Goal: Communication & Community: Answer question/provide support

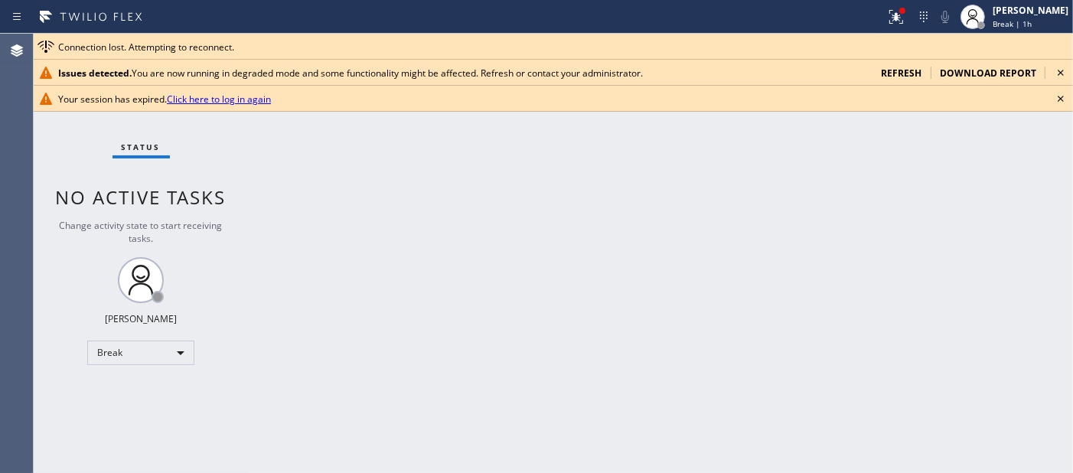
click at [465, 187] on div "Back to Dashboard Change Sender ID Customers Technicians Select a contact Outbo…" at bounding box center [660, 253] width 825 height 439
click at [997, 23] on span "Break | 1h" at bounding box center [1012, 23] width 39 height 11
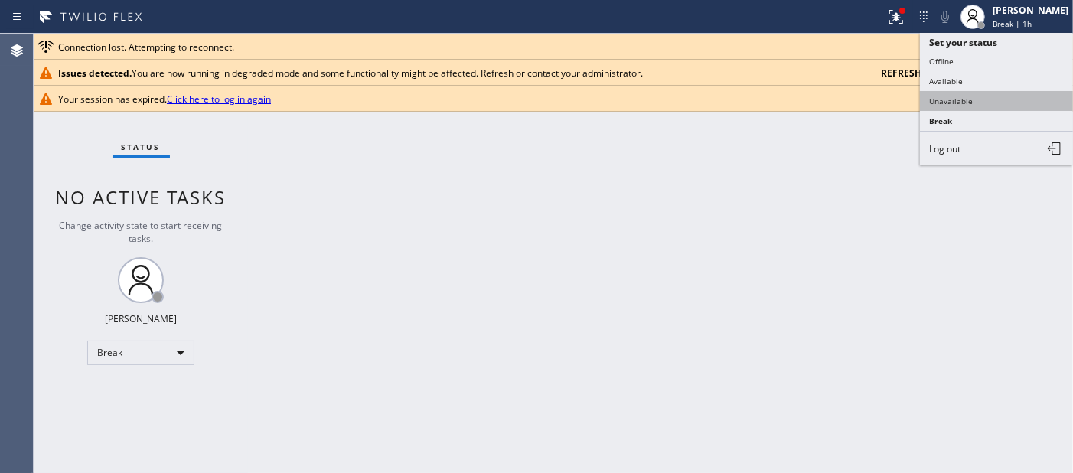
click at [976, 100] on button "Unavailable" at bounding box center [996, 101] width 153 height 20
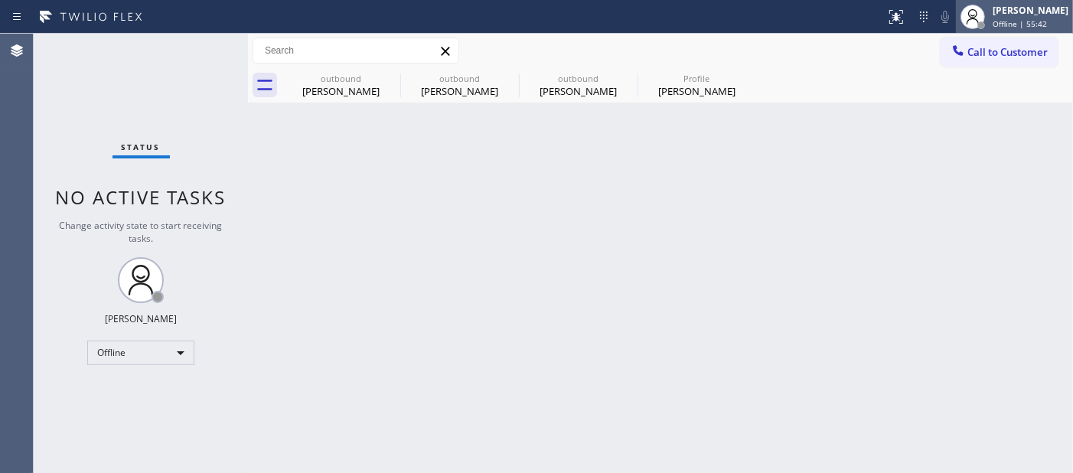
click at [1018, 0] on div "Adam Alramadan Offline | 55:42" at bounding box center [1014, 17] width 117 height 34
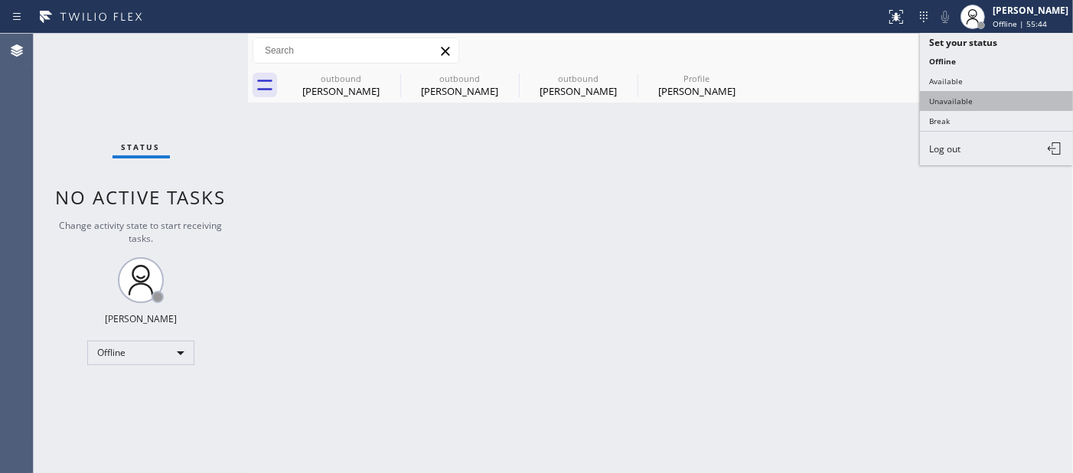
click at [944, 108] on button "Unavailable" at bounding box center [996, 101] width 153 height 20
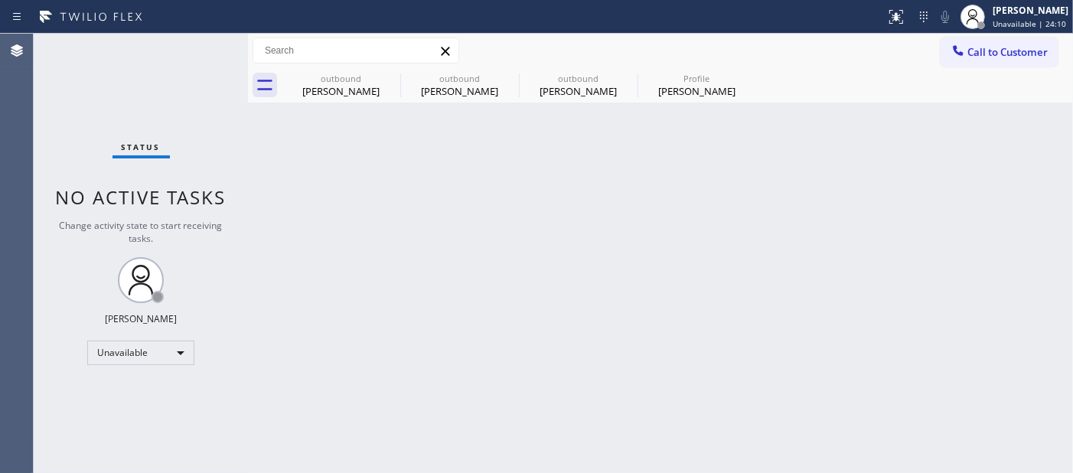
drag, startPoint x: 544, startPoint y: 232, endPoint x: 595, endPoint y: 111, distance: 131.0
click at [544, 232] on div "Back to Dashboard Change Sender ID Customers Technicians Select a contact Outbo…" at bounding box center [660, 253] width 825 height 439
click at [1029, 54] on span "Call to Customer" at bounding box center [1007, 52] width 80 height 14
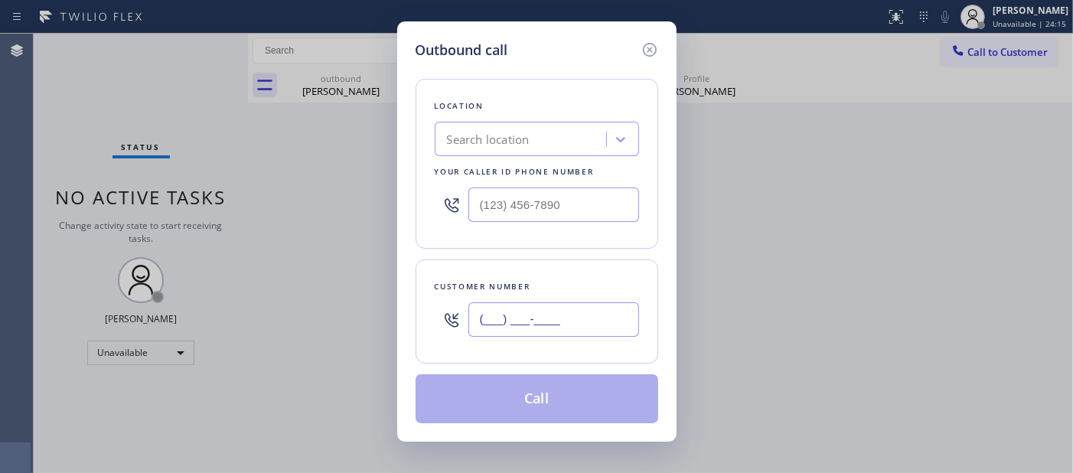
click at [630, 306] on input "(___) ___-____" at bounding box center [553, 319] width 171 height 34
paste input "516) 946-2523"
type input "(516) 946-2523"
drag, startPoint x: 585, startPoint y: 223, endPoint x: 404, endPoint y: 207, distance: 181.3
click at [452, 212] on div at bounding box center [537, 205] width 204 height 50
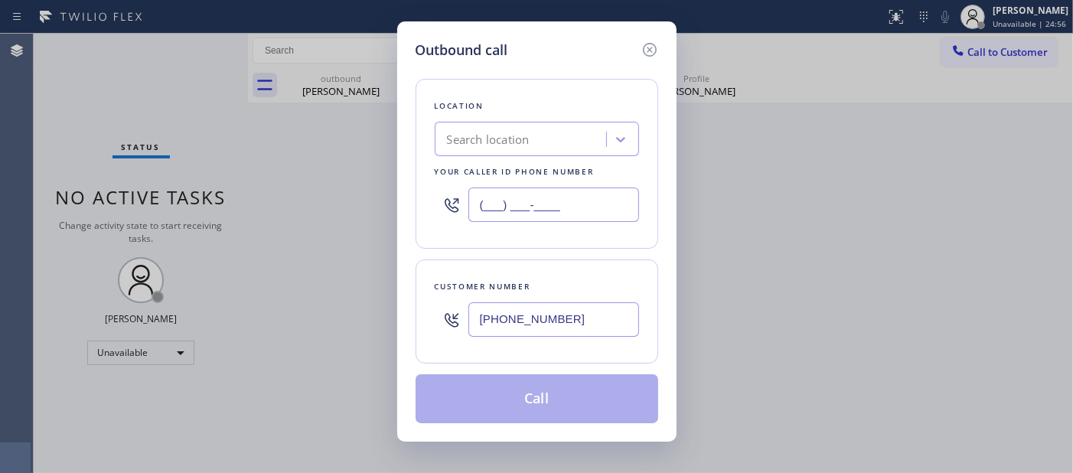
click at [551, 207] on input "(___) ___-____" at bounding box center [553, 204] width 171 height 34
drag, startPoint x: 575, startPoint y: 200, endPoint x: 407, endPoint y: 192, distance: 168.6
click at [408, 194] on div "Outbound call Location Search location Your caller id phone number (___) ___-__…" at bounding box center [536, 231] width 279 height 420
paste input "917) 935-4352"
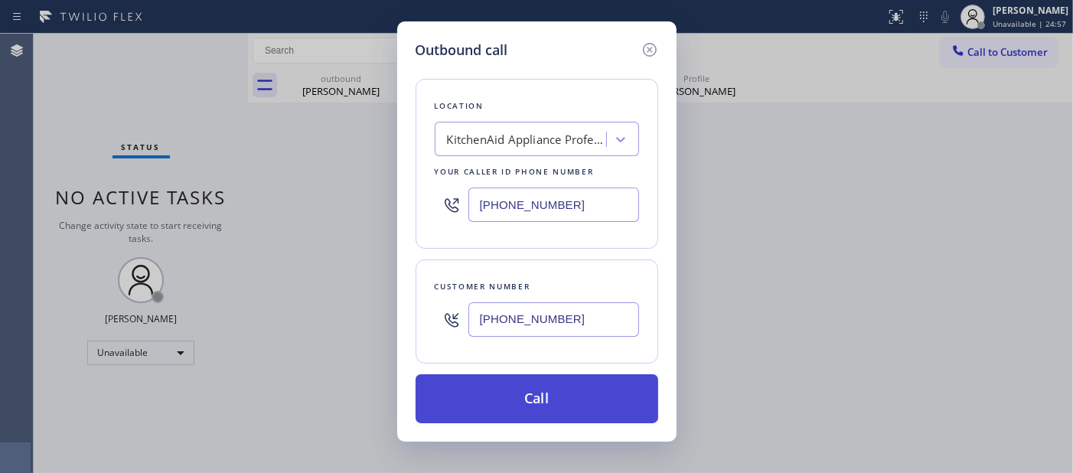
type input "(917) 935-4352"
click at [516, 391] on button "Call" at bounding box center [537, 398] width 243 height 49
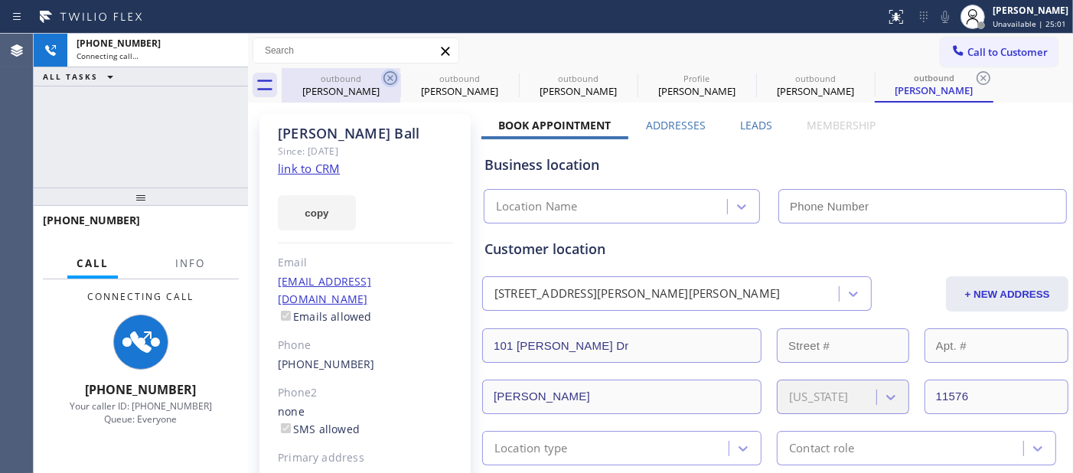
click at [386, 81] on icon at bounding box center [390, 78] width 18 height 18
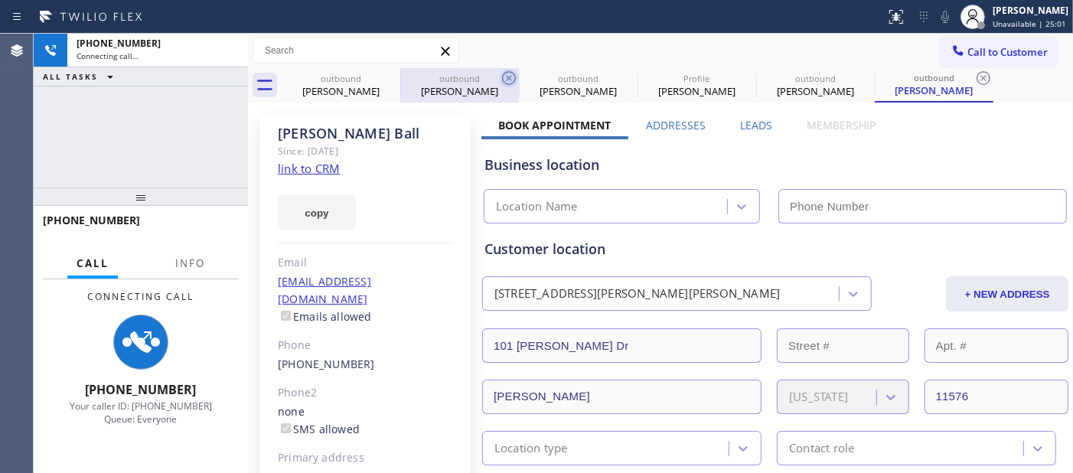
click at [500, 81] on icon at bounding box center [509, 78] width 18 height 18
click at [0, 0] on icon at bounding box center [0, 0] width 0 height 0
click at [974, 81] on icon at bounding box center [983, 78] width 18 height 18
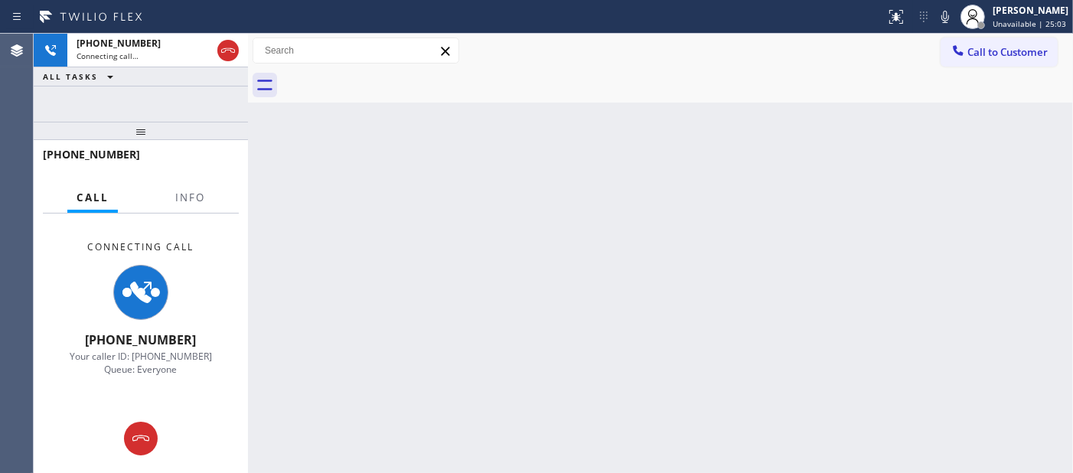
drag, startPoint x: 177, startPoint y: 199, endPoint x: 251, endPoint y: 41, distance: 174.9
click at [180, 73] on div "+15169462523 Connecting call… ALL TASKS ALL TASKS ACTIVE TASKS TASKS IN WRAP UP…" at bounding box center [141, 253] width 214 height 439
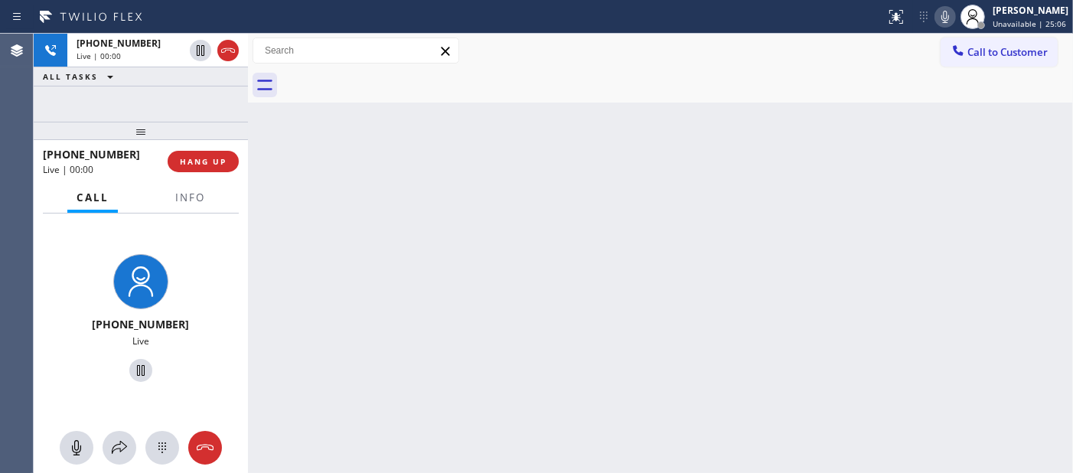
click at [941, 9] on icon at bounding box center [945, 17] width 18 height 18
drag, startPoint x: 944, startPoint y: 21, endPoint x: 920, endPoint y: 4, distance: 30.2
click at [946, 21] on icon at bounding box center [945, 17] width 18 height 18
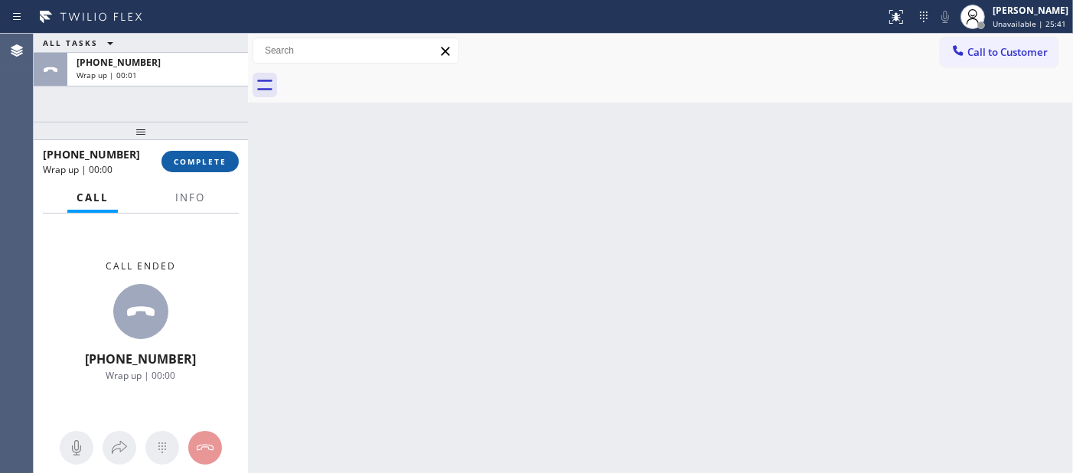
click at [188, 158] on span "COMPLETE" at bounding box center [200, 161] width 53 height 11
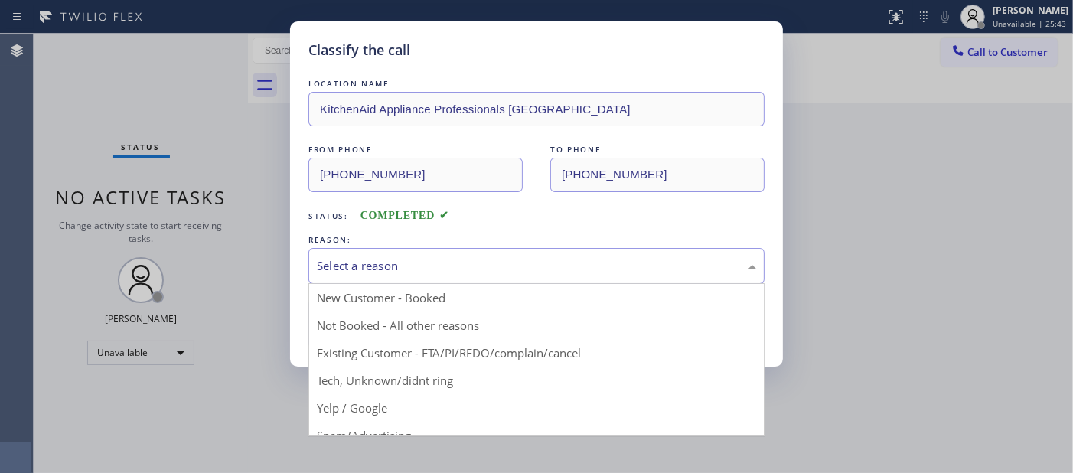
click at [386, 277] on div "Select a reason" at bounding box center [536, 266] width 456 height 36
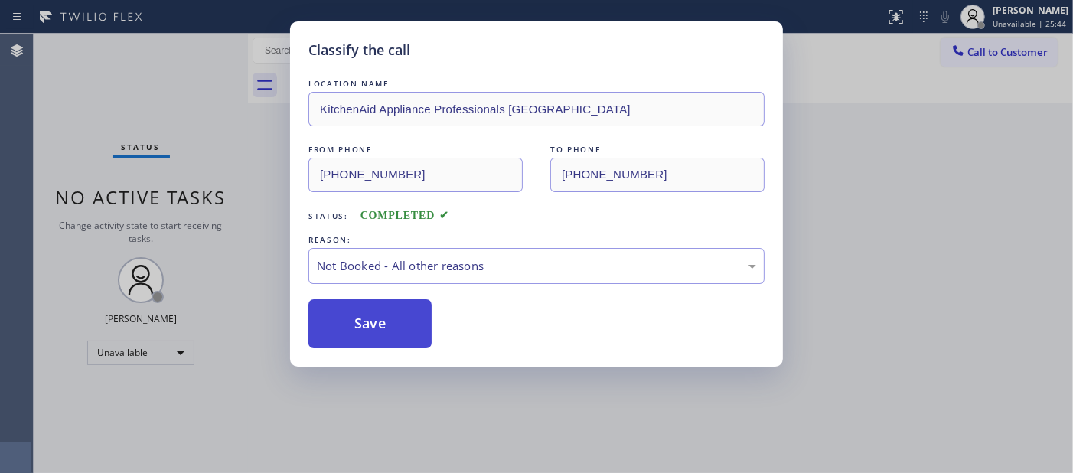
click at [364, 329] on button "Save" at bounding box center [369, 323] width 123 height 49
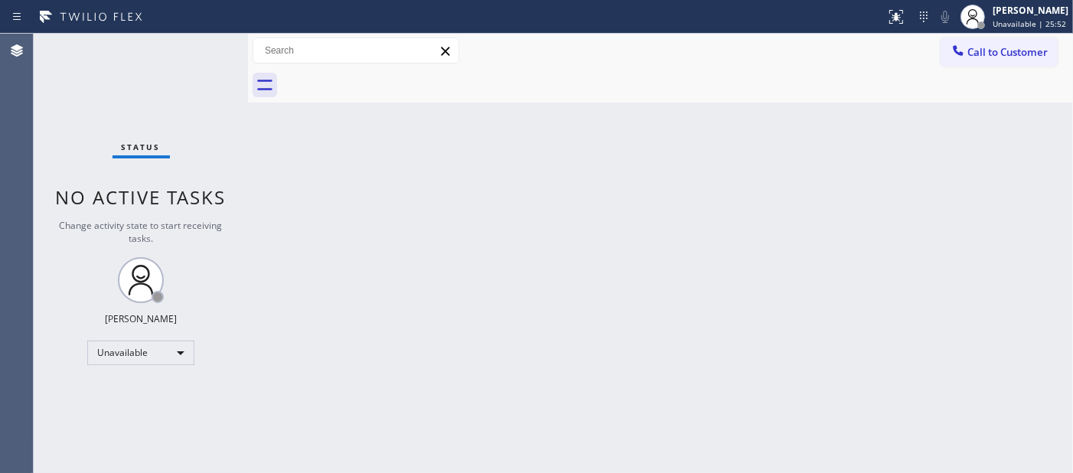
click at [980, 72] on div at bounding box center [677, 85] width 791 height 34
click at [905, 56] on div "Call to Customer Outbound call Location KitchenAid Appliance Professionals New …" at bounding box center [660, 50] width 825 height 27
click at [985, 57] on span "Call to Customer" at bounding box center [1007, 52] width 80 height 14
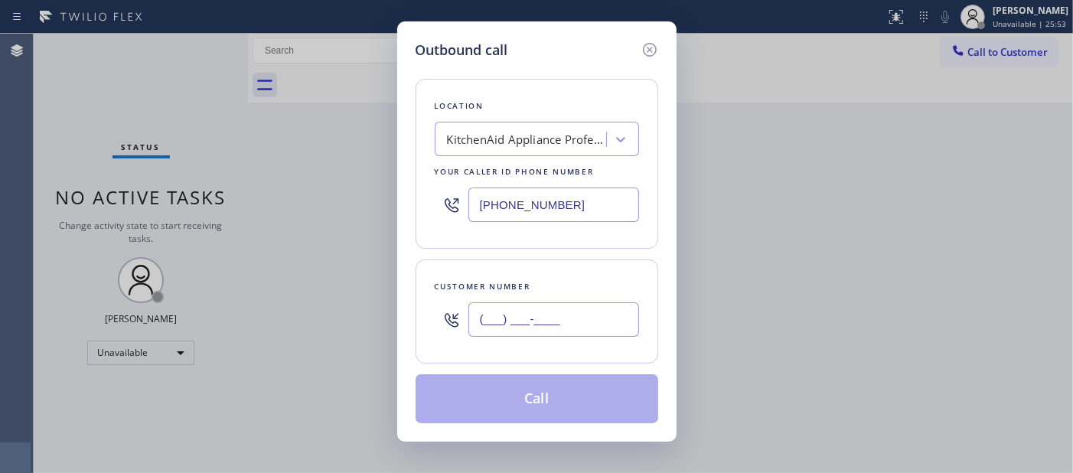
click at [490, 318] on input "(___) ___-____" at bounding box center [553, 319] width 171 height 34
paste input "914) 564-1325"
type input "(914) 564-1325"
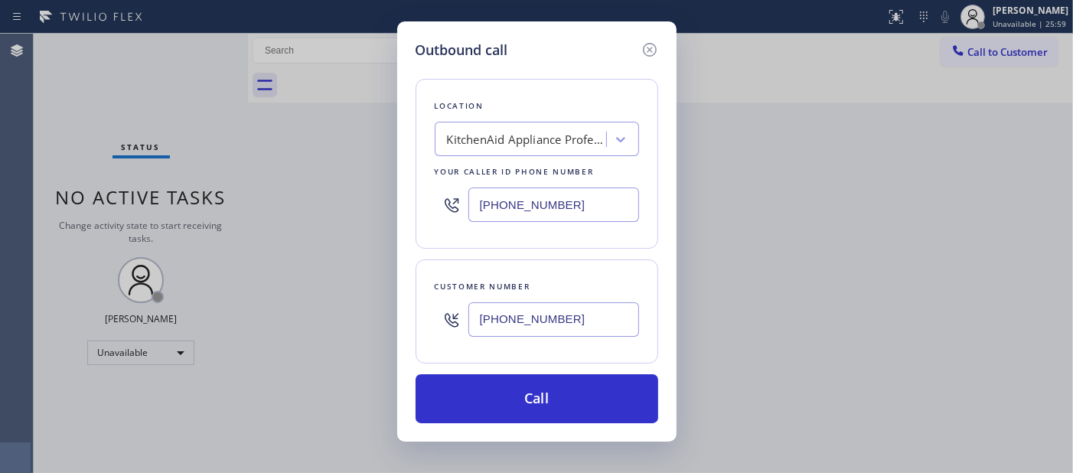
drag, startPoint x: 572, startPoint y: 197, endPoint x: 311, endPoint y: 190, distance: 261.0
click at [311, 190] on div "Outbound call Location KitchenAid Appliance Professionals New Hyde Park Your ca…" at bounding box center [536, 236] width 1073 height 473
paste input "855) 731-49"
type input "[PHONE_NUMBER]"
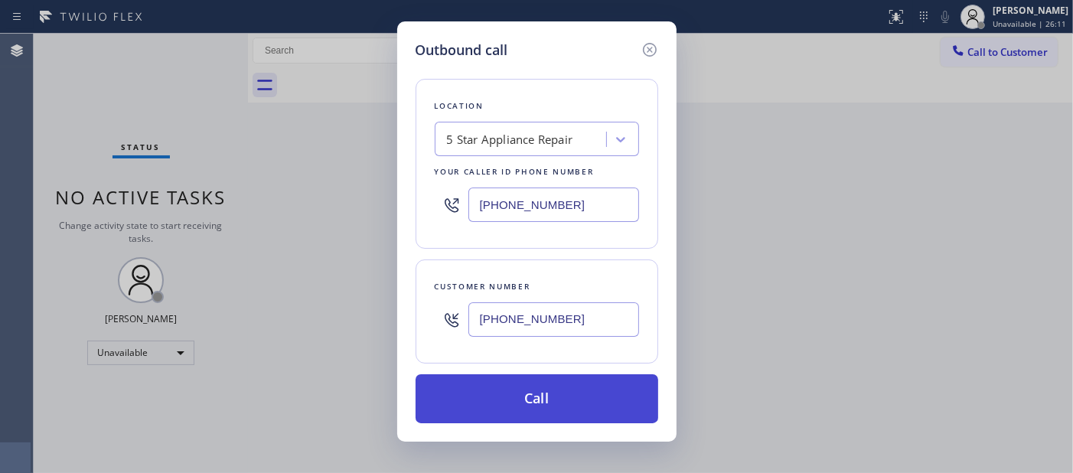
click at [611, 394] on button "Call" at bounding box center [537, 398] width 243 height 49
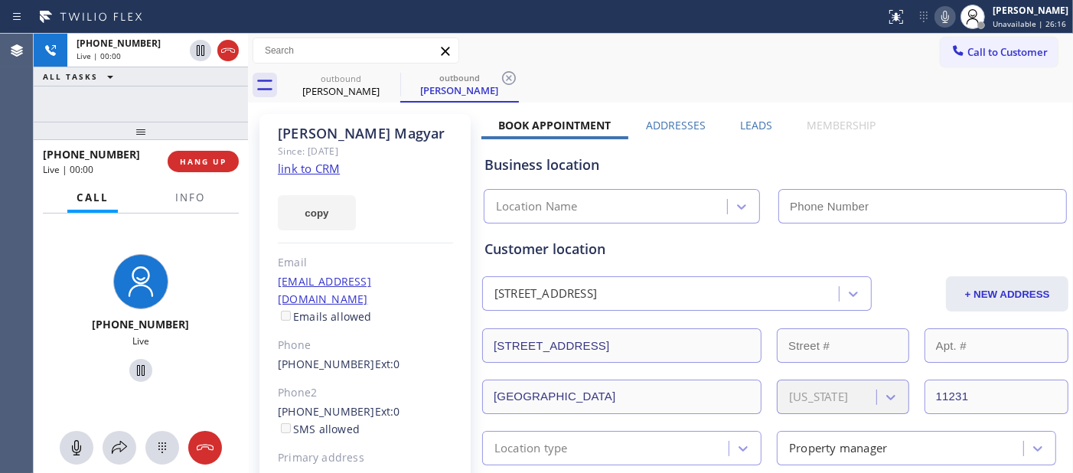
type input "[PHONE_NUMBER]"
click at [947, 18] on icon at bounding box center [945, 17] width 18 height 18
click at [210, 171] on button "HANG UP" at bounding box center [203, 161] width 71 height 21
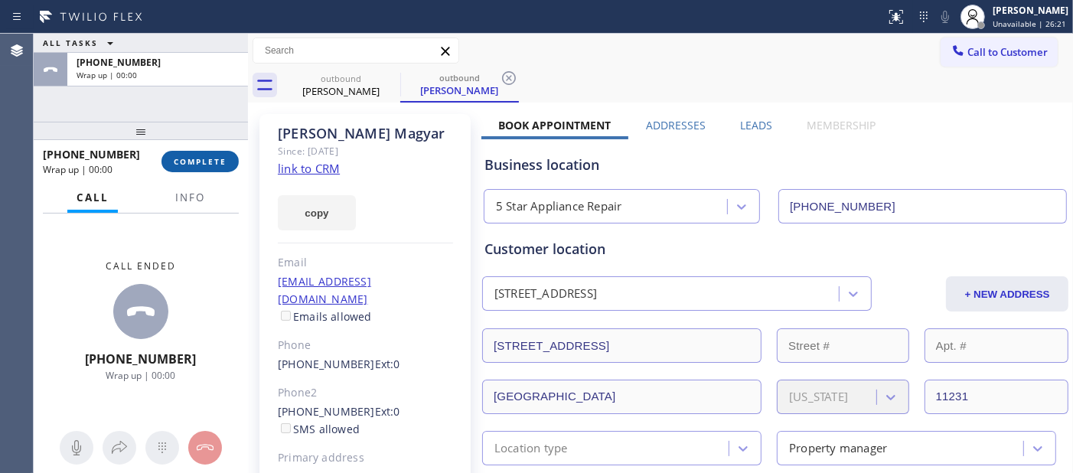
click at [210, 171] on button "COMPLETE" at bounding box center [199, 161] width 77 height 21
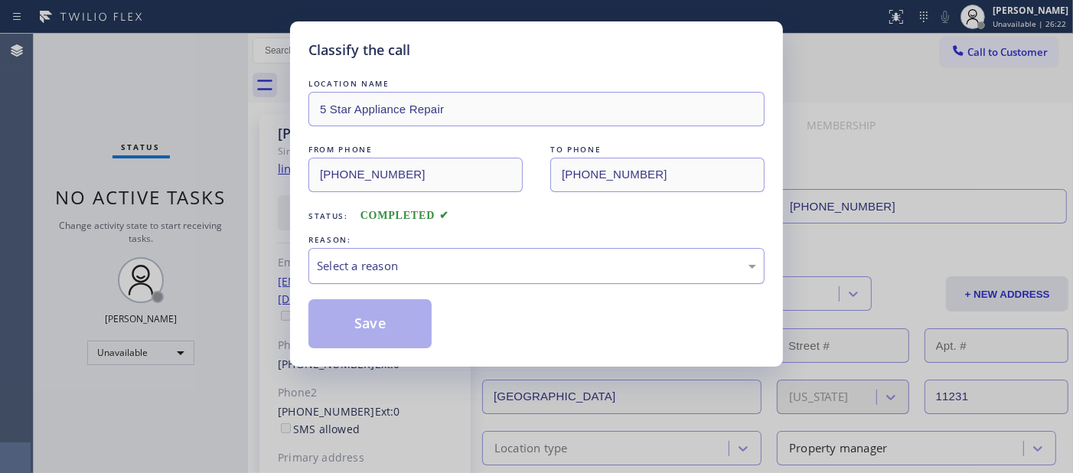
drag, startPoint x: 530, startPoint y: 269, endPoint x: 507, endPoint y: 277, distance: 23.7
click at [529, 269] on div "Select a reason" at bounding box center [536, 266] width 439 height 18
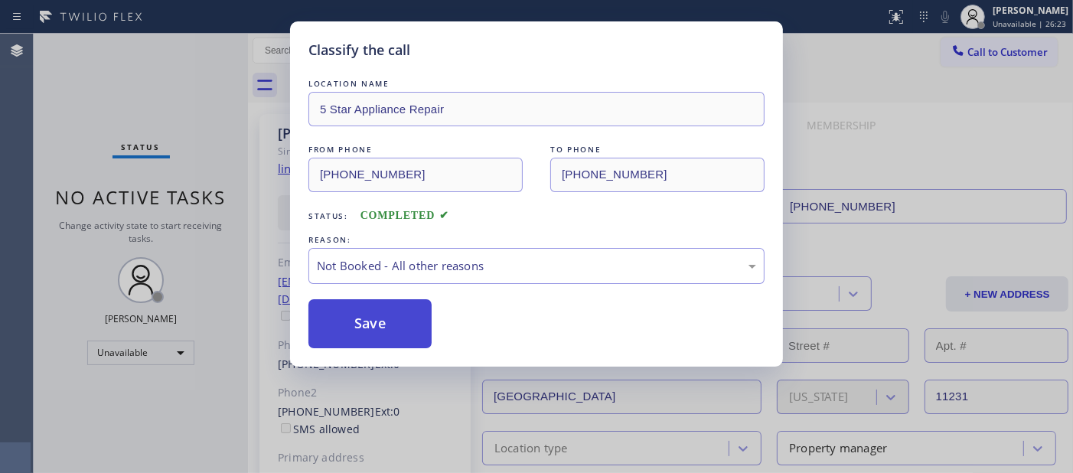
click at [414, 303] on button "Save" at bounding box center [369, 323] width 123 height 49
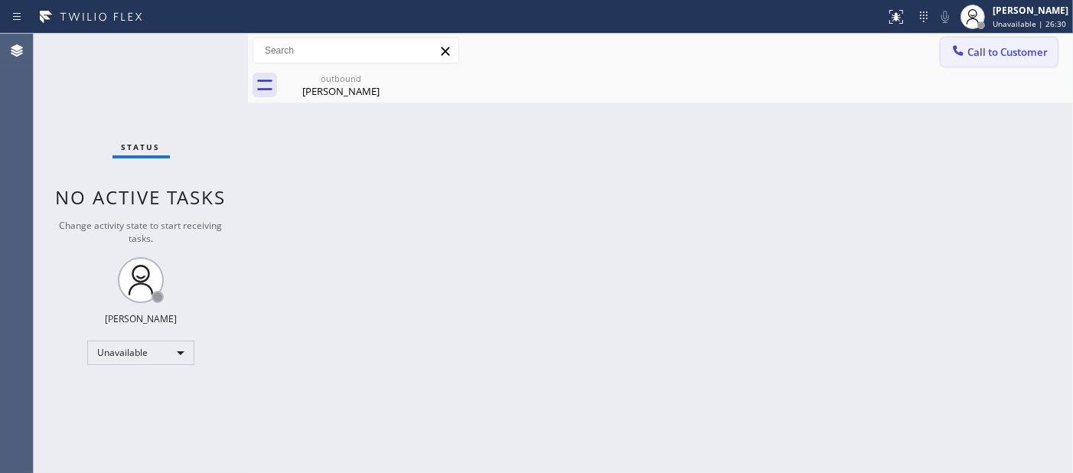
click at [1006, 54] on span "Call to Customer" at bounding box center [1007, 52] width 80 height 14
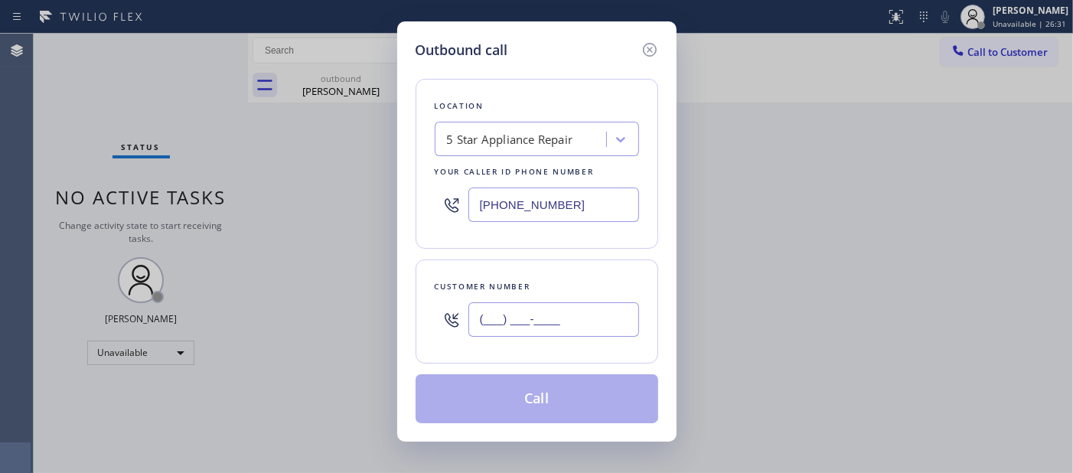
click at [591, 308] on input "(___) ___-____" at bounding box center [553, 319] width 171 height 34
paste input "650) 327-7556"
type input "(650) 327-7556"
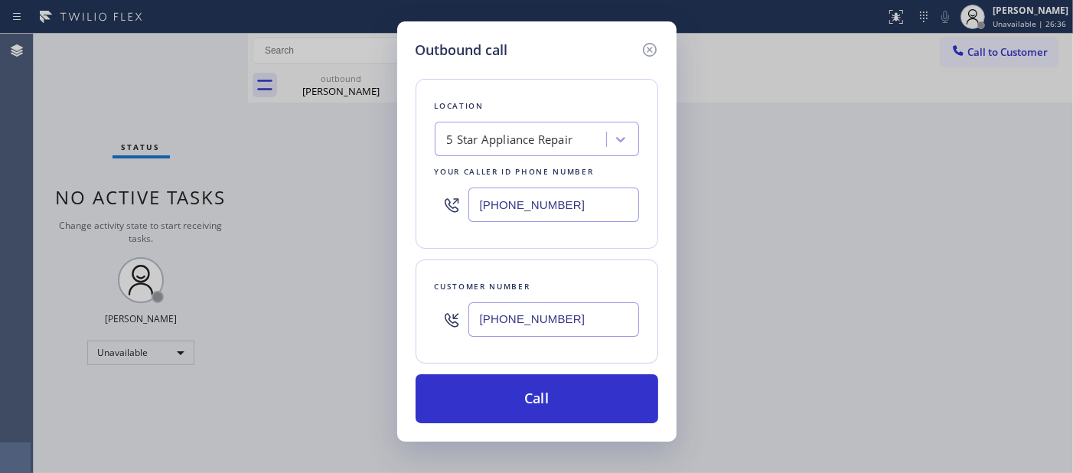
click at [426, 209] on div "Location 5 Star Appliance Repair Your caller id phone number (855) 731-4952" at bounding box center [537, 164] width 243 height 170
paste input "408) 549-9091"
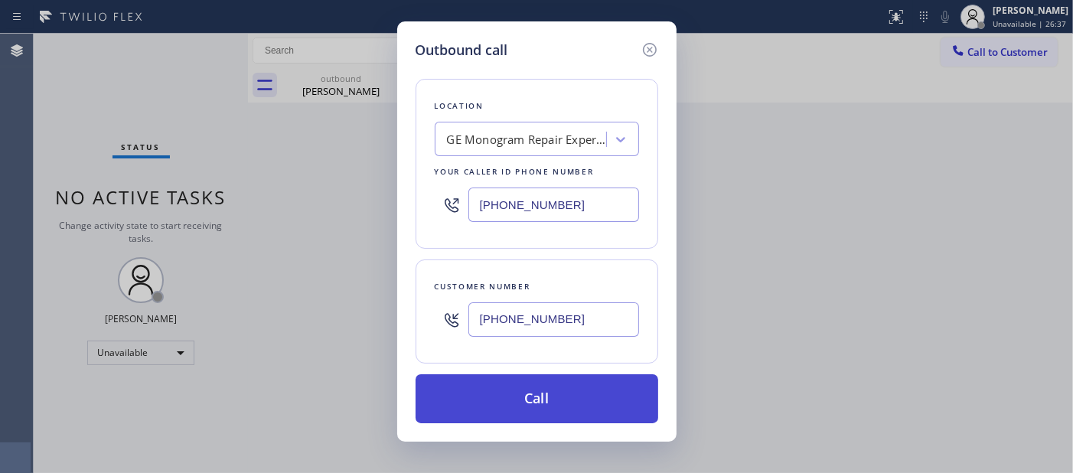
type input "(408) 549-9091"
click at [569, 383] on button "Call" at bounding box center [537, 398] width 243 height 49
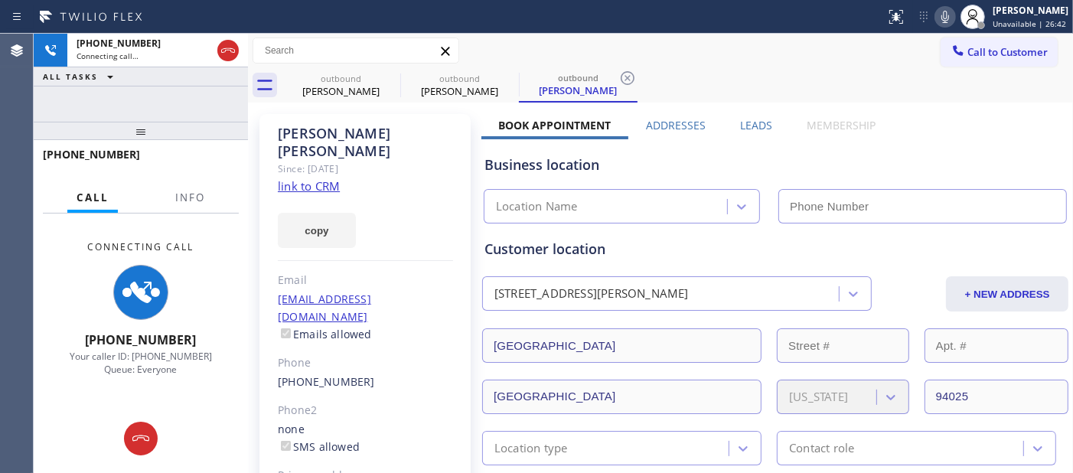
click at [936, 18] on icon at bounding box center [945, 17] width 18 height 18
type input "(408) 549-9091"
drag, startPoint x: 370, startPoint y: 138, endPoint x: 257, endPoint y: 139, distance: 112.5
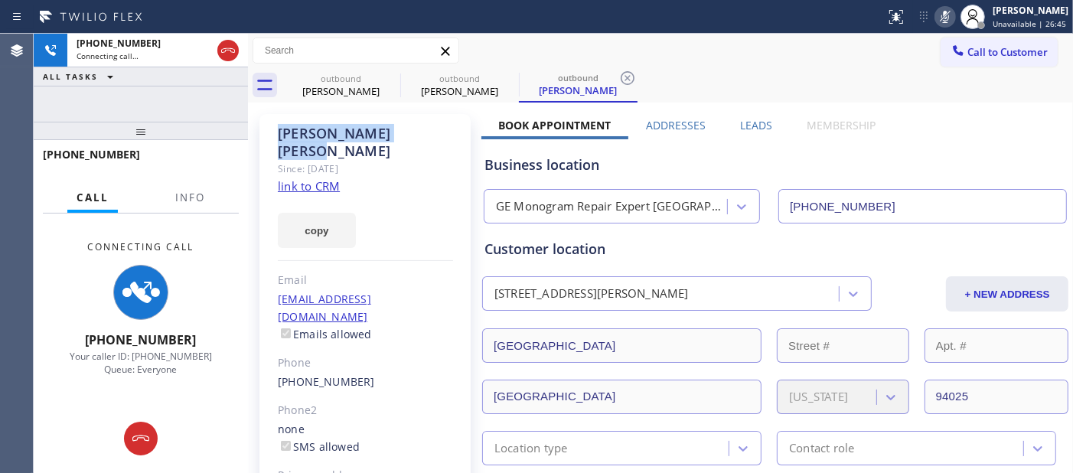
click at [452, 160] on div "Since: [DATE]" at bounding box center [365, 169] width 175 height 18
drag, startPoint x: 178, startPoint y: 132, endPoint x: 194, endPoint y: 80, distance: 55.4
click at [179, 90] on div "+16503277556 Connecting call… ALL TASKS ALL TASKS ACTIVE TASKS TASKS IN WRAP UP…" at bounding box center [141, 253] width 214 height 439
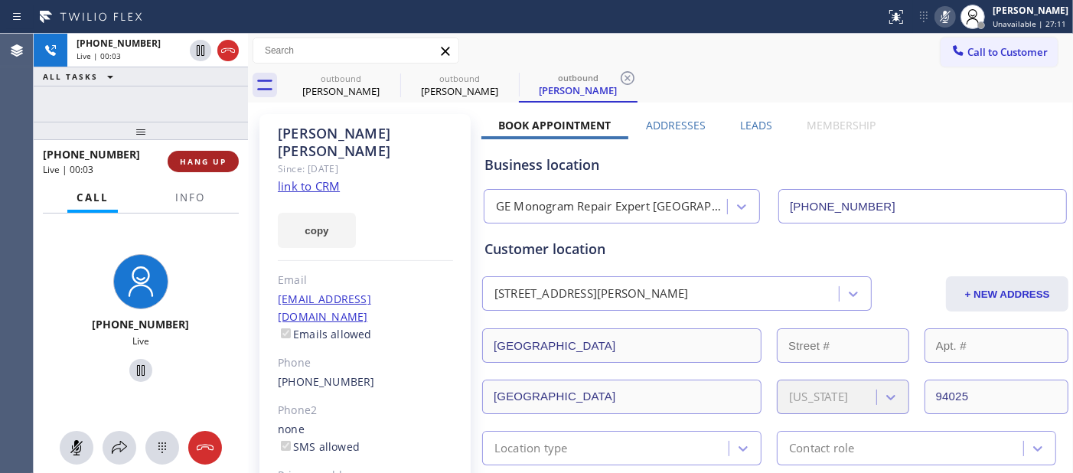
click at [227, 155] on button "HANG UP" at bounding box center [203, 161] width 71 height 21
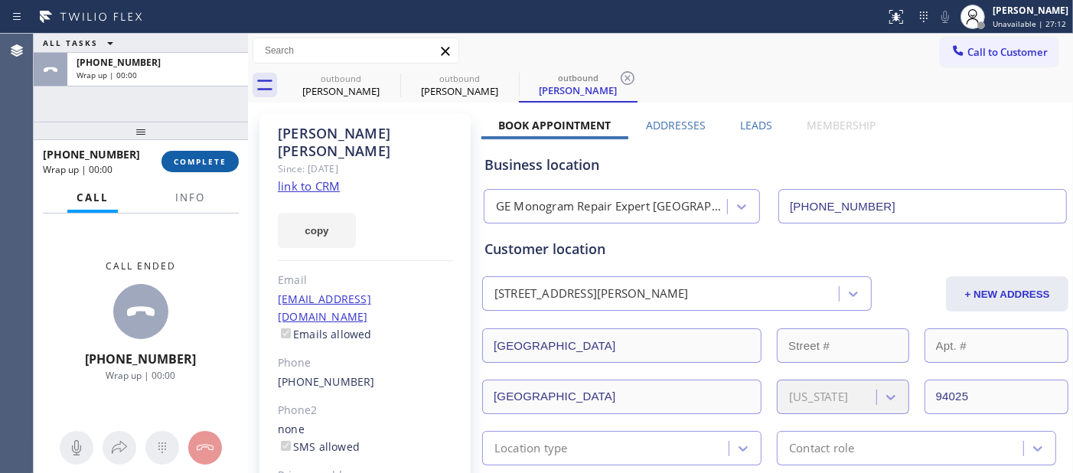
click at [224, 161] on span "COMPLETE" at bounding box center [200, 161] width 53 height 11
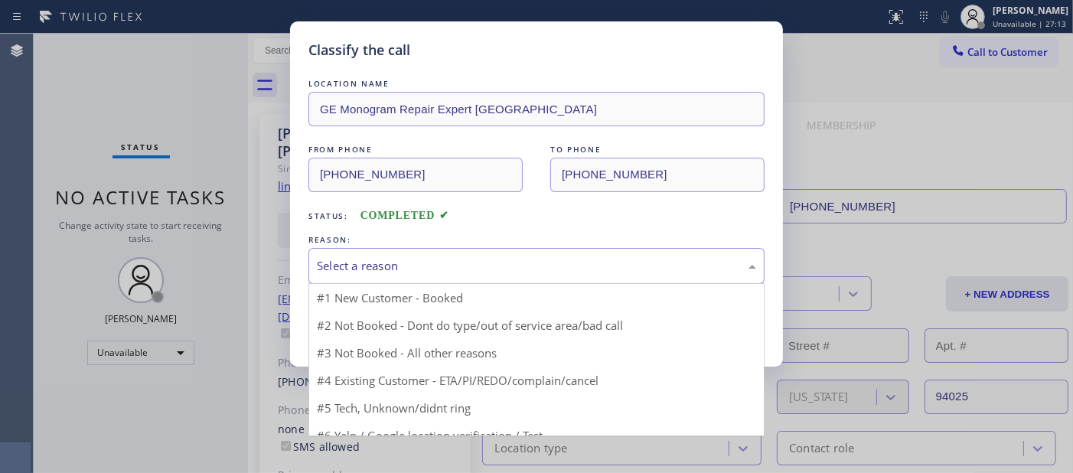
click at [416, 263] on div "Select a reason" at bounding box center [536, 266] width 439 height 18
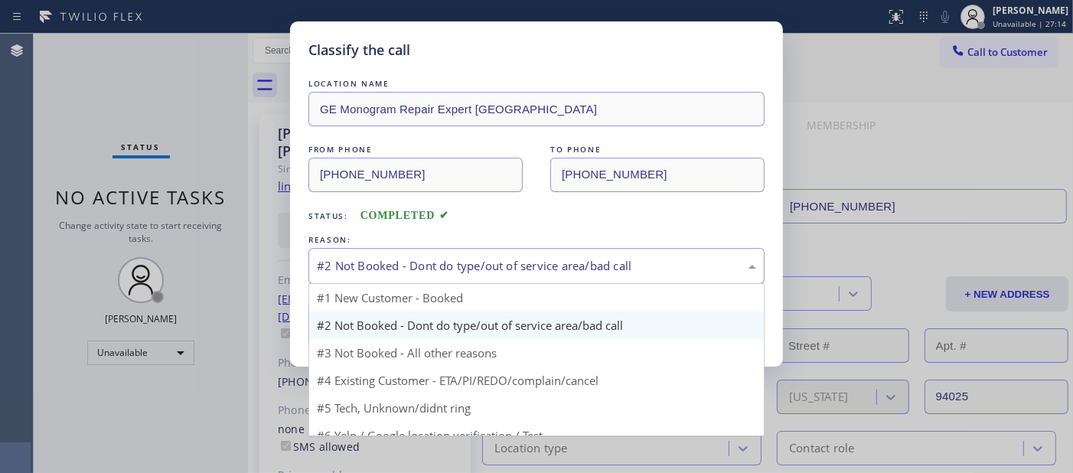
click at [394, 261] on div "#2 Not Booked - Dont do type/out of service area/bad call" at bounding box center [536, 266] width 439 height 18
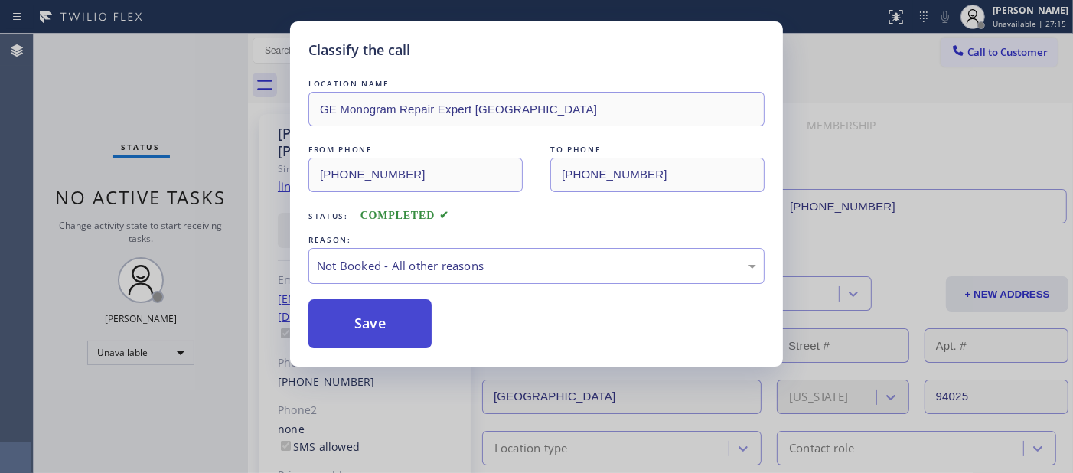
click at [367, 324] on button "Save" at bounding box center [369, 323] width 123 height 49
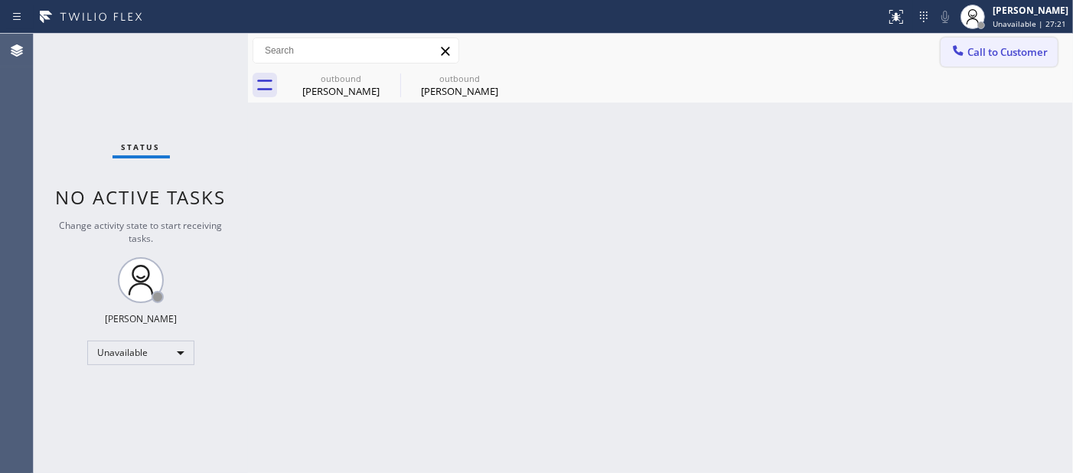
click at [1015, 51] on span "Call to Customer" at bounding box center [1007, 52] width 80 height 14
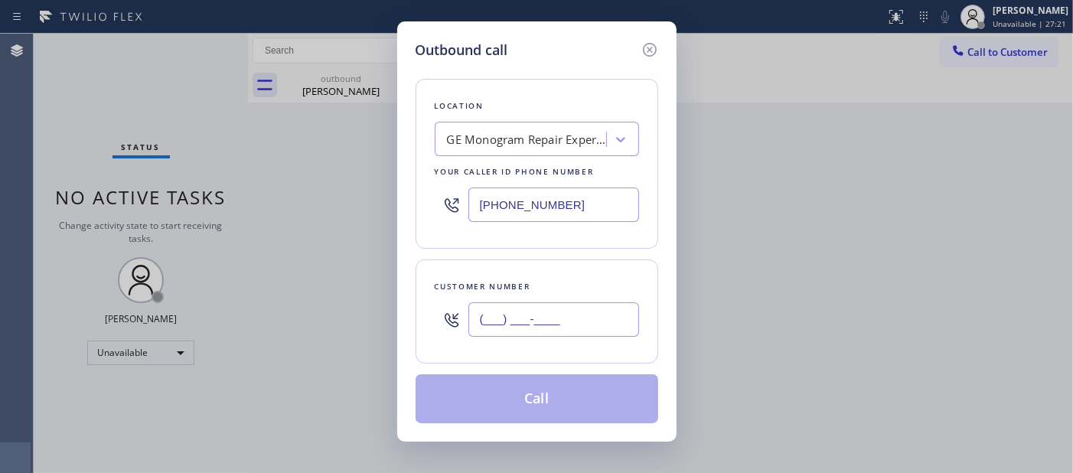
click at [507, 326] on input "(___) ___-____" at bounding box center [553, 319] width 171 height 34
paste input "206) 422-3154"
type input "(206) 422-3154"
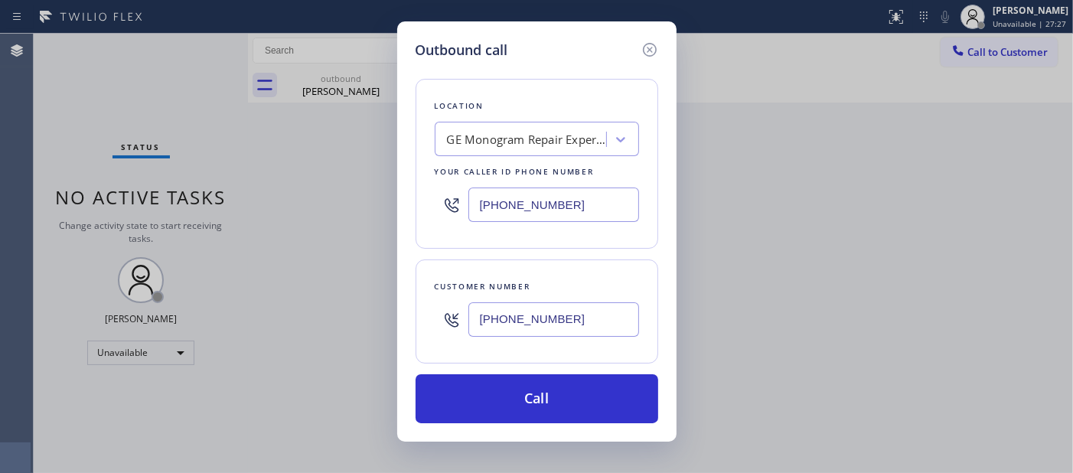
drag, startPoint x: 569, startPoint y: 207, endPoint x: 426, endPoint y: 204, distance: 142.4
click at [435, 204] on div "(408) 549-9091" at bounding box center [537, 205] width 204 height 50
paste input "855) 213-9318"
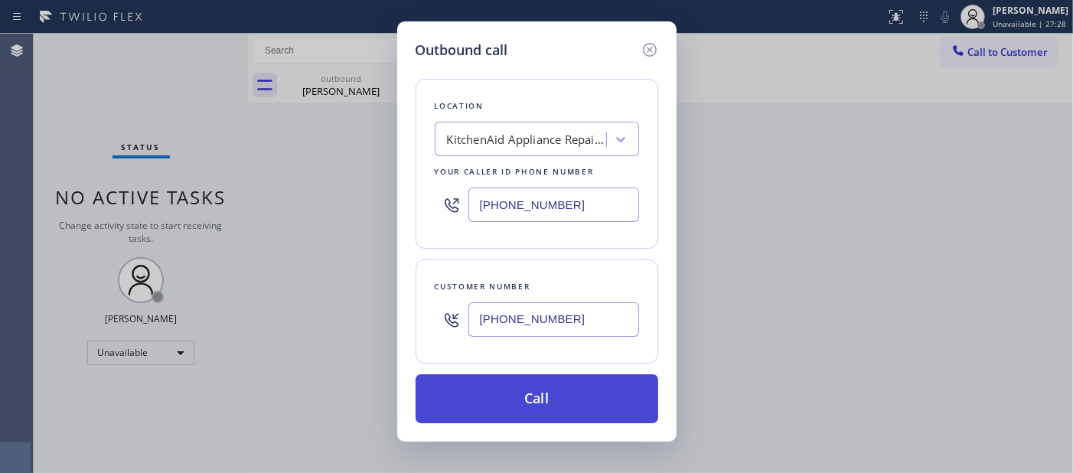
type input "(855) 213-9318"
click at [560, 390] on button "Call" at bounding box center [537, 398] width 243 height 49
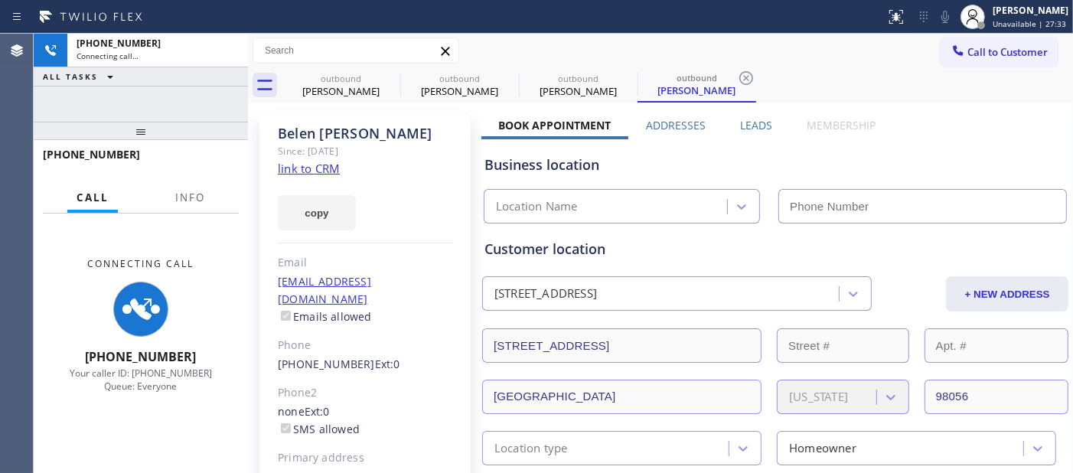
type input "(855) 213-9318"
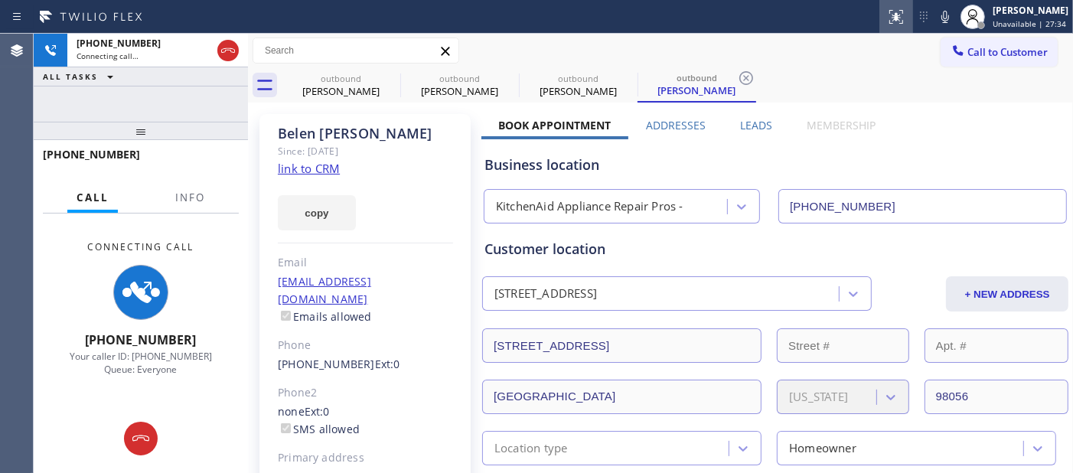
drag, startPoint x: 939, startPoint y: 12, endPoint x: 903, endPoint y: 25, distance: 38.2
click at [941, 12] on icon at bounding box center [945, 17] width 8 height 12
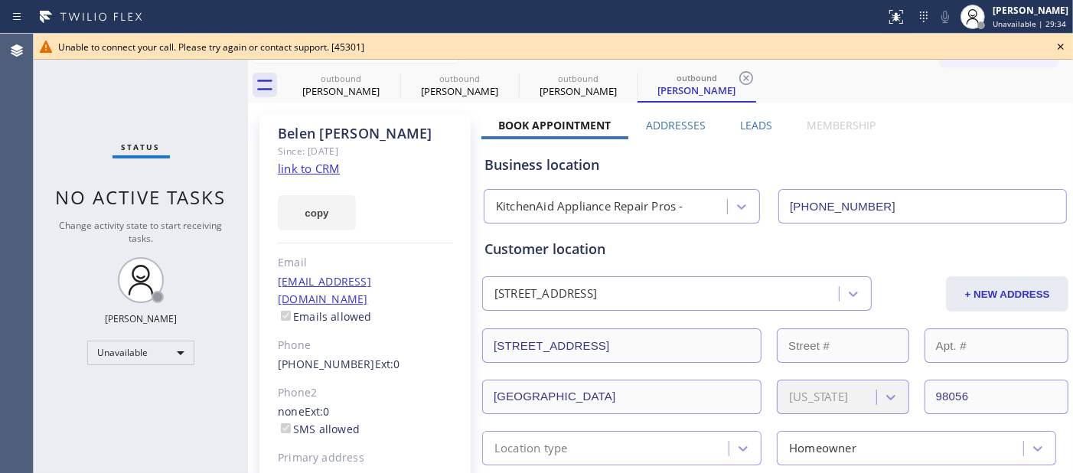
click at [1060, 41] on icon at bounding box center [1060, 46] width 18 height 18
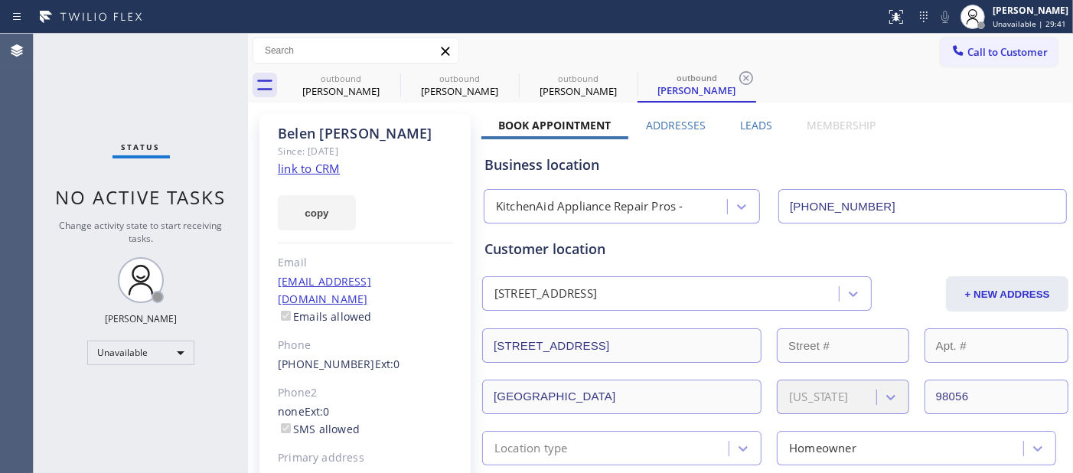
click at [970, 34] on div "Call to Customer Outbound call Location KitchenAid Appliance Repair Pros - Your…" at bounding box center [660, 51] width 825 height 34
click at [970, 47] on span "Call to Customer" at bounding box center [1007, 52] width 80 height 14
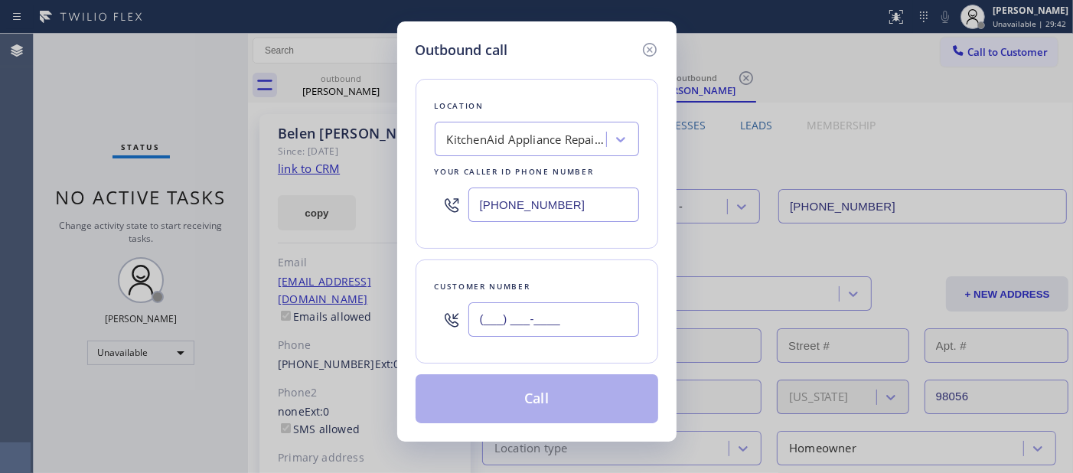
click at [536, 305] on input "(___) ___-____" at bounding box center [553, 319] width 171 height 34
paste input "720) 472-2725"
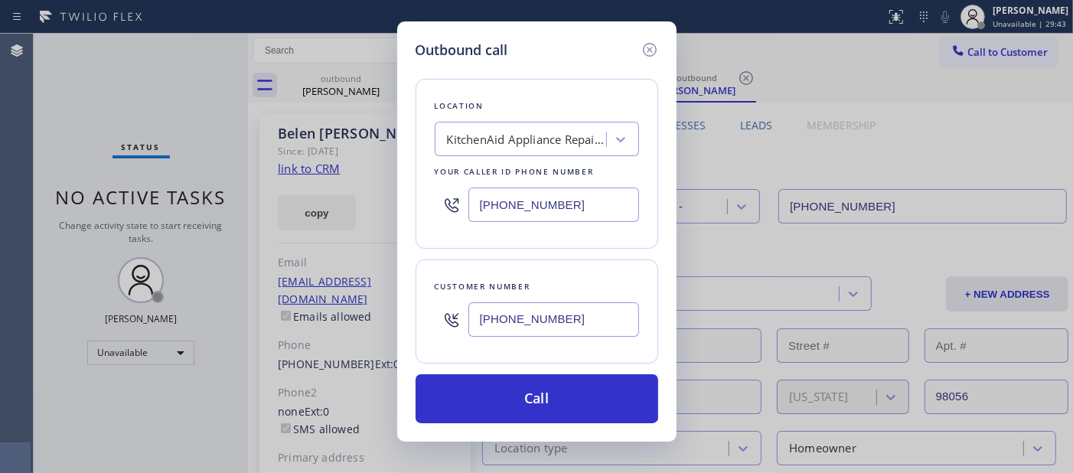
type input "(720) 472-2725"
drag, startPoint x: 591, startPoint y: 193, endPoint x: 422, endPoint y: 191, distance: 168.4
click at [423, 191] on div "Location KitchenAid Appliance Repair Pros - Your caller id phone number (855) 2…" at bounding box center [537, 164] width 243 height 170
paste input "949) 468-5235"
type input "(949) 468-5235"
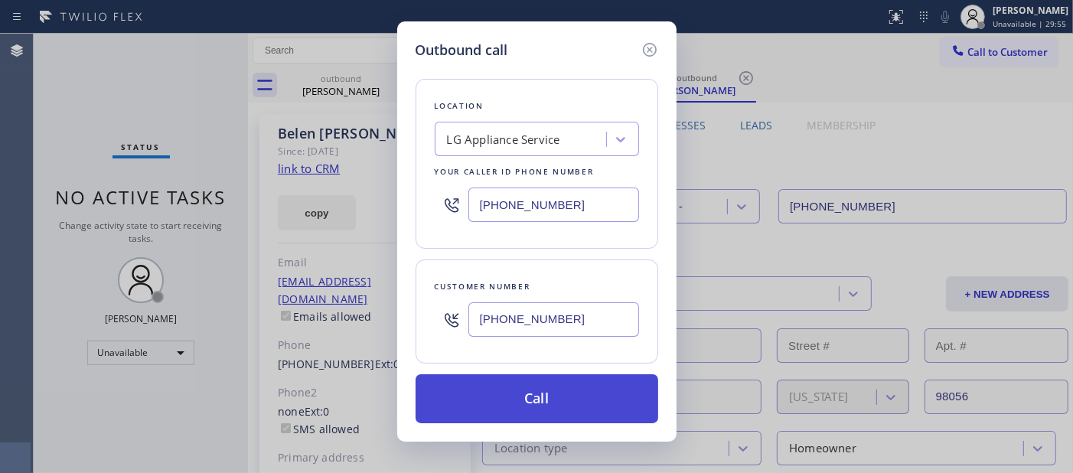
click at [597, 396] on button "Call" at bounding box center [537, 398] width 243 height 49
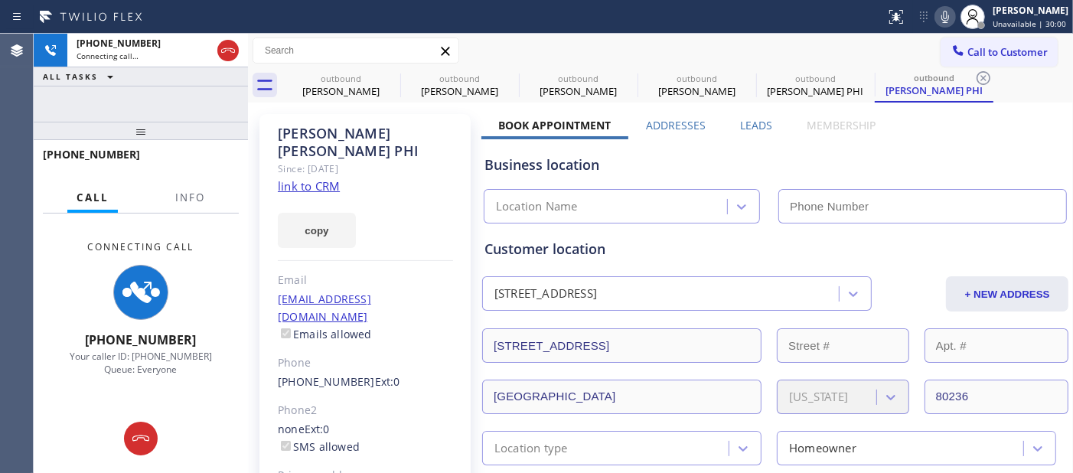
click at [937, 8] on icon at bounding box center [945, 17] width 18 height 18
type input "(949) 468-5235"
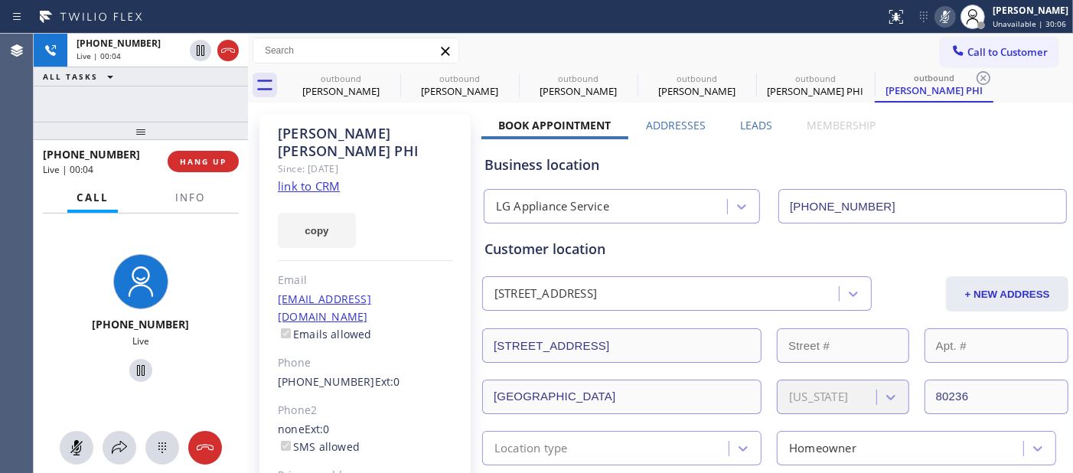
click at [197, 147] on div "+17204722725 Live | 00:04 HANG UP" at bounding box center [141, 162] width 196 height 40
click at [197, 158] on span "HANG UP" at bounding box center [203, 161] width 47 height 11
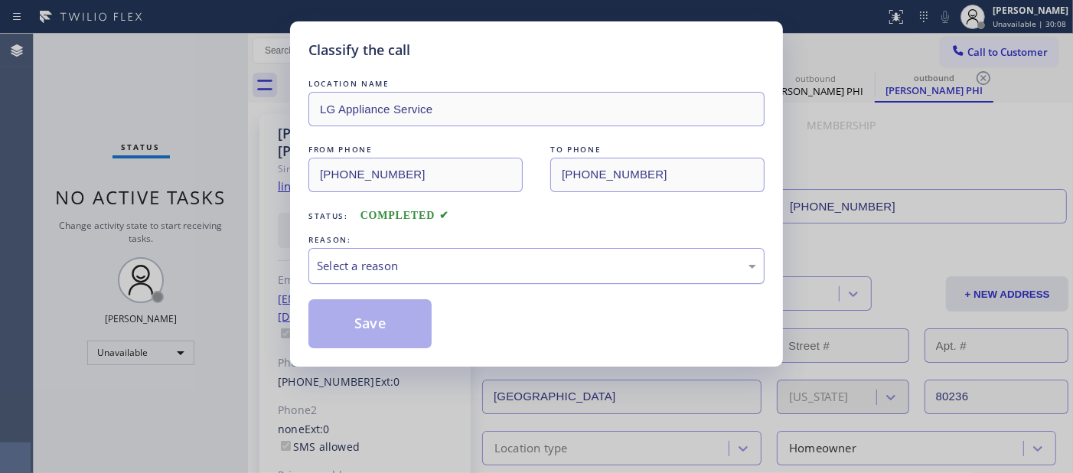
drag, startPoint x: 483, startPoint y: 265, endPoint x: 470, endPoint y: 277, distance: 17.9
click at [481, 265] on div "Select a reason" at bounding box center [536, 266] width 439 height 18
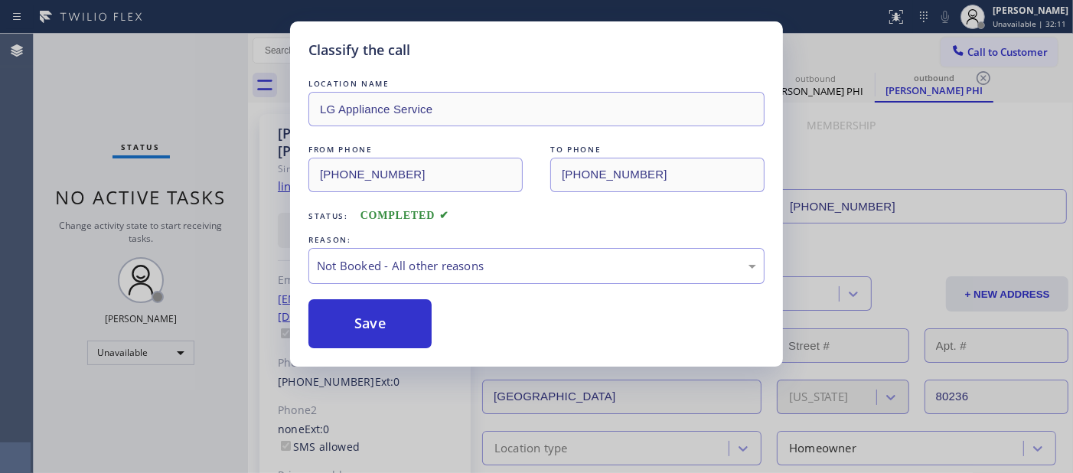
click at [377, 321] on button "Save" at bounding box center [369, 323] width 123 height 49
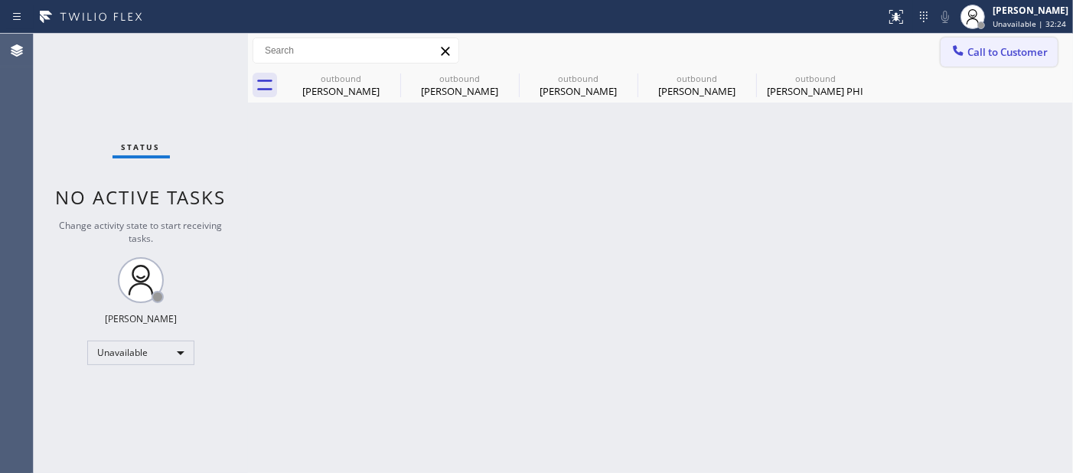
click at [970, 54] on span "Call to Customer" at bounding box center [1007, 52] width 80 height 14
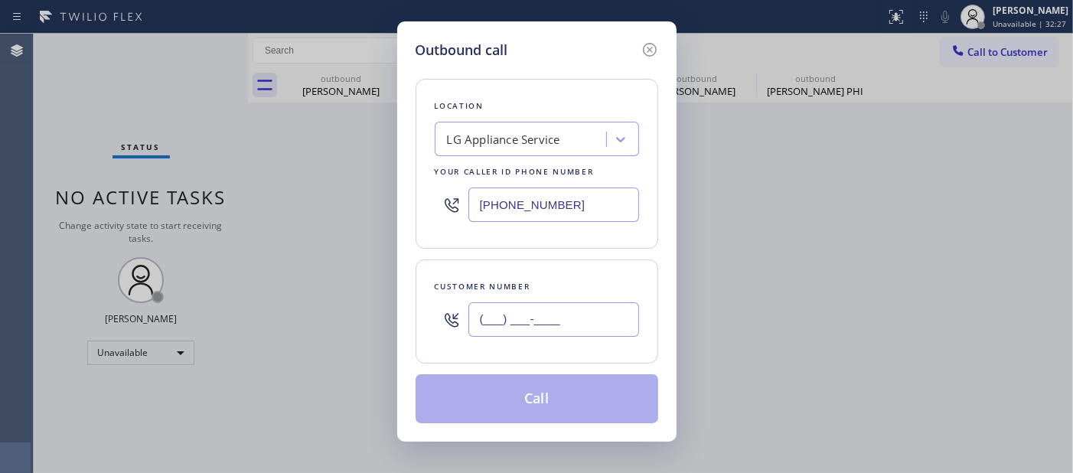
drag, startPoint x: 587, startPoint y: 309, endPoint x: 215, endPoint y: 315, distance: 372.0
click at [208, 325] on div "Outbound call Location LG Appliance Service Your caller id phone number (949) 4…" at bounding box center [536, 236] width 1073 height 473
paste input "720) 472-2725"
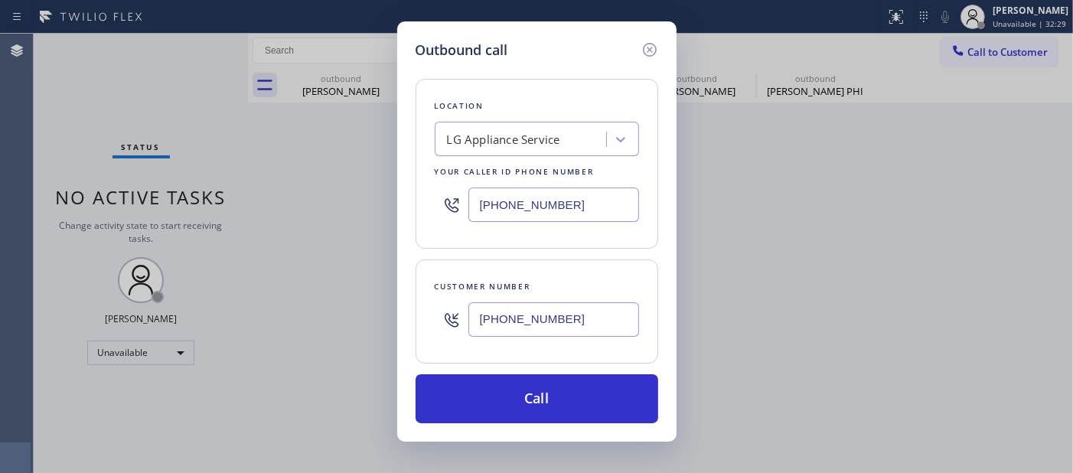
type input "(720) 472-2725"
drag, startPoint x: 569, startPoint y: 204, endPoint x: 404, endPoint y: 191, distance: 165.0
click at [404, 190] on div "Outbound call Location LG Appliance Service Your caller id phone number (949) 4…" at bounding box center [536, 231] width 279 height 420
paste input "text"
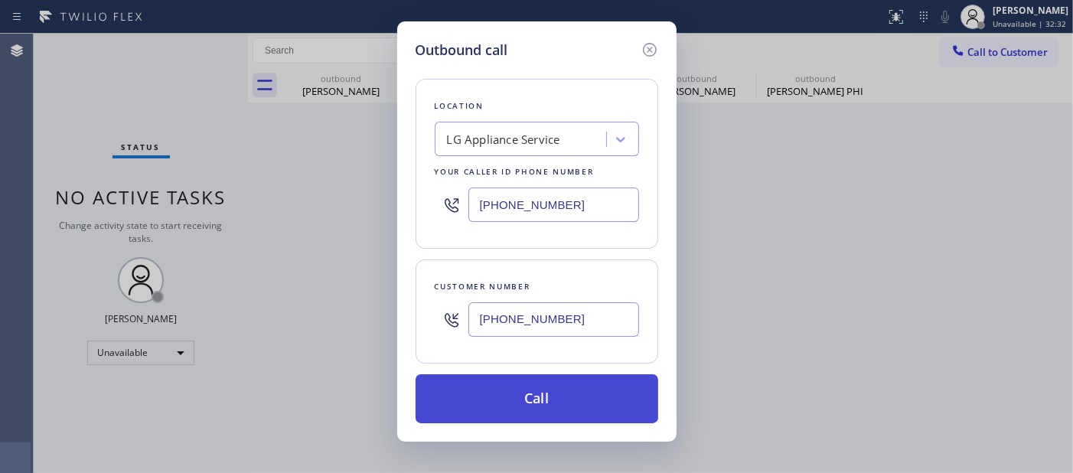
type input "(949) 468-5235"
click at [546, 383] on button "Call" at bounding box center [537, 398] width 243 height 49
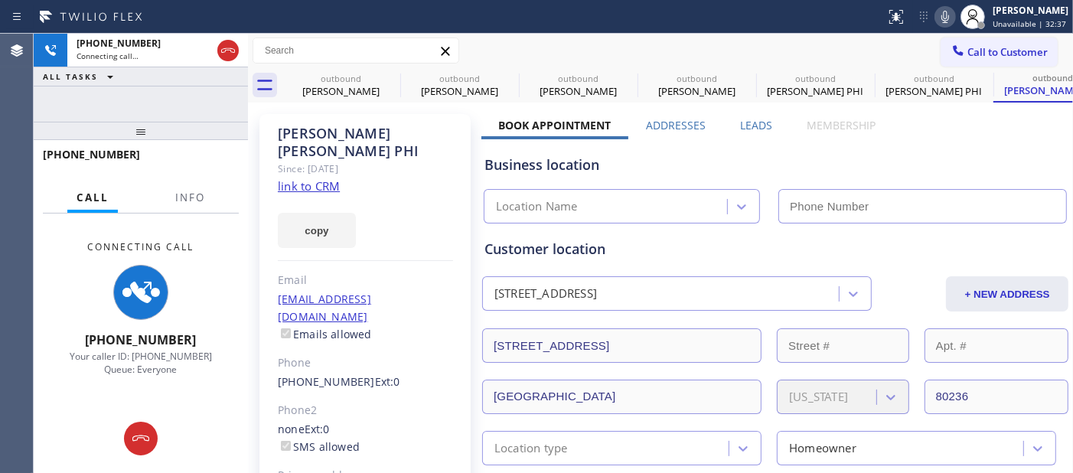
type input "(949) 468-5235"
drag, startPoint x: 181, startPoint y: 124, endPoint x: 171, endPoint y: 93, distance: 32.7
click at [171, 94] on div "+17204722725 Connecting call… ALL TASKS ALL TASKS ACTIVE TASKS TASKS IN WRAP UP…" at bounding box center [141, 253] width 214 height 439
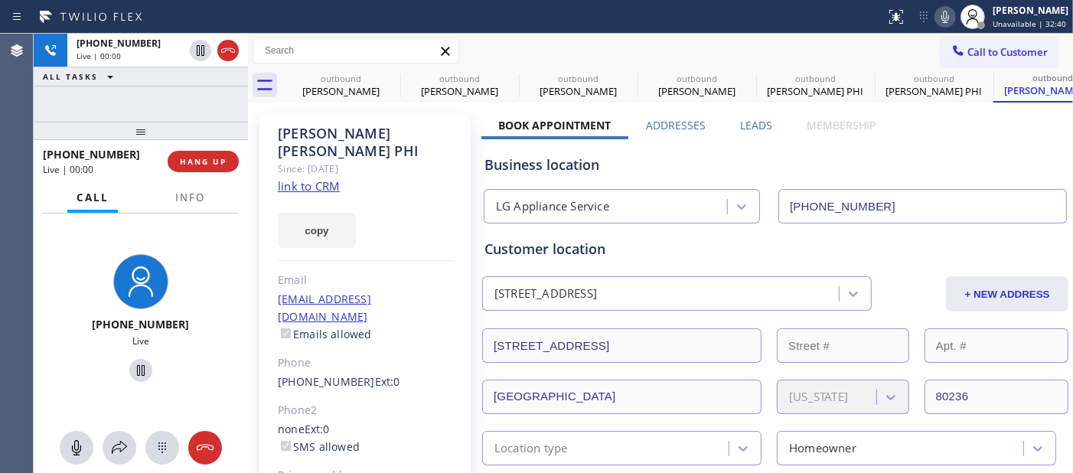
click at [936, 11] on icon at bounding box center [945, 17] width 18 height 18
click at [210, 157] on span "HANG UP" at bounding box center [203, 161] width 47 height 11
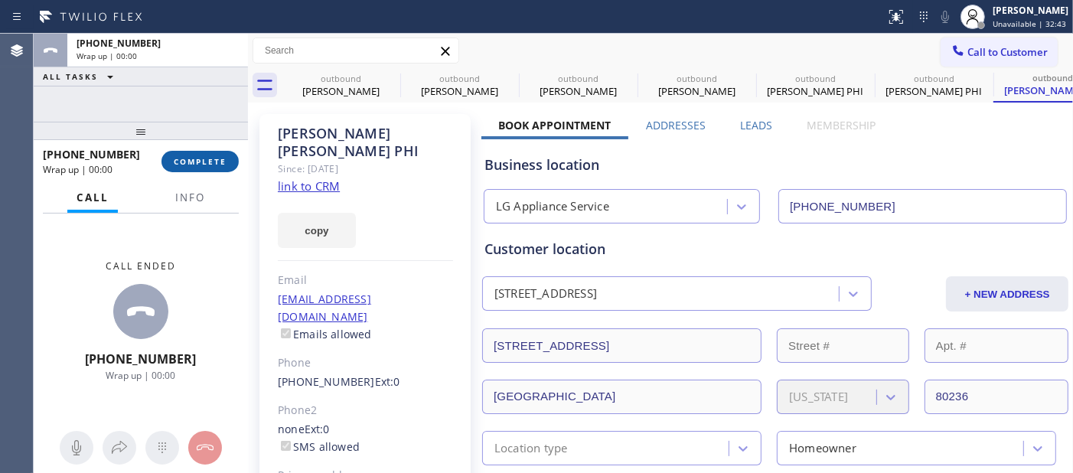
click at [210, 157] on span "COMPLETE" at bounding box center [200, 161] width 53 height 11
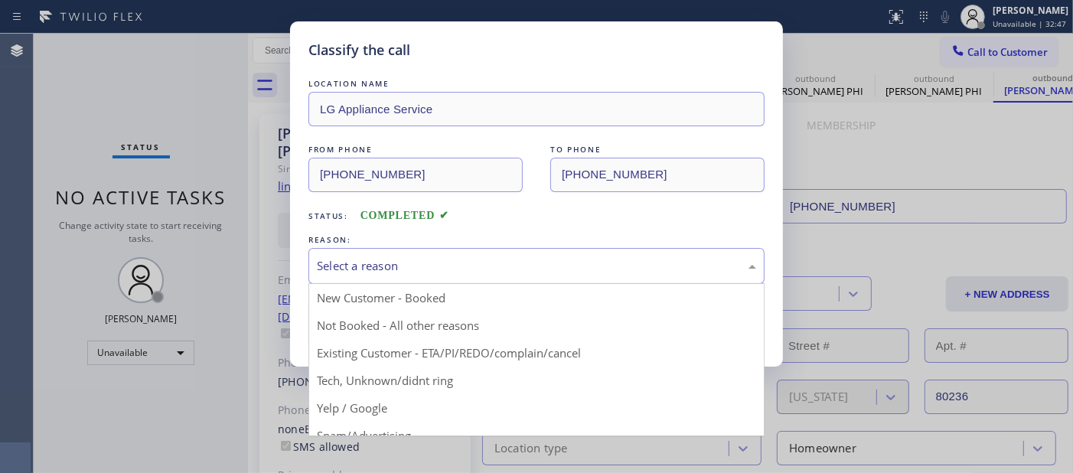
drag, startPoint x: 390, startPoint y: 254, endPoint x: 394, endPoint y: 272, distance: 18.8
click at [390, 256] on div "Select a reason" at bounding box center [536, 266] width 456 height 36
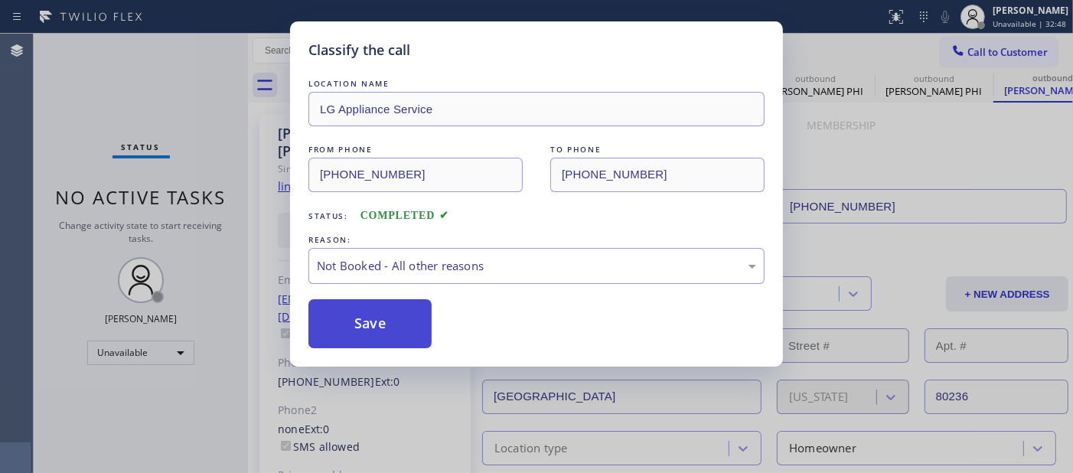
click at [403, 333] on button "Save" at bounding box center [369, 323] width 123 height 49
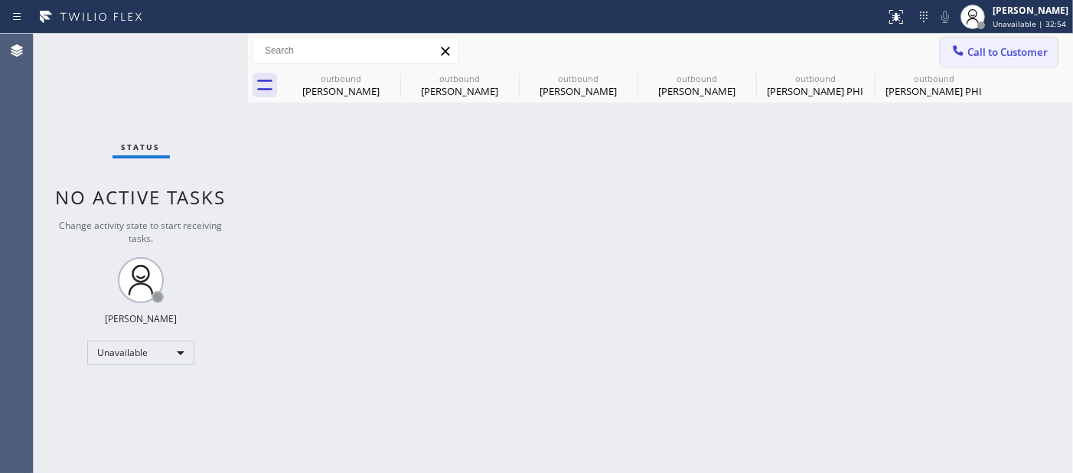
click at [1014, 45] on span "Call to Customer" at bounding box center [1007, 52] width 80 height 14
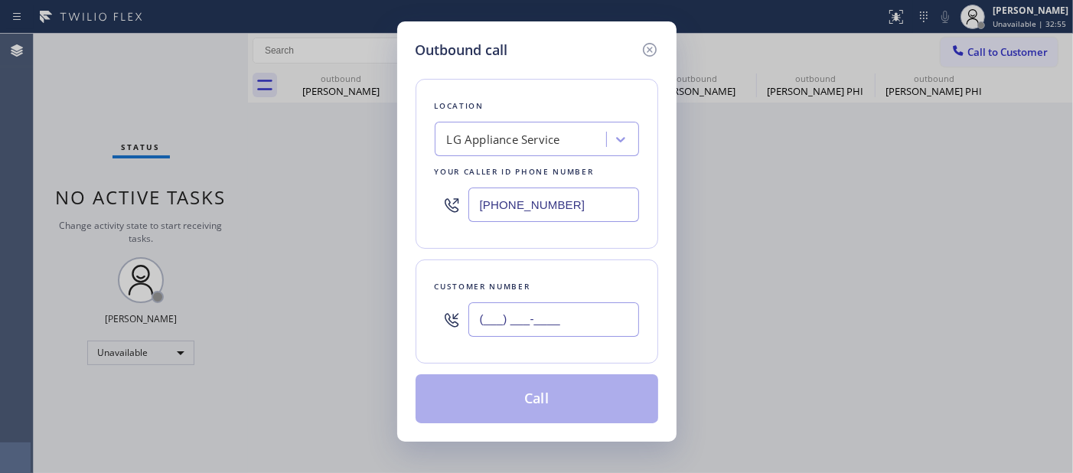
click at [488, 323] on input "(___) ___-____" at bounding box center [553, 319] width 171 height 34
paste input "720) 472-2725"
type input "(720) 472-2725"
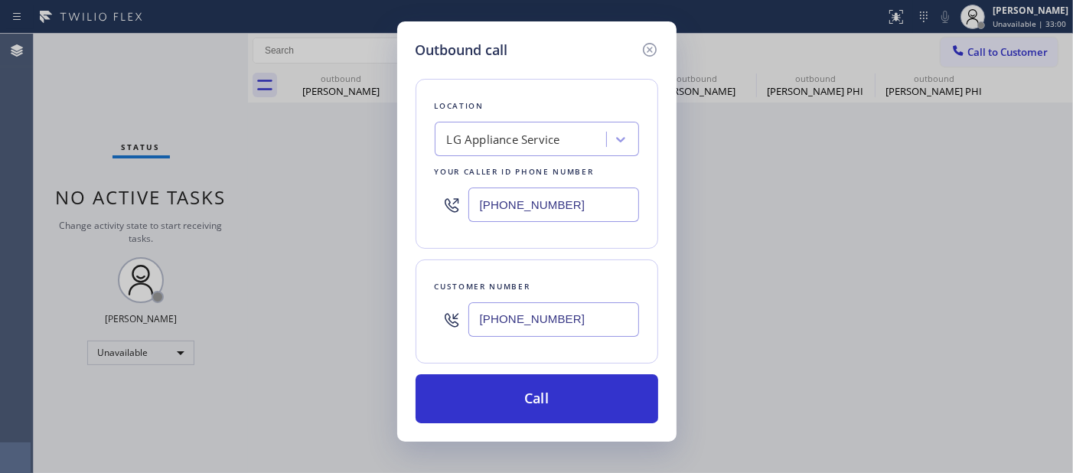
drag, startPoint x: 453, startPoint y: 181, endPoint x: 406, endPoint y: 181, distance: 46.7
click at [410, 181] on div "Outbound call Location LG Appliance Service Your caller id phone number (949) 4…" at bounding box center [536, 231] width 279 height 420
paste input "text"
type input "(949) 468-5235"
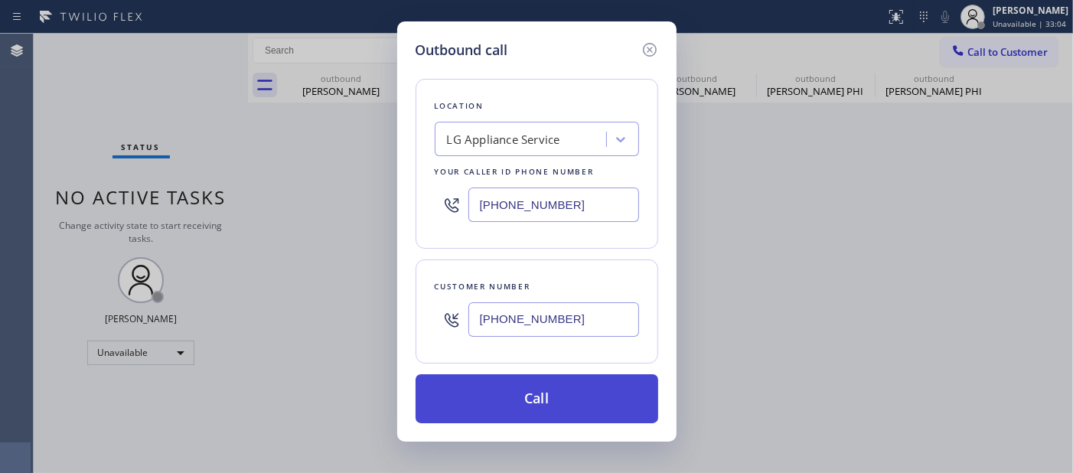
click at [577, 392] on button "Call" at bounding box center [537, 398] width 243 height 49
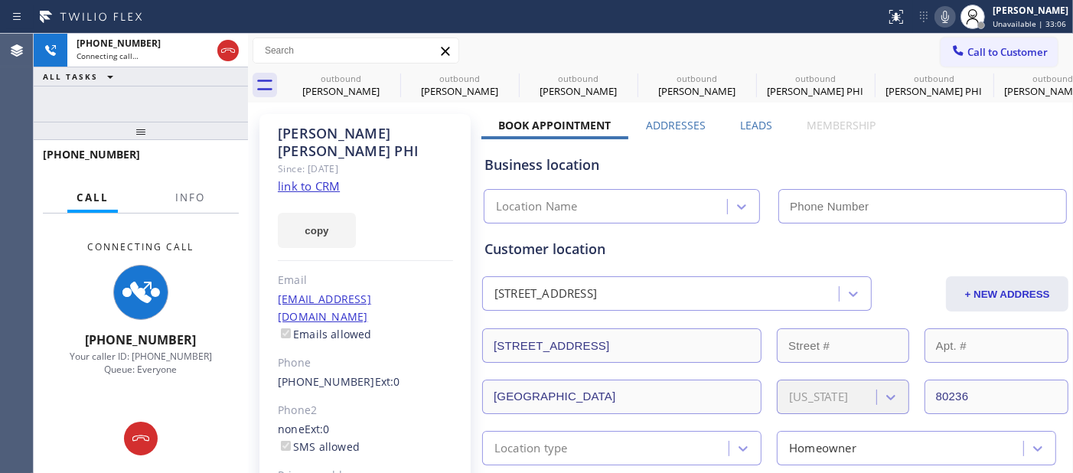
click at [936, 8] on icon at bounding box center [945, 17] width 18 height 18
type input "(949) 468-5235"
click at [390, 80] on icon at bounding box center [390, 78] width 18 height 18
click at [0, 0] on icon at bounding box center [0, 0] width 0 height 0
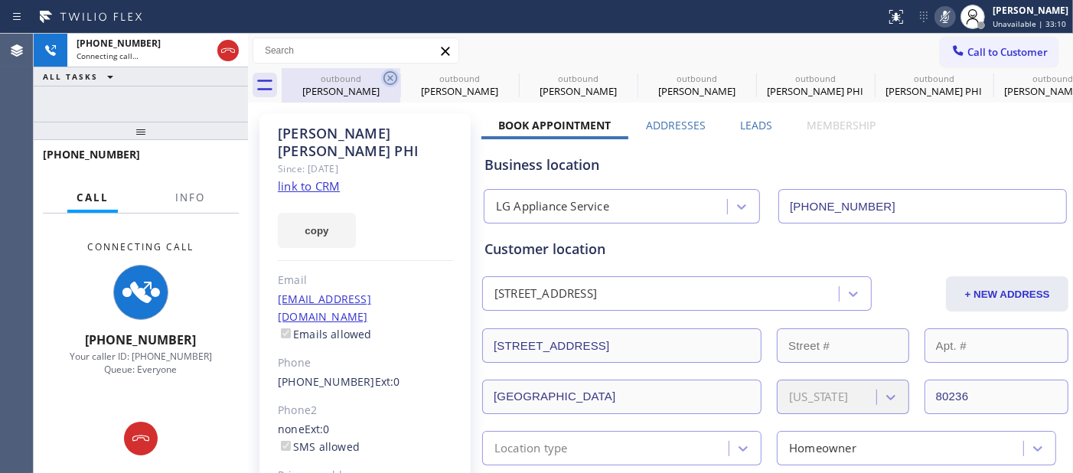
click at [0, 0] on icon at bounding box center [0, 0] width 0 height 0
type input "(949) 468-5235"
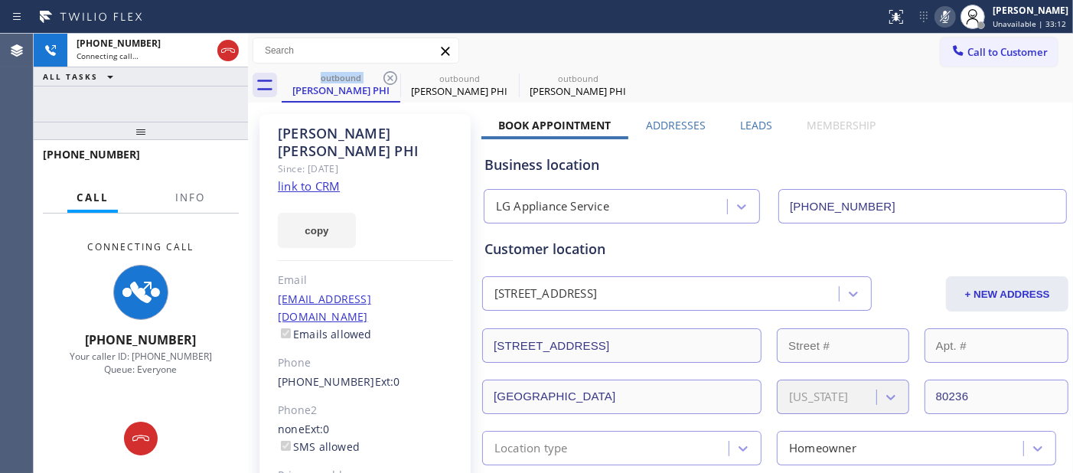
click at [704, 35] on div "Call to Customer Outbound call Location LG Appliance Service Your caller id pho…" at bounding box center [660, 51] width 825 height 34
click at [395, 75] on icon at bounding box center [390, 78] width 14 height 14
click at [746, 51] on div "Classify the call LOCATION NAME KitchenAid Appliance Professionals New Hyde Par…" at bounding box center [553, 253] width 1039 height 439
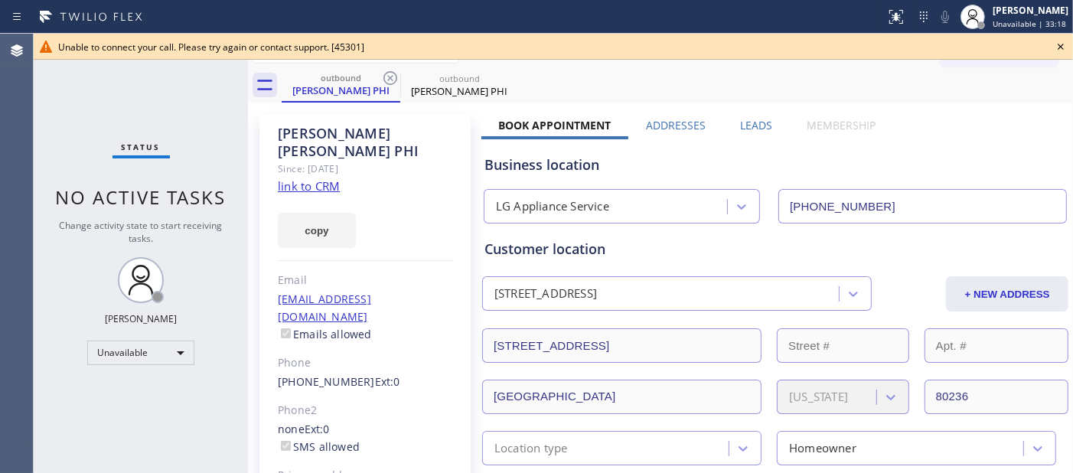
click at [1061, 48] on icon at bounding box center [1061, 47] width 6 height 6
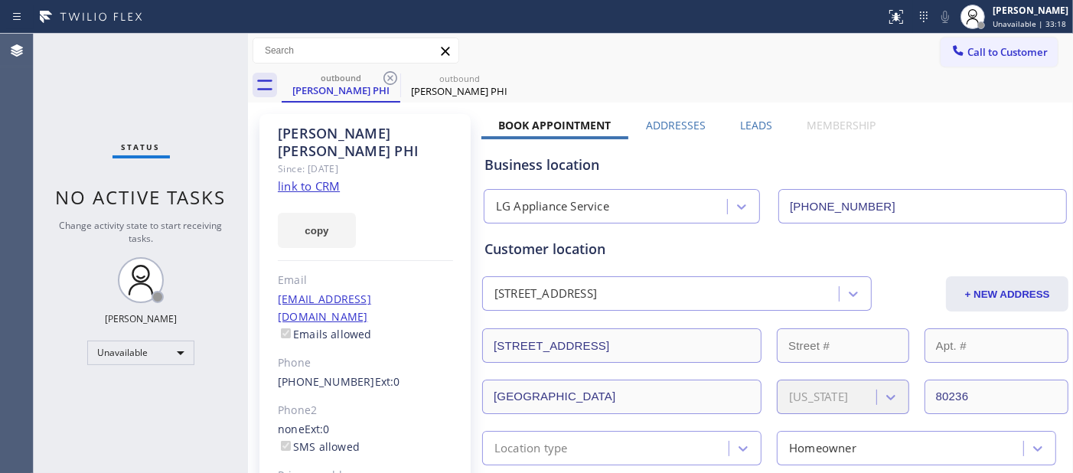
click at [1019, 43] on button "Call to Customer" at bounding box center [999, 51] width 117 height 29
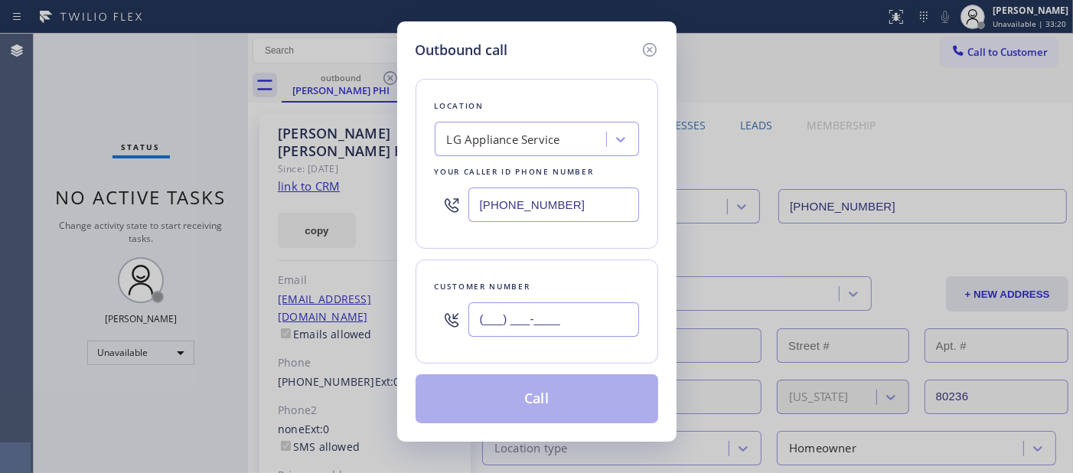
click at [555, 325] on input "(___) ___-____" at bounding box center [553, 319] width 171 height 34
paste input "310) 780-4542"
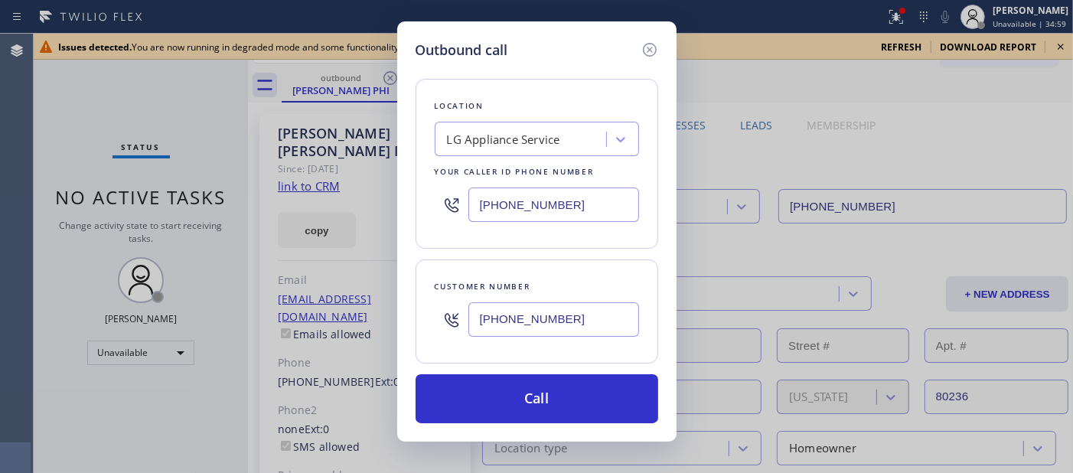
drag, startPoint x: 543, startPoint y: 324, endPoint x: 418, endPoint y: 324, distance: 125.5
click at [418, 324] on div "Customer number (310) 780-4542" at bounding box center [537, 311] width 243 height 104
paste input "text"
type input "(310) 780-4542"
drag, startPoint x: 536, startPoint y: 203, endPoint x: 432, endPoint y: 203, distance: 104.8
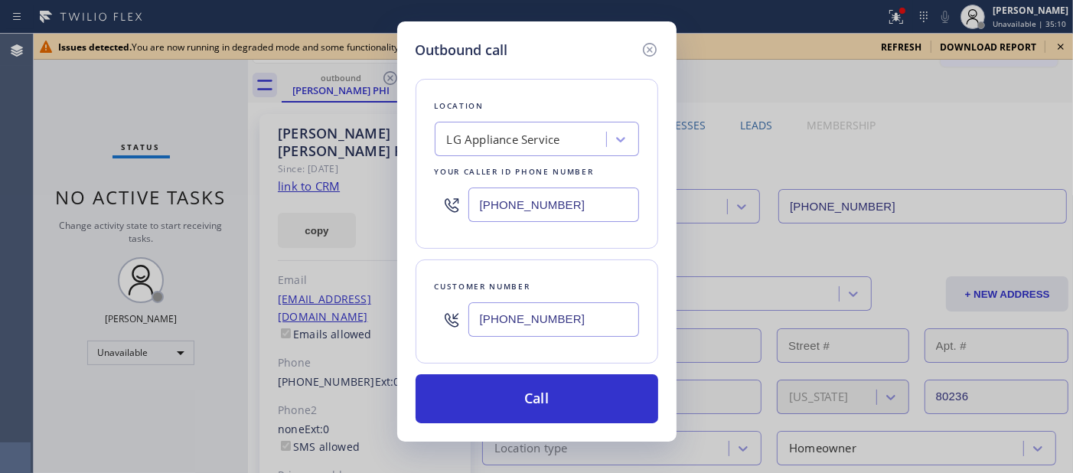
click at [432, 203] on div "Location LG Appliance Service Your caller id phone number (949) 468-5235" at bounding box center [537, 164] width 243 height 170
paste input "562) 203-0218"
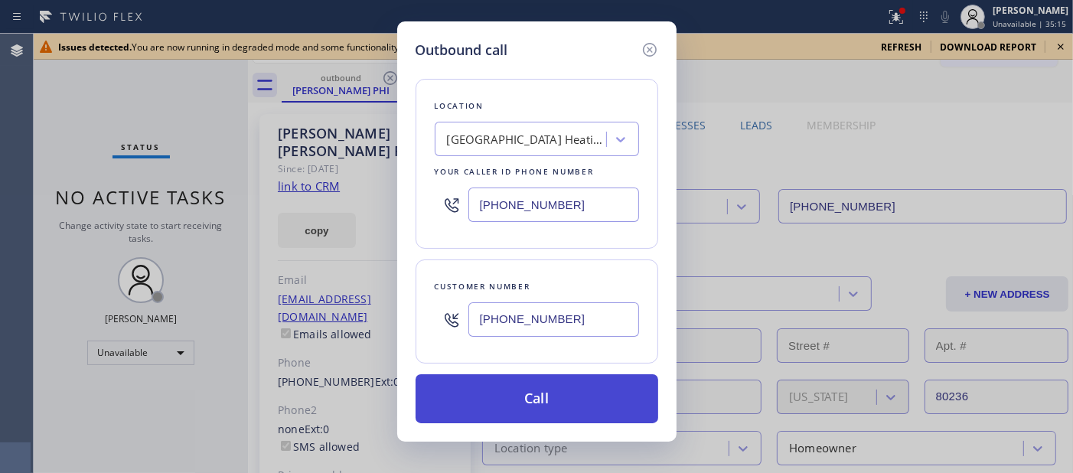
type input "(562) 203-0218"
click at [618, 390] on button "Call" at bounding box center [537, 398] width 243 height 49
click at [560, 400] on button "Call" at bounding box center [537, 398] width 243 height 49
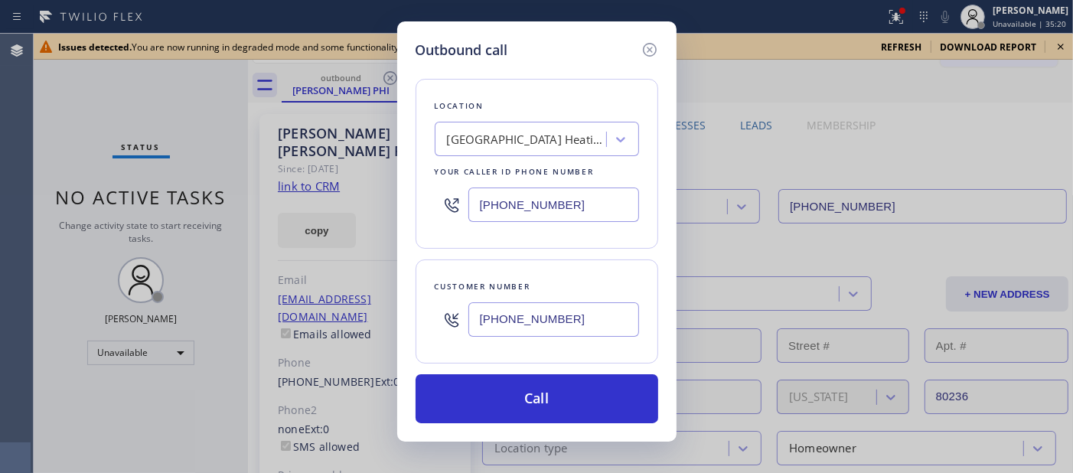
click at [683, 54] on div "Outbound call Location Santa Fe Springs Heating and Air Conditioning 3 Your cal…" at bounding box center [536, 236] width 1073 height 473
click at [641, 44] on icon at bounding box center [650, 50] width 18 height 18
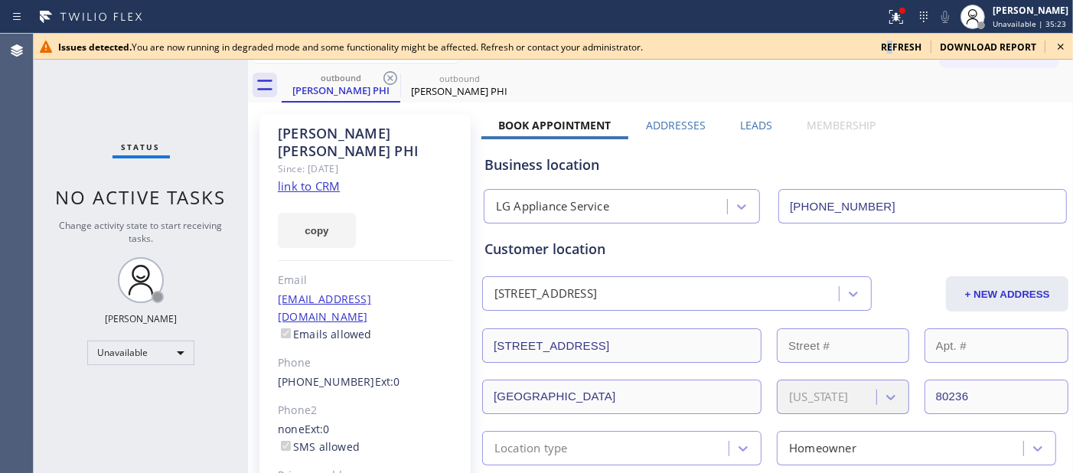
click at [894, 44] on span "refresh" at bounding box center [901, 47] width 41 height 13
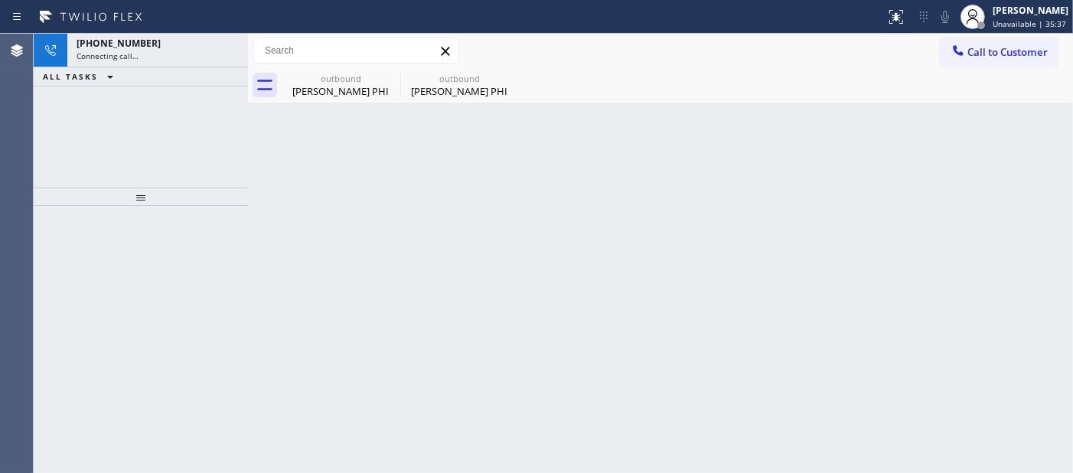
drag, startPoint x: 163, startPoint y: 193, endPoint x: 162, endPoint y: 132, distance: 61.2
click at [162, 187] on div at bounding box center [141, 196] width 214 height 18
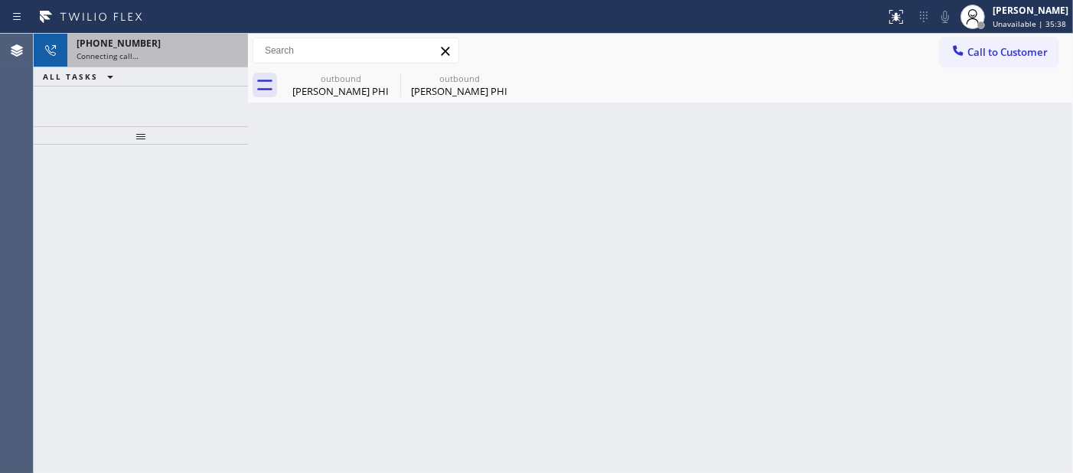
click at [166, 57] on div "Connecting call…" at bounding box center [158, 56] width 162 height 11
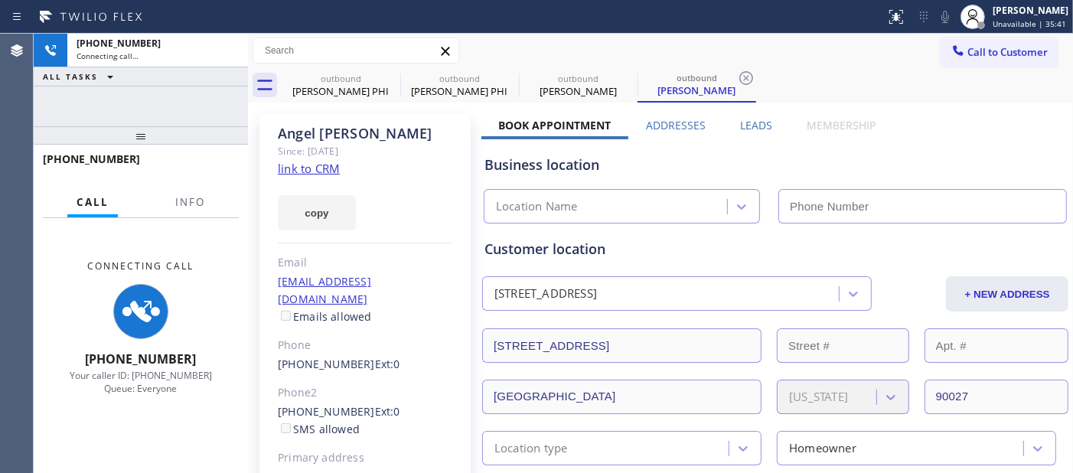
type input "[PHONE_NUMBER]"
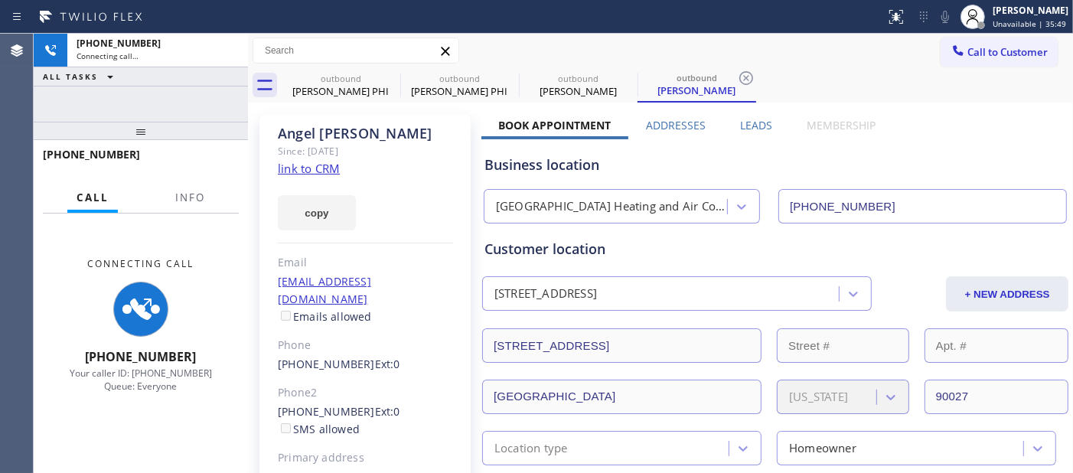
drag, startPoint x: 200, startPoint y: 143, endPoint x: 181, endPoint y: 96, distance: 51.2
click at [181, 96] on div "[PHONE_NUMBER] Connecting call… ALL TASKS ALL TASKS ACTIVE TASKS TASKS IN WRAP …" at bounding box center [141, 253] width 214 height 439
drag, startPoint x: 170, startPoint y: 139, endPoint x: 172, endPoint y: 51, distance: 87.3
click at [172, 51] on div "[PHONE_NUMBER] Connecting call… ALL TASKS ALL TASKS ACTIVE TASKS TASKS IN WRAP …" at bounding box center [141, 253] width 214 height 439
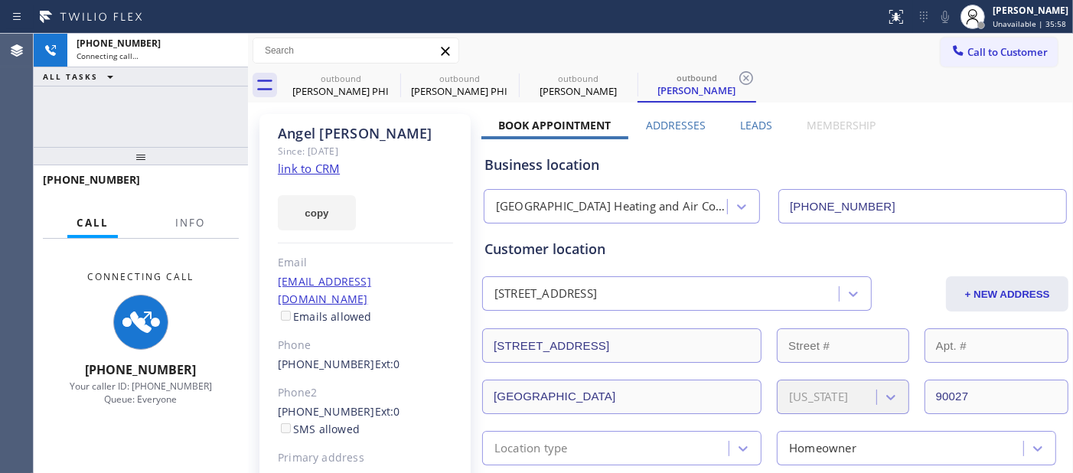
drag, startPoint x: 151, startPoint y: 132, endPoint x: 185, endPoint y: -21, distance: 156.9
click at [185, 0] on html "Status report No issues detected If you experience an issue, please download th…" at bounding box center [536, 236] width 1073 height 473
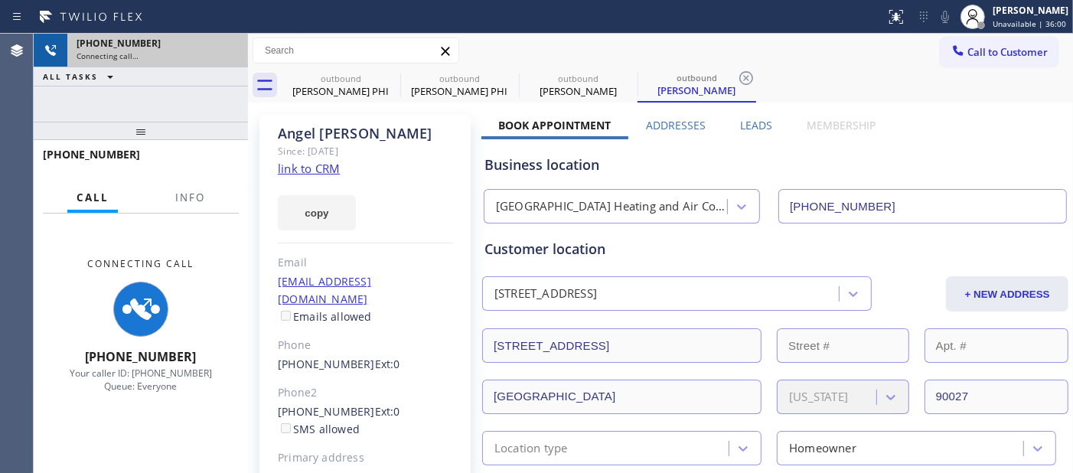
drag, startPoint x: 150, startPoint y: 133, endPoint x: 165, endPoint y: 64, distance: 71.3
click at [165, 64] on div "+13107804542 Connecting call… ALL TASKS ALL TASKS ACTIVE TASKS TASKS IN WRAP UP…" at bounding box center [141, 253] width 214 height 439
drag, startPoint x: 165, startPoint y: 136, endPoint x: 178, endPoint y: 104, distance: 35.0
click at [178, 104] on div "+13107804542 Connecting call… ALL TASKS ALL TASKS ACTIVE TASKS TASKS IN WRAP UP…" at bounding box center [141, 253] width 214 height 439
click at [146, 61] on div "Connecting call…" at bounding box center [158, 56] width 162 height 11
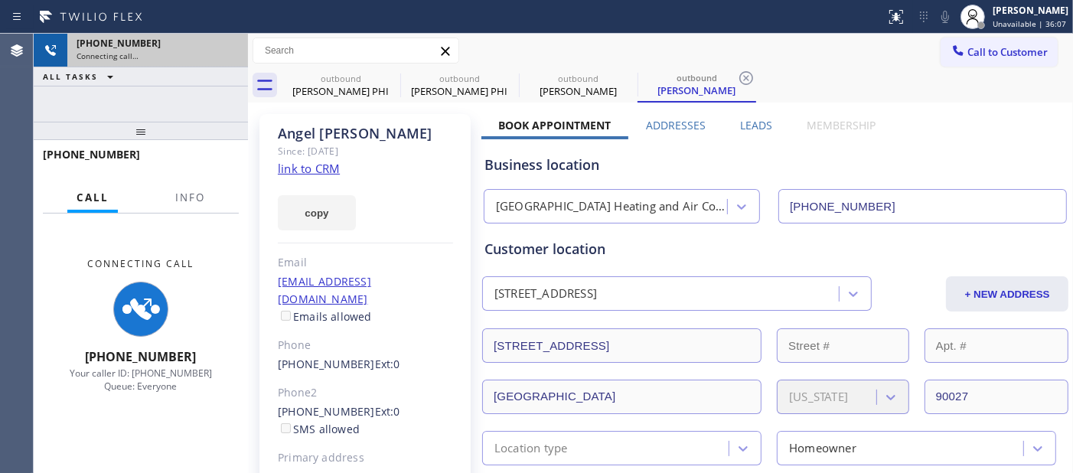
click at [146, 58] on div "Connecting call…" at bounding box center [158, 56] width 162 height 11
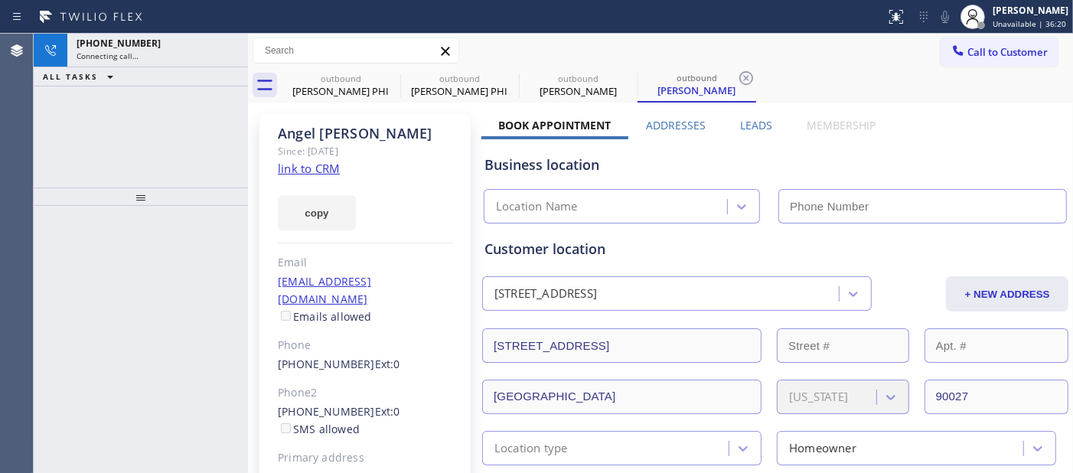
type input "[PHONE_NUMBER]"
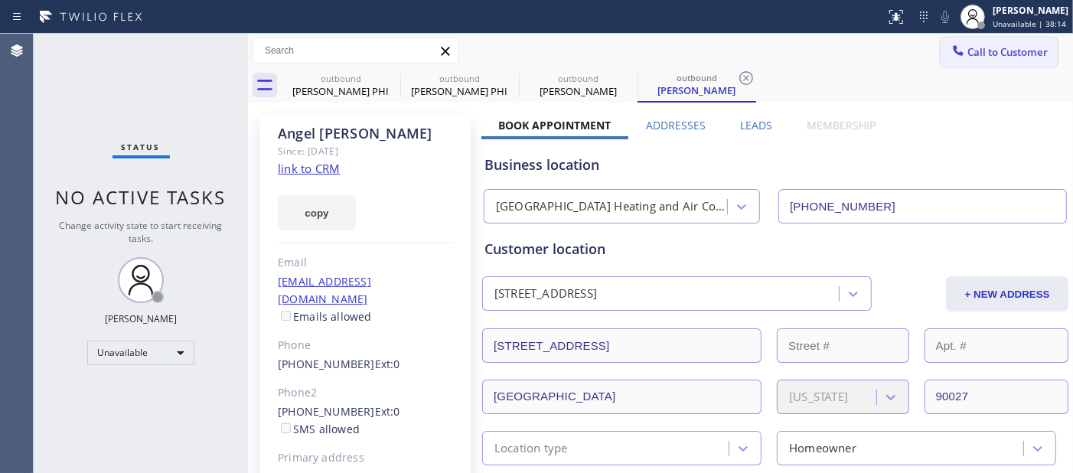
click at [965, 65] on button "Call to Customer" at bounding box center [999, 51] width 117 height 29
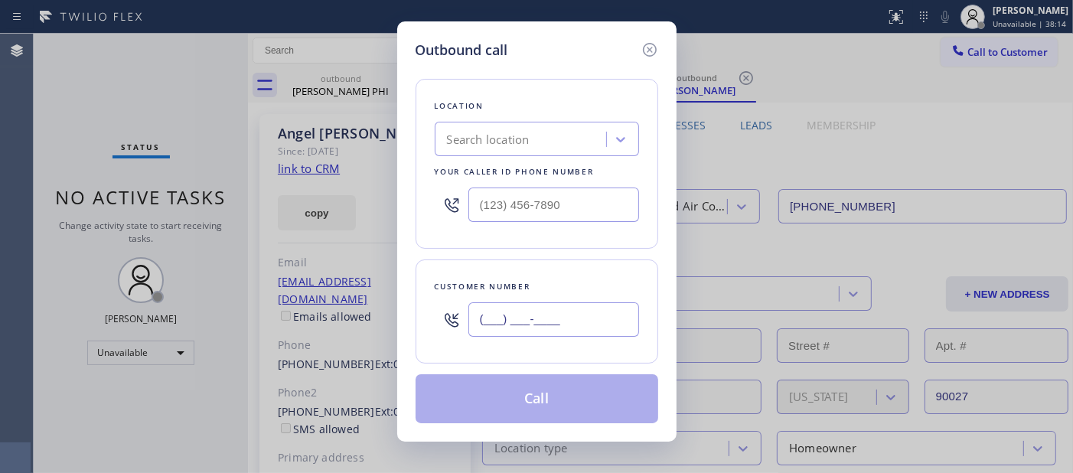
click at [521, 323] on input "(___) ___-____" at bounding box center [553, 319] width 171 height 34
paste input "310) 780-4542"
type input "[PHONE_NUMBER]"
drag, startPoint x: 592, startPoint y: 207, endPoint x: 429, endPoint y: 215, distance: 163.2
click at [445, 211] on div "(___) ___-____" at bounding box center [537, 205] width 204 height 50
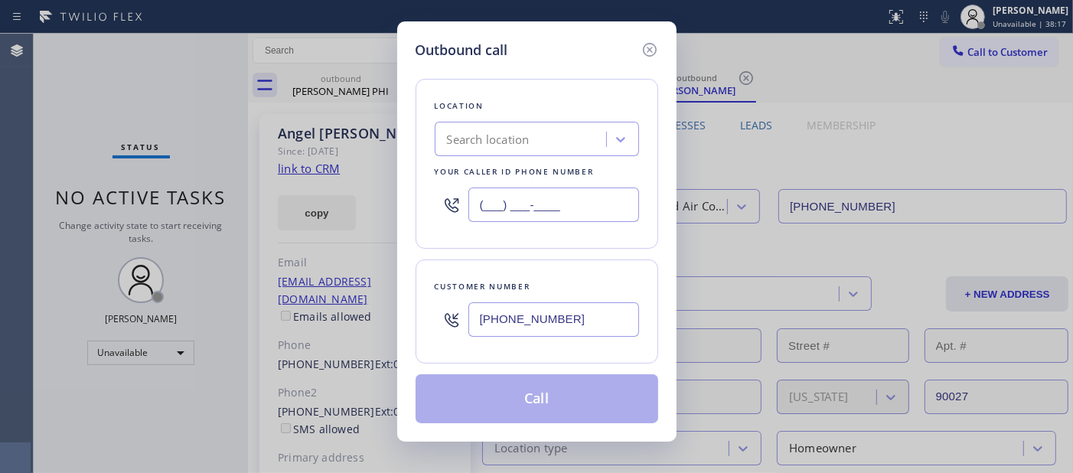
paste input "562) 203-0218"
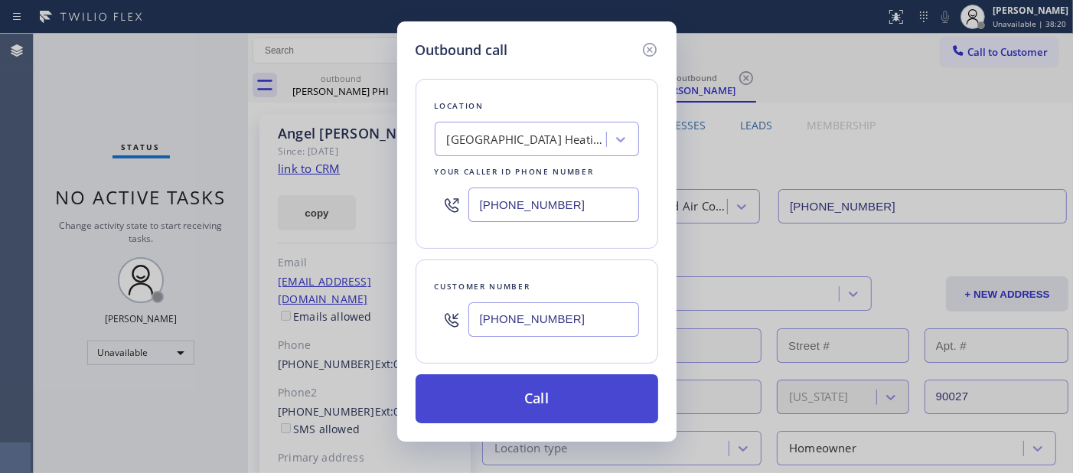
type input "(562) 203-0218"
click at [590, 378] on button "Call" at bounding box center [537, 398] width 243 height 49
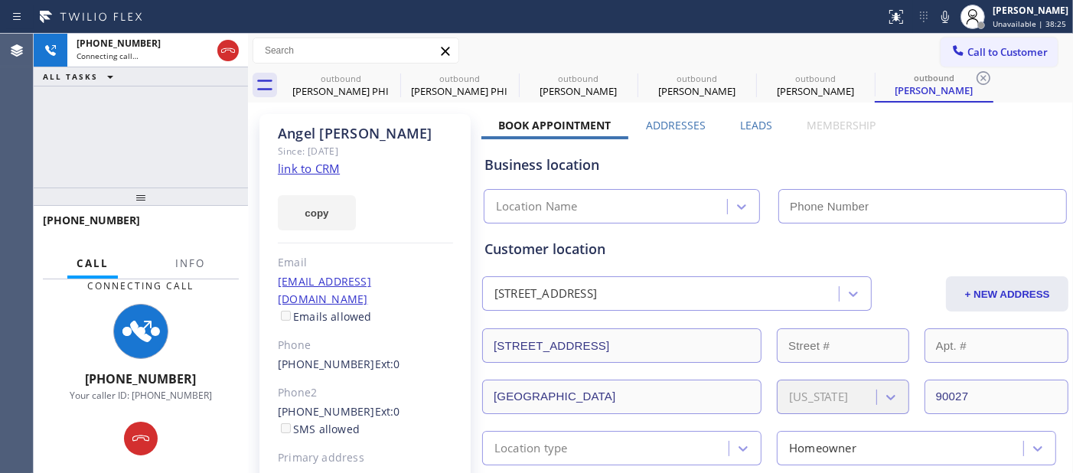
type input "(562) 203-0218"
click at [937, 18] on icon at bounding box center [945, 17] width 18 height 18
drag, startPoint x: 197, startPoint y: 201, endPoint x: 195, endPoint y: 87, distance: 114.0
click at [195, 87] on div "+13107804542 Connecting call… ALL TASKS ALL TASKS ACTIVE TASKS TASKS IN WRAP UP…" at bounding box center [141, 253] width 214 height 439
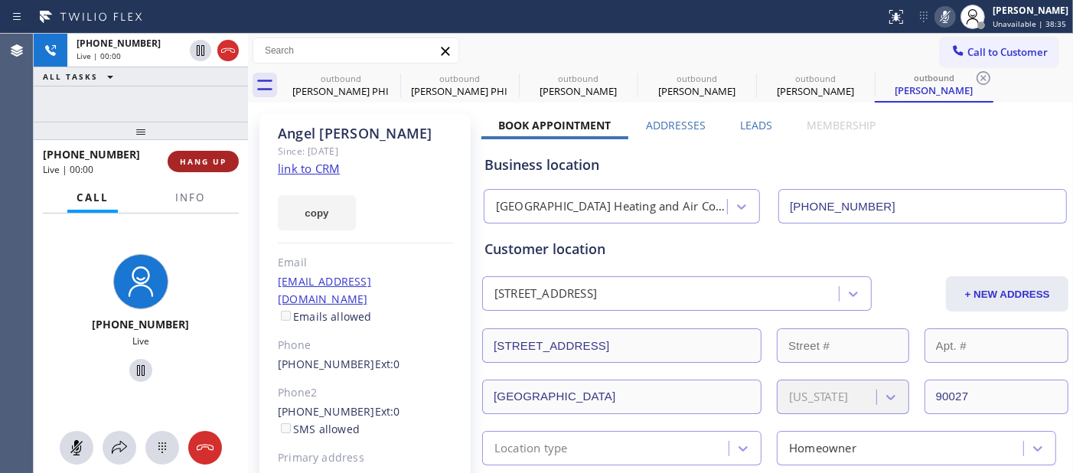
click at [202, 169] on button "HANG UP" at bounding box center [203, 161] width 71 height 21
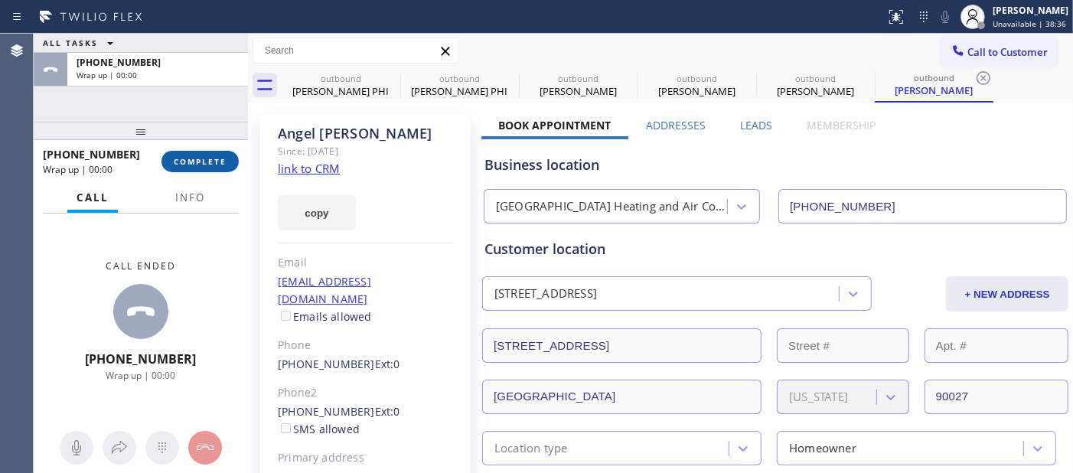
click at [202, 169] on button "COMPLETE" at bounding box center [199, 161] width 77 height 21
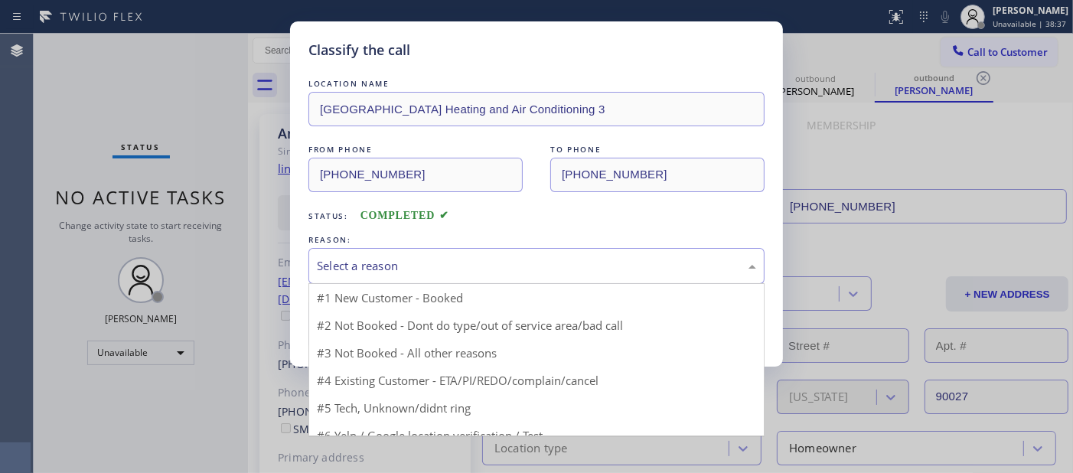
click at [429, 262] on div "Select a reason" at bounding box center [536, 266] width 439 height 18
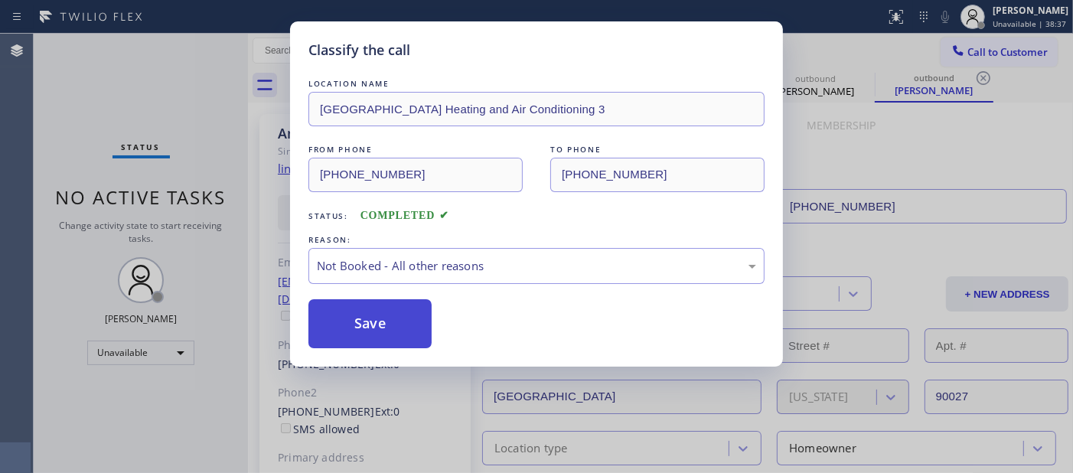
click at [364, 323] on button "Save" at bounding box center [369, 323] width 123 height 49
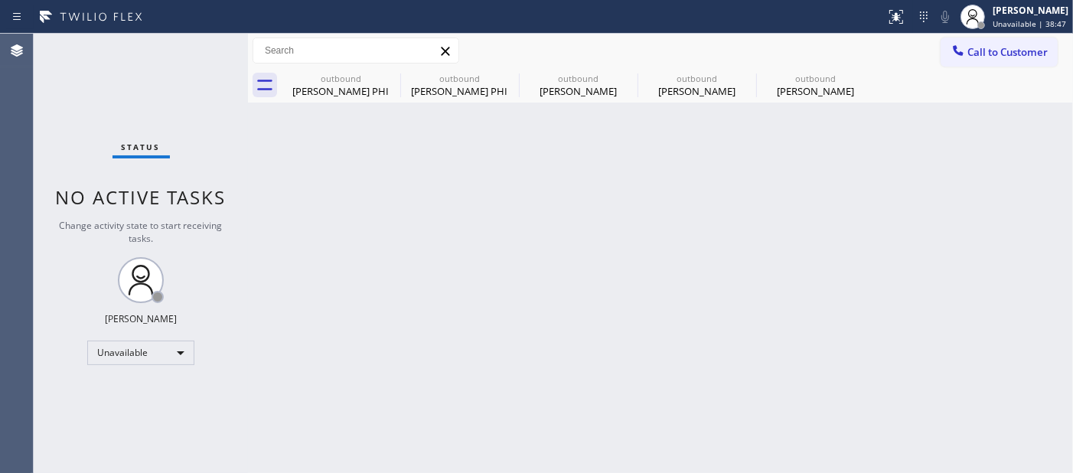
drag, startPoint x: 983, startPoint y: 36, endPoint x: 972, endPoint y: 48, distance: 16.3
click at [982, 36] on div "Call to Customer Outbound call Location Santa Fe Springs Heating and Air Condit…" at bounding box center [660, 51] width 825 height 34
click at [963, 56] on icon at bounding box center [957, 50] width 15 height 15
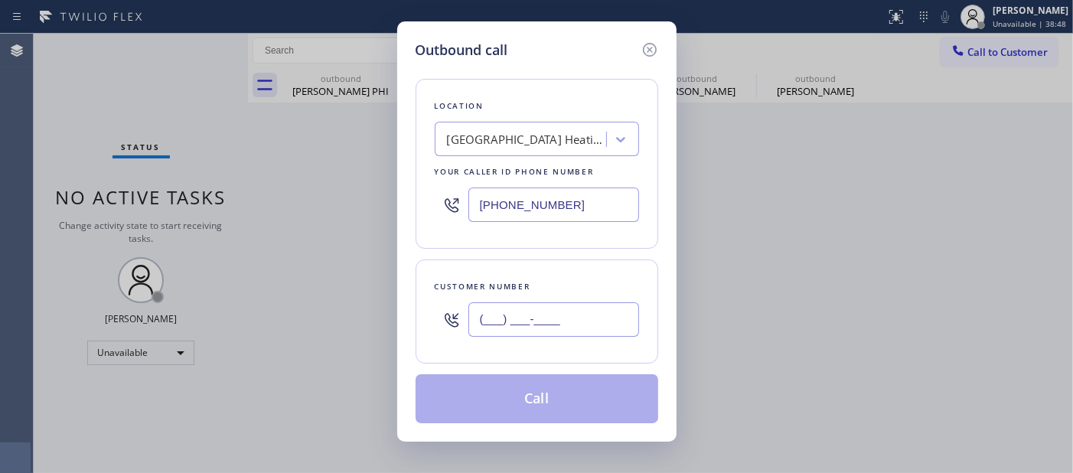
click at [549, 334] on input "(___) ___-____" at bounding box center [553, 319] width 171 height 34
paste input "909) 238-3320"
type input "(909) 238-3320"
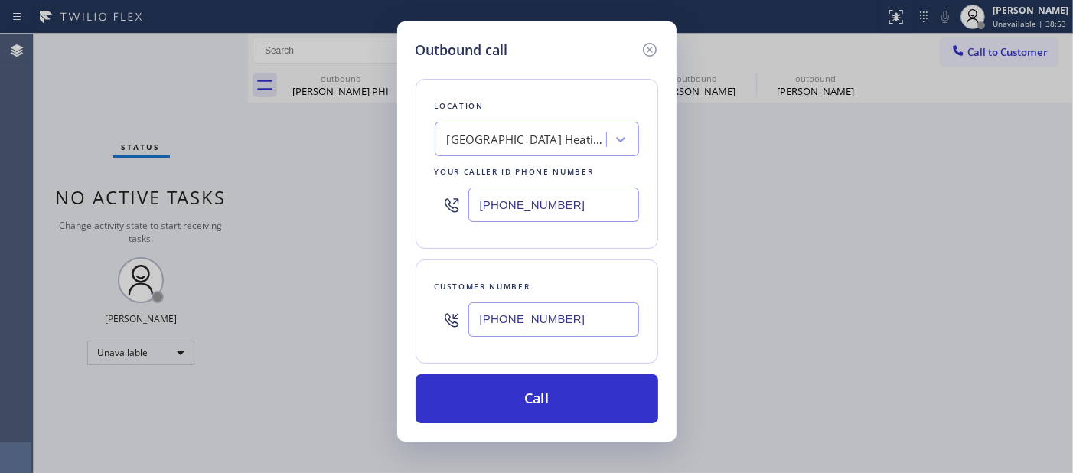
drag, startPoint x: 585, startPoint y: 210, endPoint x: 360, endPoint y: 215, distance: 225.0
click at [380, 210] on div "Outbound call Location Santa Fe Springs Heating and Air Conditioning 3 Your cal…" at bounding box center [536, 236] width 1073 height 473
paste input "714) 912-8101"
type input "(714) 912-8101"
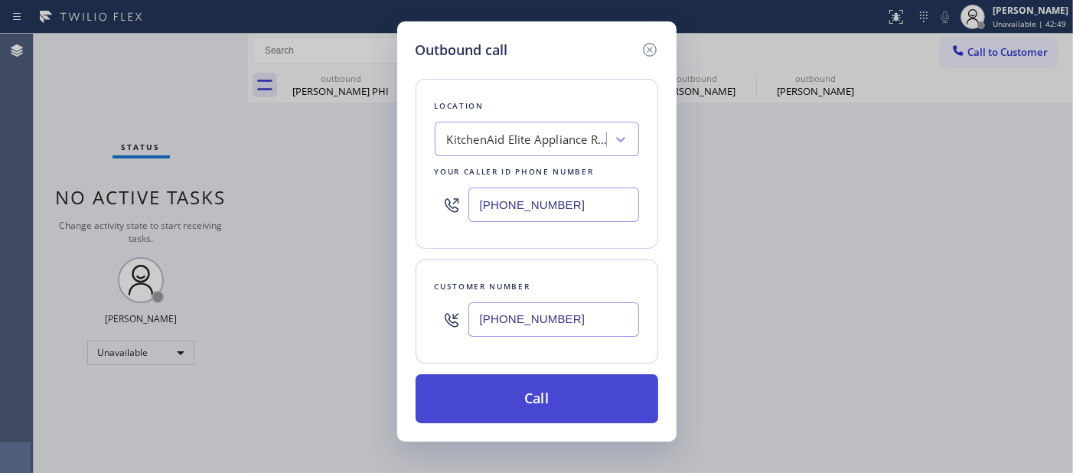
click at [609, 376] on button "Call" at bounding box center [537, 398] width 243 height 49
click at [582, 390] on button "Call" at bounding box center [537, 398] width 243 height 49
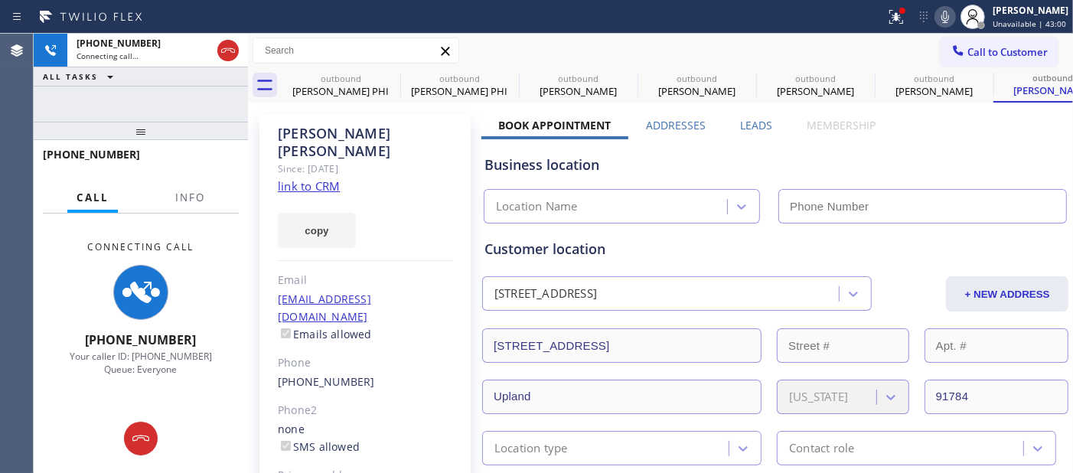
click at [949, 14] on icon at bounding box center [945, 17] width 18 height 18
type input "(714) 912-8101"
click at [897, 18] on icon at bounding box center [896, 17] width 18 height 18
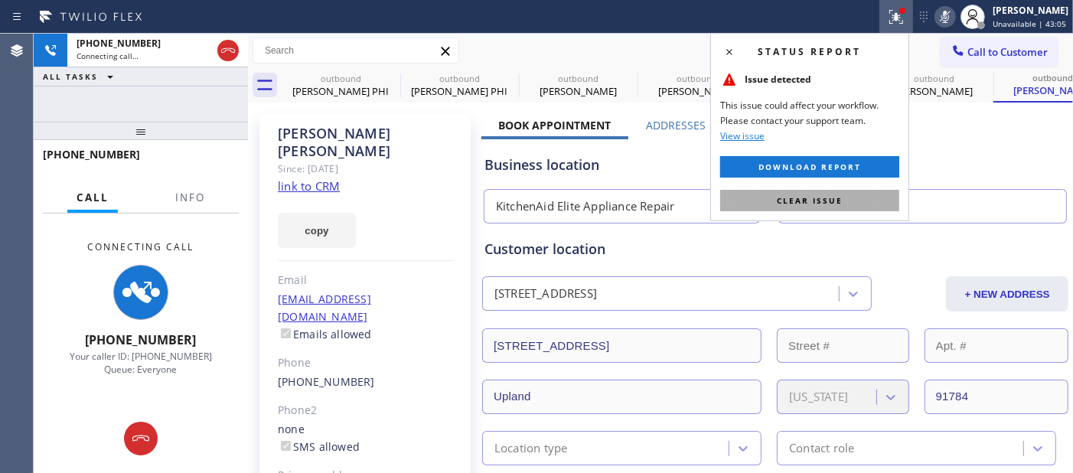
click at [830, 199] on span "Clear issue" at bounding box center [810, 200] width 66 height 11
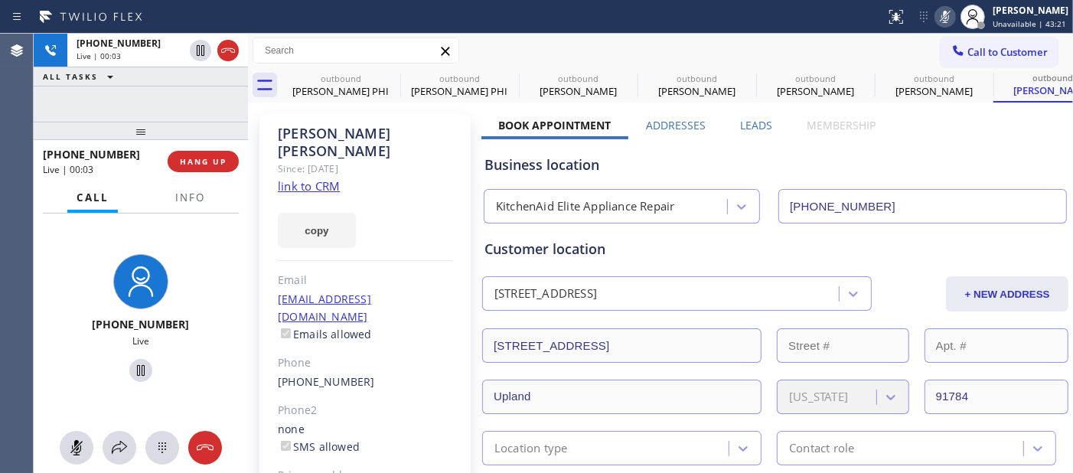
click at [941, 12] on icon at bounding box center [945, 17] width 8 height 12
drag, startPoint x: 161, startPoint y: 131, endPoint x: 178, endPoint y: 14, distance: 118.3
click at [163, 71] on div "+19092383320 Live | 00:38 ALL TASKS ALL TASKS ACTIVE TASKS TASKS IN WRAP UP +19…" at bounding box center [141, 253] width 214 height 439
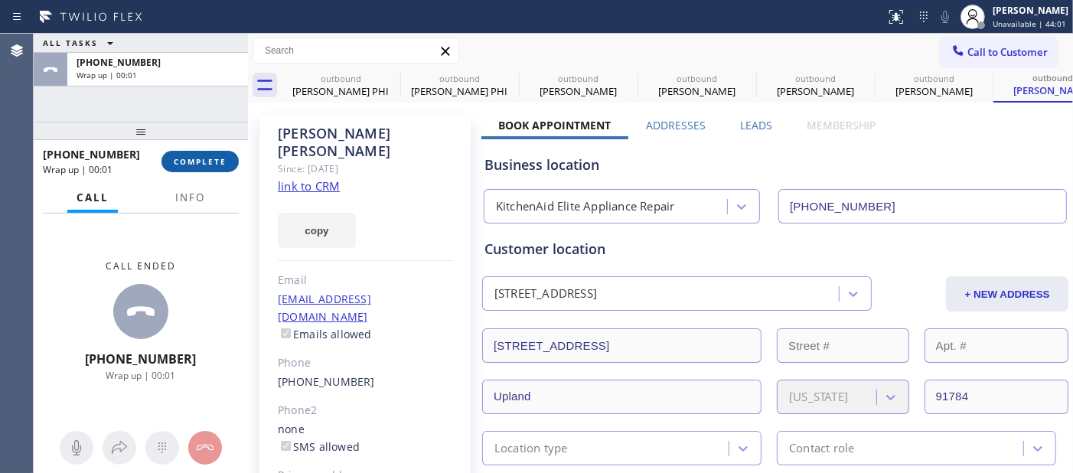
click at [211, 165] on span "COMPLETE" at bounding box center [200, 161] width 53 height 11
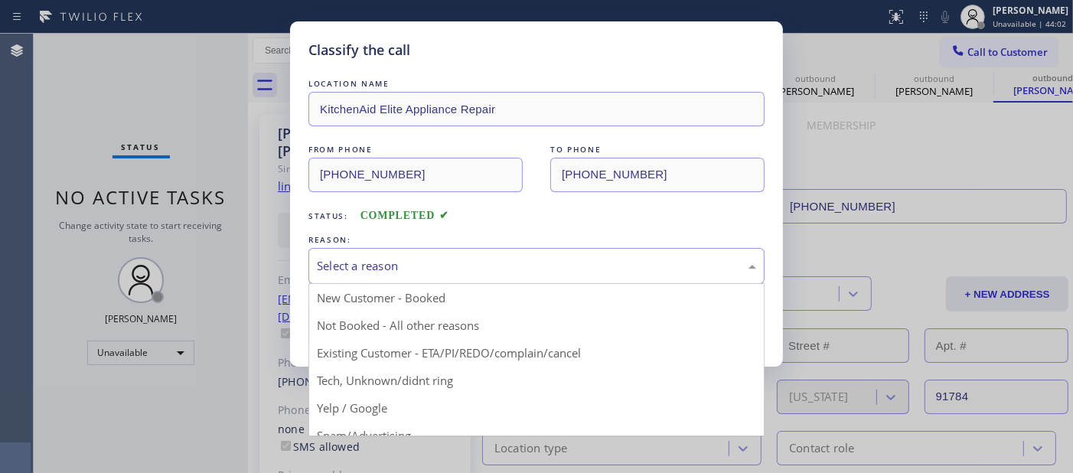
click at [399, 262] on div "Select a reason" at bounding box center [536, 266] width 439 height 18
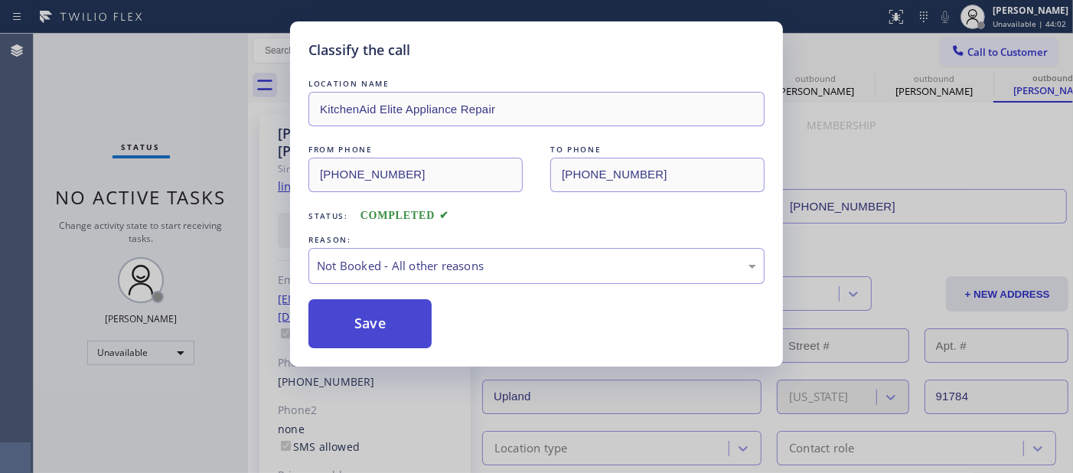
click at [370, 326] on button "Save" at bounding box center [369, 323] width 123 height 49
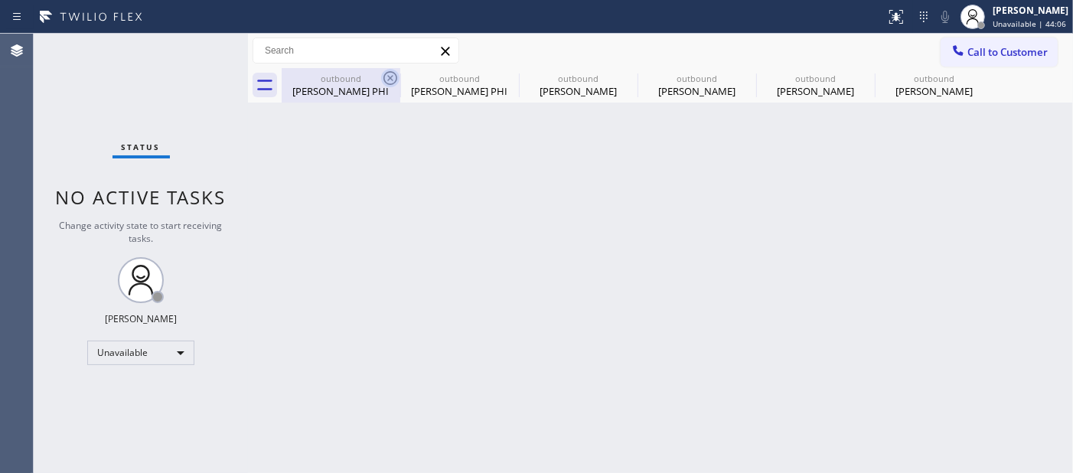
click at [386, 71] on icon at bounding box center [390, 78] width 18 height 18
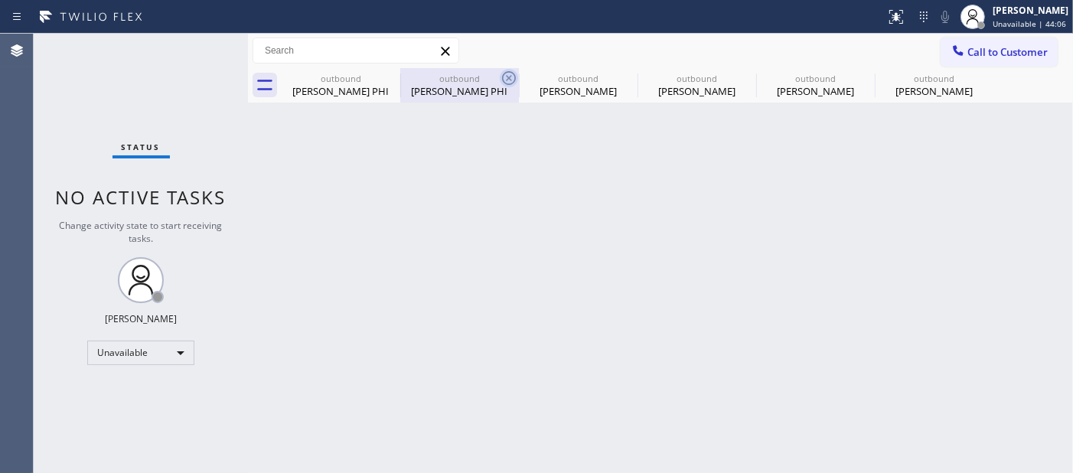
type input "(949) 468-5235"
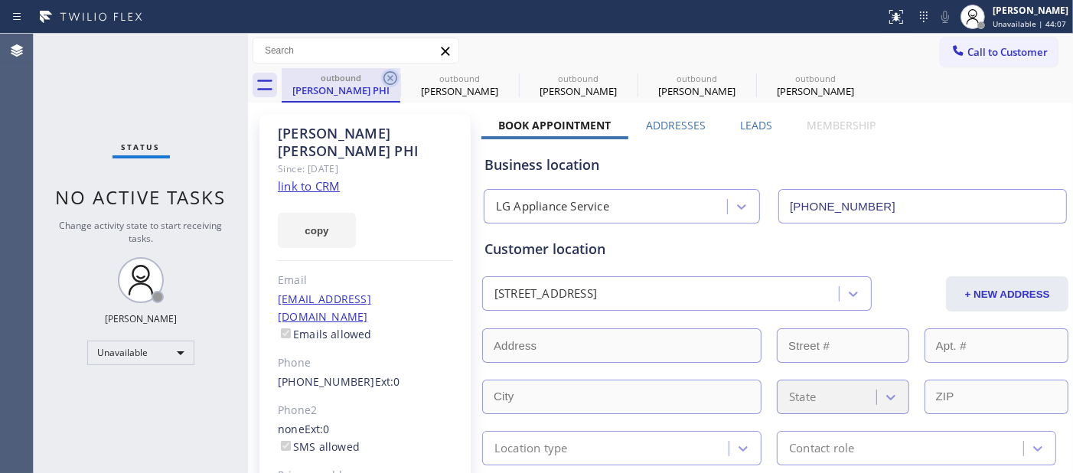
click at [386, 74] on icon at bounding box center [390, 78] width 18 height 18
type input "(562) 203-0218"
click at [0, 0] on icon at bounding box center [0, 0] width 0 height 0
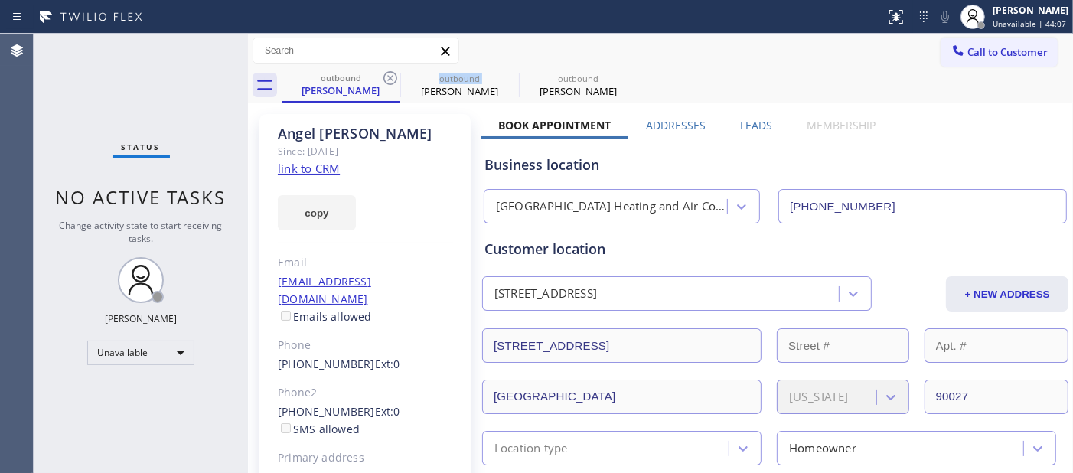
click at [386, 74] on icon at bounding box center [390, 78] width 18 height 18
type input "(714) 912-8101"
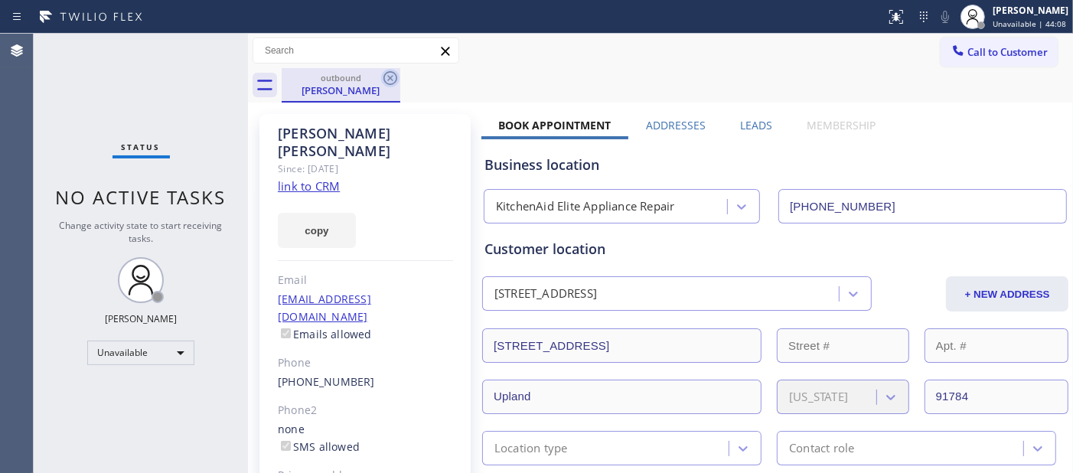
click at [387, 80] on icon at bounding box center [390, 78] width 14 height 14
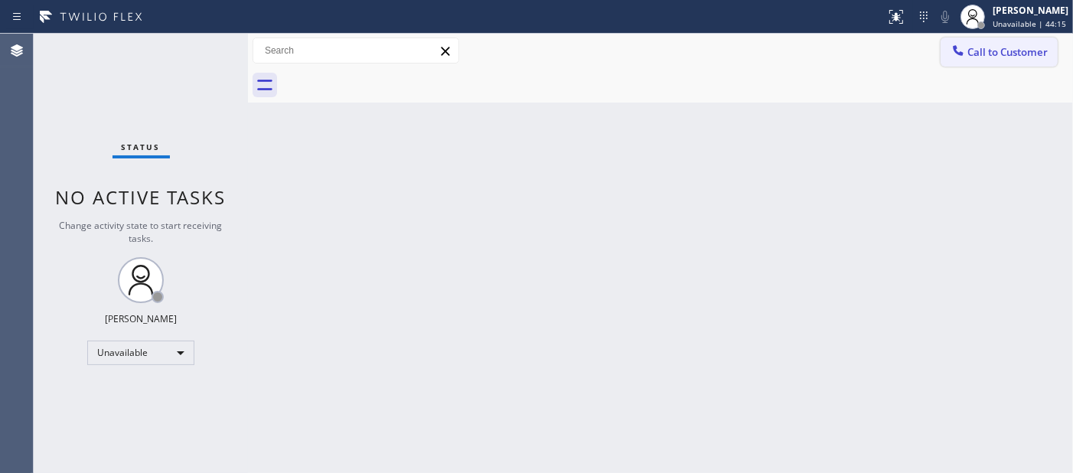
click at [972, 38] on button "Call to Customer" at bounding box center [999, 51] width 117 height 29
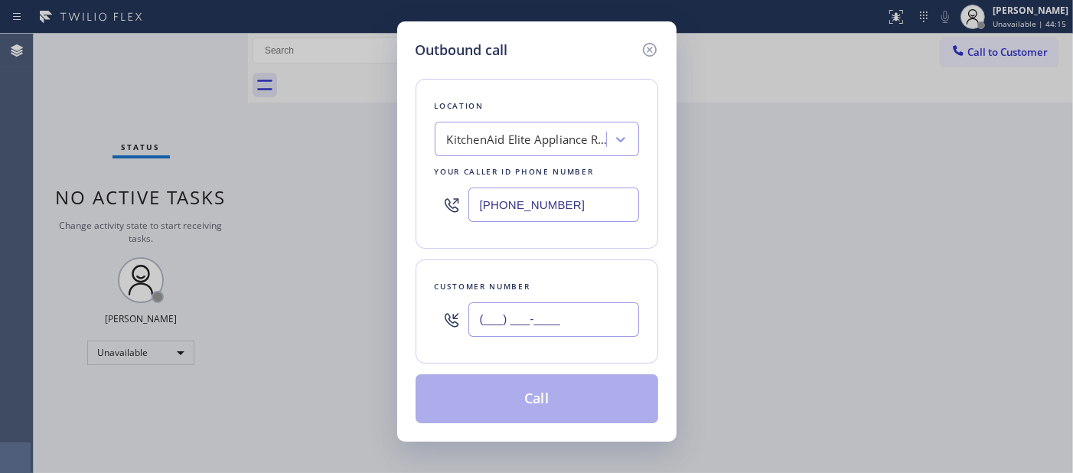
paste input "303) 214-8135"
click at [510, 332] on input "(___) ___-____" at bounding box center [553, 319] width 171 height 34
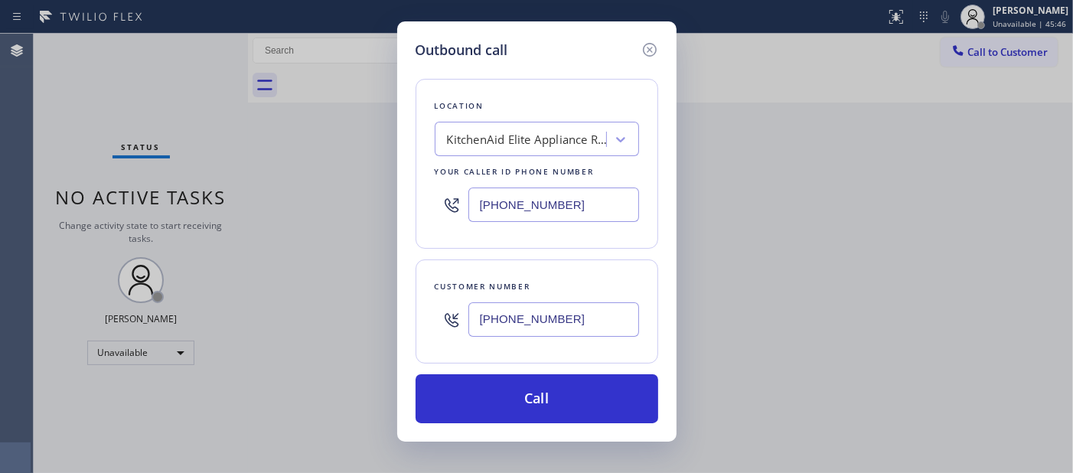
type input "(303) 214-8135"
drag, startPoint x: 586, startPoint y: 199, endPoint x: 385, endPoint y: 215, distance: 201.9
click at [385, 215] on div "Outbound call Location KitchenAid Elite Appliance Repair Your caller id phone n…" at bounding box center [536, 236] width 1073 height 473
paste input "20) 597-8984"
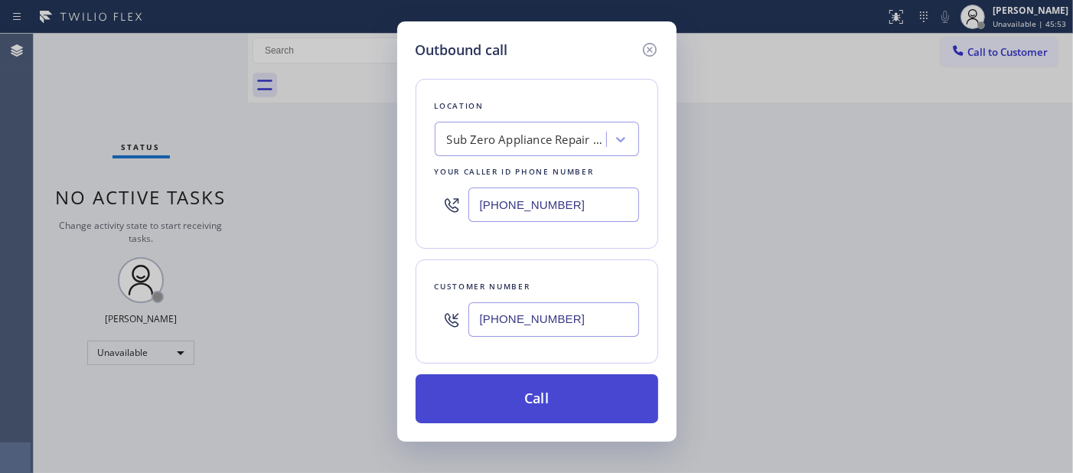
type input "(720) 597-8984"
click at [551, 400] on button "Call" at bounding box center [537, 398] width 243 height 49
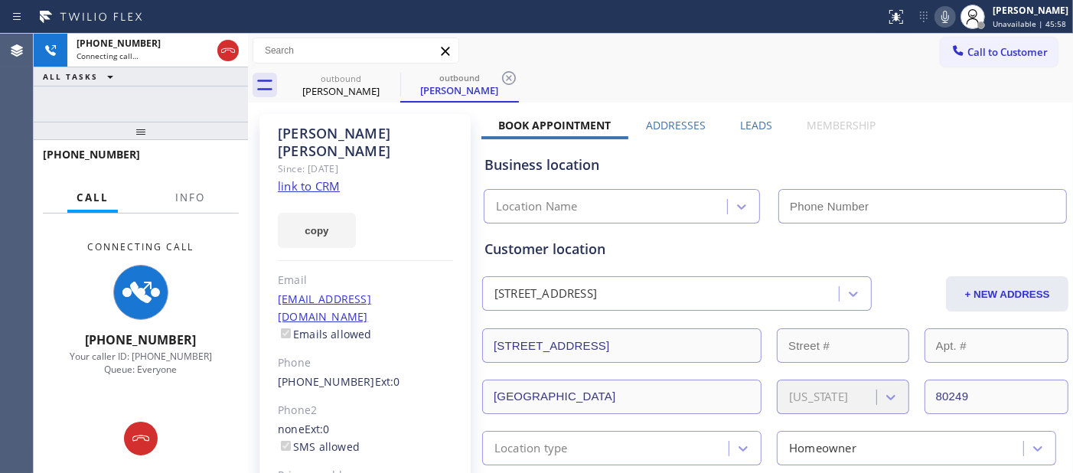
type input "(720) 597-8984"
drag, startPoint x: 934, startPoint y: 16, endPoint x: 938, endPoint y: 142, distance: 126.4
click at [936, 16] on icon at bounding box center [945, 17] width 18 height 18
drag, startPoint x: 758, startPoint y: 90, endPoint x: 781, endPoint y: 86, distance: 22.4
click at [758, 90] on div "outbound Charla Castillo outbound Charla Castillo" at bounding box center [677, 85] width 791 height 34
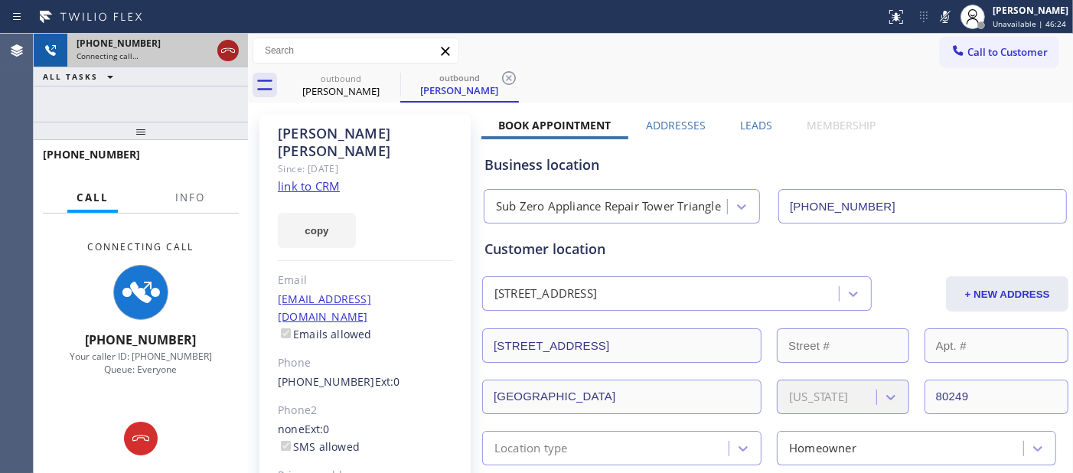
click at [224, 42] on icon at bounding box center [228, 50] width 18 height 18
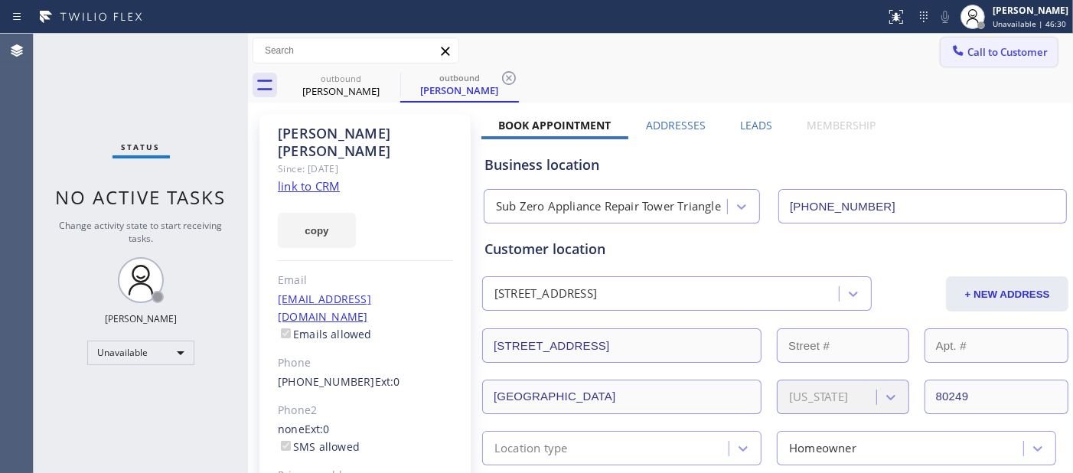
click at [980, 41] on button "Call to Customer" at bounding box center [999, 51] width 117 height 29
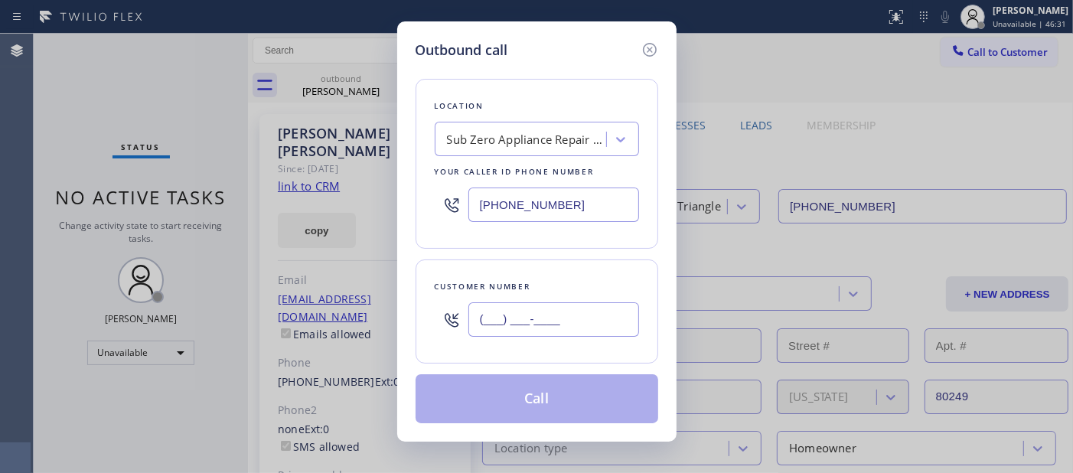
click at [502, 322] on input "(___) ___-____" at bounding box center [553, 319] width 171 height 34
paste input "949) 350-5171"
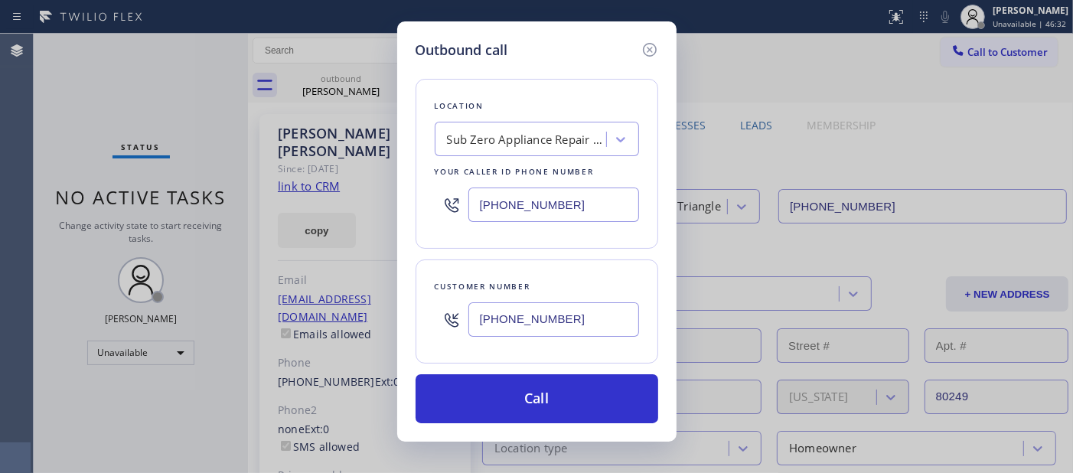
type input "(949) 350-5171"
drag, startPoint x: 571, startPoint y: 195, endPoint x: 380, endPoint y: 194, distance: 190.6
click at [383, 194] on div "Outbound call Location Sub Zero Appliance Repair Tower Triangle Your caller id …" at bounding box center [536, 236] width 1073 height 473
paste input "818) 873-5338"
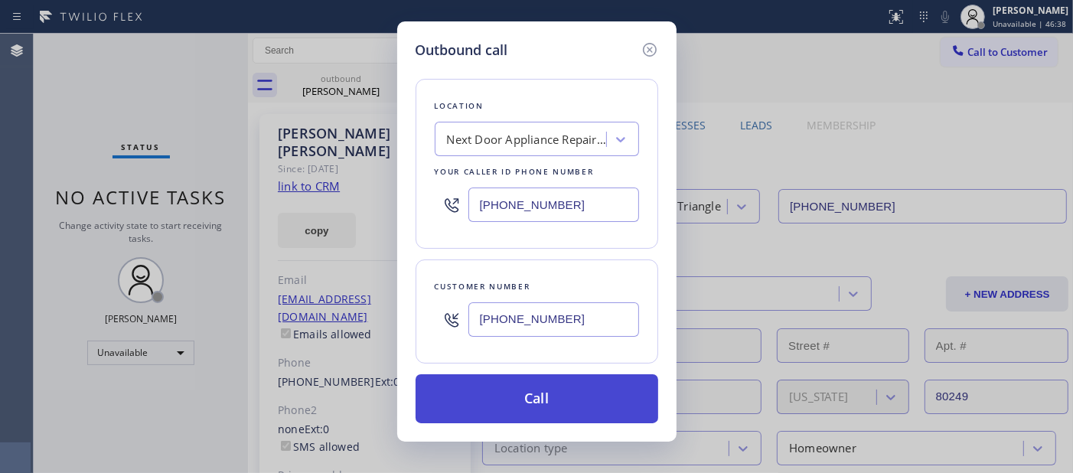
type input "(818) 873-5338"
click at [578, 386] on button "Call" at bounding box center [537, 398] width 243 height 49
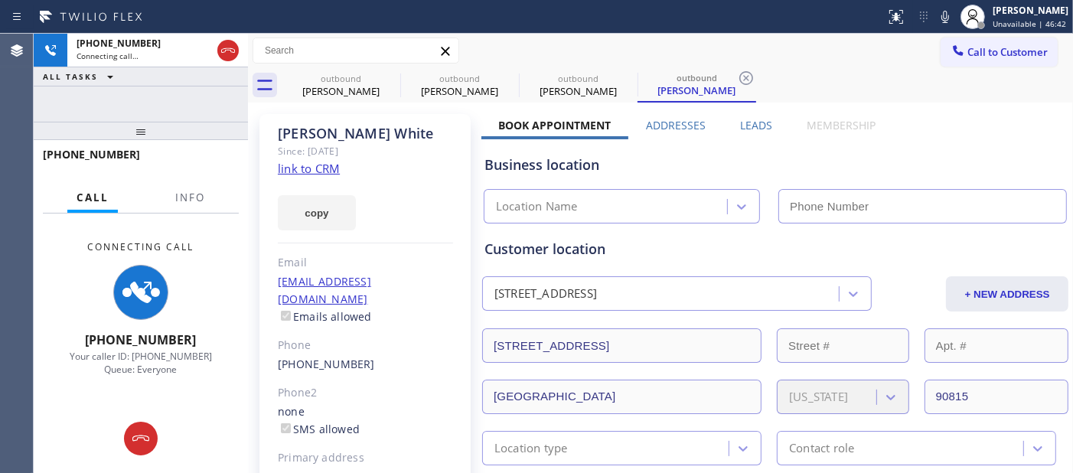
type input "(818) 873-5338"
click at [936, 12] on icon at bounding box center [945, 17] width 18 height 18
type input "(818) 873-5338"
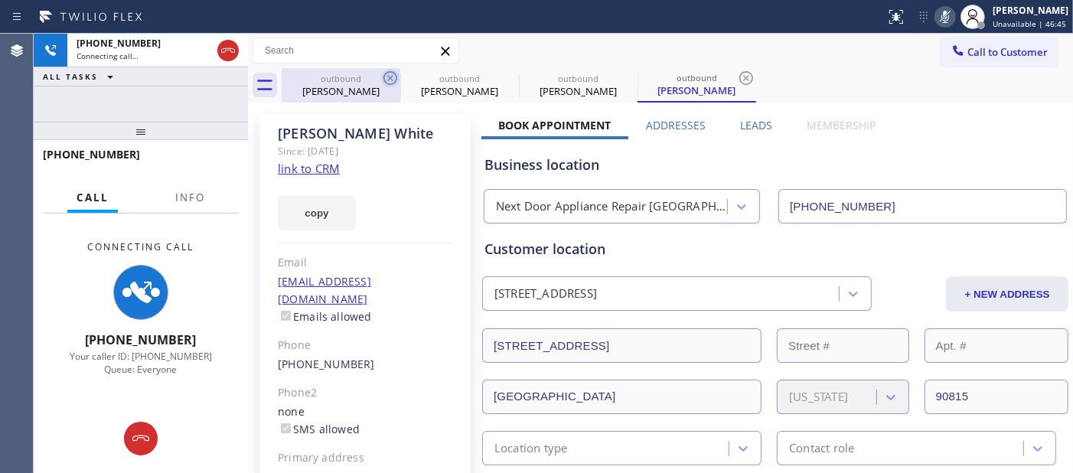
click at [392, 79] on icon at bounding box center [390, 78] width 14 height 14
click at [0, 0] on icon at bounding box center [0, 0] width 0 height 0
type input "(818) 873-5338"
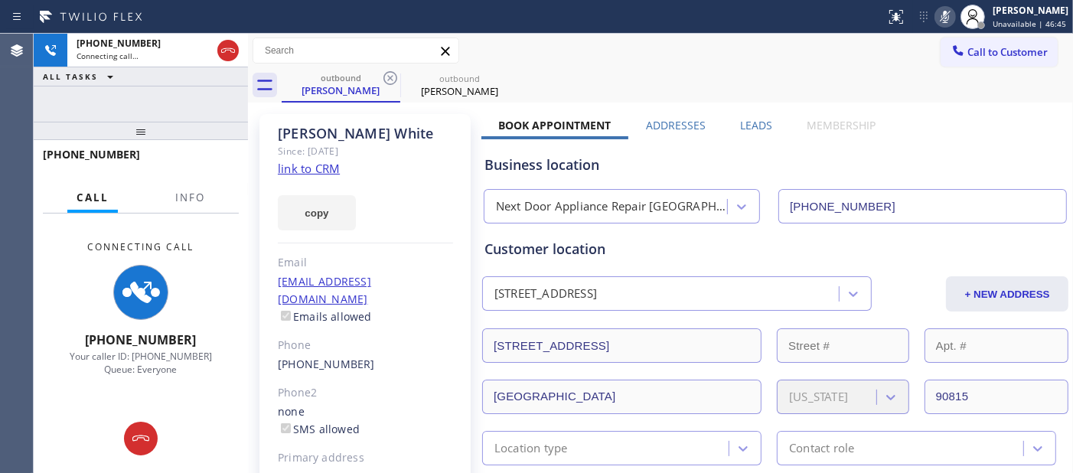
click at [766, 79] on div "outbound Michelle White outbound Michelle White" at bounding box center [677, 85] width 791 height 34
click at [911, 140] on div "Business location Next Door Appliance Repair Long Beach (818) 873-5338" at bounding box center [775, 181] width 588 height 84
click at [230, 52] on icon at bounding box center [228, 50] width 18 height 18
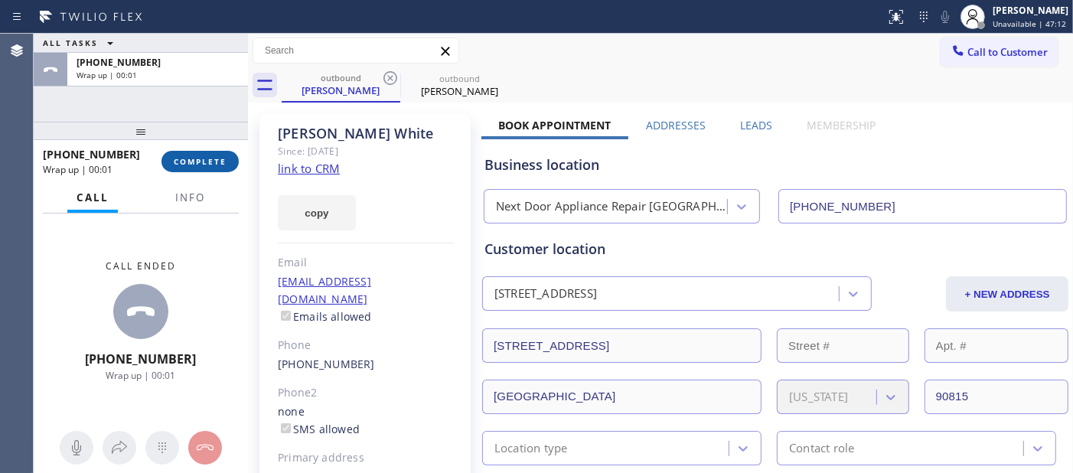
click at [209, 158] on span "COMPLETE" at bounding box center [200, 161] width 53 height 11
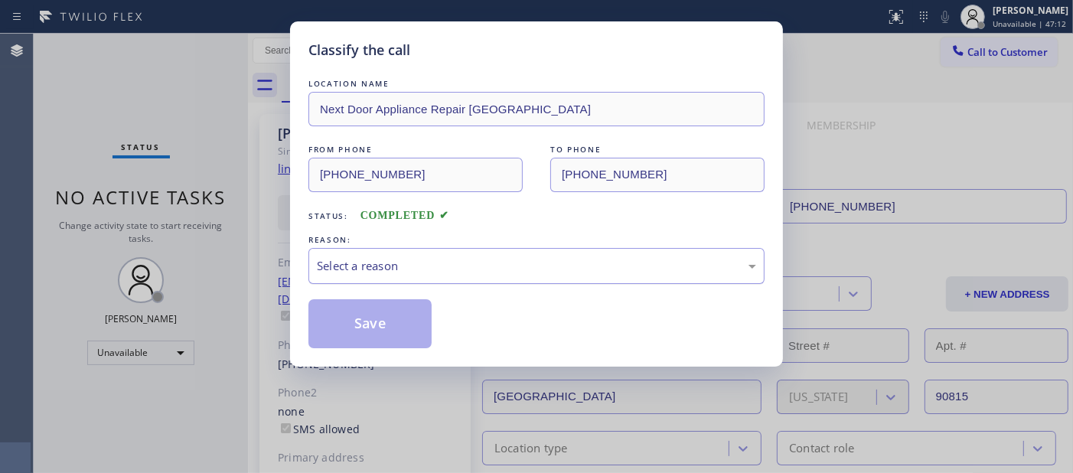
click at [366, 269] on div "Select a reason" at bounding box center [536, 266] width 439 height 18
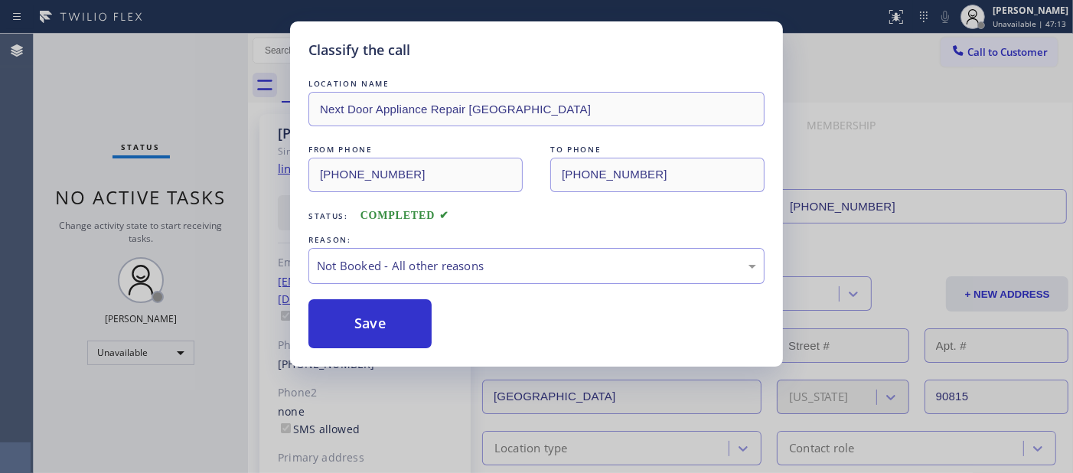
click at [367, 326] on button "Save" at bounding box center [369, 323] width 123 height 49
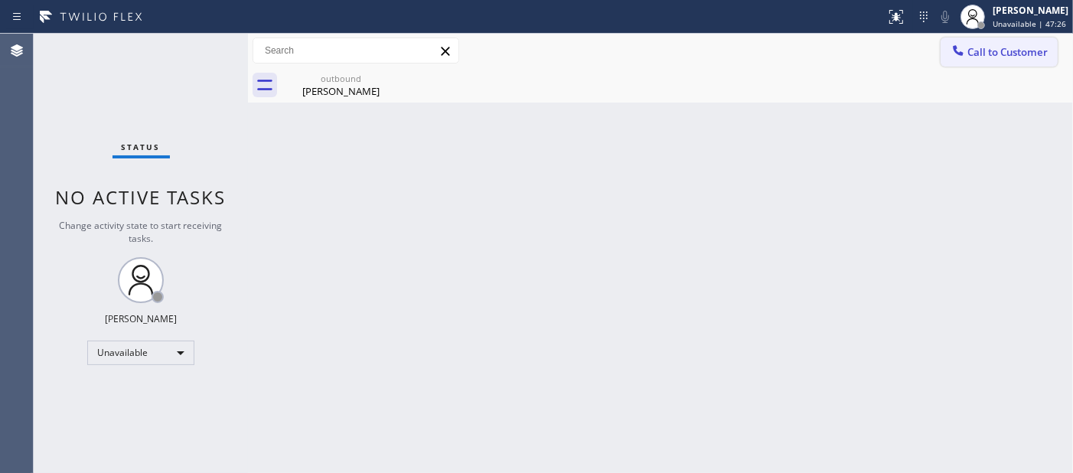
click at [1004, 51] on span "Call to Customer" at bounding box center [1007, 52] width 80 height 14
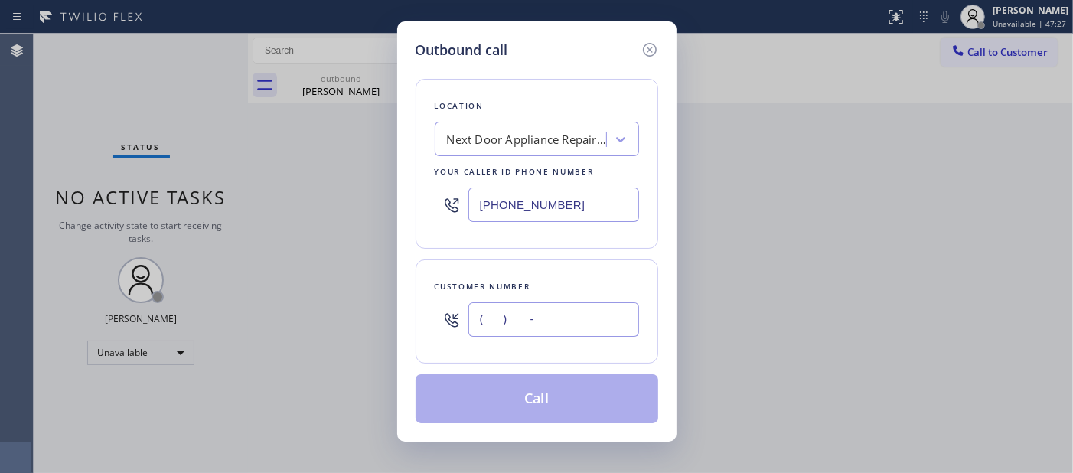
click at [517, 320] on input "(___) ___-____" at bounding box center [553, 319] width 171 height 34
paste input "949) 279-1092"
type input "(949) 279-1092"
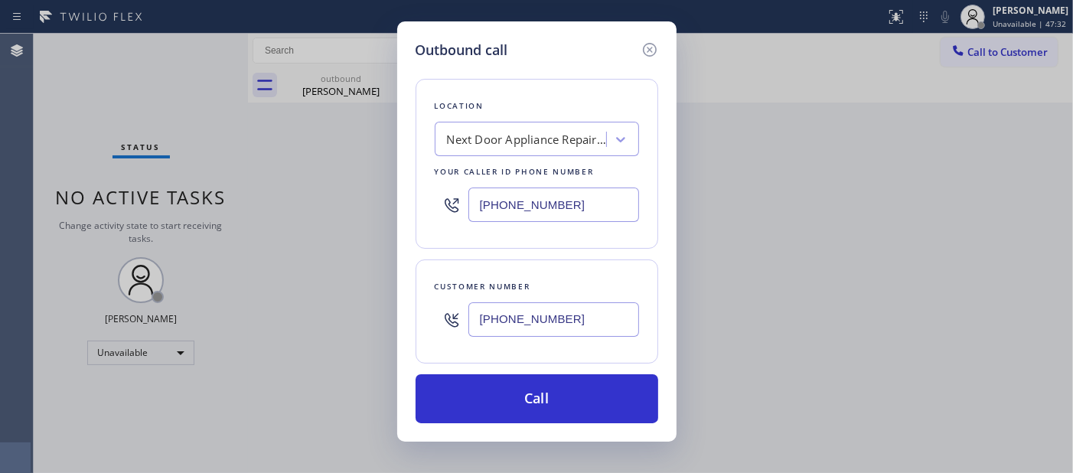
drag, startPoint x: 369, startPoint y: 182, endPoint x: 256, endPoint y: 184, distance: 112.5
click at [273, 181] on div "Outbound call Location Next Door Appliance Repair Long Beach Your caller id pho…" at bounding box center [536, 236] width 1073 height 473
paste input "55) 213-931"
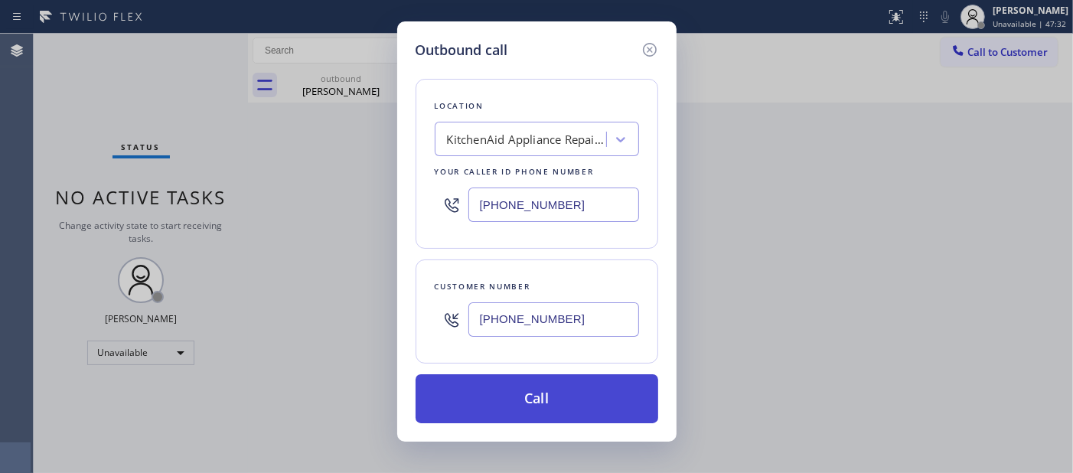
type input "(855) 213-9318"
click at [574, 394] on button "Call" at bounding box center [537, 398] width 243 height 49
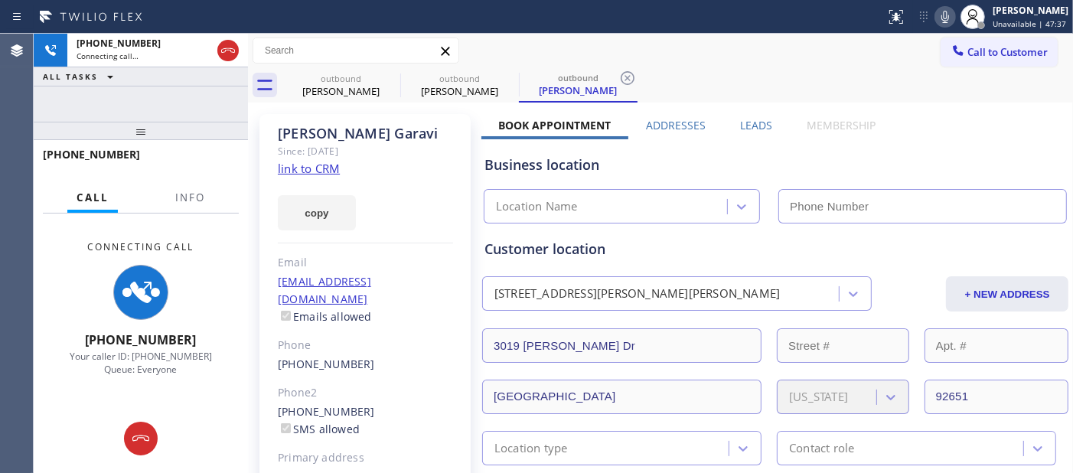
type input "(855) 213-9318"
click at [941, 11] on icon at bounding box center [945, 17] width 8 height 12
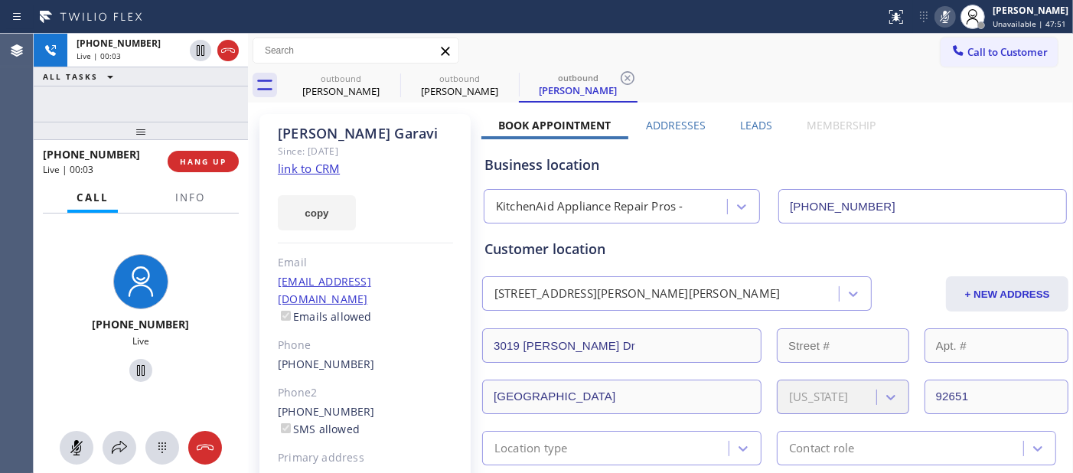
click at [944, 8] on icon at bounding box center [945, 17] width 18 height 18
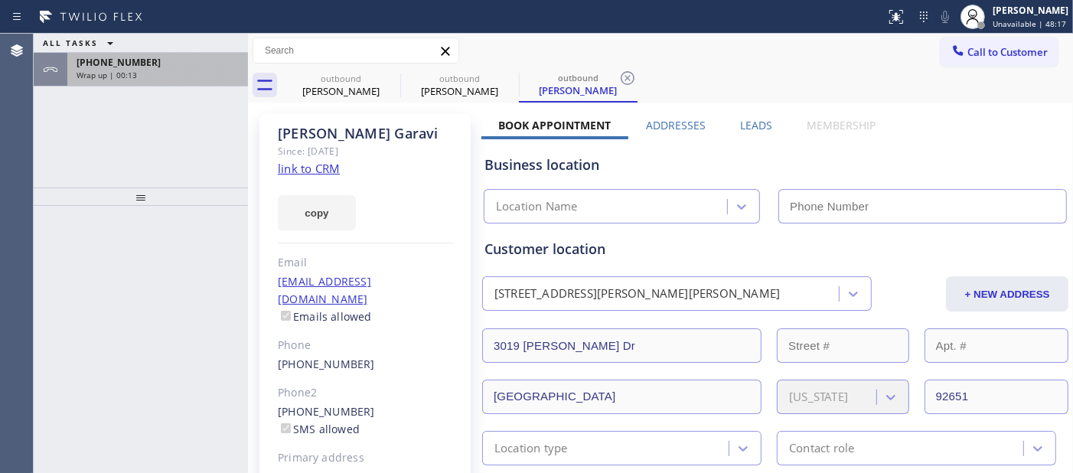
type input "[PHONE_NUMBER]"
click at [154, 85] on div "[PHONE_NUMBER] Wrap up | 00:13" at bounding box center [154, 70] width 174 height 34
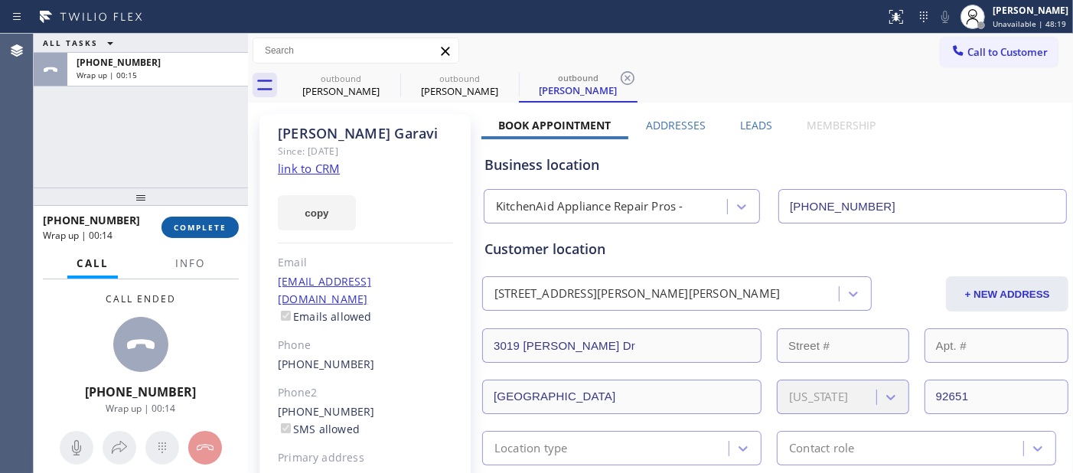
click at [224, 233] on button "COMPLETE" at bounding box center [199, 227] width 77 height 21
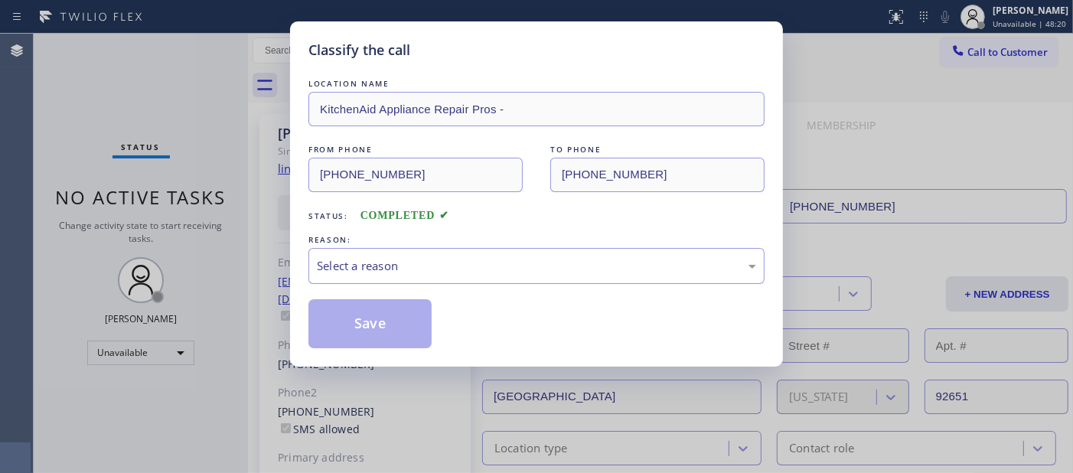
click at [435, 291] on div "LOCATION NAME KitchenAid Appliance Repair Pros - FROM PHONE [PHONE_NUMBER] TO P…" at bounding box center [536, 212] width 456 height 272
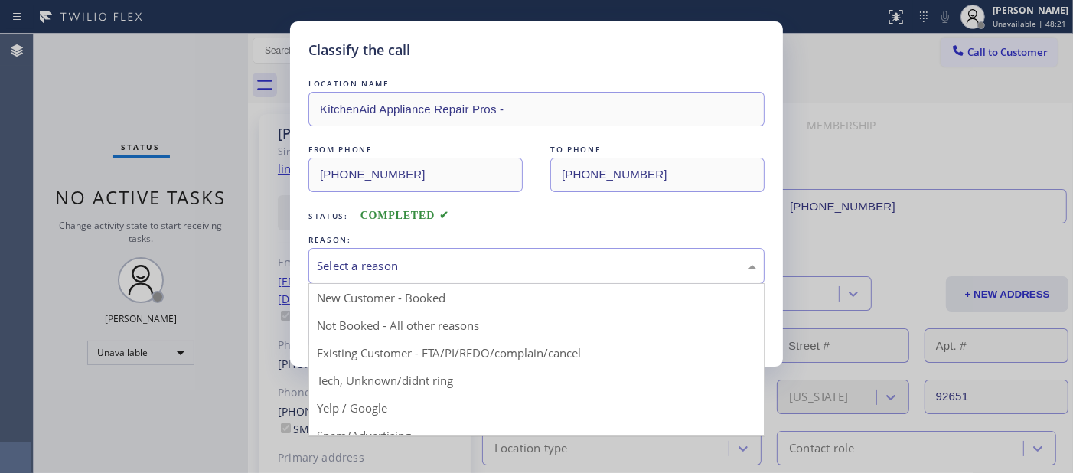
click at [435, 277] on div "Select a reason" at bounding box center [536, 266] width 456 height 36
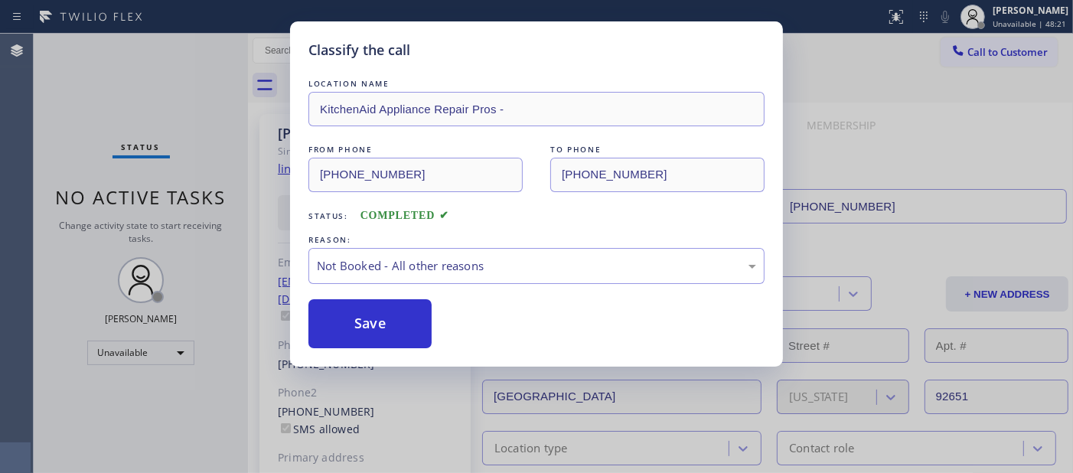
click at [360, 317] on button "Save" at bounding box center [369, 323] width 123 height 49
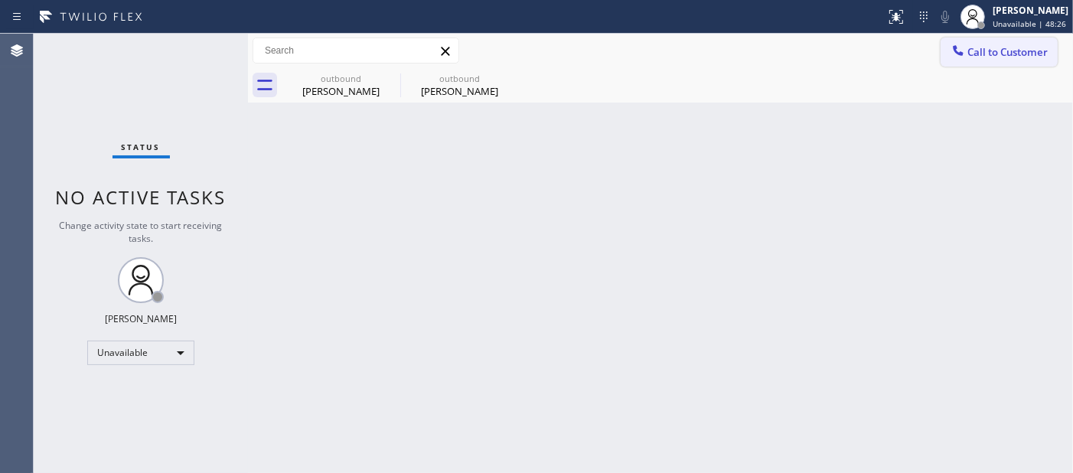
click at [989, 54] on span "Call to Customer" at bounding box center [1007, 52] width 80 height 14
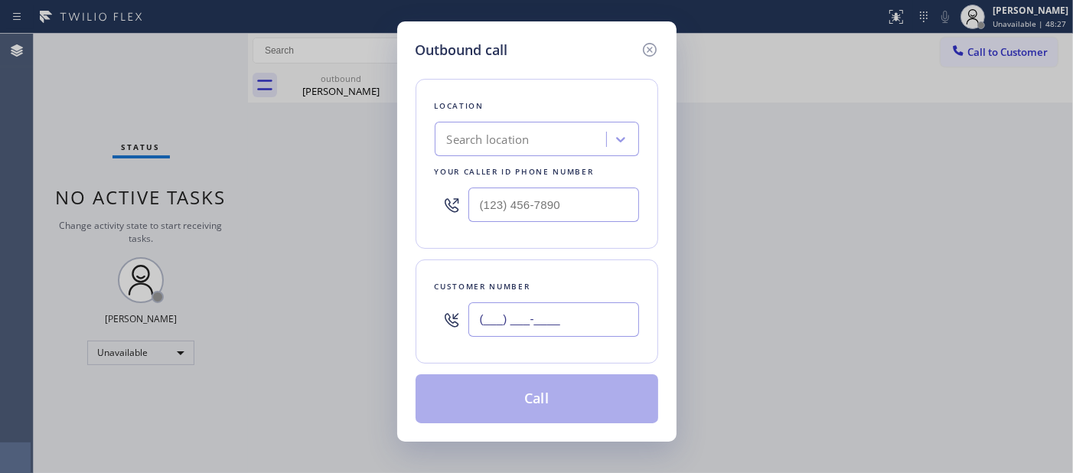
click at [562, 303] on input "(___) ___-____" at bounding box center [553, 319] width 171 height 34
paste input "602) 758-8429"
type input "(602) 758-8429"
drag, startPoint x: 561, startPoint y: 203, endPoint x: 455, endPoint y: 201, distance: 105.6
click at [471, 201] on input "(___) ___-____" at bounding box center [553, 204] width 171 height 34
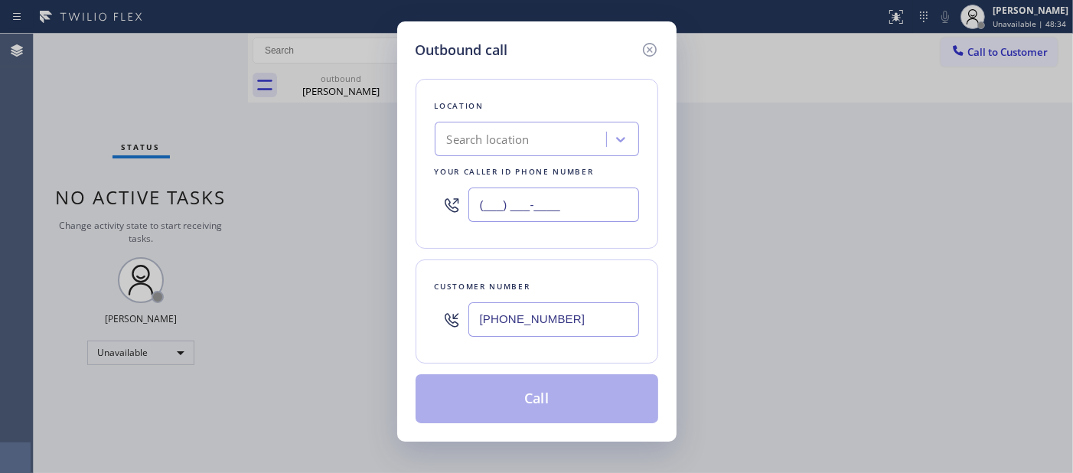
paste input "602) 755-6017"
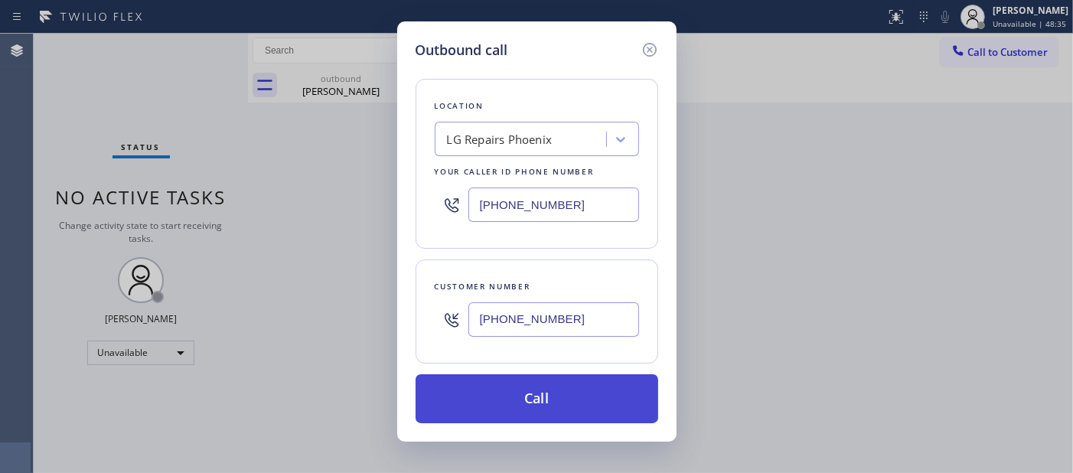
type input "(602) 755-6017"
click at [520, 399] on button "Call" at bounding box center [537, 398] width 243 height 49
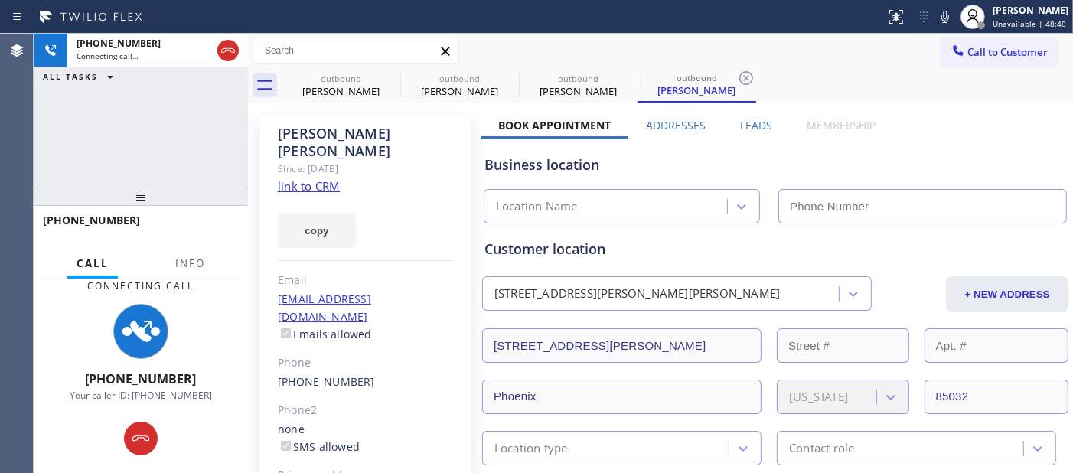
type input "(602) 755-6017"
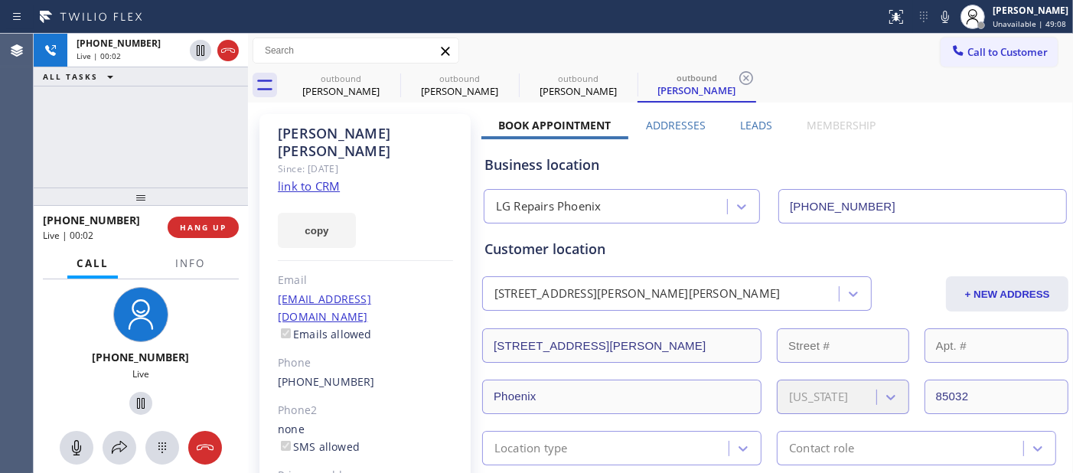
drag, startPoint x: 180, startPoint y: 223, endPoint x: 181, endPoint y: 210, distance: 13.1
click at [180, 223] on span "HANG UP" at bounding box center [203, 227] width 47 height 11
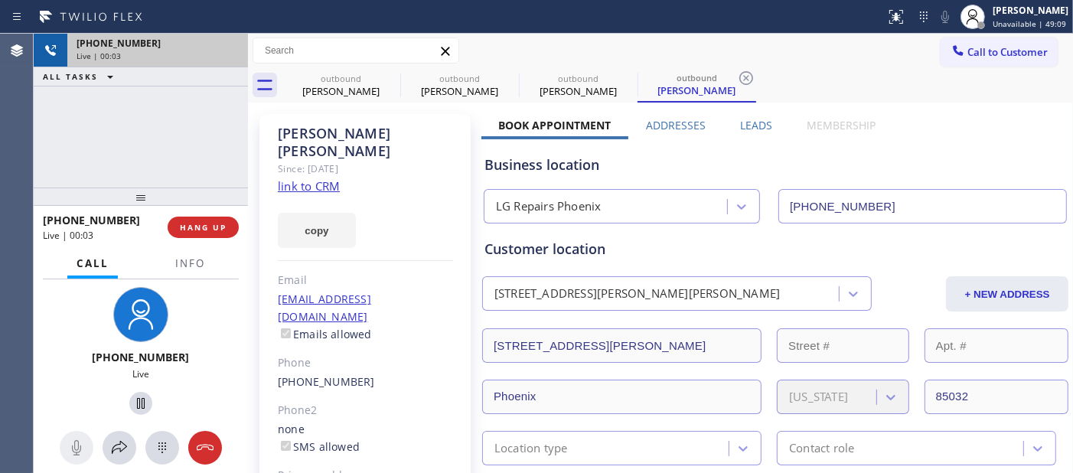
drag, startPoint x: 187, startPoint y: 187, endPoint x: 188, endPoint y: 52, distance: 134.7
click at [188, 52] on div "+16027588429 Live | 00:03 ALL TASKS ALL TASKS ACTIVE TASKS TASKS IN WRAP UP +16…" at bounding box center [141, 253] width 214 height 439
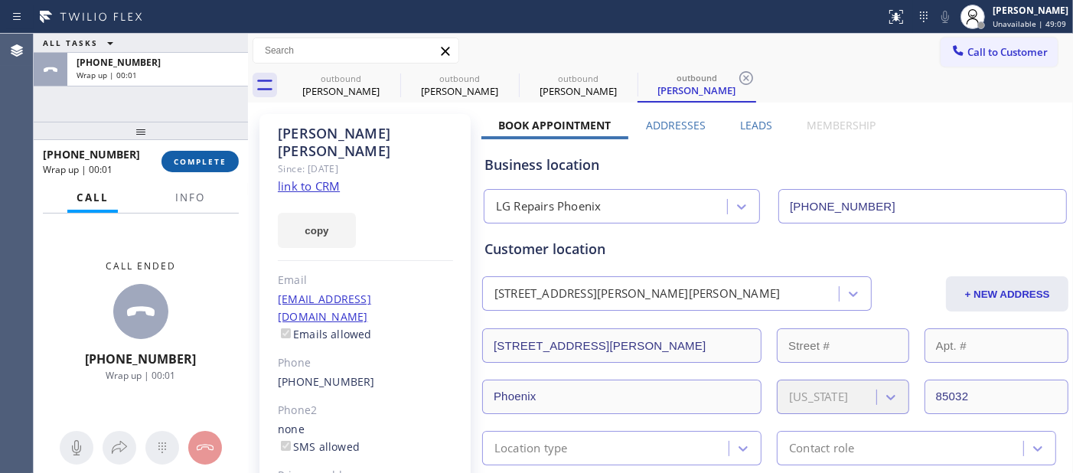
click at [227, 166] on button "COMPLETE" at bounding box center [199, 161] width 77 height 21
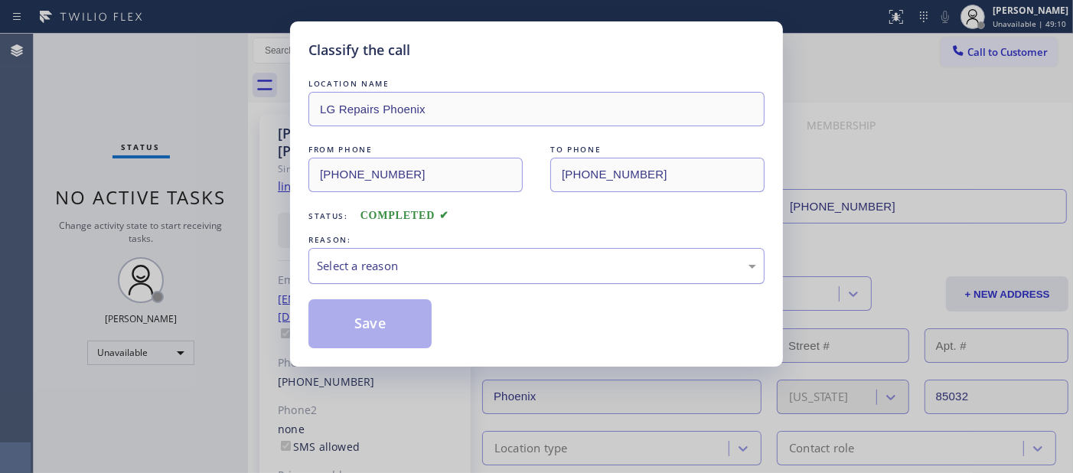
click at [394, 276] on div "Select a reason" at bounding box center [536, 266] width 456 height 36
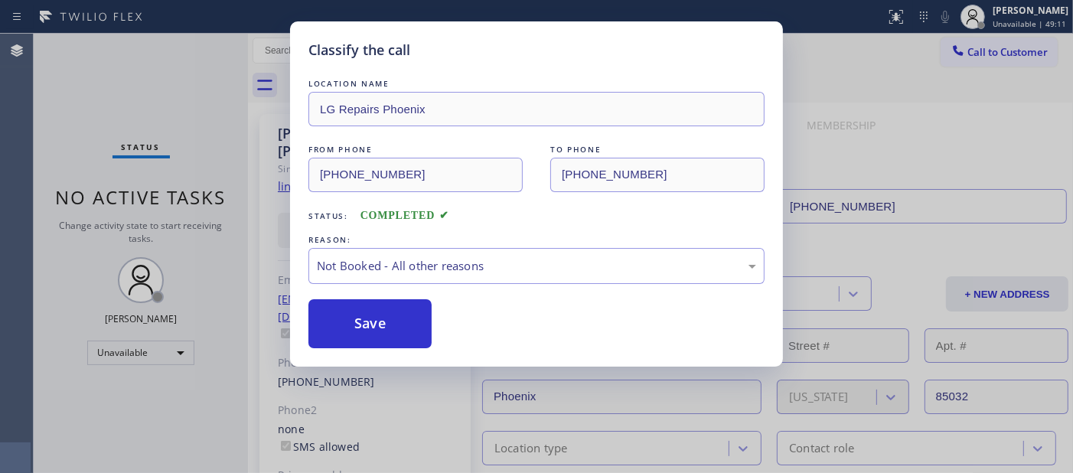
click at [389, 320] on button "Save" at bounding box center [369, 323] width 123 height 49
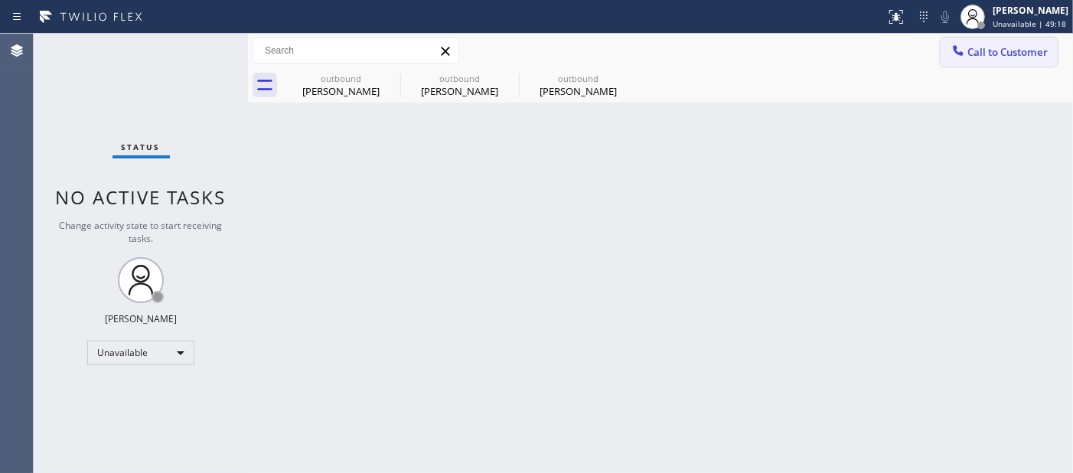
click at [1011, 52] on span "Call to Customer" at bounding box center [1007, 52] width 80 height 14
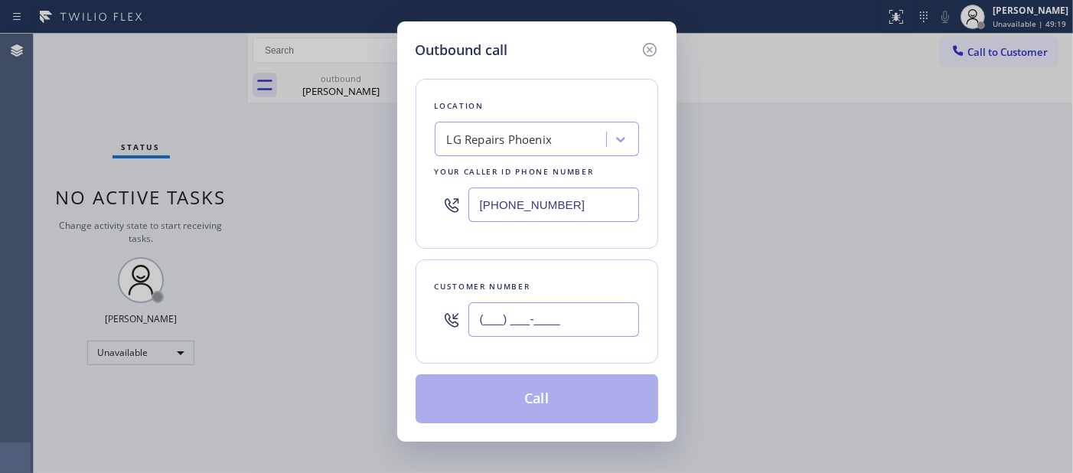
click at [538, 324] on input "(___) ___-____" at bounding box center [553, 319] width 171 height 34
paste input "949) 402-5122"
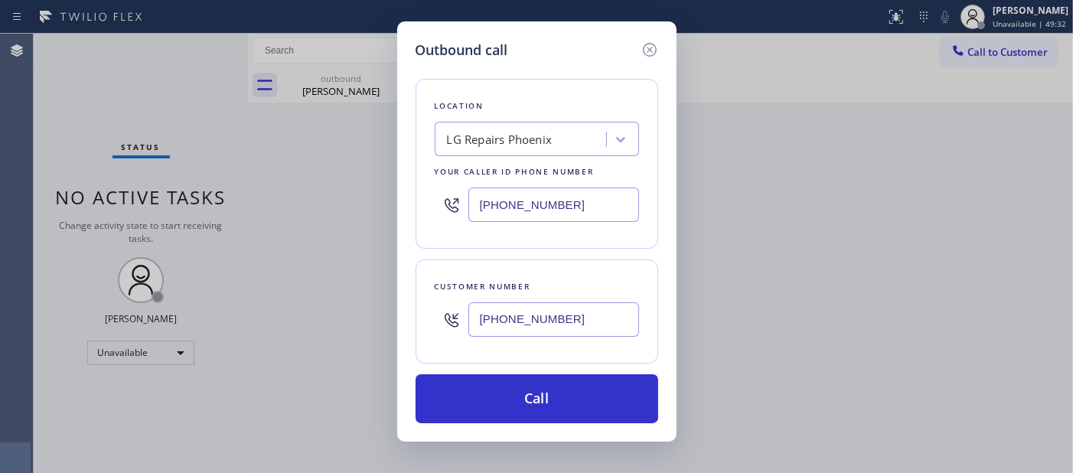
drag, startPoint x: 529, startPoint y: 327, endPoint x: 449, endPoint y: 289, distance: 88.3
click at [421, 327] on div "Customer number (949) 402-5122" at bounding box center [537, 311] width 243 height 104
paste input "17) 270-4090"
type input "(917) 270-4090"
drag, startPoint x: 546, startPoint y: 197, endPoint x: 394, endPoint y: 204, distance: 152.4
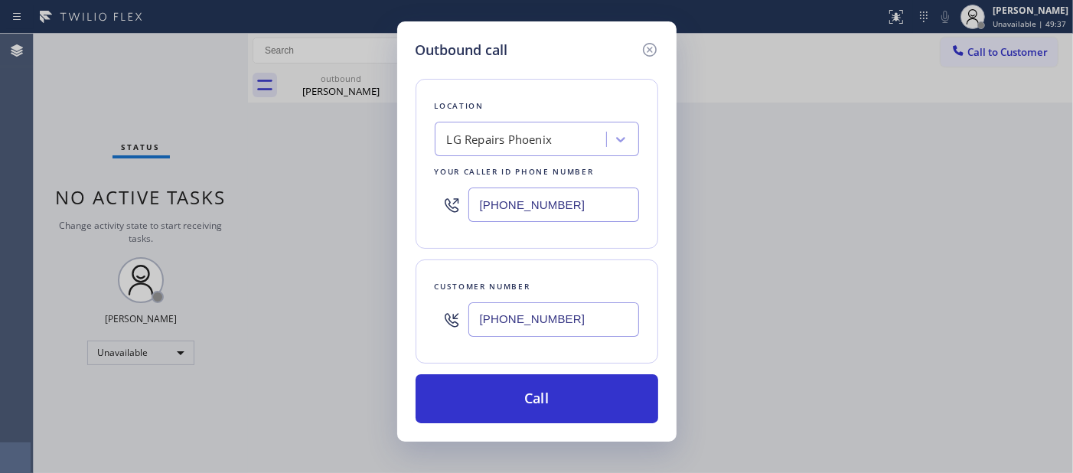
click at [383, 199] on div "Outbound call Location LG Repairs Phoenix Your caller id phone number (602) 755…" at bounding box center [536, 236] width 1073 height 473
paste input "347) 757-4373"
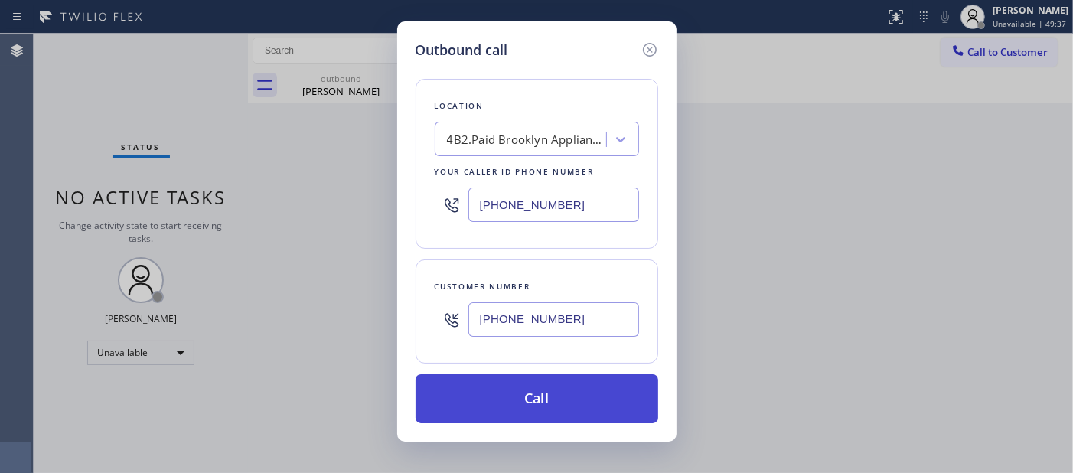
type input "(347) 757-4373"
click at [576, 379] on button "Call" at bounding box center [537, 398] width 243 height 49
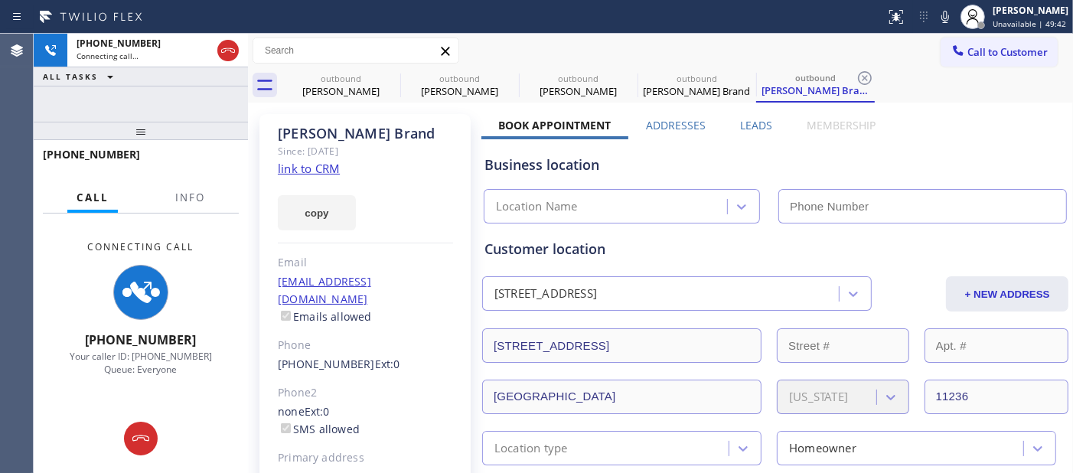
type input "(347) 757-4373"
click at [392, 78] on icon at bounding box center [390, 78] width 18 height 18
type input "(855) 213-9318"
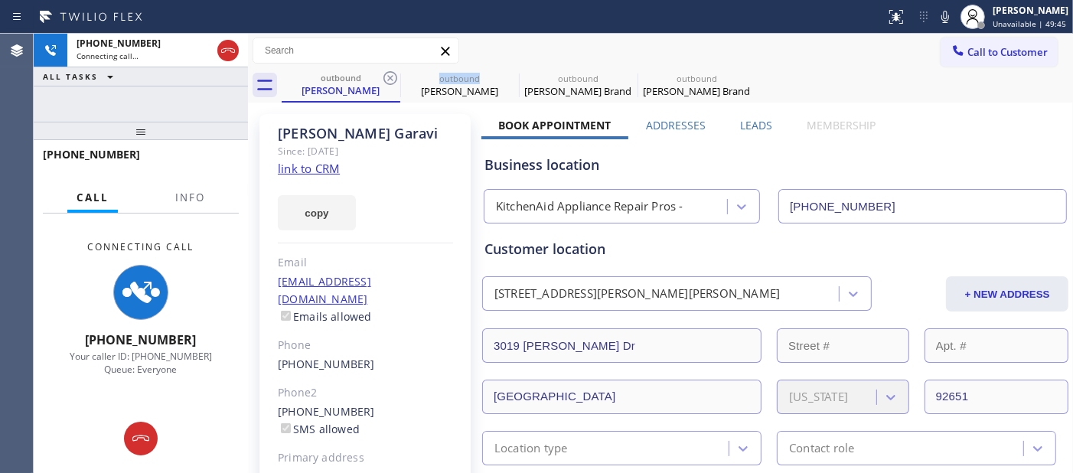
click at [392, 78] on icon at bounding box center [390, 78] width 18 height 18
type input "(602) 755-6017"
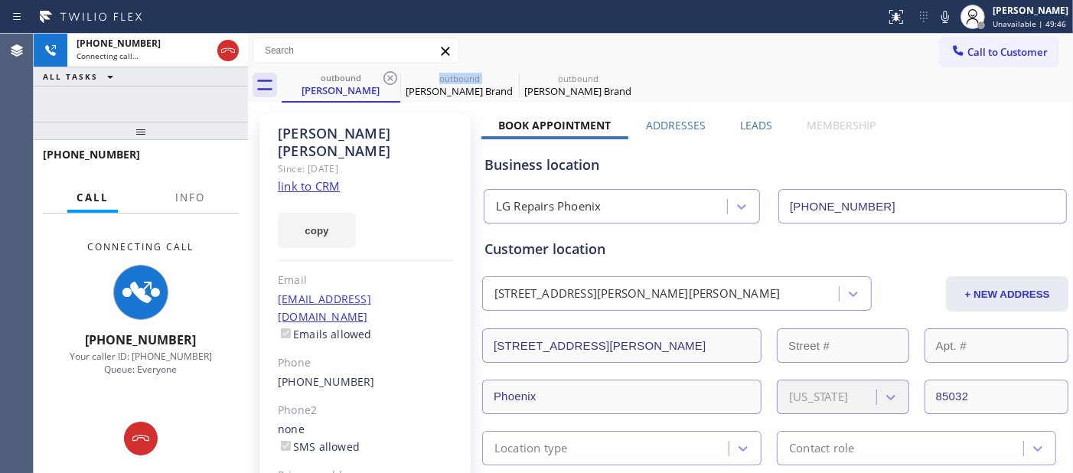
click at [392, 78] on icon at bounding box center [390, 78] width 18 height 18
type input "(347) 757-4373"
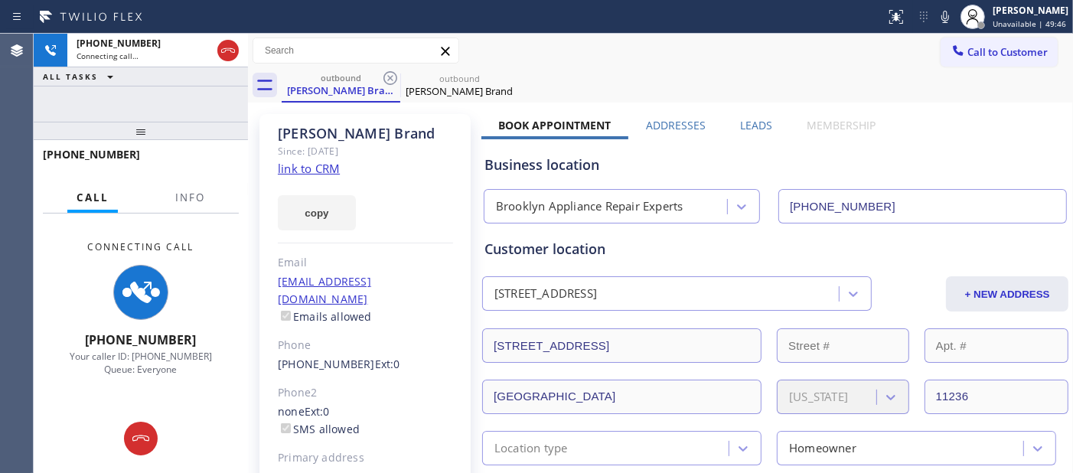
click at [686, 52] on div "Call to Customer Outbound call Location Brooklyn Appliance Repair Experts Your …" at bounding box center [660, 50] width 825 height 27
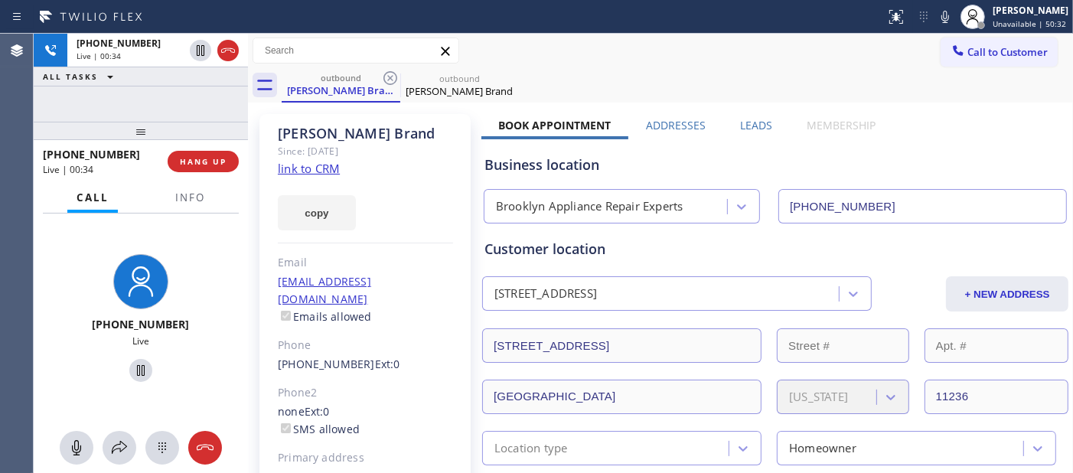
click at [201, 178] on div "+19172704090 Live | 00:34 HANG UP" at bounding box center [141, 162] width 196 height 40
click at [200, 171] on button "HANG UP" at bounding box center [203, 161] width 71 height 21
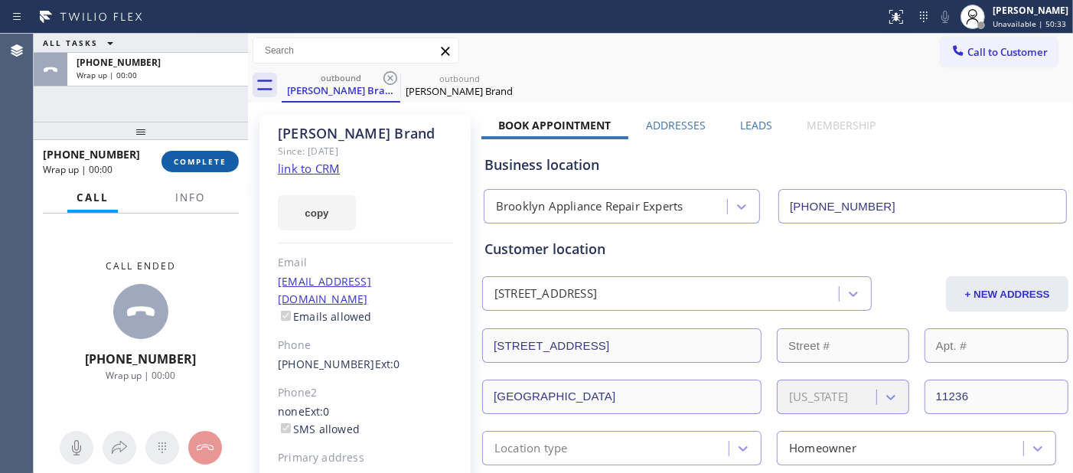
click at [200, 165] on span "COMPLETE" at bounding box center [200, 161] width 53 height 11
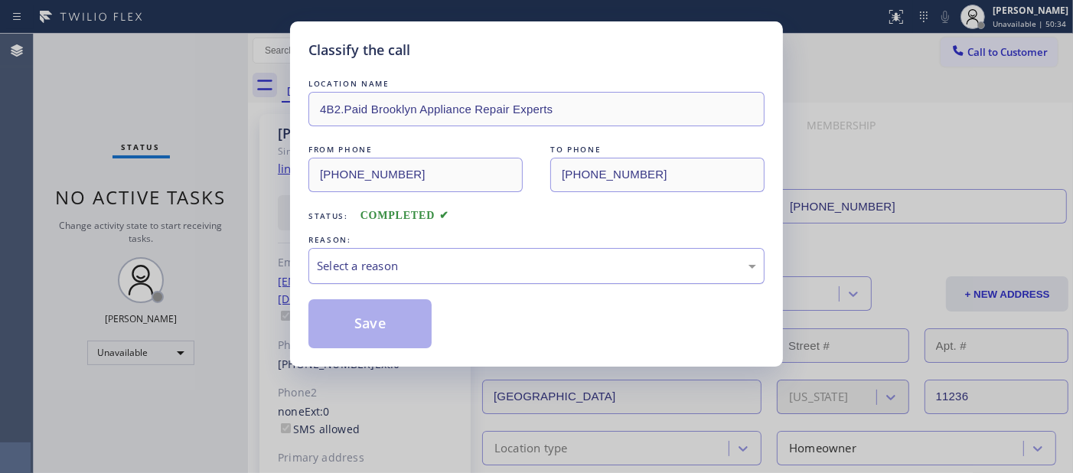
click at [409, 272] on div "Select a reason" at bounding box center [536, 266] width 439 height 18
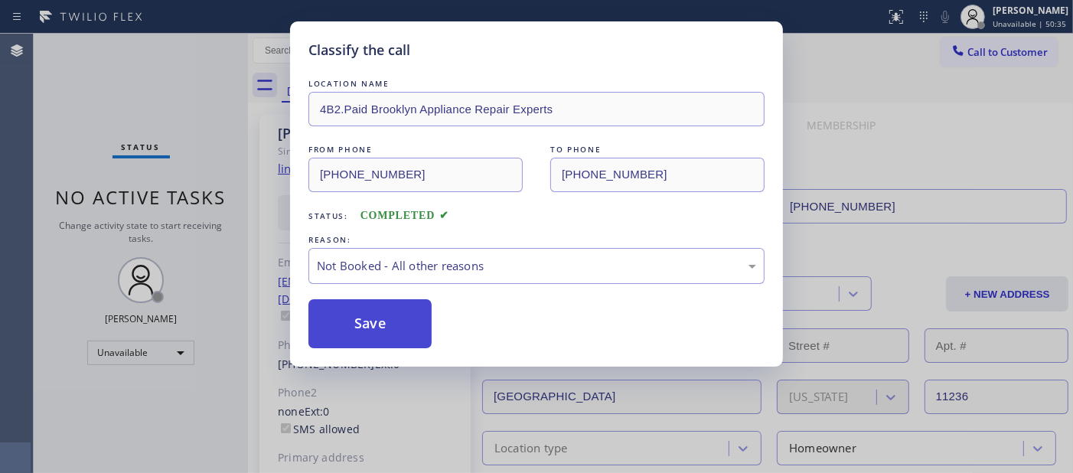
click at [377, 318] on button "Save" at bounding box center [369, 323] width 123 height 49
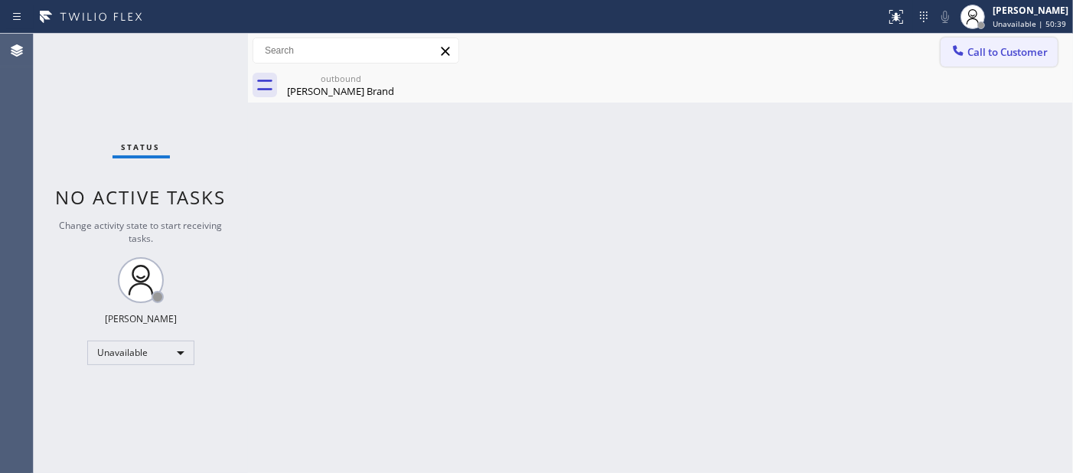
click at [1014, 61] on button "Call to Customer" at bounding box center [999, 51] width 117 height 29
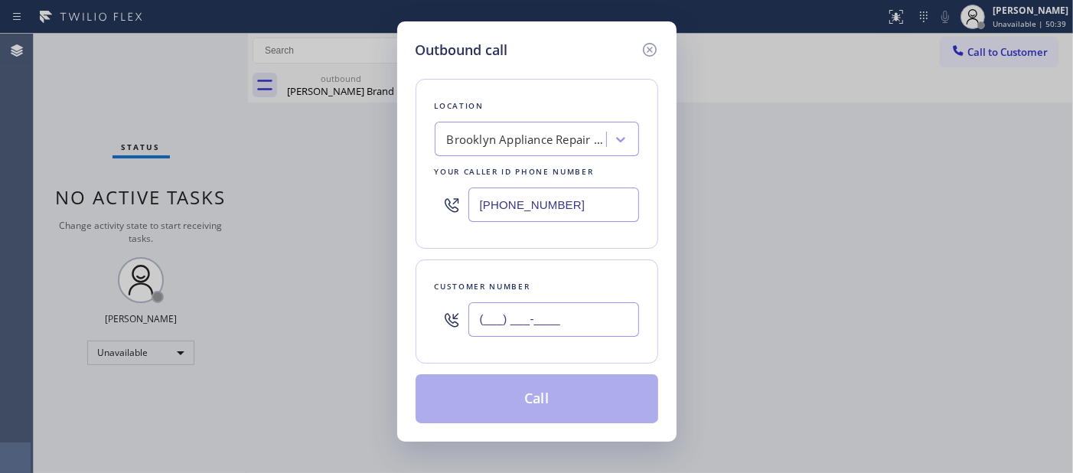
click at [480, 330] on input "(___) ___-____" at bounding box center [553, 319] width 171 height 34
paste input "714) 296-3385"
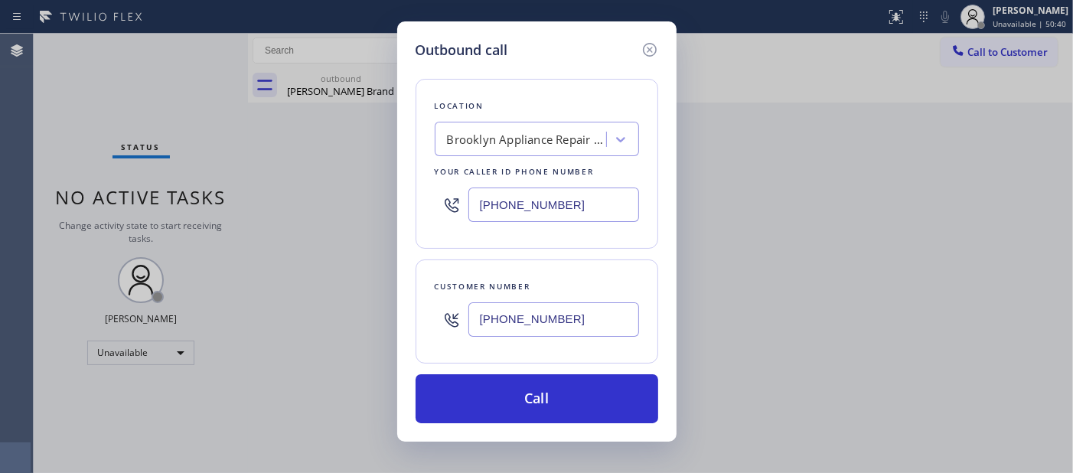
type input "(714) 296-3385"
drag, startPoint x: 579, startPoint y: 215, endPoint x: 383, endPoint y: 205, distance: 196.2
click at [393, 204] on div "Outbound call Location Brooklyn Appliance Repair Experts Your caller id phone n…" at bounding box center [536, 236] width 1073 height 473
paste input "480) 418-9915"
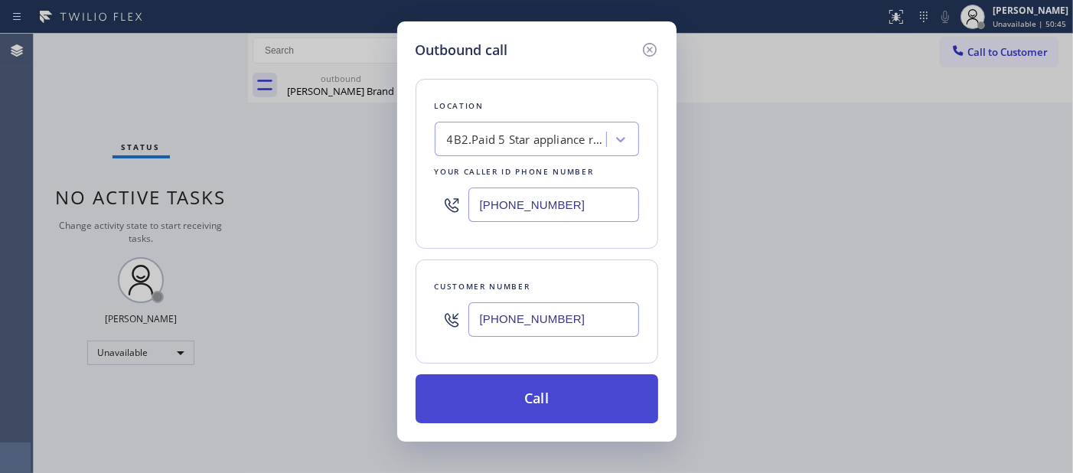
type input "[PHONE_NUMBER]"
click at [533, 383] on button "Call" at bounding box center [537, 398] width 243 height 49
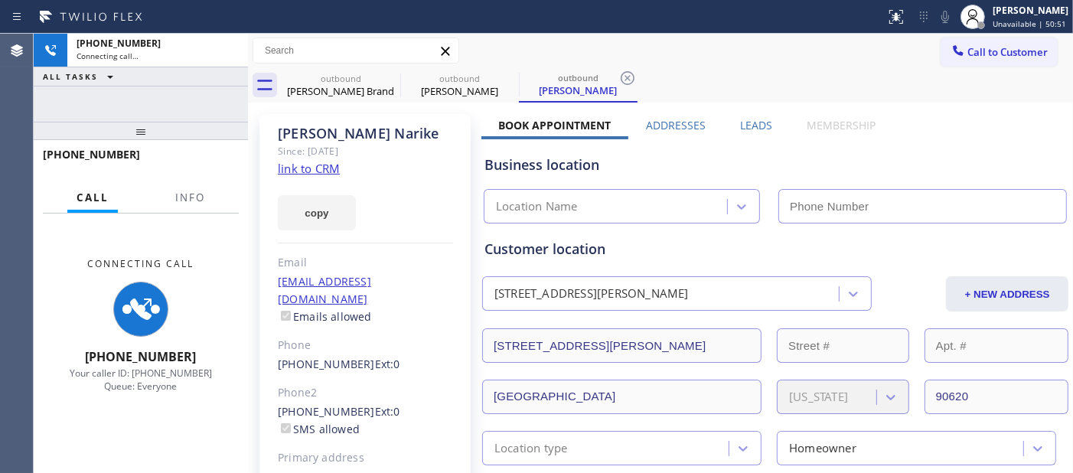
type input "[PHONE_NUMBER]"
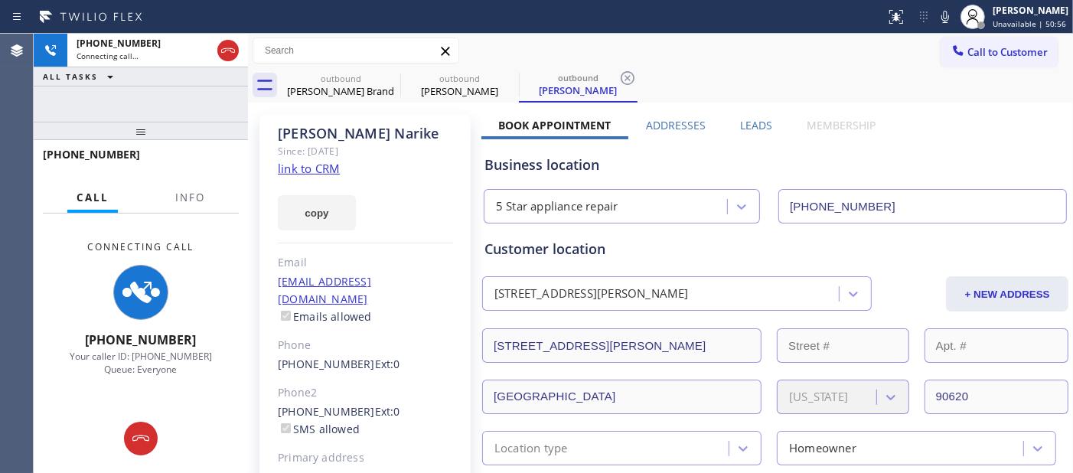
drag, startPoint x: 197, startPoint y: 142, endPoint x: 194, endPoint y: 102, distance: 39.9
click at [194, 110] on div "+17142963385 Connecting call… ALL TASKS ALL TASKS ACTIVE TASKS TASKS IN WRAP UP…" at bounding box center [141, 253] width 214 height 439
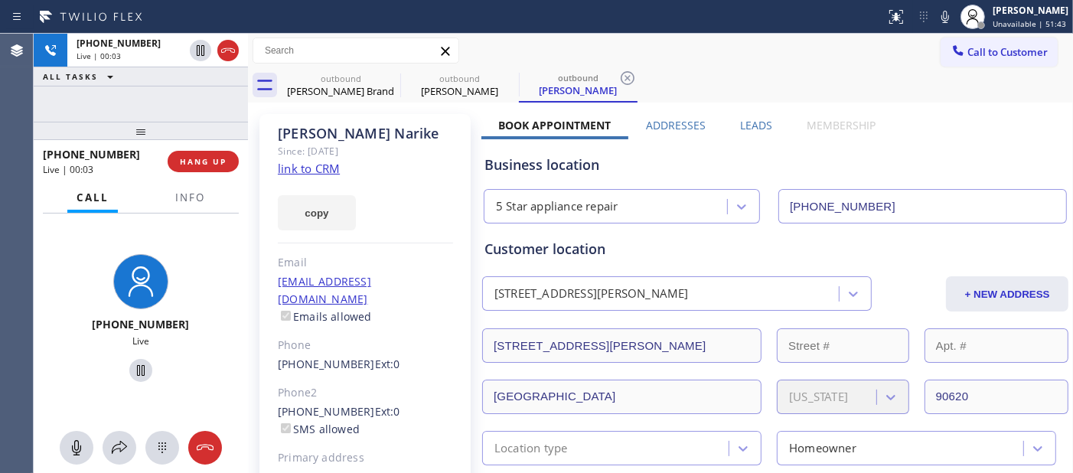
click at [213, 148] on div "+17142963385 Live | 00:03 HANG UP" at bounding box center [141, 162] width 196 height 40
click at [213, 154] on button "HANG UP" at bounding box center [203, 161] width 71 height 21
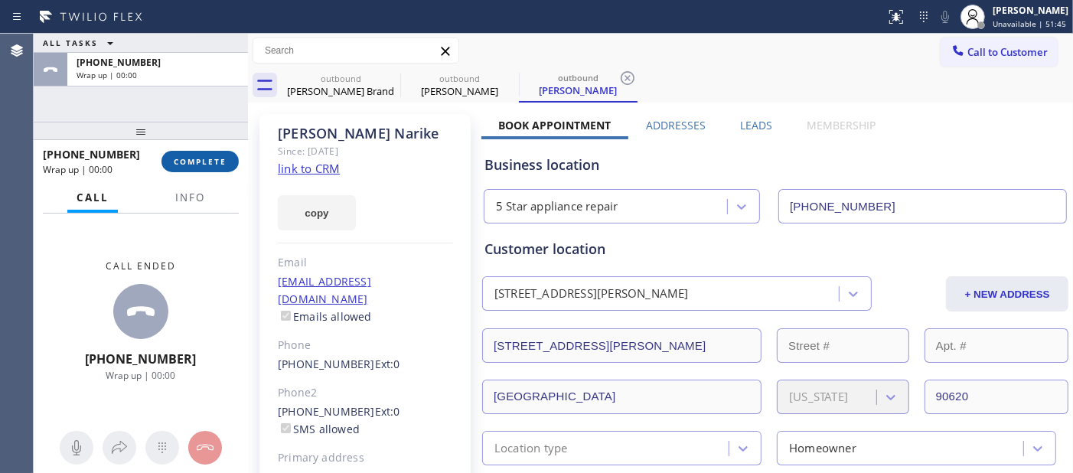
click at [213, 154] on button "COMPLETE" at bounding box center [199, 161] width 77 height 21
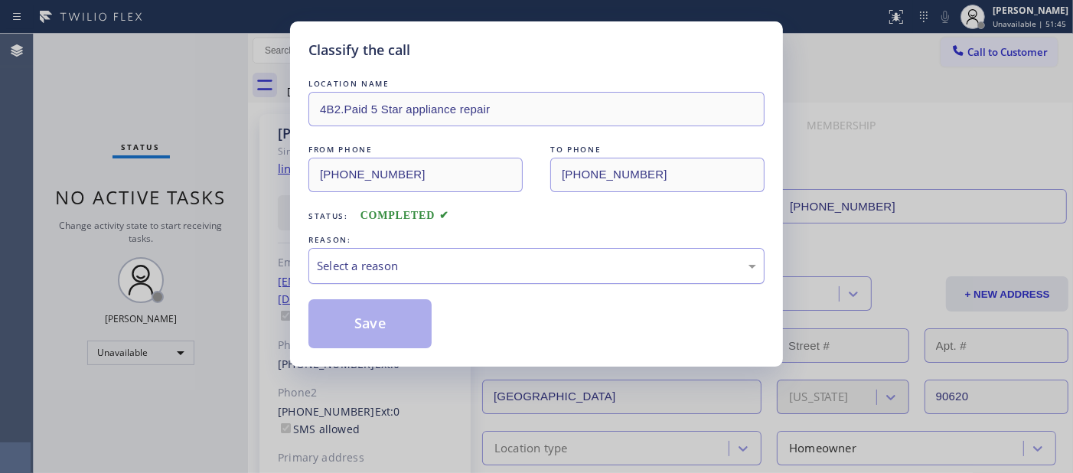
click at [448, 265] on div "Select a reason" at bounding box center [536, 266] width 439 height 18
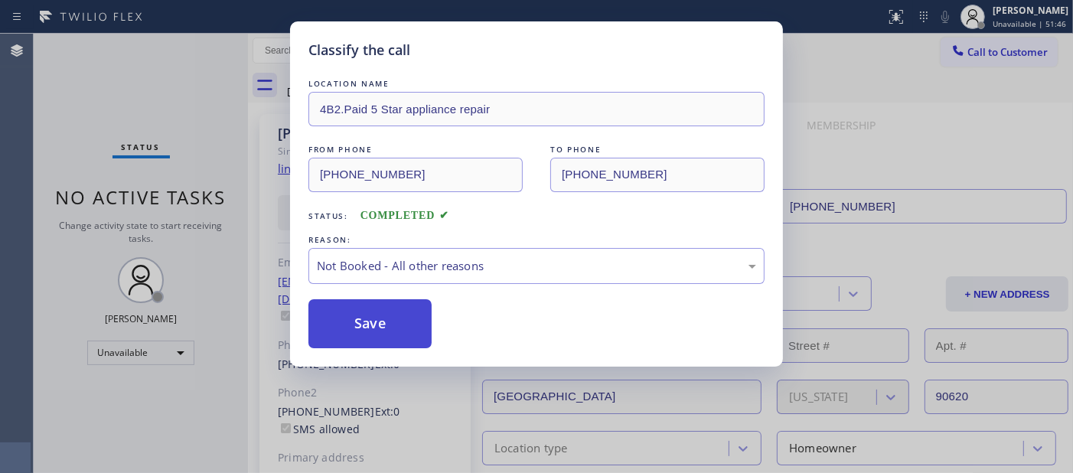
drag, startPoint x: 414, startPoint y: 314, endPoint x: 373, endPoint y: 315, distance: 40.6
click at [373, 315] on button "Save" at bounding box center [369, 323] width 123 height 49
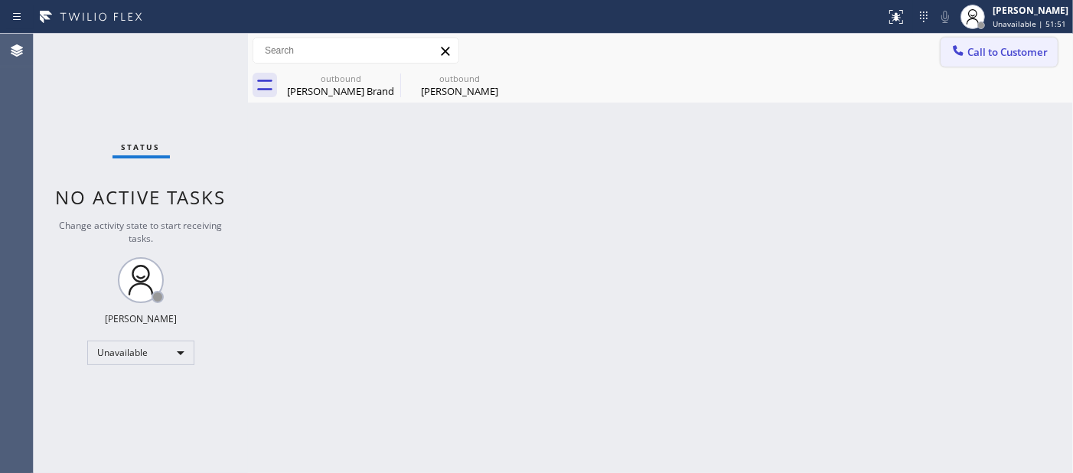
click at [987, 50] on span "Call to Customer" at bounding box center [1007, 52] width 80 height 14
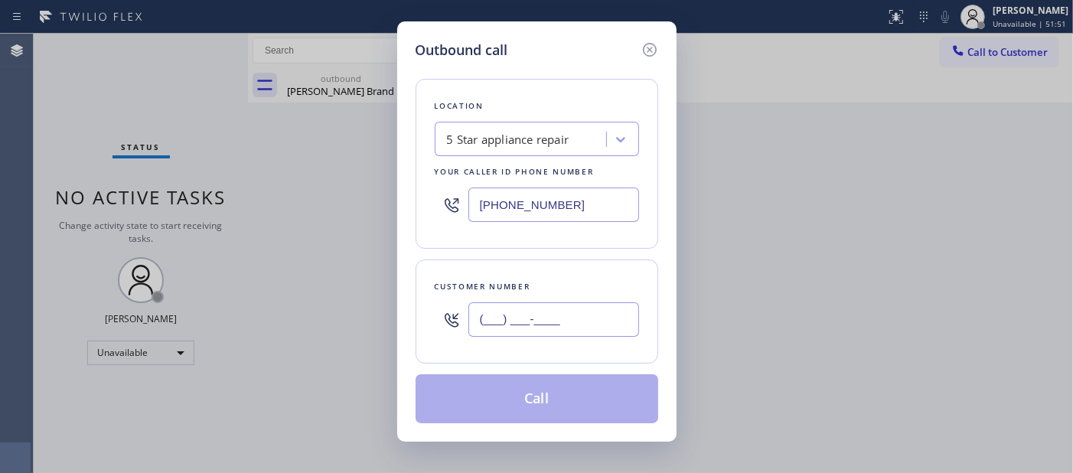
click at [521, 330] on input "(___) ___-____" at bounding box center [553, 319] width 171 height 34
paste input "714) 709-3217"
type input "(714) 709-3217"
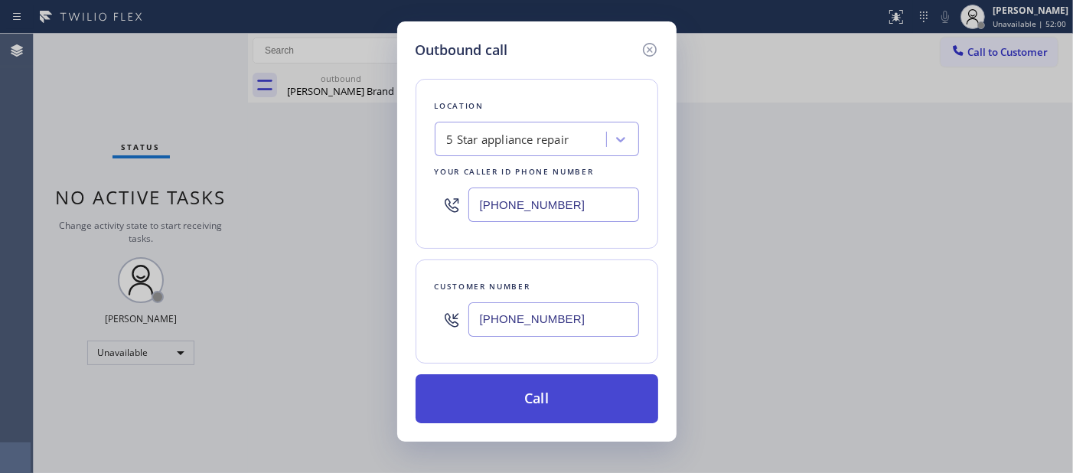
click at [598, 388] on button "Call" at bounding box center [537, 398] width 243 height 49
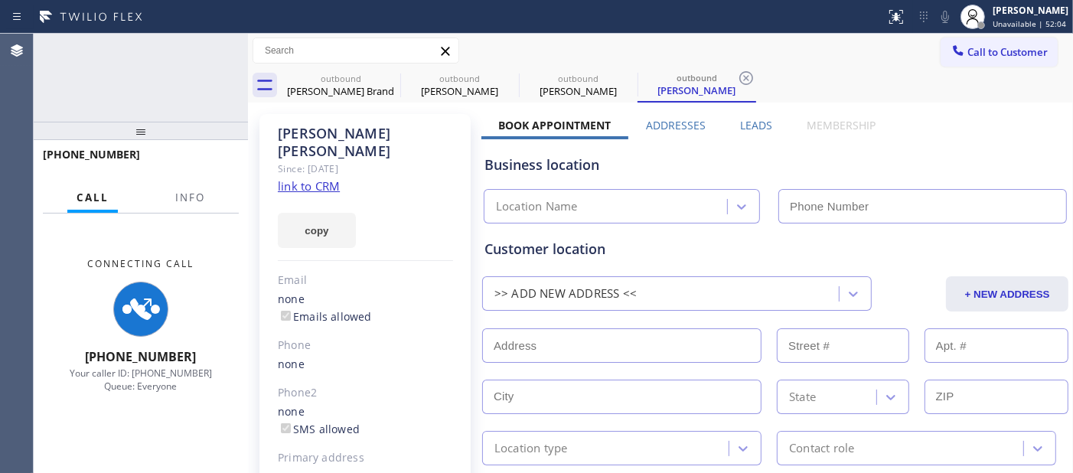
type input "[PHONE_NUMBER]"
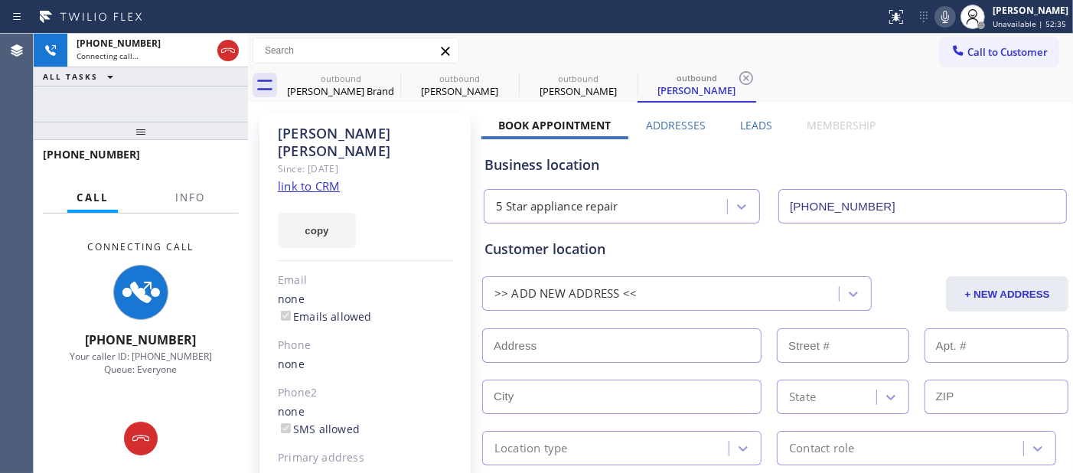
click at [947, 17] on icon at bounding box center [945, 17] width 18 height 18
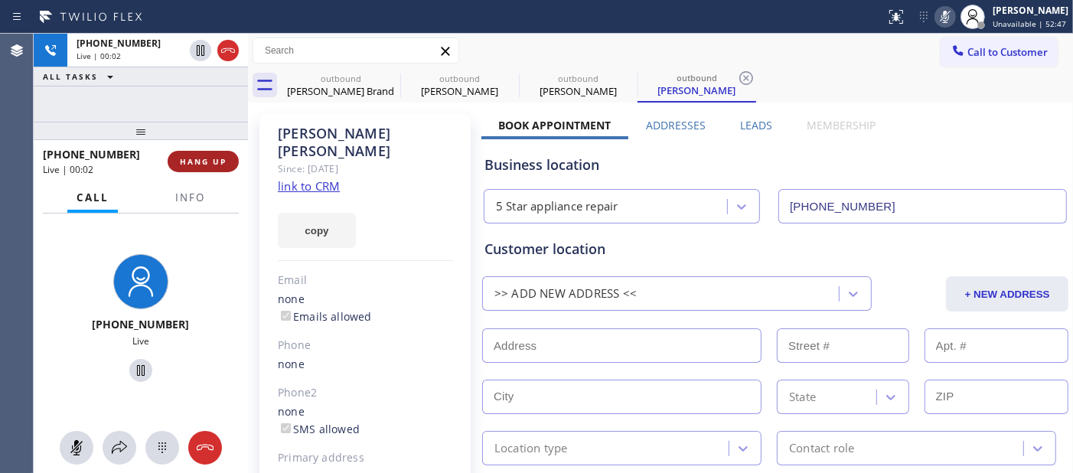
click at [200, 159] on span "HANG UP" at bounding box center [203, 161] width 47 height 11
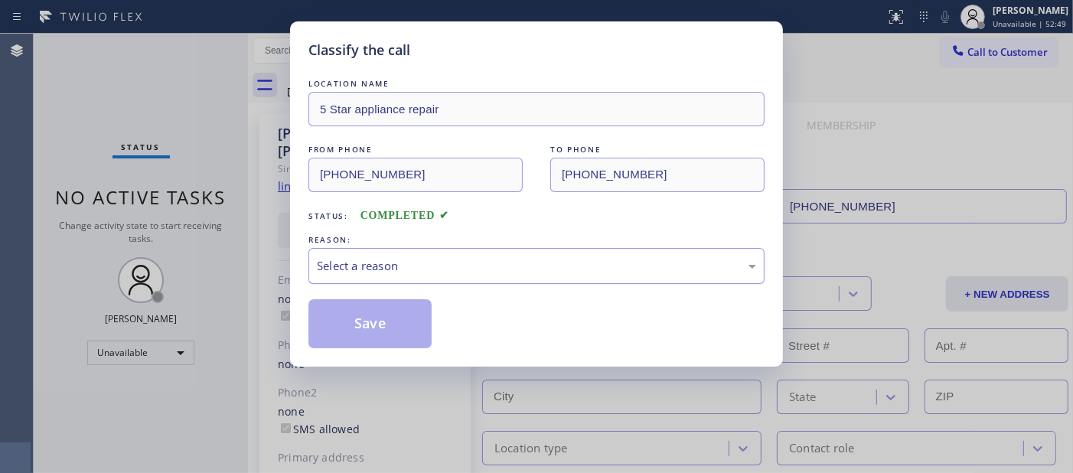
click at [463, 260] on div "Select a reason" at bounding box center [536, 266] width 439 height 18
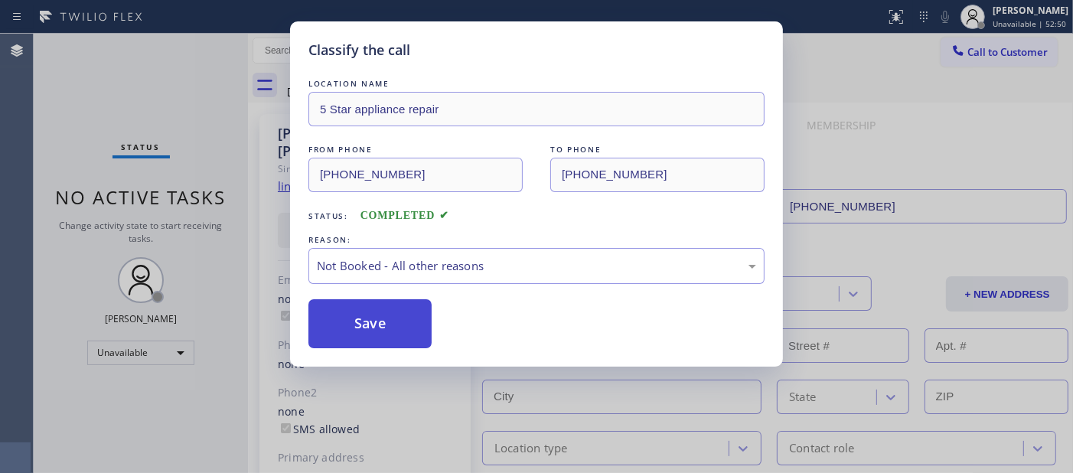
click at [373, 309] on button "Save" at bounding box center [369, 323] width 123 height 49
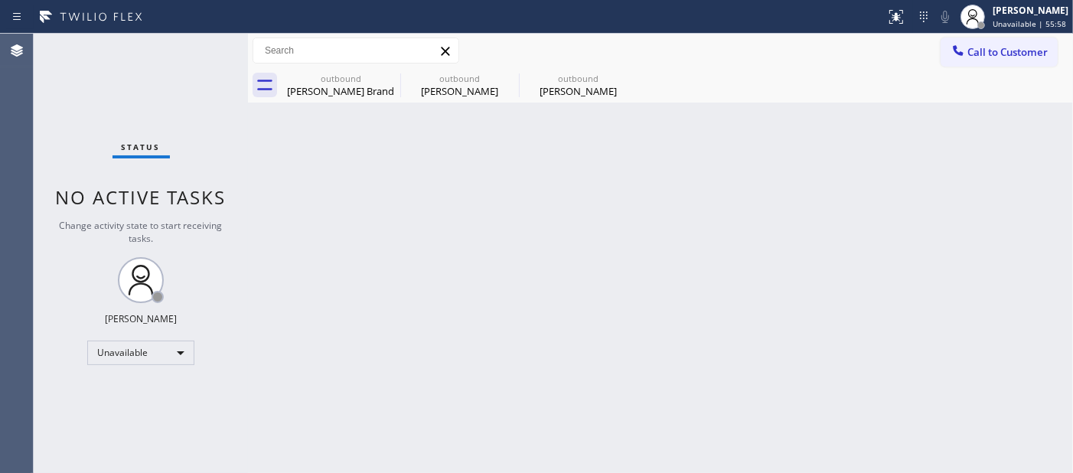
click at [973, 37] on button "Call to Customer" at bounding box center [999, 51] width 117 height 29
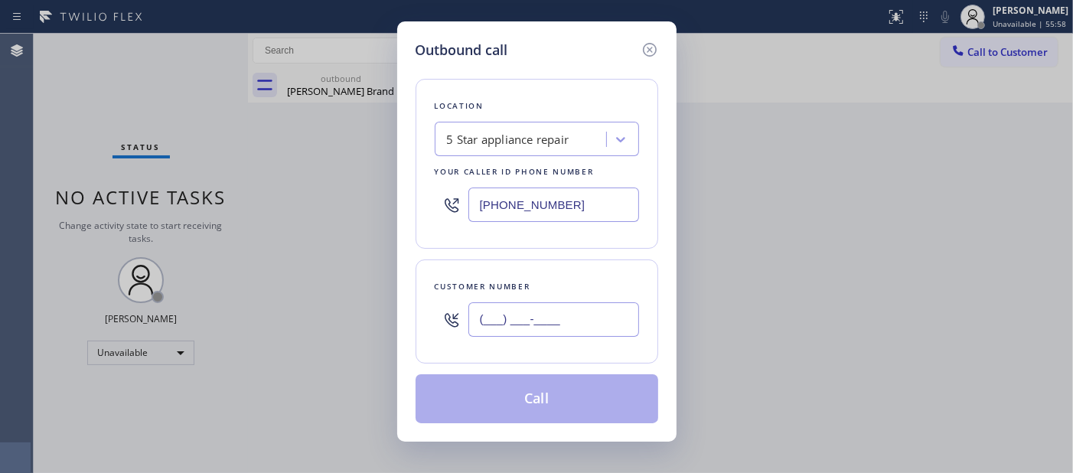
click at [521, 330] on input "(___) ___-____" at bounding box center [553, 319] width 171 height 34
paste input "623) 363-1725"
type input "(623) 363-1725"
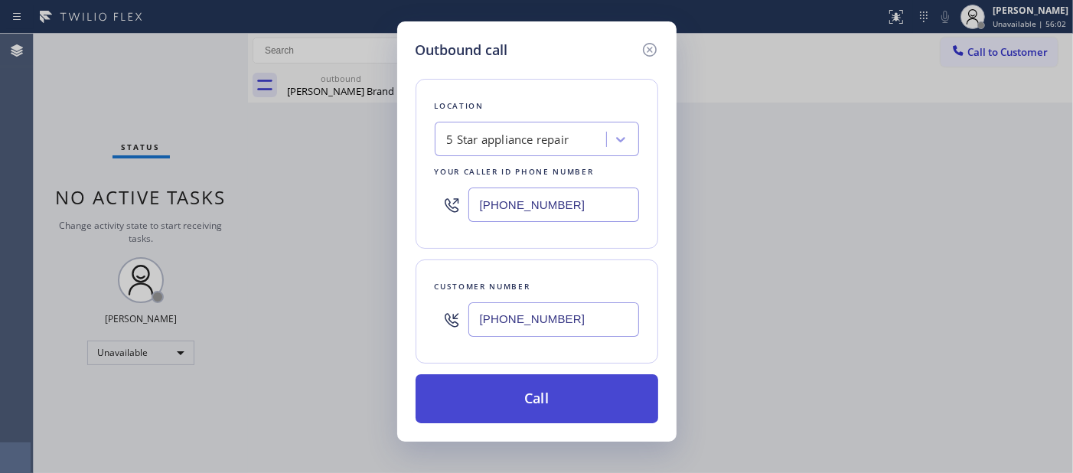
click at [585, 389] on button "Call" at bounding box center [537, 398] width 243 height 49
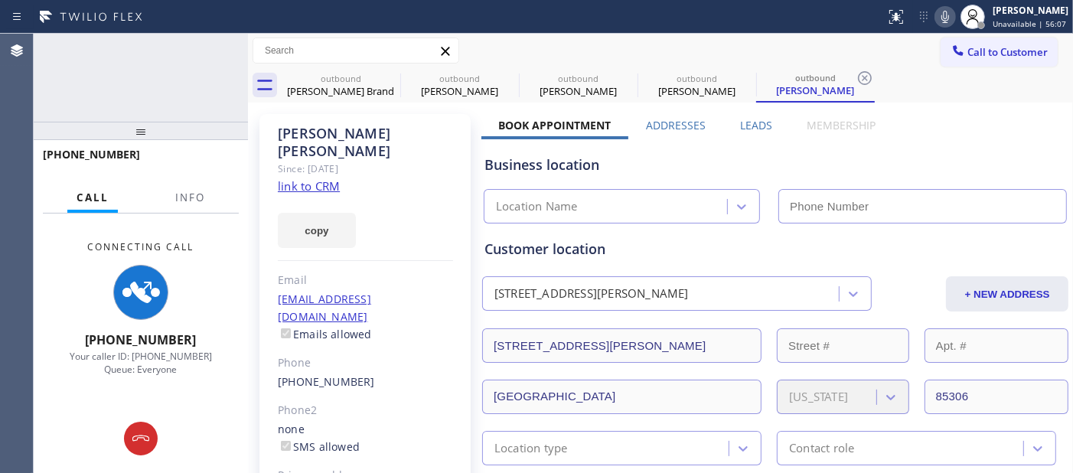
type input "[PHONE_NUMBER]"
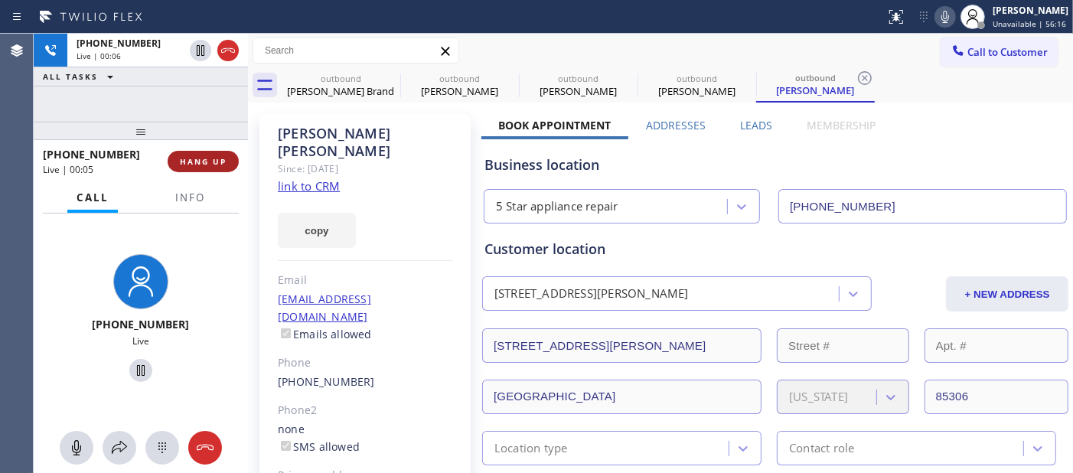
click at [196, 165] on span "HANG UP" at bounding box center [203, 161] width 47 height 11
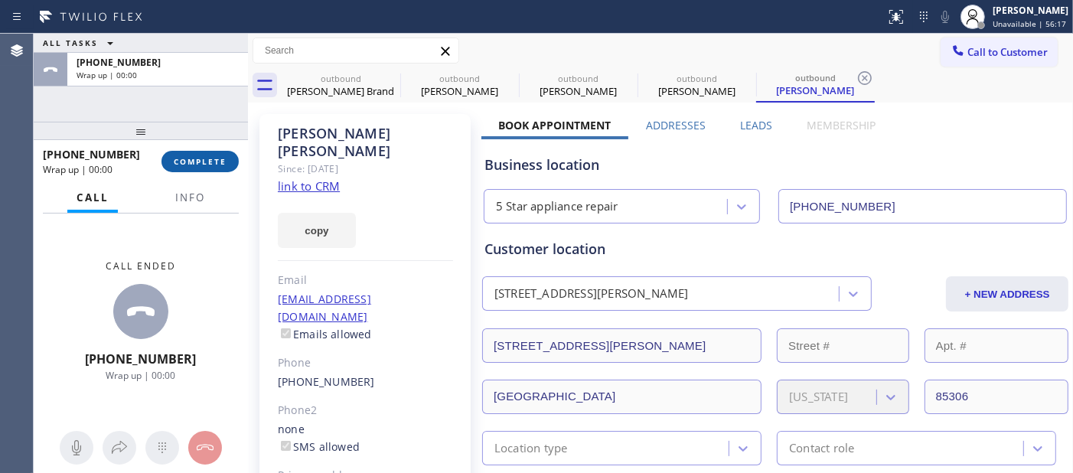
click at [196, 165] on span "COMPLETE" at bounding box center [200, 161] width 53 height 11
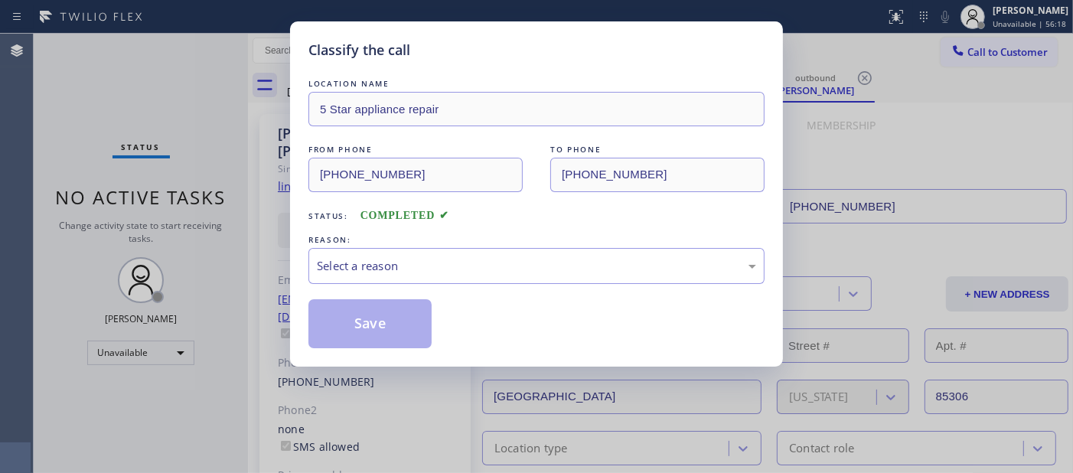
click at [481, 246] on div "REASON:" at bounding box center [536, 240] width 456 height 16
click at [394, 259] on div "Select a reason" at bounding box center [536, 266] width 439 height 18
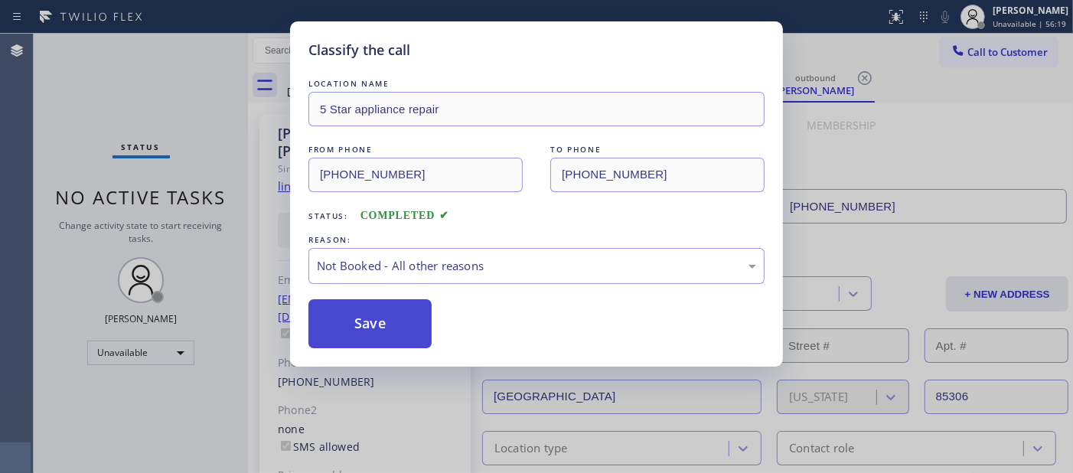
click at [357, 316] on button "Save" at bounding box center [369, 323] width 123 height 49
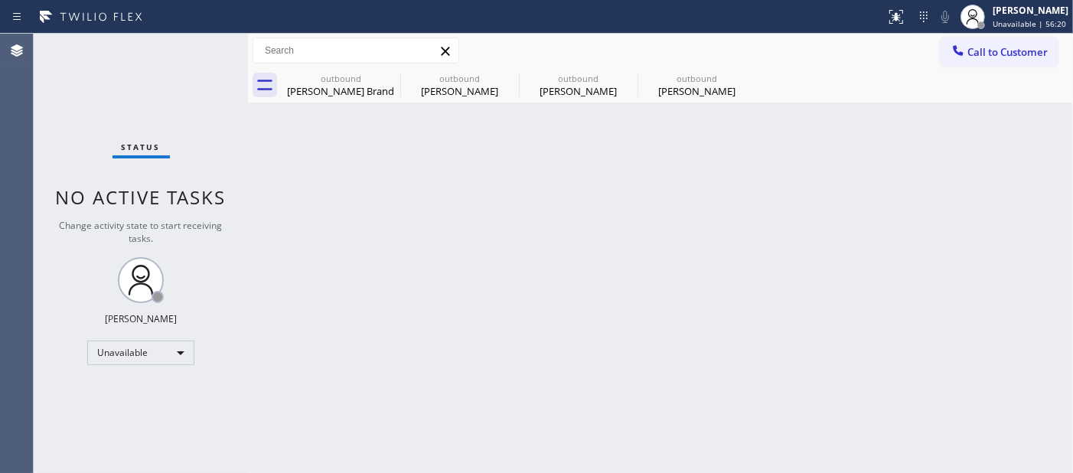
click at [992, 68] on div "outbound Darcy Brand outbound Andrea Narike outbound Anita Hancock outbound Joh…" at bounding box center [677, 85] width 791 height 34
click at [988, 54] on span "Call to Customer" at bounding box center [1007, 52] width 80 height 14
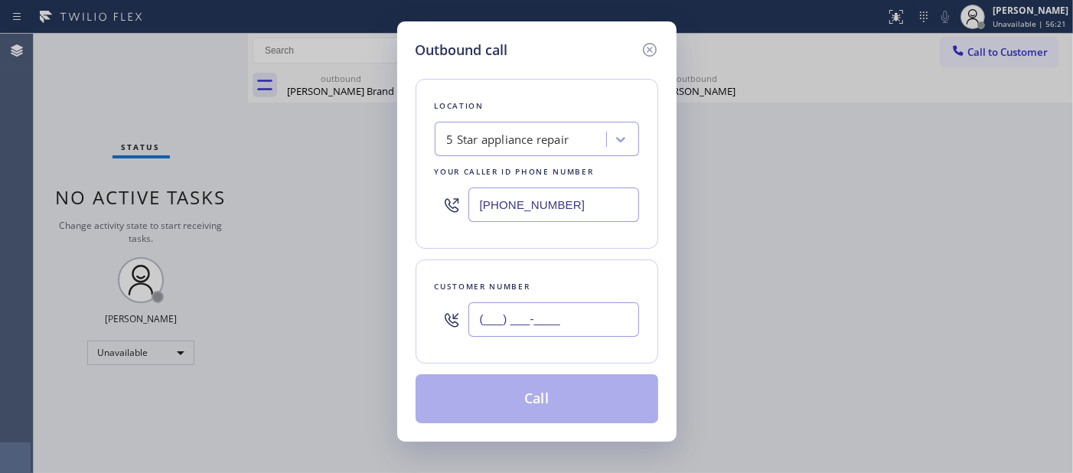
click at [559, 322] on input "(___) ___-____" at bounding box center [553, 319] width 171 height 34
paste input "636) 487-6034"
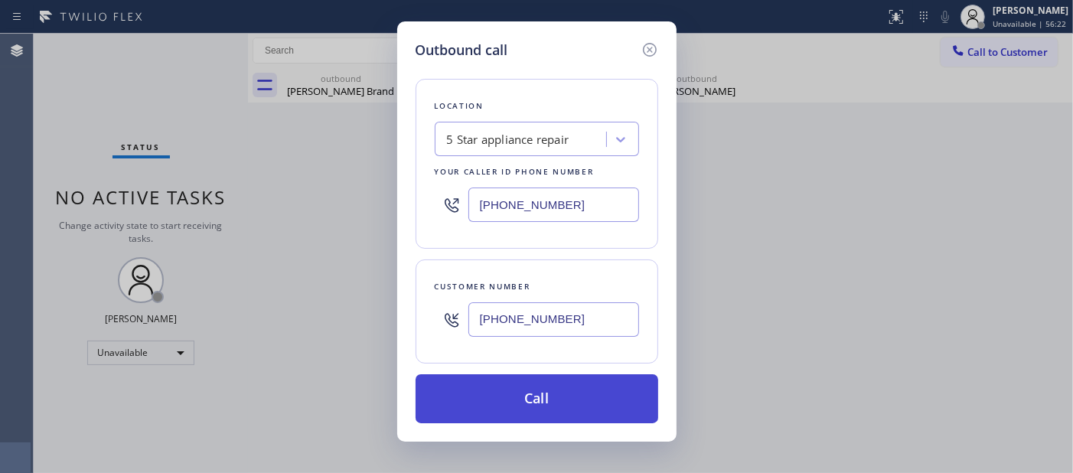
type input "(636) 487-6034"
click at [589, 402] on button "Call" at bounding box center [537, 398] width 243 height 49
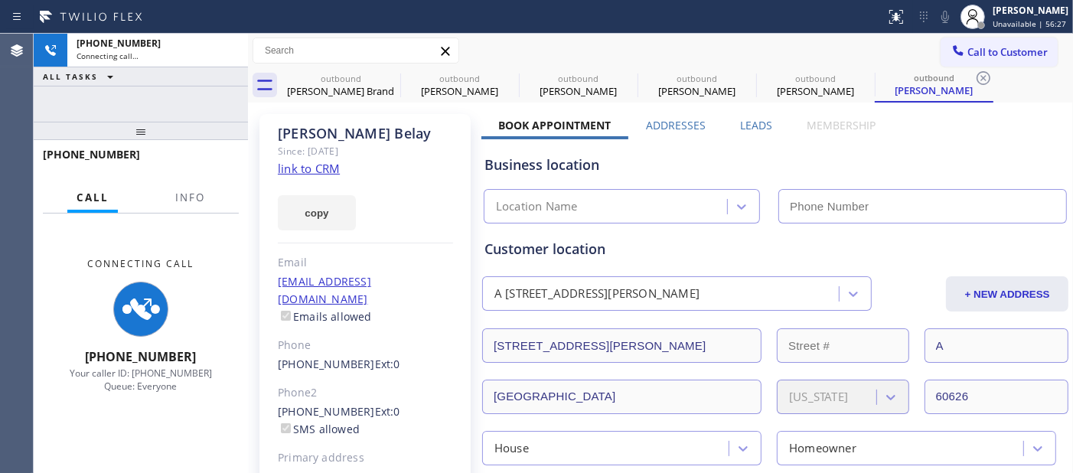
type input "[PHONE_NUMBER]"
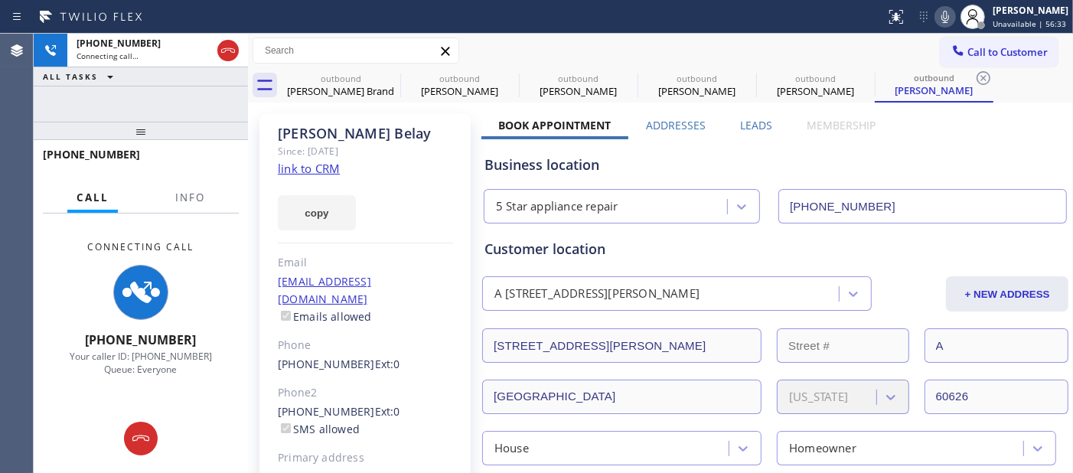
click at [936, 12] on icon at bounding box center [945, 17] width 18 height 18
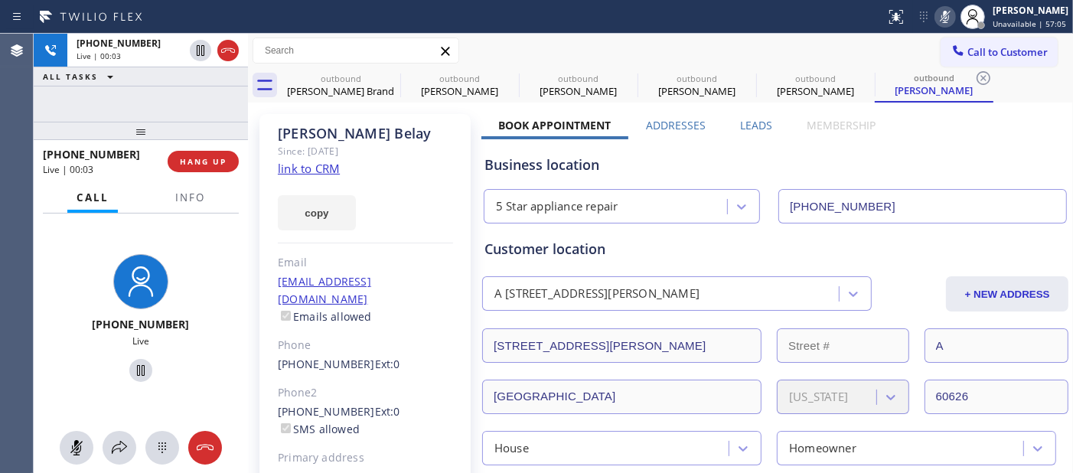
click at [207, 148] on div "+16364876034 Live | 00:03 HANG UP" at bounding box center [141, 162] width 196 height 40
click at [212, 155] on button "HANG UP" at bounding box center [203, 161] width 71 height 21
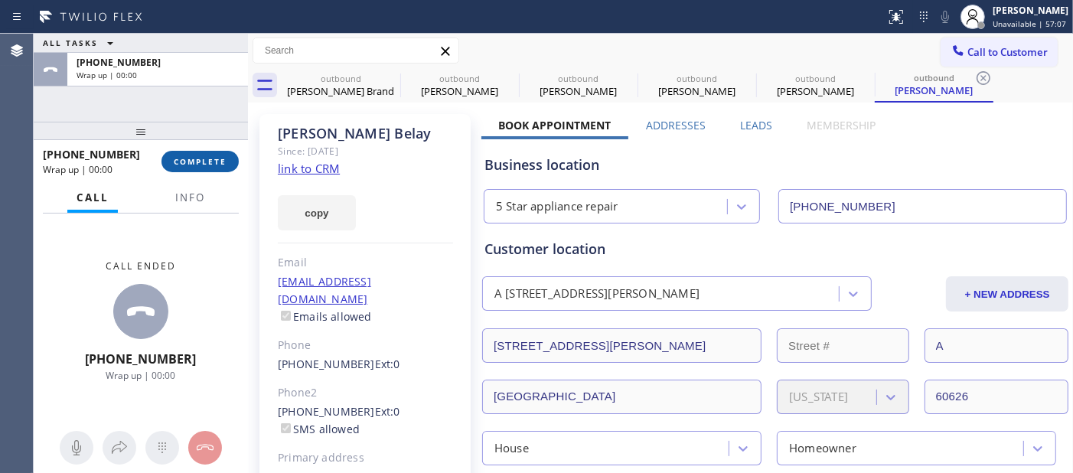
click at [212, 155] on button "COMPLETE" at bounding box center [199, 161] width 77 height 21
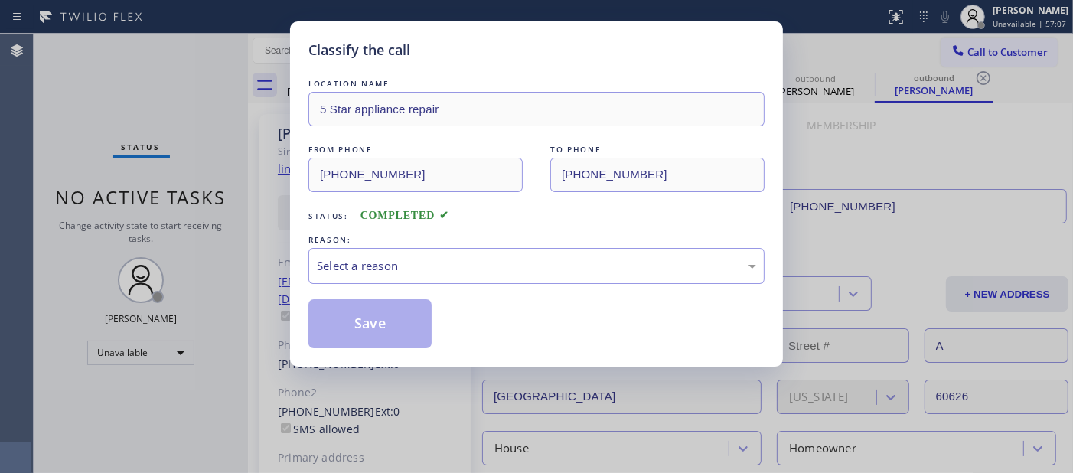
drag, startPoint x: 490, startPoint y: 241, endPoint x: 479, endPoint y: 258, distance: 20.0
click at [490, 242] on div "REASON:" at bounding box center [536, 240] width 456 height 16
click at [478, 259] on div "Select a reason" at bounding box center [536, 266] width 439 height 18
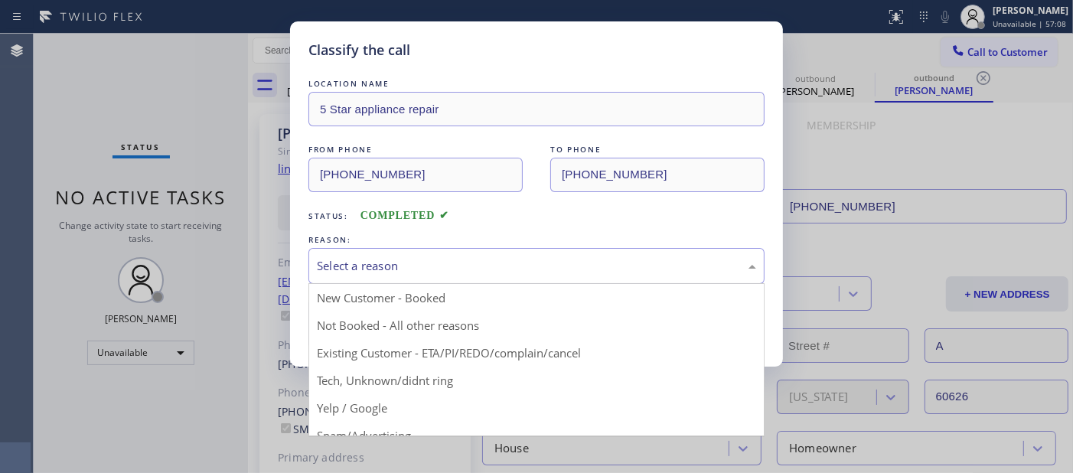
drag, startPoint x: 425, startPoint y: 315, endPoint x: 415, endPoint y: 316, distance: 10.7
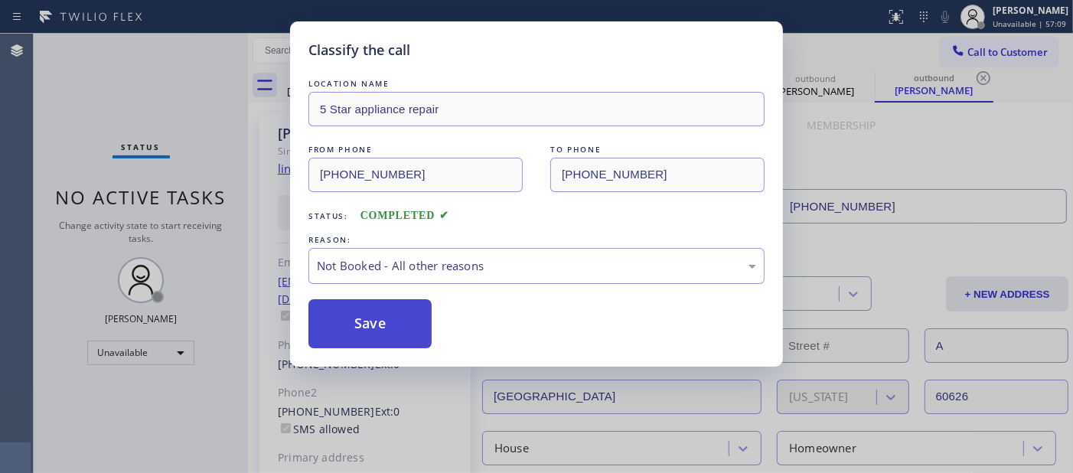
click at [410, 316] on button "Save" at bounding box center [369, 323] width 123 height 49
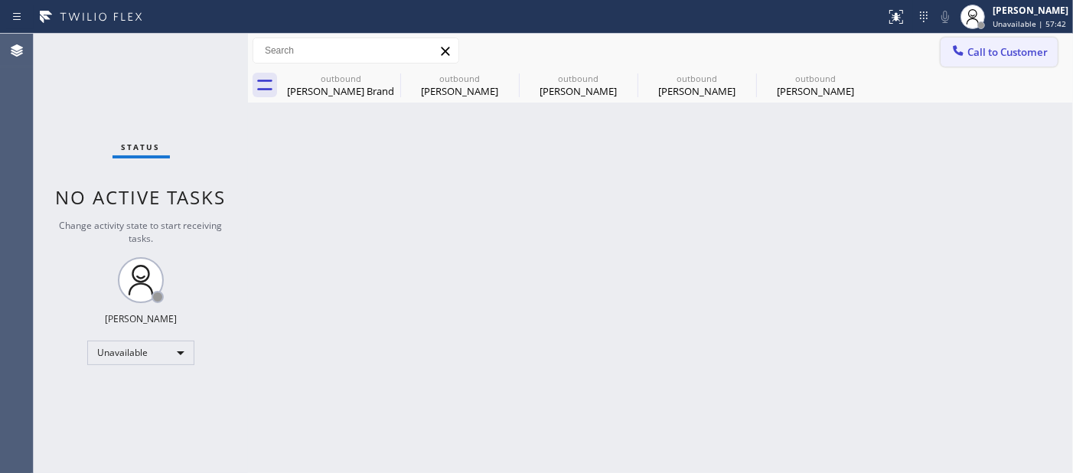
drag, startPoint x: 980, startPoint y: 63, endPoint x: 499, endPoint y: 345, distance: 557.4
click at [980, 64] on button "Call to Customer" at bounding box center [999, 51] width 117 height 29
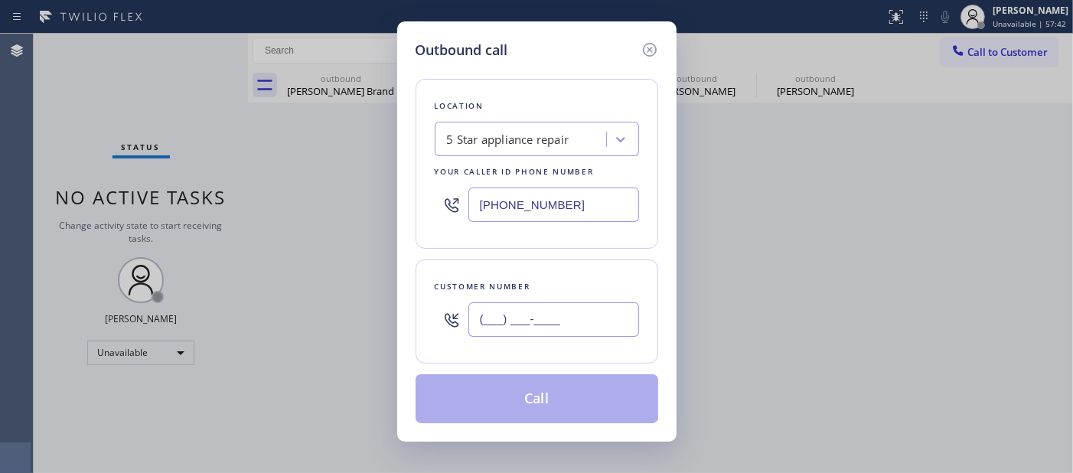
click at [541, 326] on input "(___) ___-____" at bounding box center [553, 319] width 171 height 34
paste input "636) 487-6034"
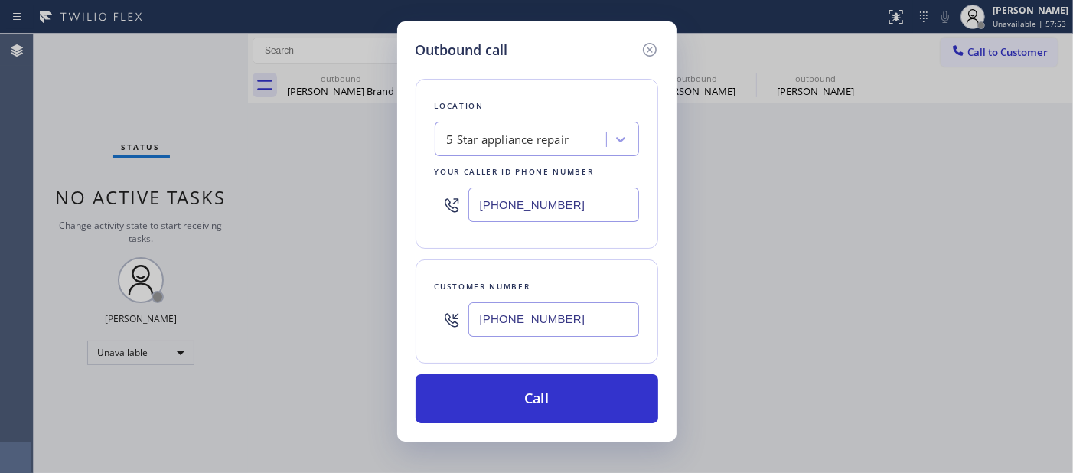
drag, startPoint x: 593, startPoint y: 310, endPoint x: 403, endPoint y: 311, distance: 190.6
click at [403, 312] on div "Outbound call Location 5 Star appliance repair Your caller id phone number (480…" at bounding box center [536, 231] width 279 height 420
paste input "240) 793-7889"
type input "(240) 793-7889"
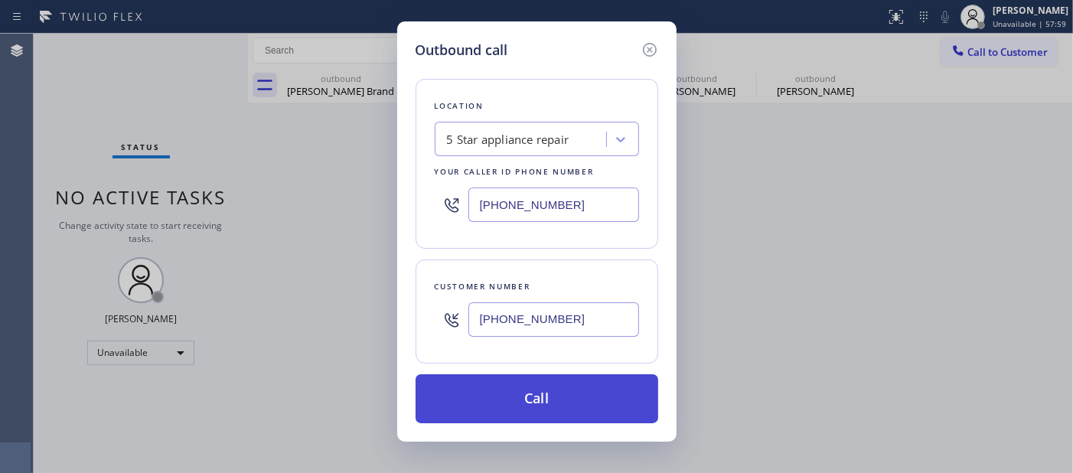
click at [497, 398] on button "Call" at bounding box center [537, 398] width 243 height 49
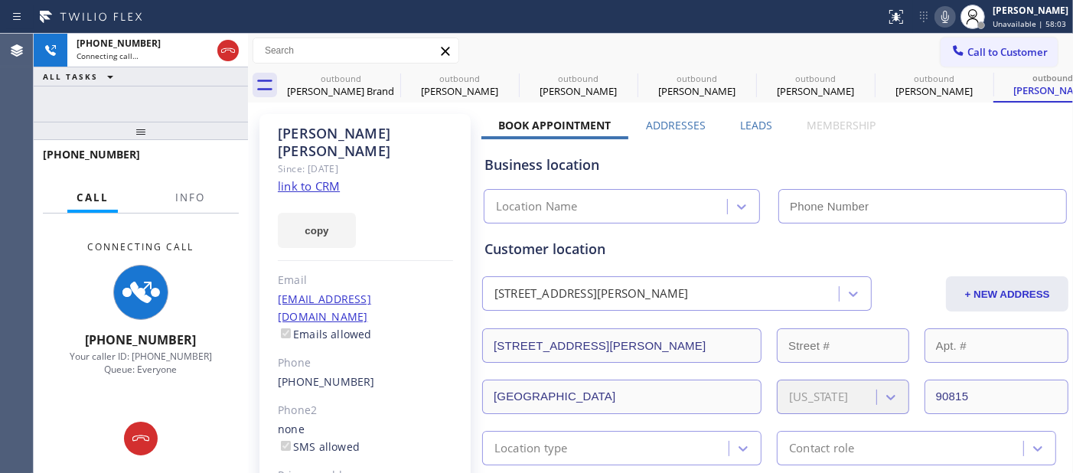
type input "[PHONE_NUMBER]"
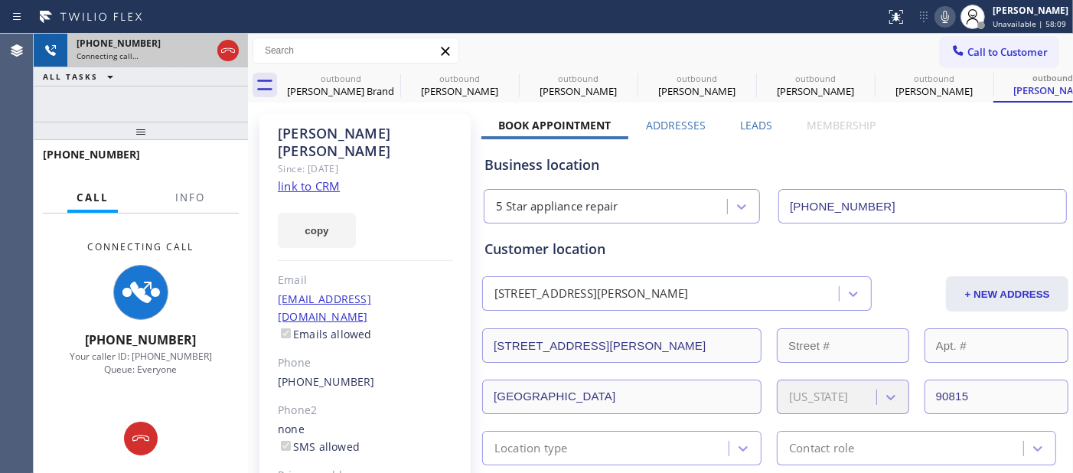
click at [216, 58] on div at bounding box center [228, 51] width 28 height 34
click at [222, 52] on icon at bounding box center [228, 50] width 14 height 5
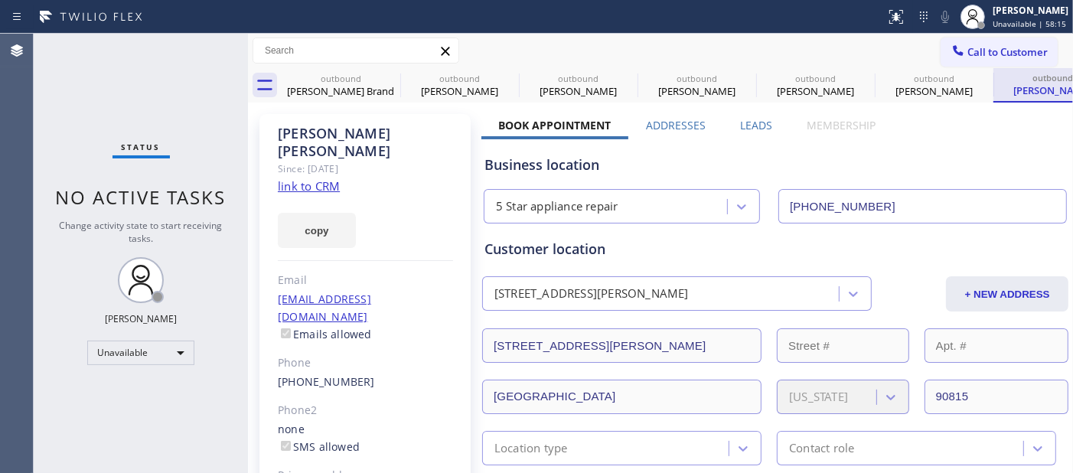
click at [1053, 68] on div "outbound Robert Hechtman" at bounding box center [1053, 84] width 116 height 33
click at [1019, 50] on span "Call to Customer" at bounding box center [1007, 52] width 80 height 14
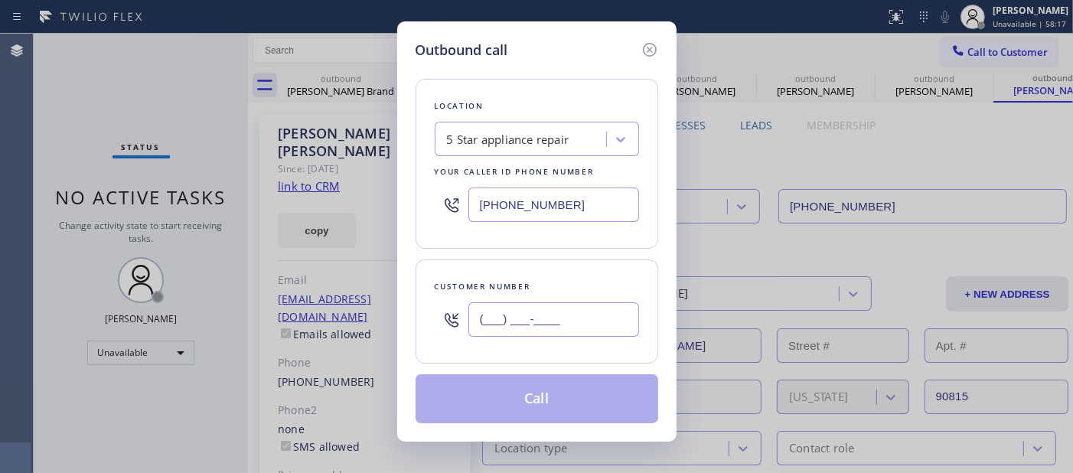
click at [572, 318] on input "(___) ___-____" at bounding box center [553, 319] width 171 height 34
paste input "206) 937-3713"
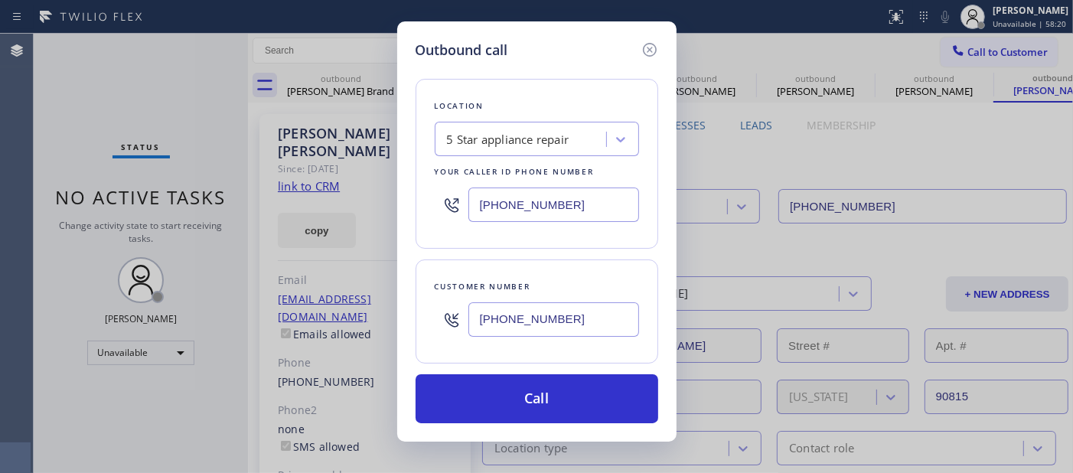
type input "(206) 937-3713"
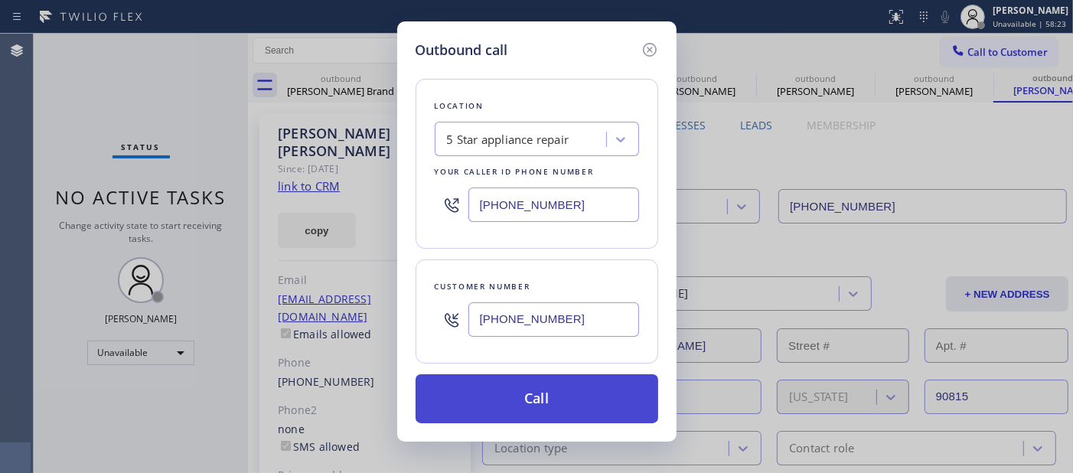
click at [587, 377] on button "Call" at bounding box center [537, 398] width 243 height 49
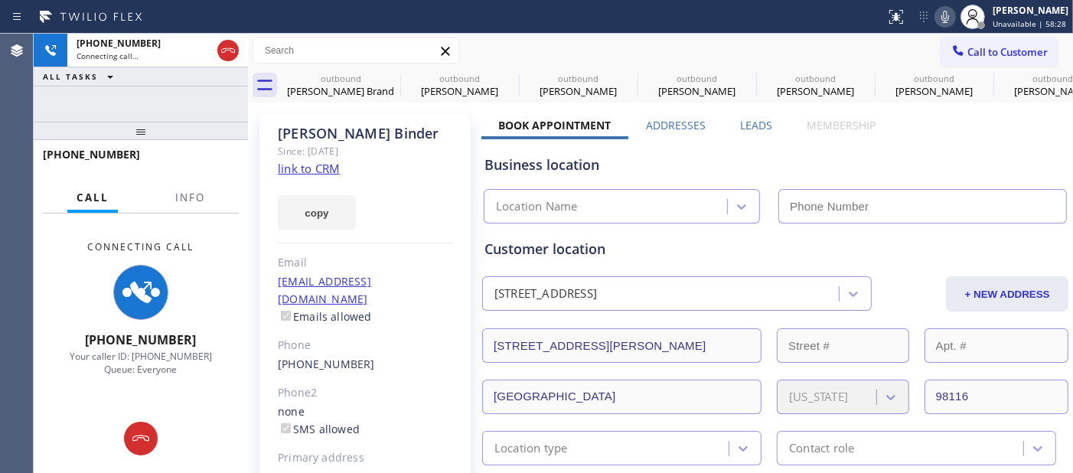
type input "[PHONE_NUMBER]"
click at [935, 26] on div "Status report No issues detected If you experience an issue, please download th…" at bounding box center [976, 17] width 194 height 34
click at [936, 21] on icon at bounding box center [945, 17] width 18 height 18
click at [394, 74] on icon at bounding box center [390, 78] width 18 height 18
click at [0, 0] on icon at bounding box center [0, 0] width 0 height 0
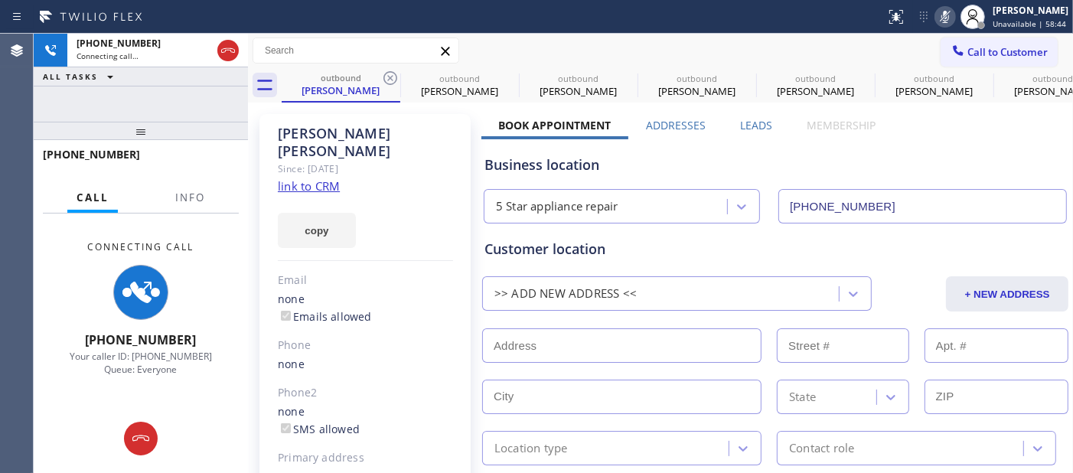
click at [394, 74] on icon at bounding box center [390, 78] width 18 height 18
click at [0, 0] on icon at bounding box center [0, 0] width 0 height 0
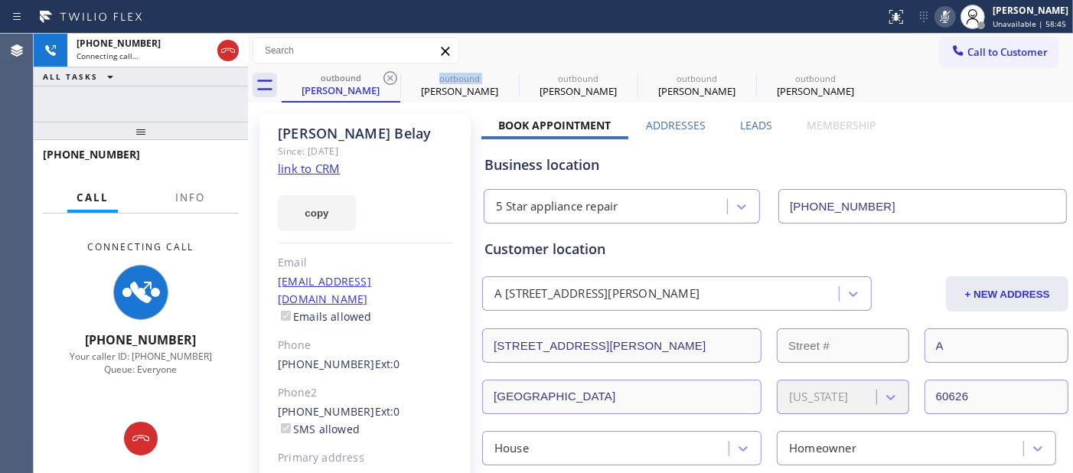
click at [394, 74] on icon at bounding box center [390, 78] width 18 height 18
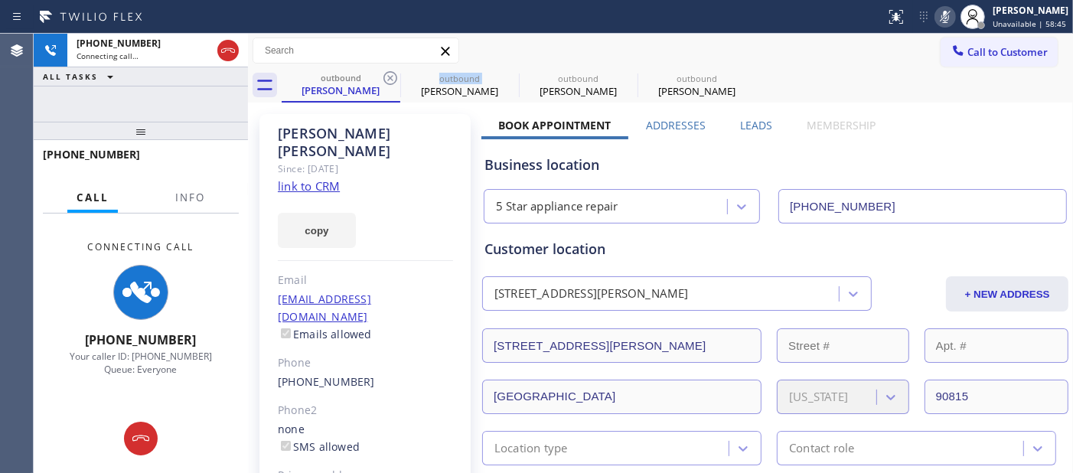
click at [394, 74] on icon at bounding box center [390, 78] width 18 height 18
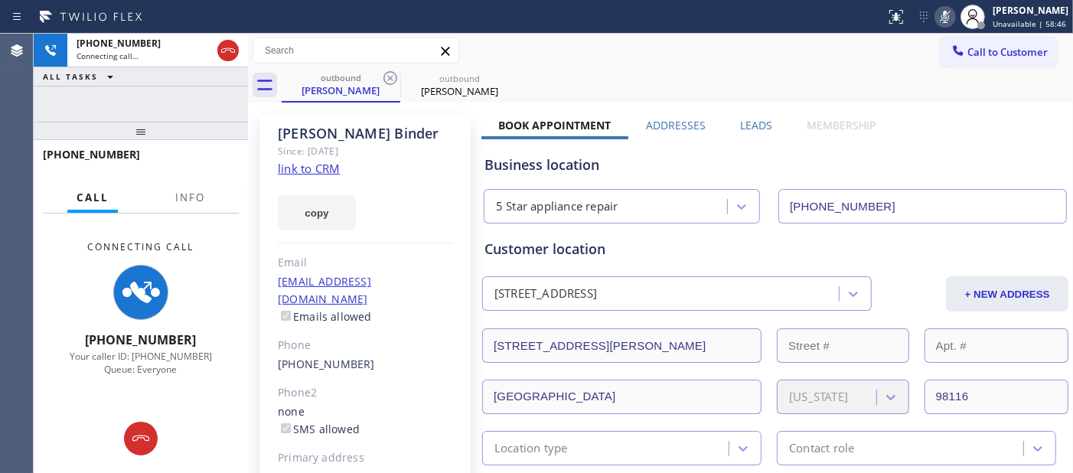
click at [645, 73] on div "outbound Carol Binder outbound Carol Binder" at bounding box center [677, 85] width 791 height 34
drag, startPoint x: 202, startPoint y: 132, endPoint x: 212, endPoint y: 66, distance: 66.6
click at [211, 67] on div "+12069373713 Connecting call… ALL TASKS ALL TASKS ACTIVE TASKS TASKS IN WRAP UP…" at bounding box center [141, 253] width 214 height 439
click at [228, 57] on icon at bounding box center [228, 50] width 18 height 18
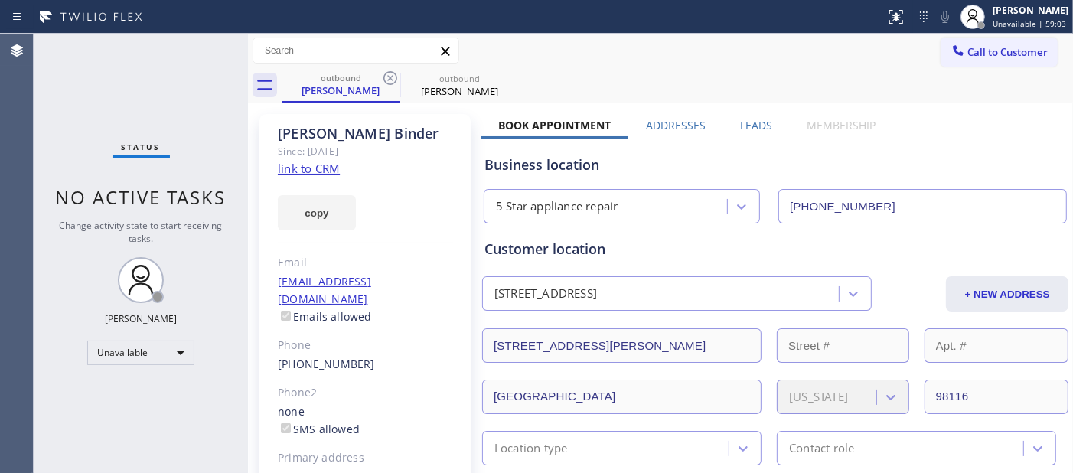
click at [1019, 56] on span "Call to Customer" at bounding box center [1007, 52] width 80 height 14
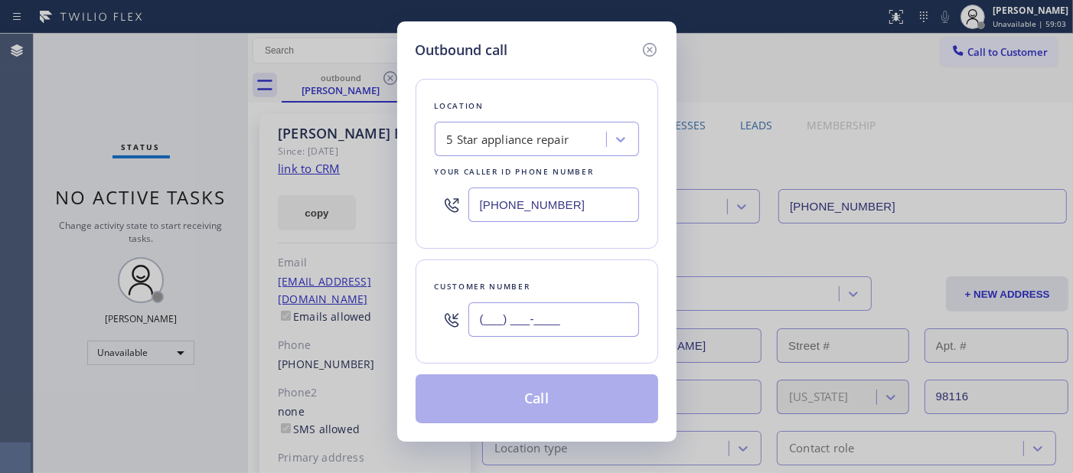
click at [533, 329] on input "(___) ___-____" at bounding box center [553, 319] width 171 height 34
paste input "626) 319-5722"
type input "[PHONE_NUMBER]"
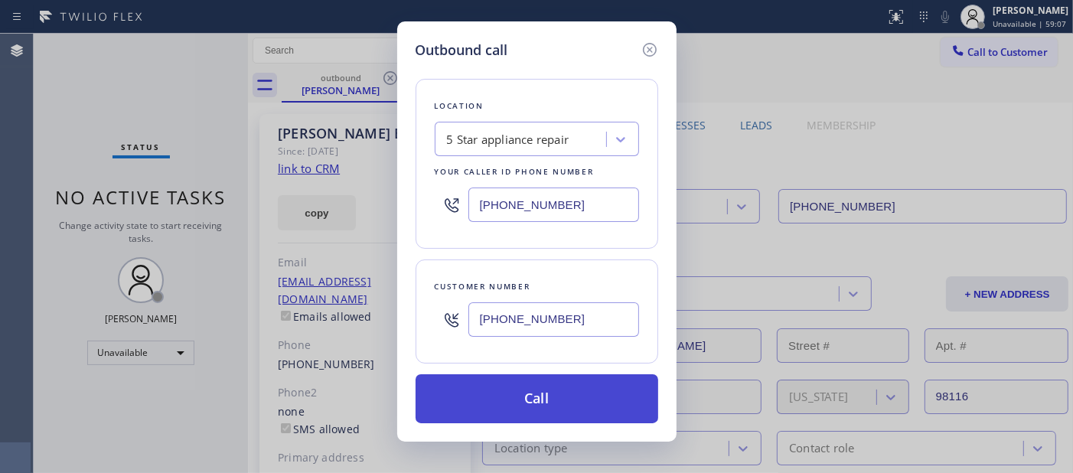
click at [560, 399] on button "Call" at bounding box center [537, 398] width 243 height 49
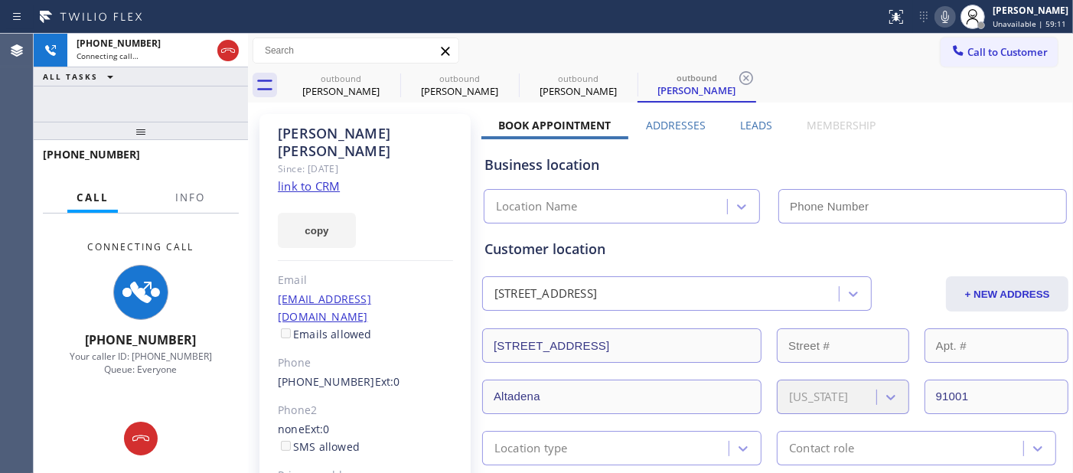
type input "[PHONE_NUMBER]"
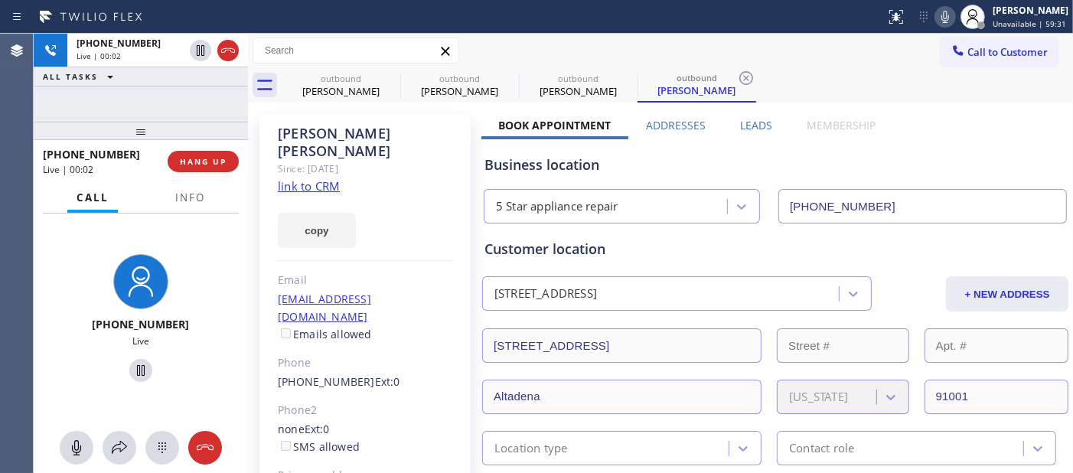
click at [941, 21] on icon at bounding box center [945, 17] width 8 height 12
drag, startPoint x: 201, startPoint y: 121, endPoint x: 334, endPoint y: 3, distance: 177.8
click at [201, 93] on div "+16263195722 Live | 00:22 ALL TASKS ALL TASKS ACTIVE TASKS TASKS IN WRAP UP +16…" at bounding box center [141, 253] width 214 height 439
drag, startPoint x: 193, startPoint y: 128, endPoint x: 185, endPoint y: 81, distance: 47.3
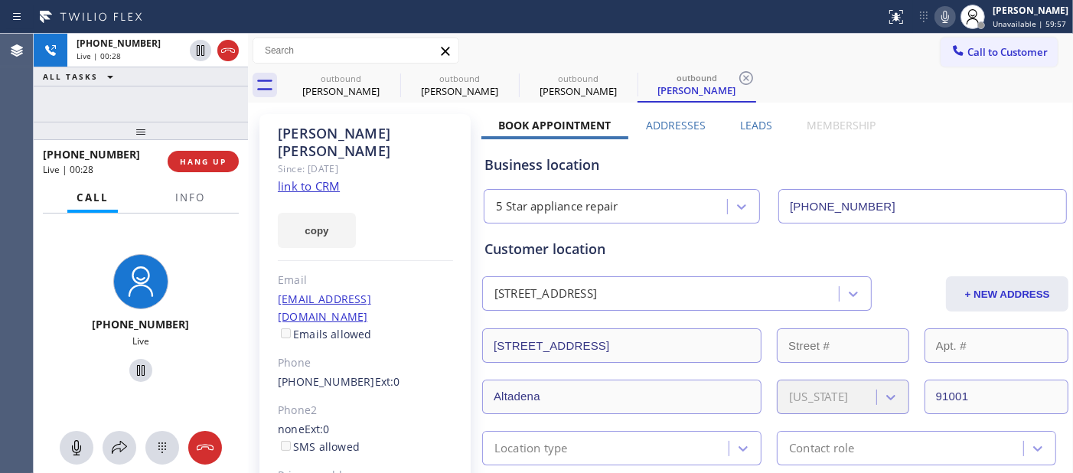
click at [185, 81] on div "+16263195722 Live | 00:28 ALL TASKS ALL TASKS ACTIVE TASKS TASKS IN WRAP UP +16…" at bounding box center [141, 253] width 214 height 439
drag, startPoint x: 215, startPoint y: 123, endPoint x: 272, endPoint y: 28, distance: 110.9
click at [218, 96] on div "+16263195722 Live | 00:35 ALL TASKS ALL TASKS ACTIVE TASKS TASKS IN WRAP UP +16…" at bounding box center [141, 253] width 214 height 439
drag, startPoint x: 207, startPoint y: 117, endPoint x: 207, endPoint y: 109, distance: 8.4
click at [207, 99] on div "+16263195722 Live | 00:41 ALL TASKS ALL TASKS ACTIVE TASKS TASKS IN WRAP UP +16…" at bounding box center [141, 253] width 214 height 439
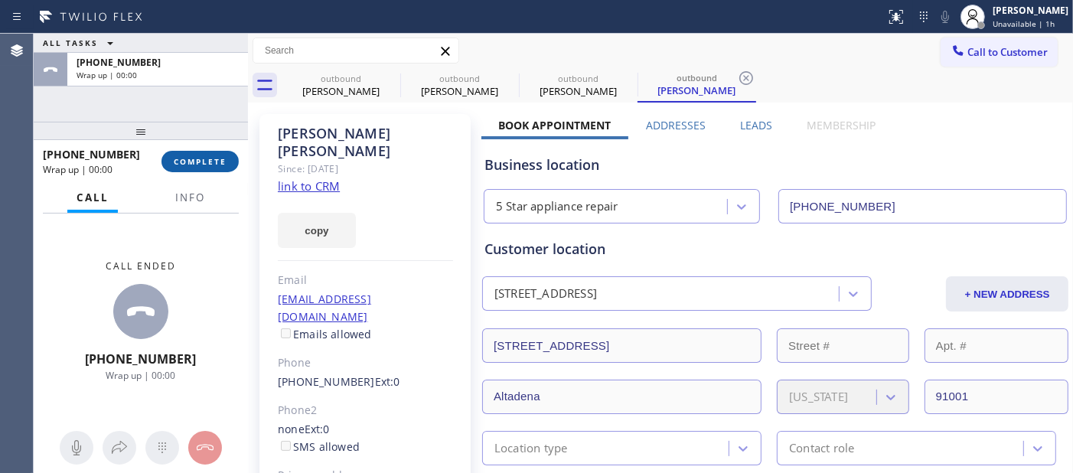
click at [210, 157] on span "COMPLETE" at bounding box center [200, 161] width 53 height 11
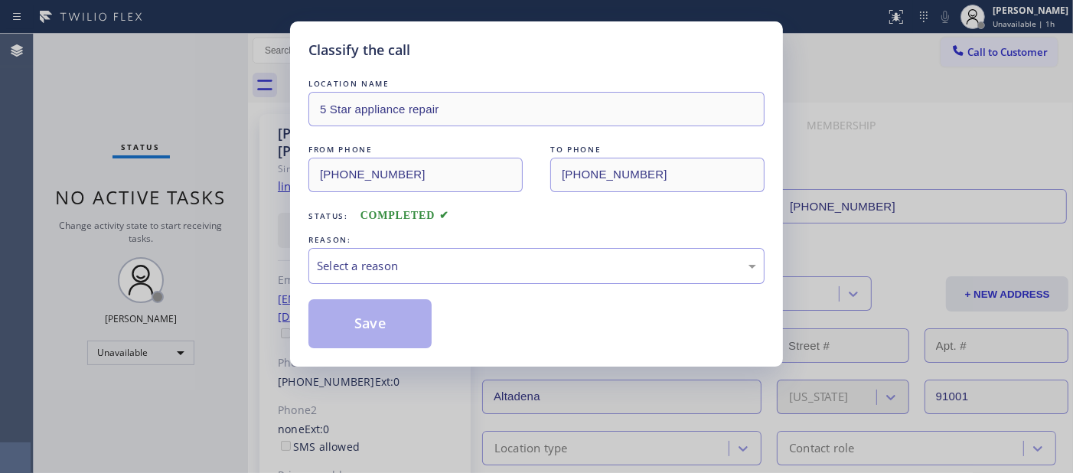
click at [211, 157] on div "Classify the call LOCATION NAME 5 Star appliance repair FROM PHONE (480) 418-99…" at bounding box center [536, 236] width 1073 height 473
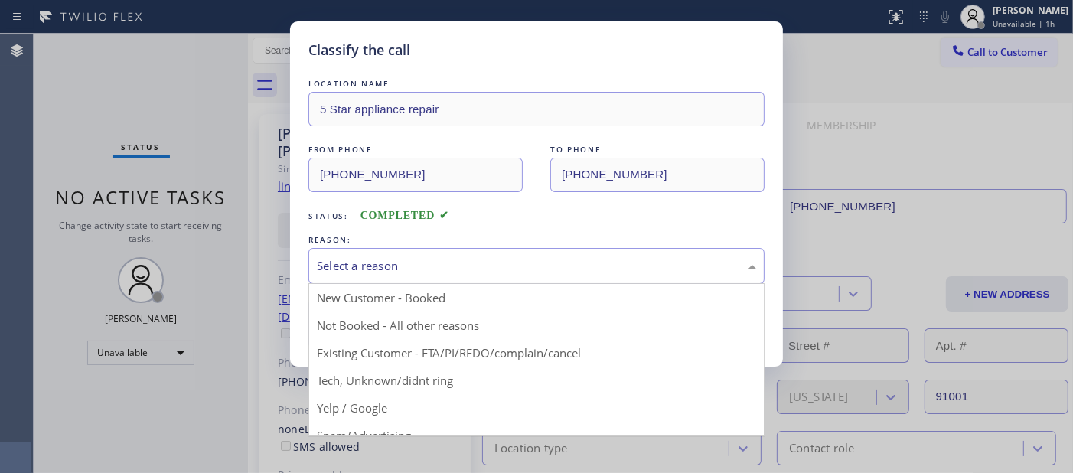
click at [518, 274] on div "Select a reason" at bounding box center [536, 266] width 439 height 18
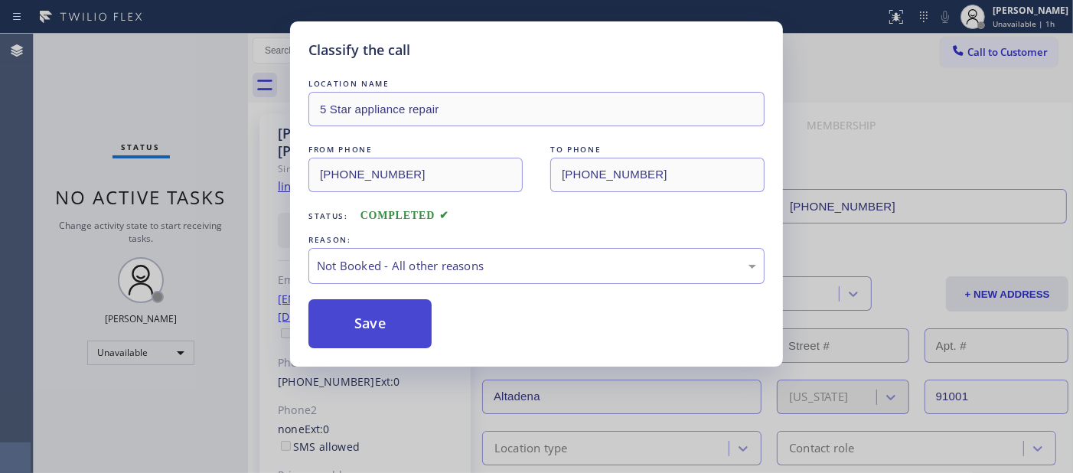
click at [407, 318] on button "Save" at bounding box center [369, 323] width 123 height 49
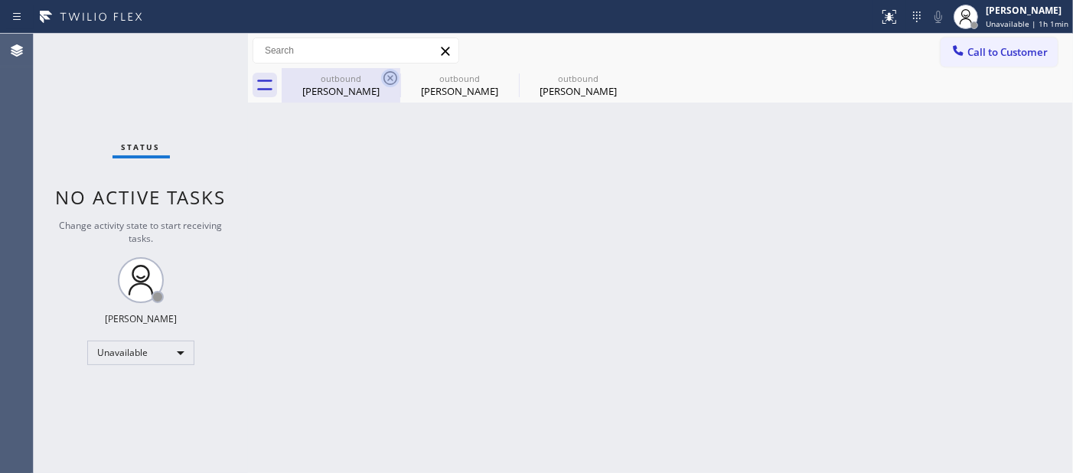
click at [389, 70] on icon at bounding box center [390, 78] width 18 height 18
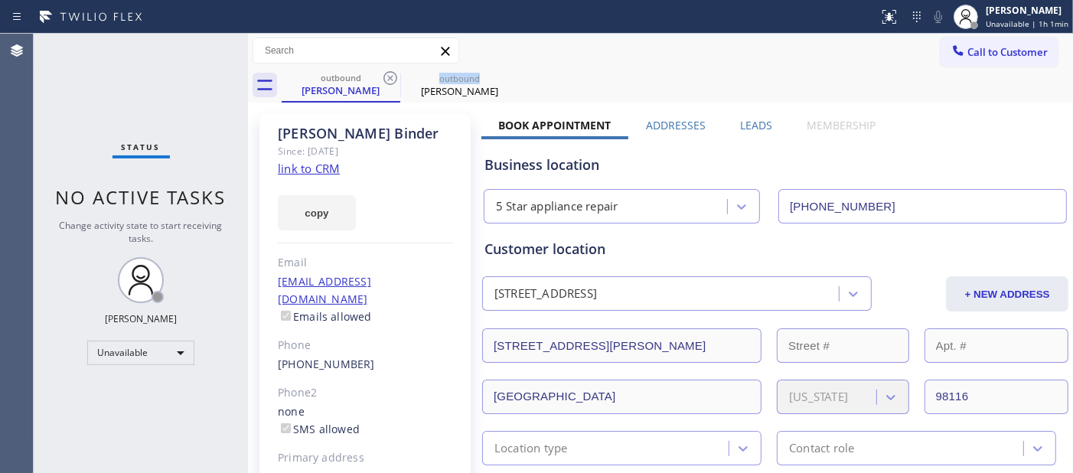
click at [389, 70] on icon at bounding box center [390, 78] width 18 height 18
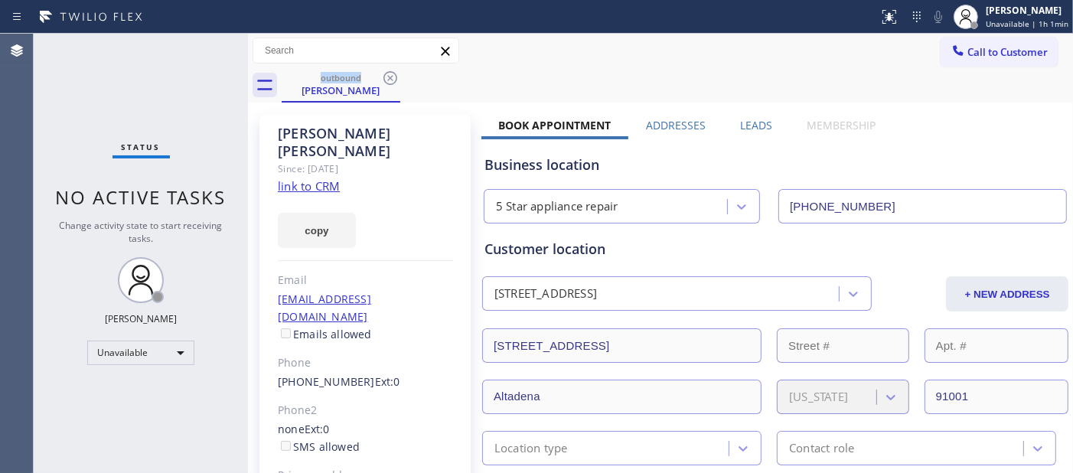
click at [379, 51] on div at bounding box center [379, 51] width 0 height 0
click at [967, 52] on span "Call to Customer" at bounding box center [1007, 52] width 80 height 14
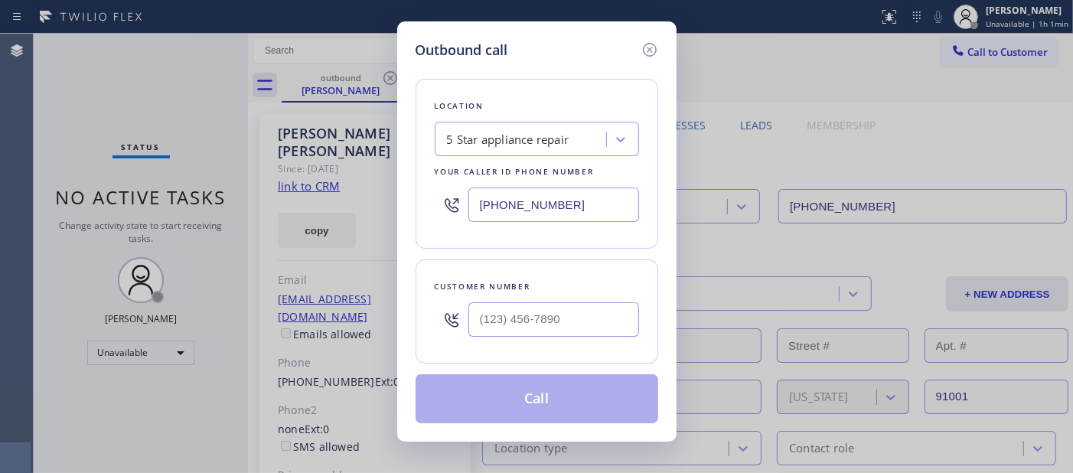
click at [527, 297] on div at bounding box center [553, 320] width 171 height 50
click at [521, 304] on input "(___) ___-____" at bounding box center [553, 319] width 171 height 34
paste input "425) 281-5188"
type input "[PHONE_NUMBER]"
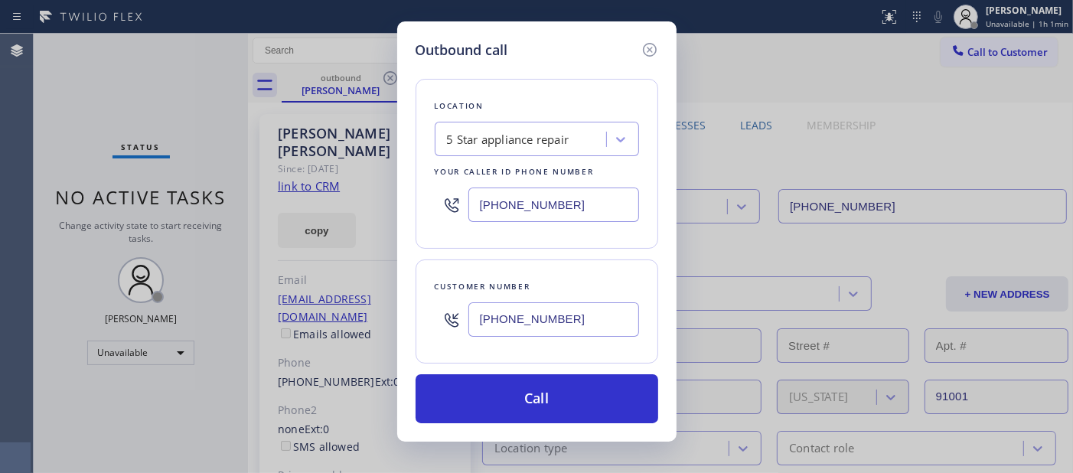
drag, startPoint x: 562, startPoint y: 194, endPoint x: 389, endPoint y: 197, distance: 173.8
click at [370, 189] on div "Outbound call Location 5 Star appliance repair Your caller id phone number (480…" at bounding box center [536, 236] width 1073 height 473
paste input "844) 462-8198"
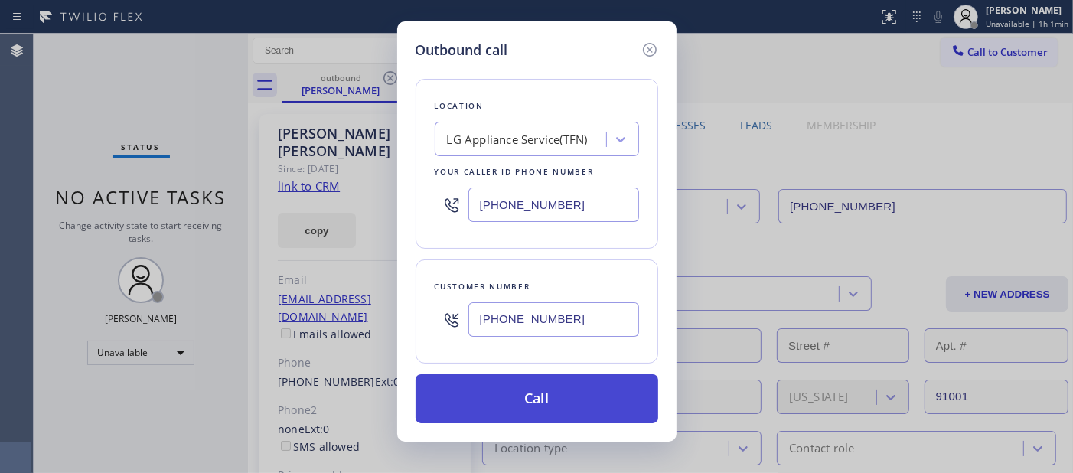
type input "[PHONE_NUMBER]"
click at [598, 409] on button "Call" at bounding box center [537, 398] width 243 height 49
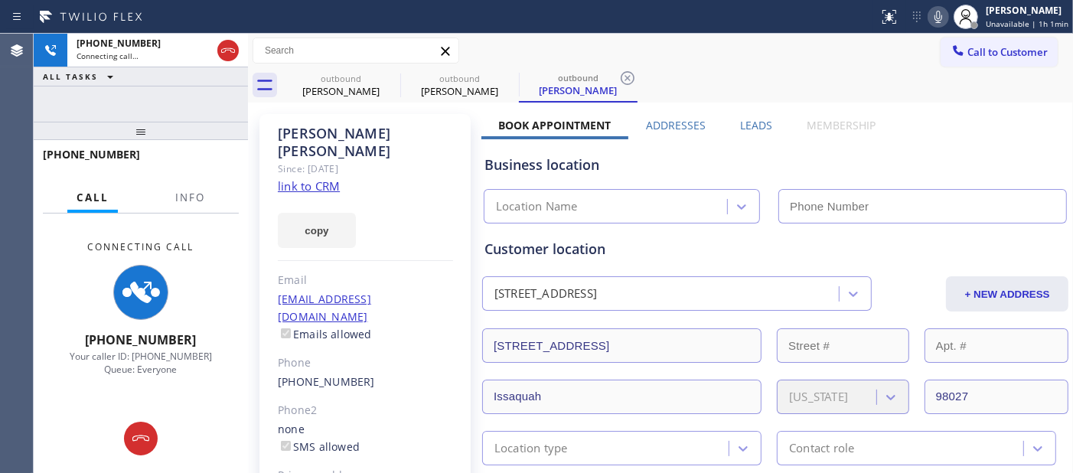
type input "[PHONE_NUMBER]"
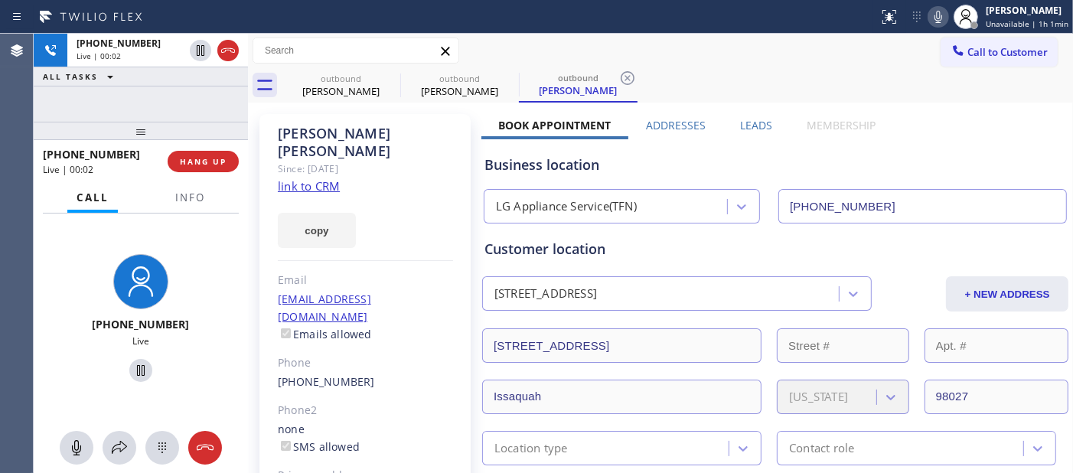
click at [932, 21] on icon at bounding box center [938, 17] width 18 height 18
click at [189, 165] on span "HANG UP" at bounding box center [203, 161] width 47 height 11
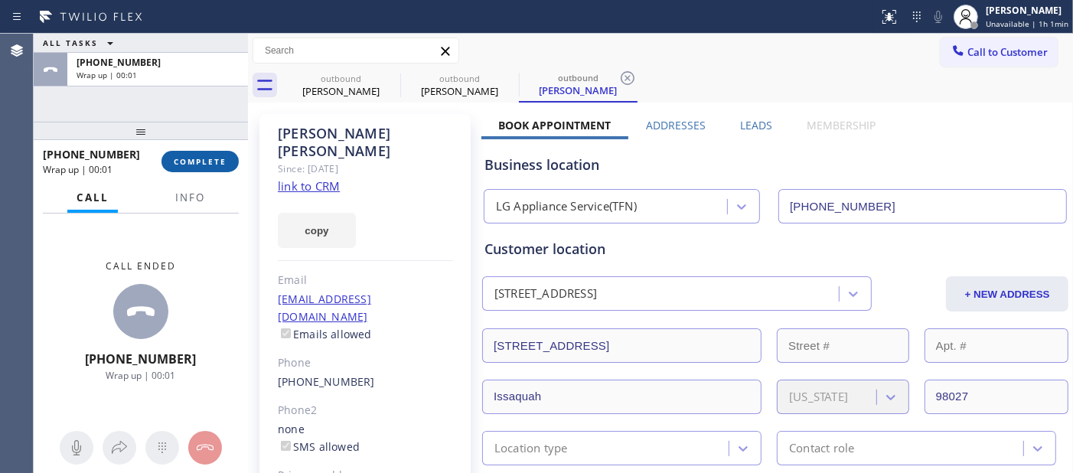
click at [189, 161] on span "COMPLETE" at bounding box center [200, 161] width 53 height 11
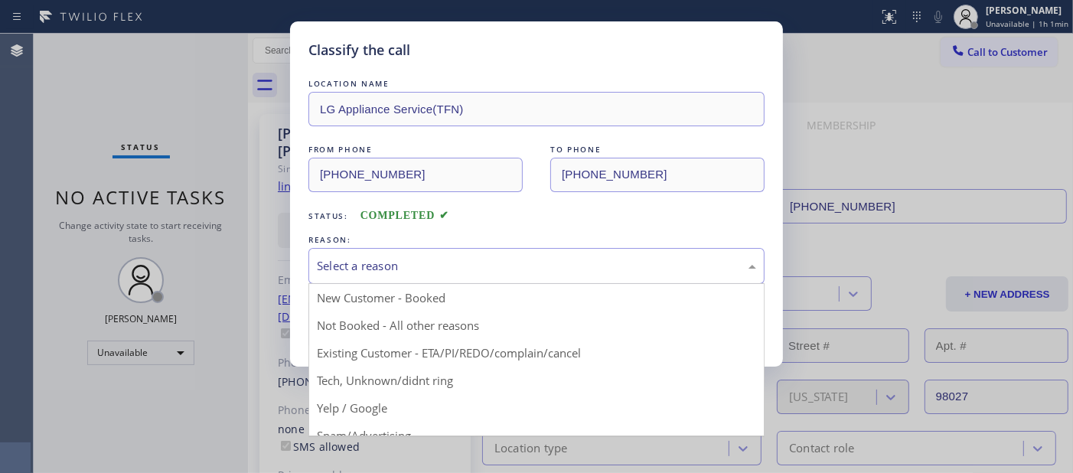
click at [433, 263] on div "Select a reason" at bounding box center [536, 266] width 439 height 18
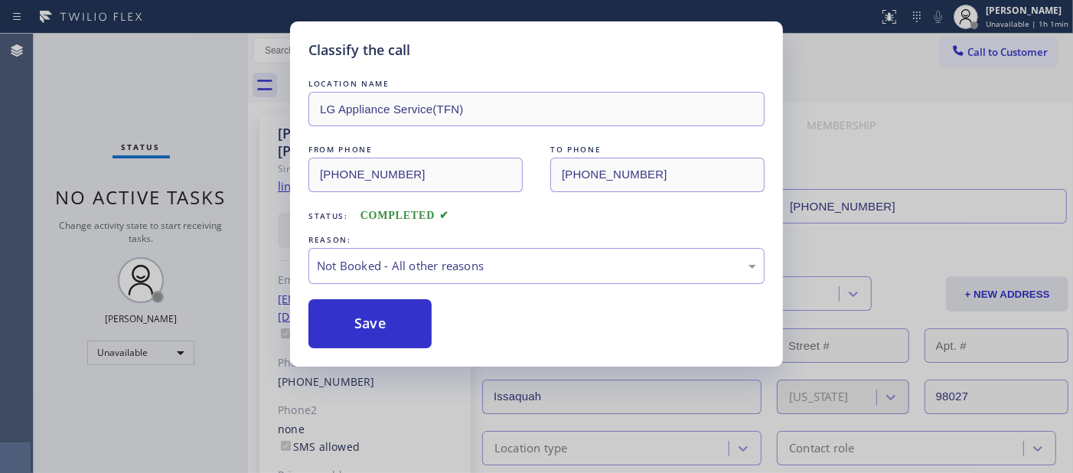
click at [379, 329] on button "Save" at bounding box center [369, 323] width 123 height 49
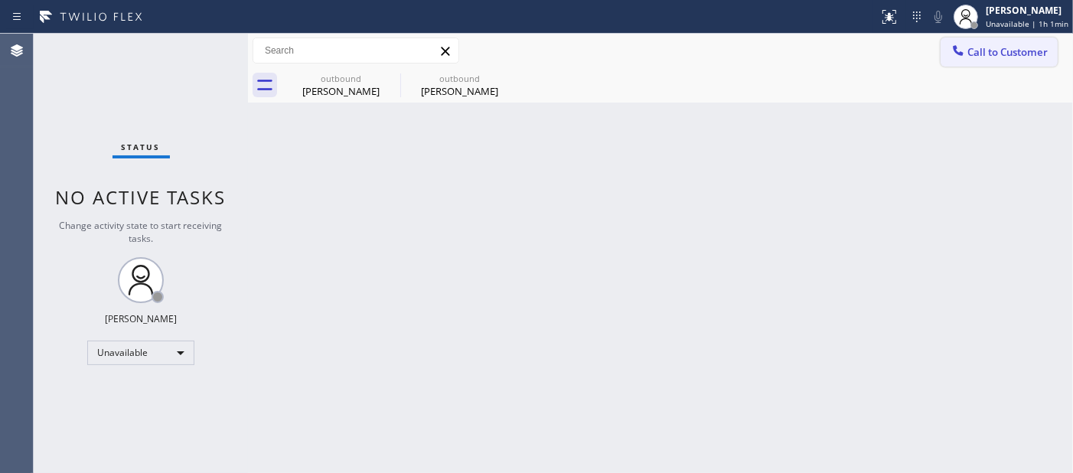
click at [976, 55] on span "Call to Customer" at bounding box center [1007, 52] width 80 height 14
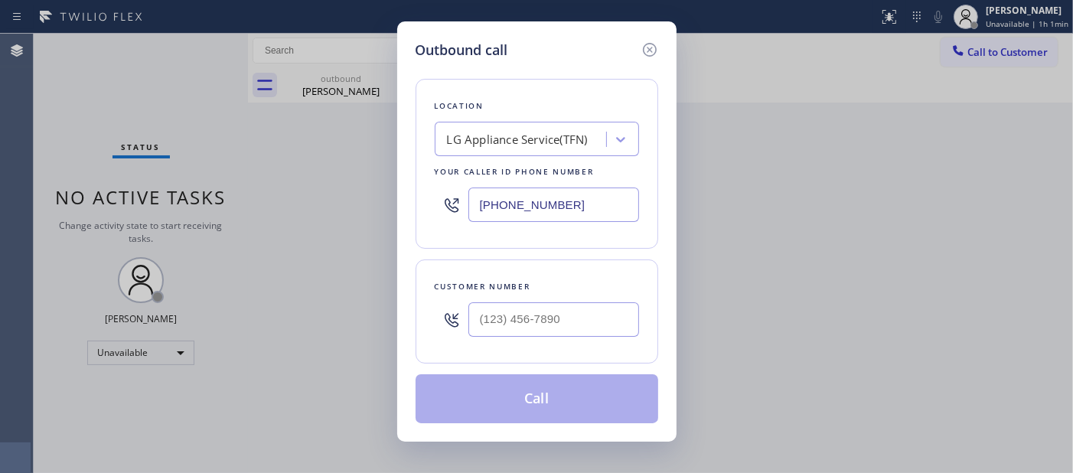
click at [546, 354] on div "Customer number" at bounding box center [537, 311] width 243 height 104
click at [540, 335] on input "(___) ___-____" at bounding box center [553, 319] width 171 height 34
paste input "323) 833-6784"
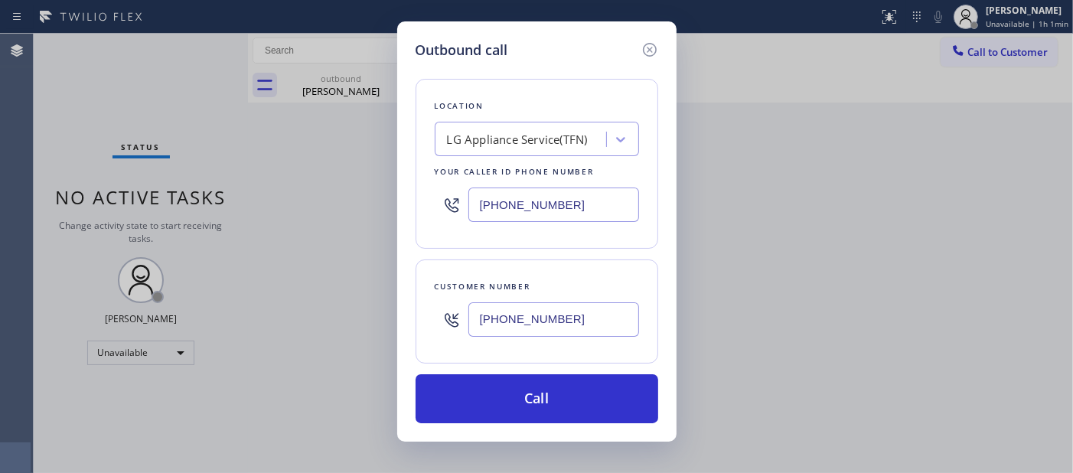
type input "[PHONE_NUMBER]"
drag, startPoint x: 582, startPoint y: 203, endPoint x: 377, endPoint y: 213, distance: 204.6
click at [379, 213] on div "Outbound call Location LG Appliance Service(TFN) Your caller id phone number (8…" at bounding box center [536, 236] width 1073 height 473
paste input "55) 731-4952"
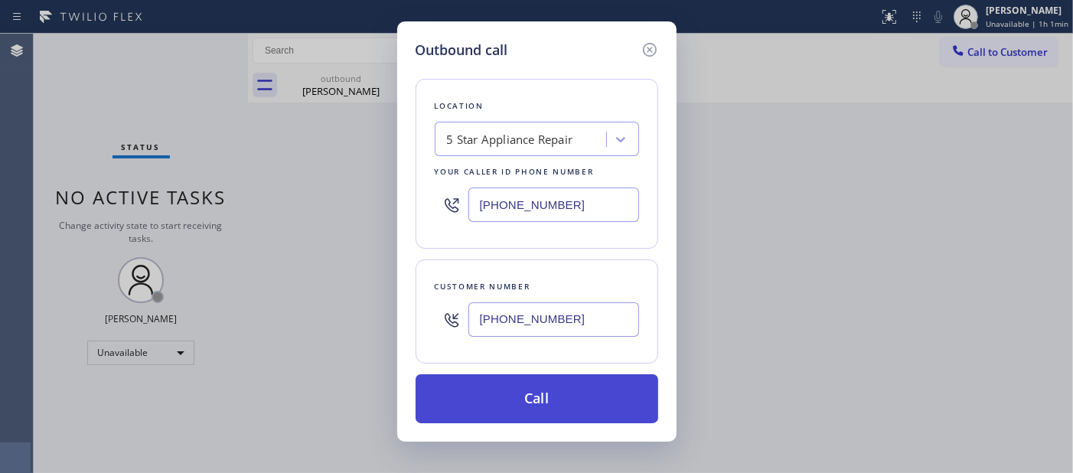
type input "[PHONE_NUMBER]"
click at [555, 393] on button "Call" at bounding box center [537, 398] width 243 height 49
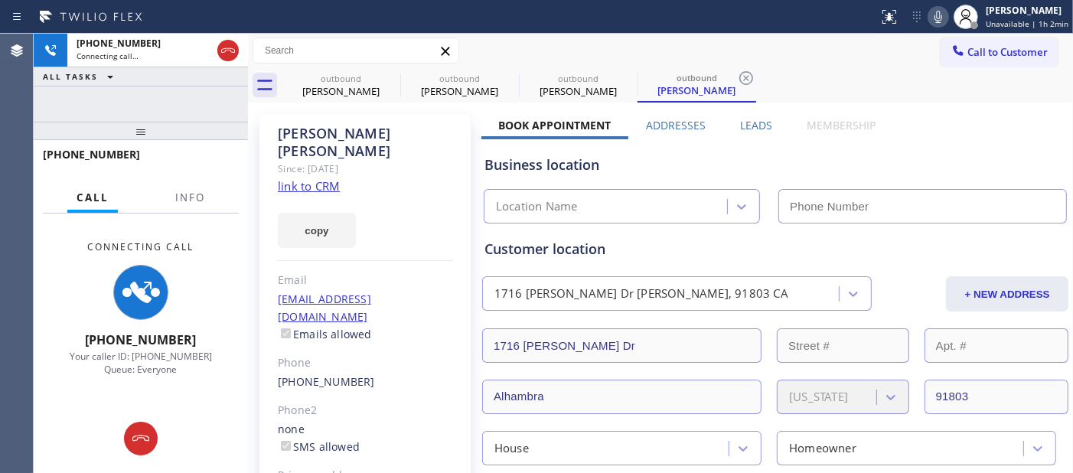
click at [936, 17] on icon at bounding box center [938, 17] width 18 height 18
type input "[PHONE_NUMBER]"
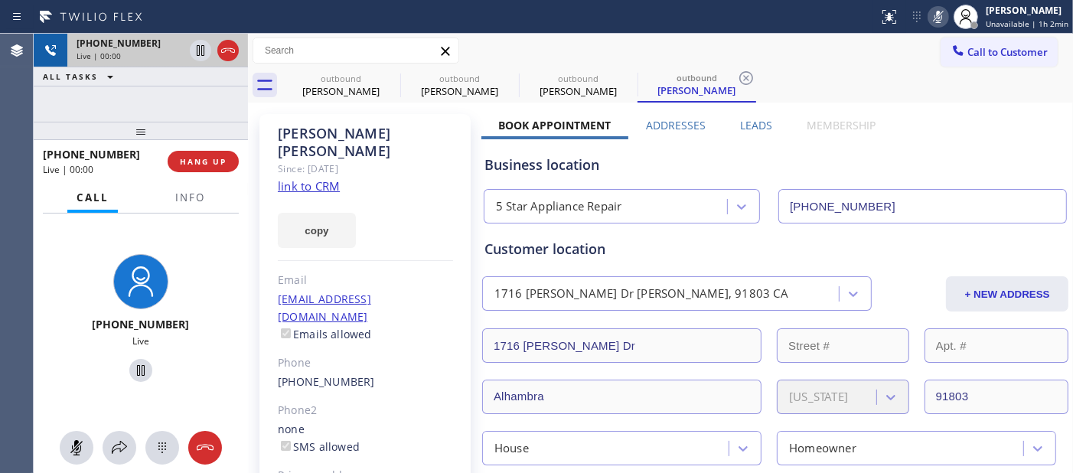
drag, startPoint x: 204, startPoint y: 131, endPoint x: 220, endPoint y: 40, distance: 92.5
click at [209, 56] on div "+13238336784 Live | 00:00 ALL TASKS ALL TASKS ACTIVE TASKS TASKS IN WRAP UP +13…" at bounding box center [141, 253] width 214 height 439
click at [230, 46] on icon at bounding box center [228, 50] width 18 height 18
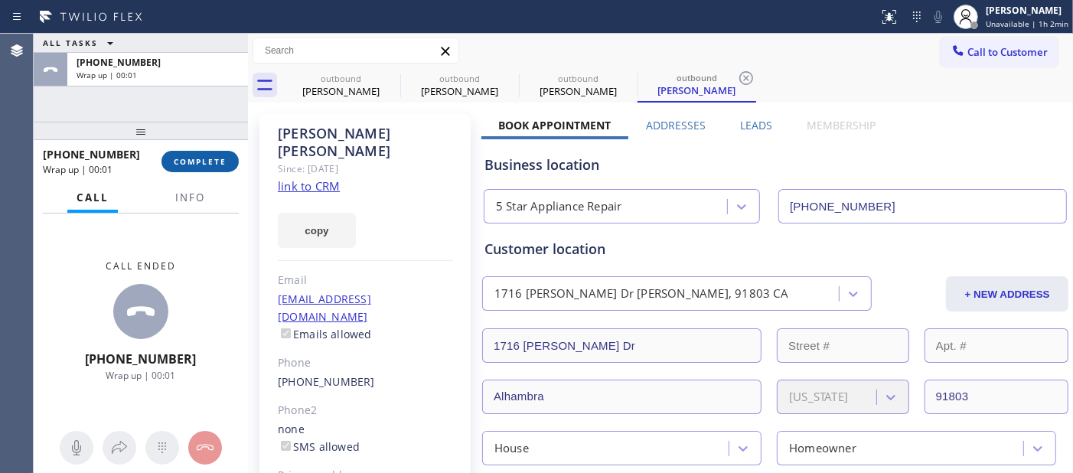
click at [195, 161] on span "COMPLETE" at bounding box center [200, 161] width 53 height 11
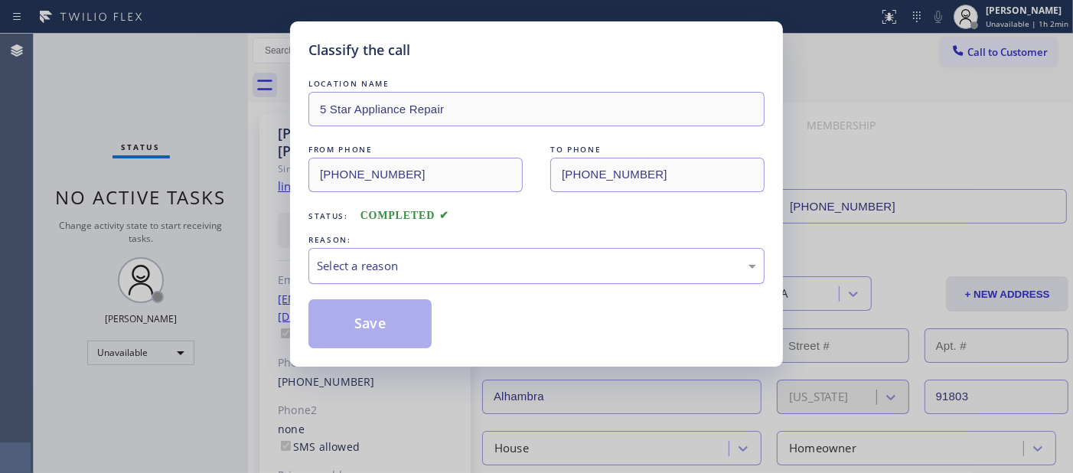
click at [468, 269] on div "Select a reason" at bounding box center [536, 266] width 439 height 18
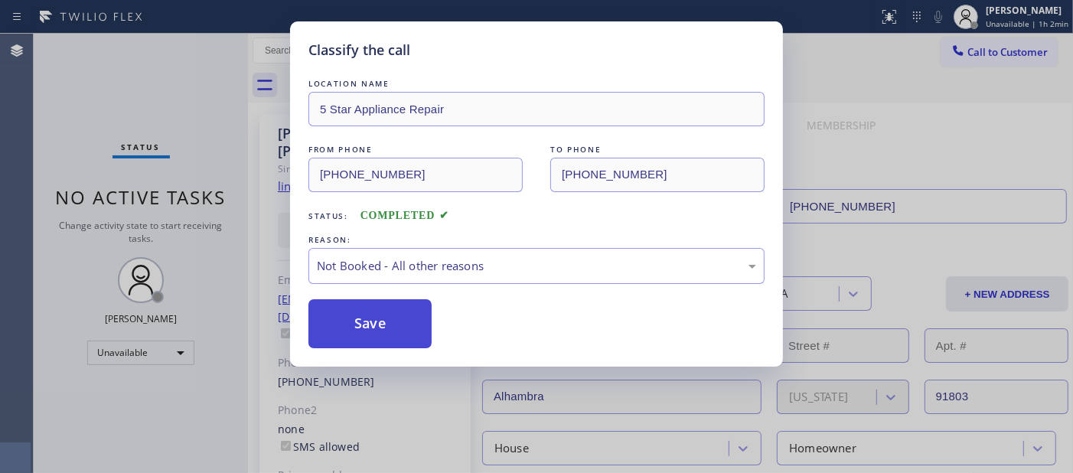
click at [393, 327] on button "Save" at bounding box center [369, 323] width 123 height 49
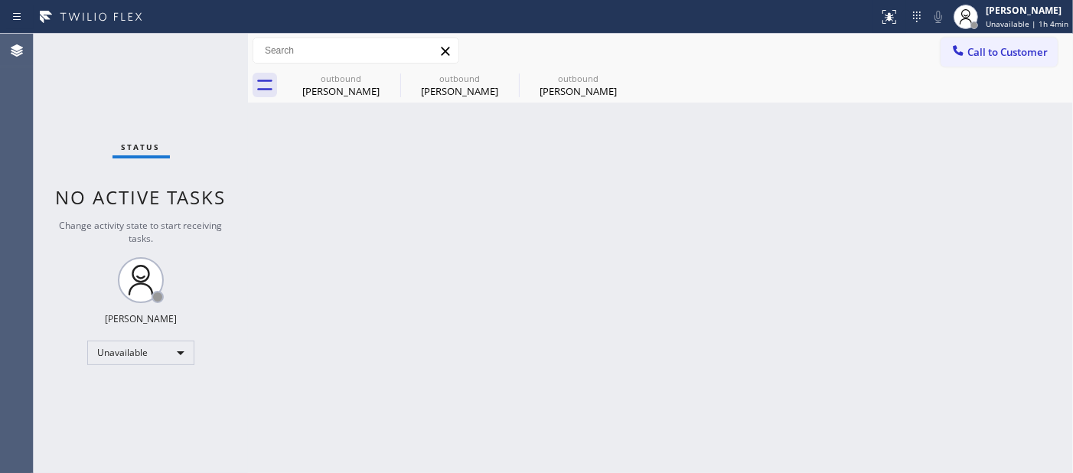
drag, startPoint x: 983, startPoint y: 48, endPoint x: 895, endPoint y: 106, distance: 105.1
click at [980, 52] on span "Call to Customer" at bounding box center [1007, 52] width 80 height 14
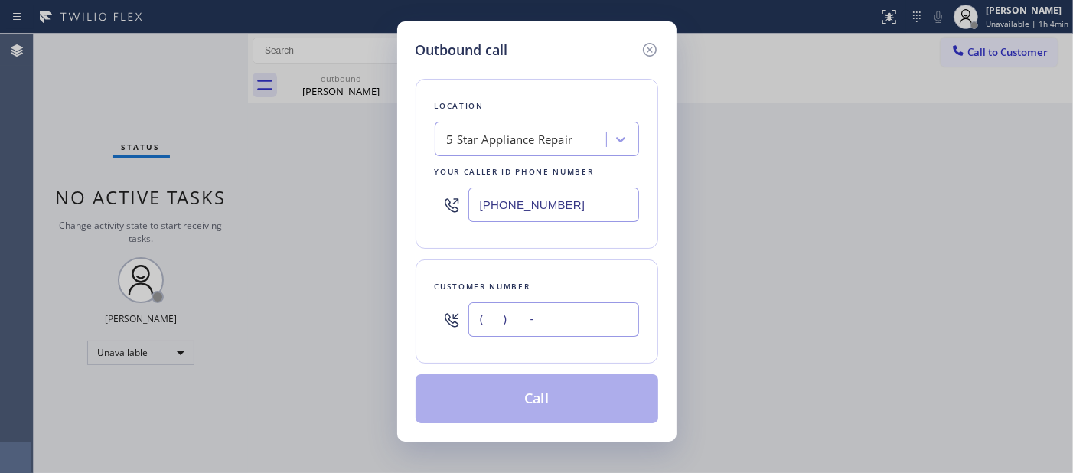
click at [553, 318] on input "(___) ___-____" at bounding box center [553, 319] width 171 height 34
paste input "760) 702-6337"
type input "[PHONE_NUMBER]"
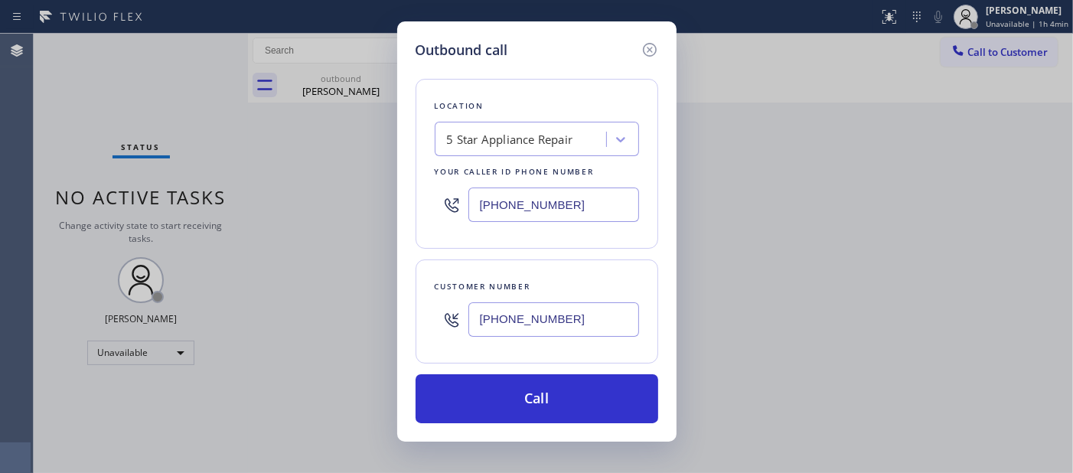
drag, startPoint x: 574, startPoint y: 210, endPoint x: 414, endPoint y: 220, distance: 160.2
click at [414, 220] on div "Outbound call Location 5 Star Appliance Repair Your caller id phone number (855…" at bounding box center [536, 231] width 279 height 420
paste input "760) 284-8010"
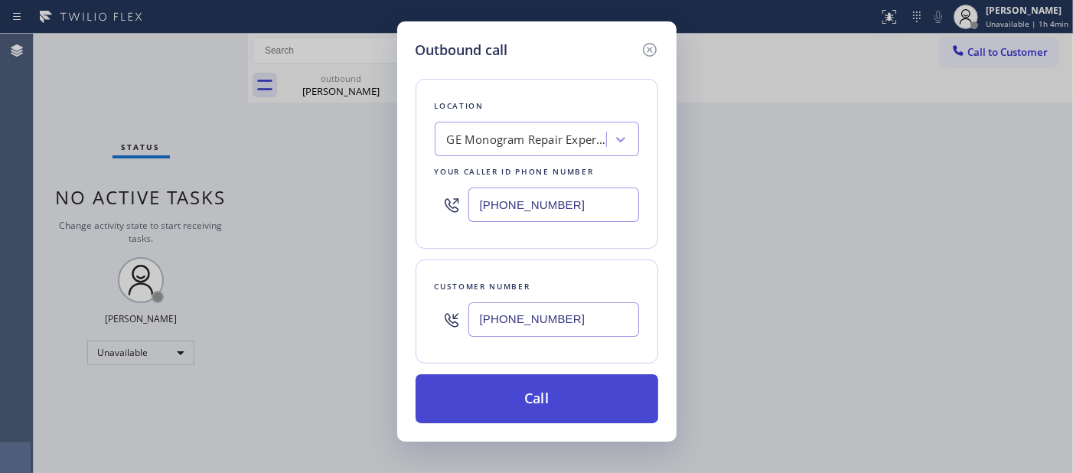
type input "(760) 284-8010"
click at [589, 410] on button "Call" at bounding box center [537, 398] width 243 height 49
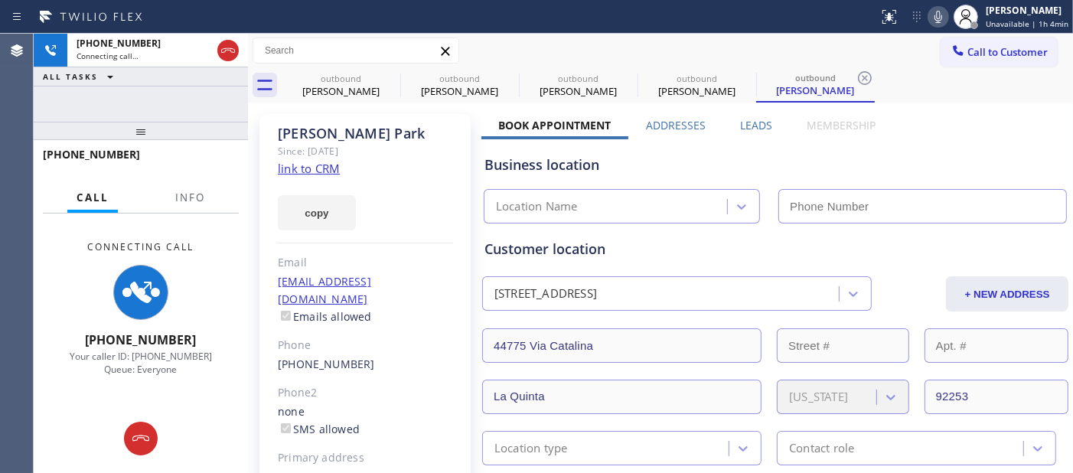
type input "(760) 284-8010"
click at [937, 23] on icon at bounding box center [938, 17] width 18 height 18
drag, startPoint x: 152, startPoint y: 140, endPoint x: 169, endPoint y: 90, distance: 52.8
click at [161, 103] on div "+17607026337 Connecting call… ALL TASKS ALL TASKS ACTIVE TASKS TASKS IN WRAP UP…" at bounding box center [141, 253] width 214 height 439
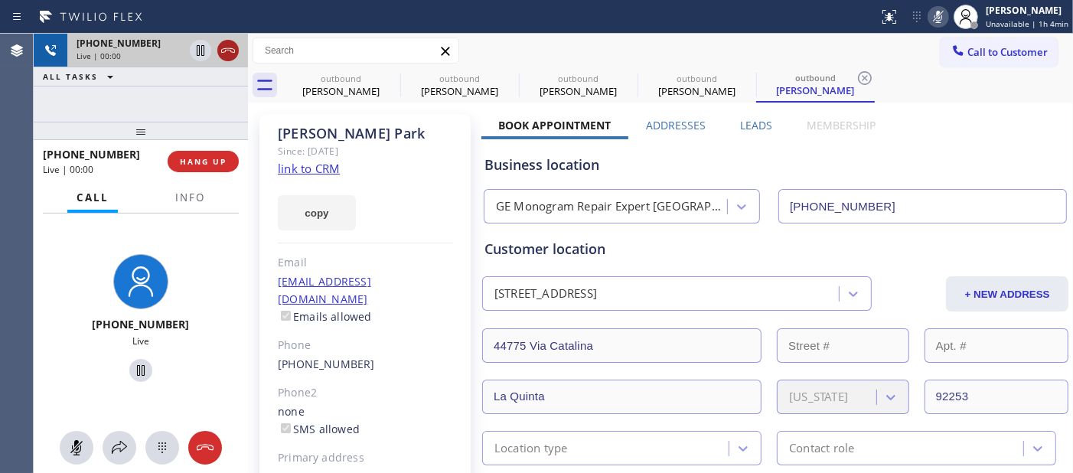
click at [233, 49] on icon at bounding box center [228, 50] width 14 height 5
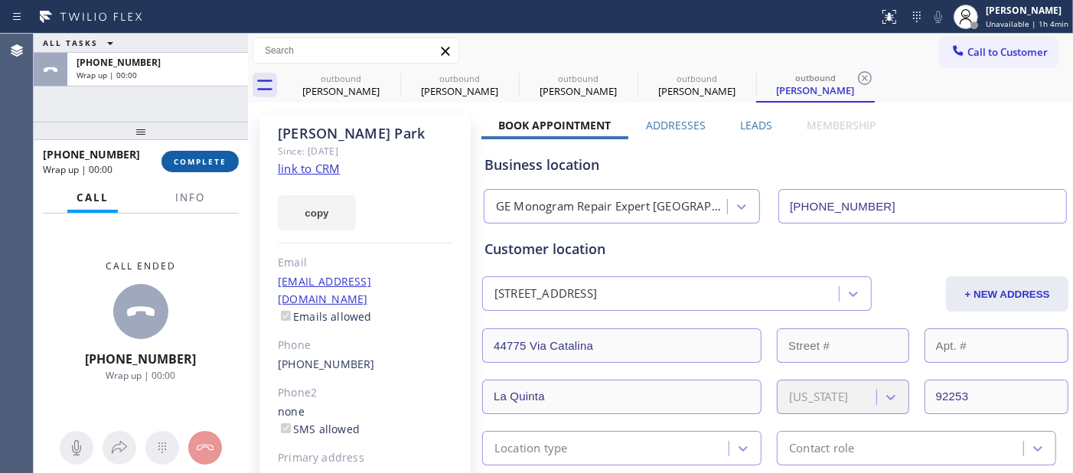
click at [187, 158] on span "COMPLETE" at bounding box center [200, 161] width 53 height 11
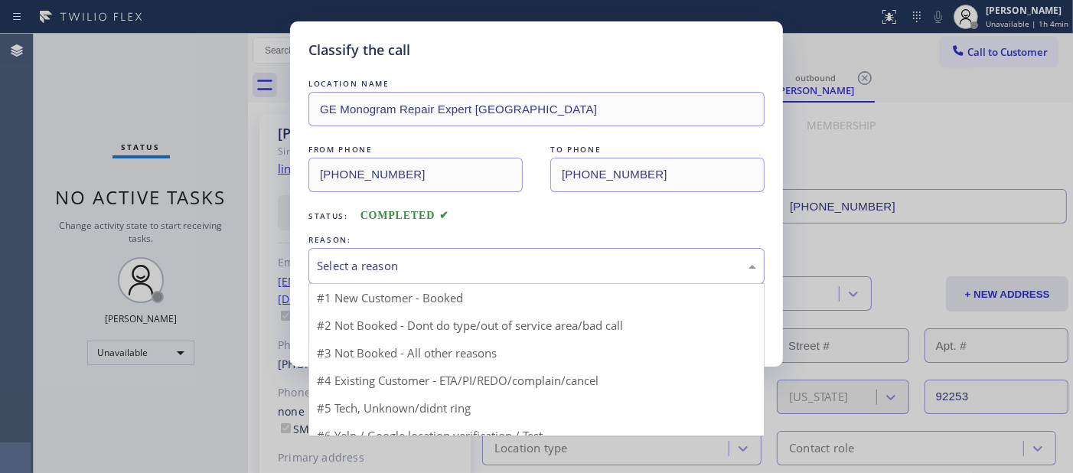
click at [376, 261] on div "Select a reason" at bounding box center [536, 266] width 439 height 18
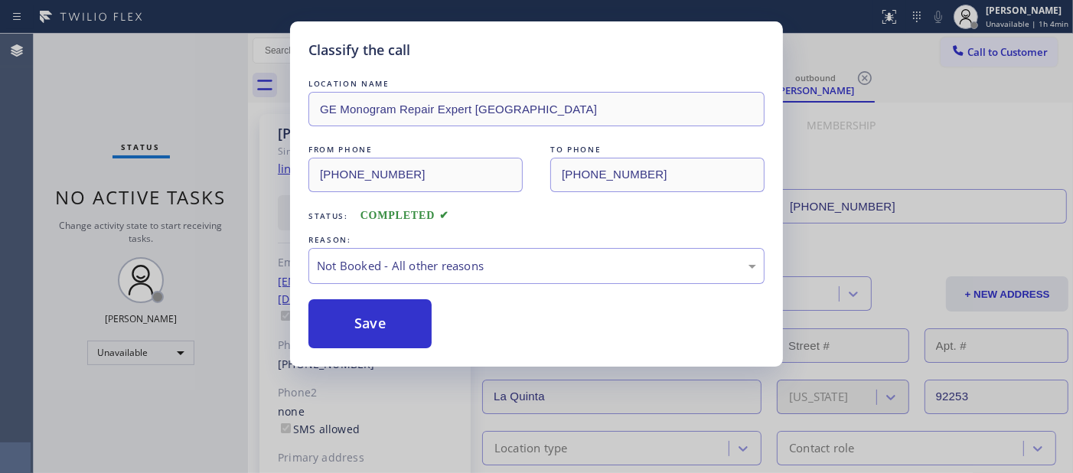
click at [352, 295] on div "LOCATION NAME GE Monogram Repair Expert Palm Desert FROM PHONE (760) 284-8010 T…" at bounding box center [536, 212] width 456 height 272
click at [352, 309] on button "Save" at bounding box center [369, 323] width 123 height 49
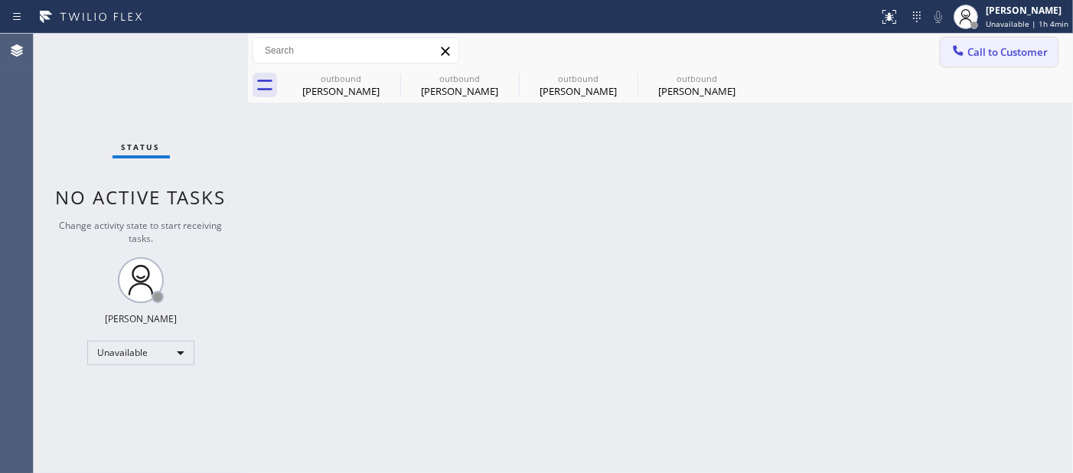
click at [978, 61] on button "Call to Customer" at bounding box center [999, 51] width 117 height 29
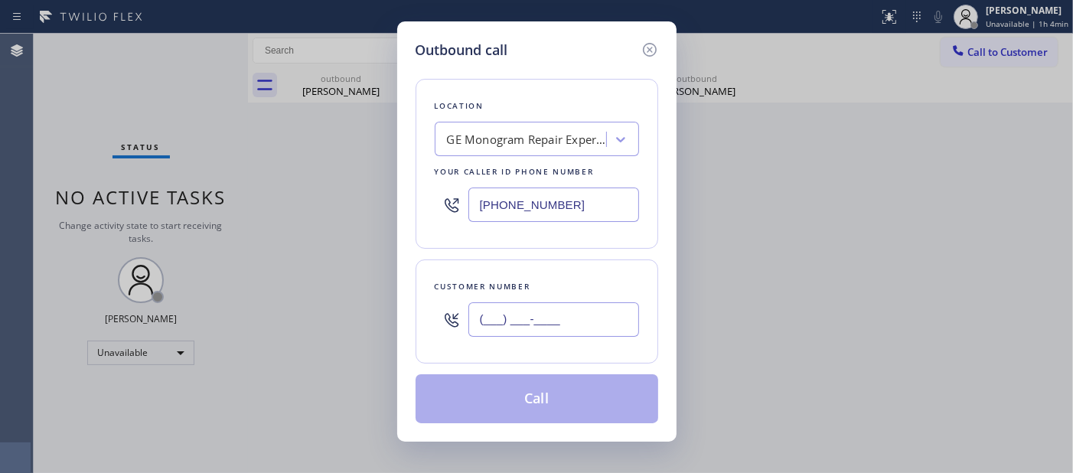
click at [615, 308] on input "(___) ___-____" at bounding box center [553, 319] width 171 height 34
paste input "818) 679-4144"
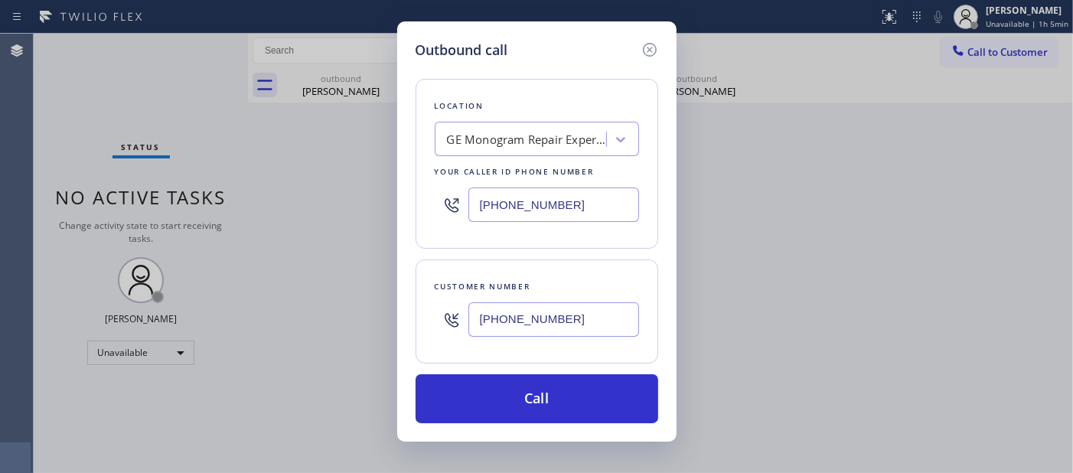
drag, startPoint x: 582, startPoint y: 330, endPoint x: 417, endPoint y: 318, distance: 165.0
click at [419, 318] on div "Customer number (818) 679-4144" at bounding box center [537, 311] width 243 height 104
paste input "425) 246-0952"
type input "[PHONE_NUMBER]"
click at [311, 161] on div "Outbound call Location GE Monogram Repair Expert Palm Desert Your caller id pho…" at bounding box center [536, 236] width 1073 height 473
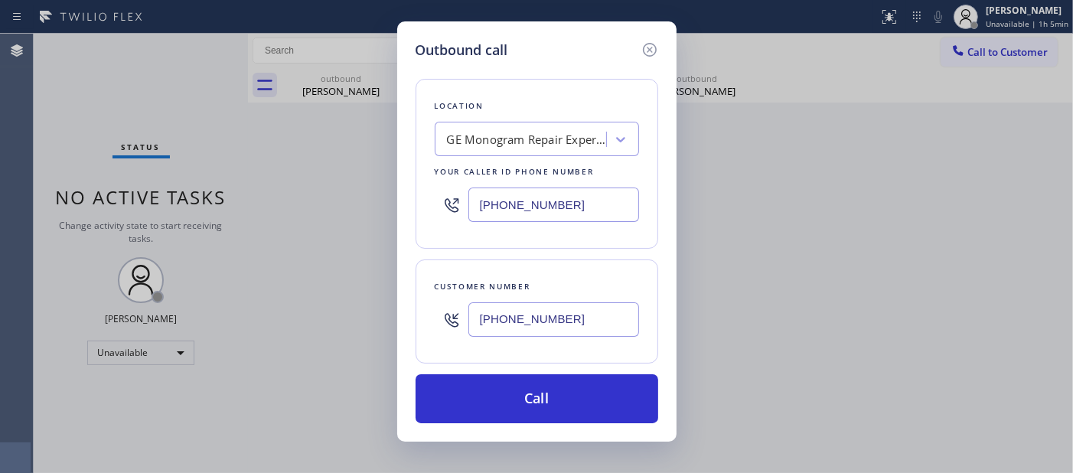
paste input "301) 3__-____"
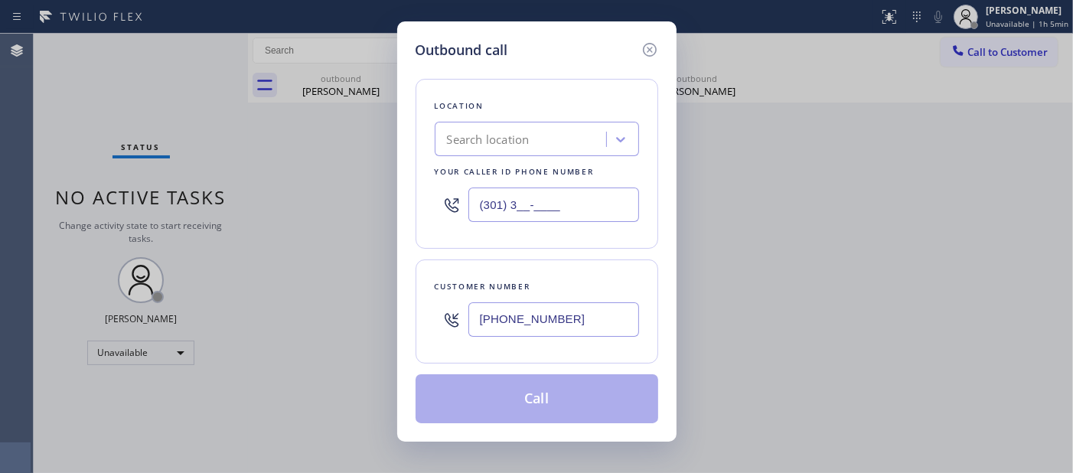
click at [567, 199] on input "(301) 3__-____" at bounding box center [553, 204] width 171 height 34
drag, startPoint x: 578, startPoint y: 194, endPoint x: 408, endPoint y: 196, distance: 169.9
click at [347, 180] on div "Outbound call Location Search location Your caller id phone number (301) 3__-__…" at bounding box center [536, 236] width 1073 height 473
paste input "text"
drag, startPoint x: 607, startPoint y: 201, endPoint x: 354, endPoint y: 193, distance: 252.7
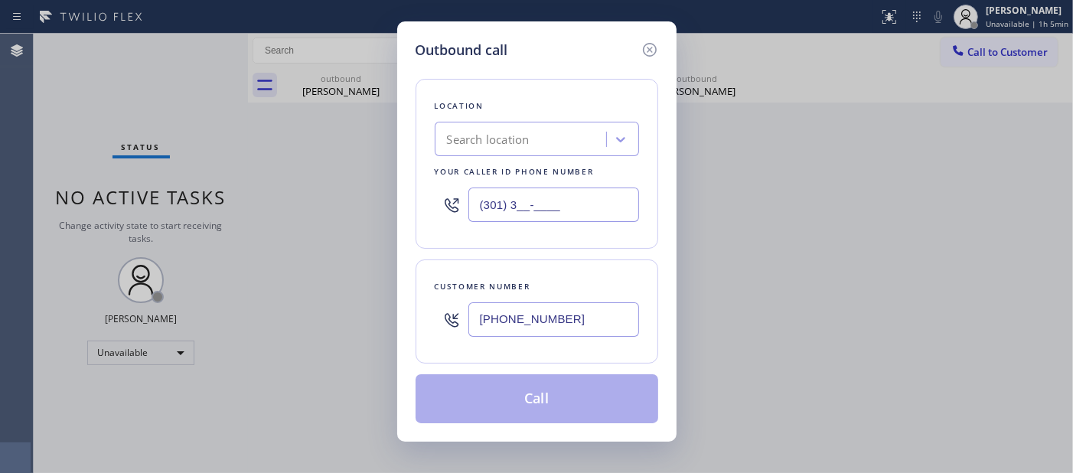
click at [355, 194] on div "Outbound call Location Search location Your caller id phone number (301) 3__-__…" at bounding box center [536, 236] width 1073 height 473
paste input "425) 246-0952"
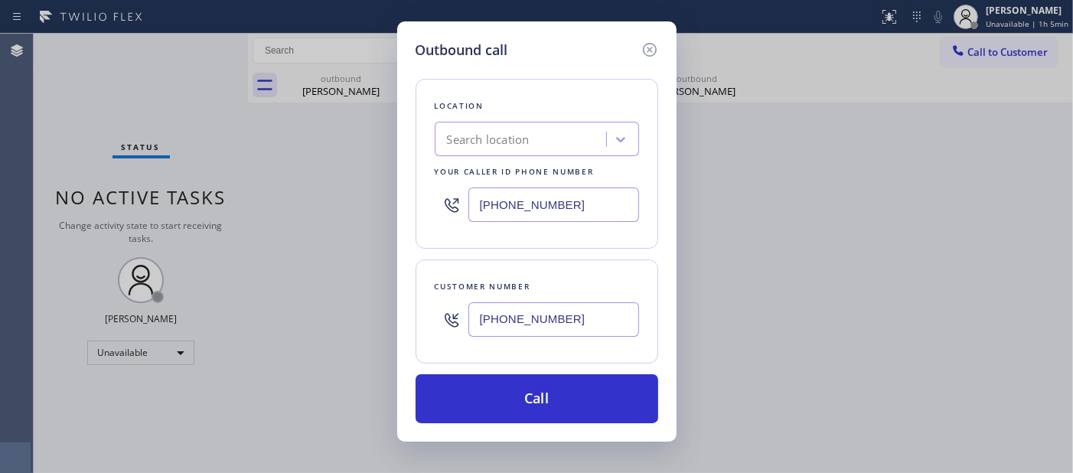
drag, startPoint x: 590, startPoint y: 202, endPoint x: 384, endPoint y: 194, distance: 206.0
click at [384, 194] on div "Outbound call Location Search location Your caller id phone number (425) 246-09…" at bounding box center [536, 236] width 1073 height 473
paste input "text"
type input "[PHONE_NUMBER]"
click at [649, 49] on icon at bounding box center [649, 50] width 14 height 14
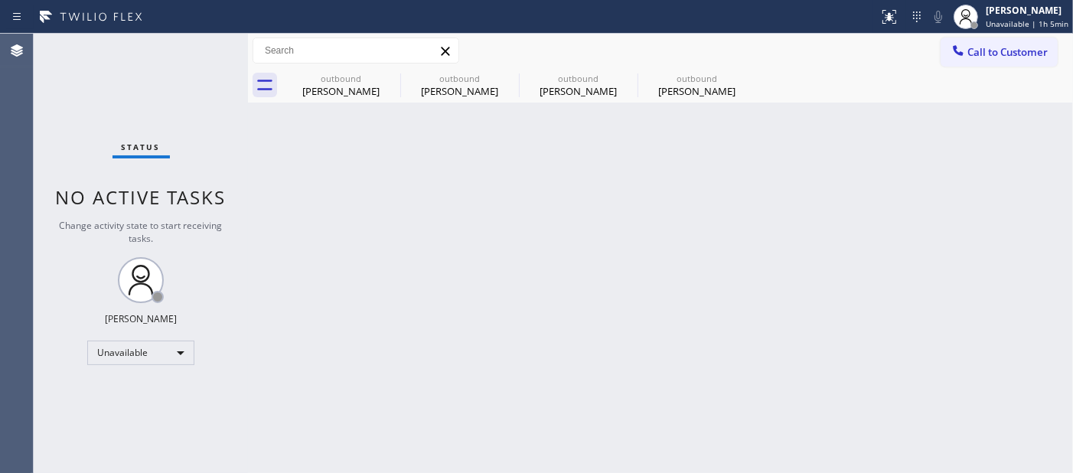
click at [935, 54] on div "Call to Customer Outbound call Location Search location Your caller id phone nu…" at bounding box center [660, 50] width 825 height 27
click at [1048, 61] on button "Call to Customer" at bounding box center [999, 51] width 117 height 29
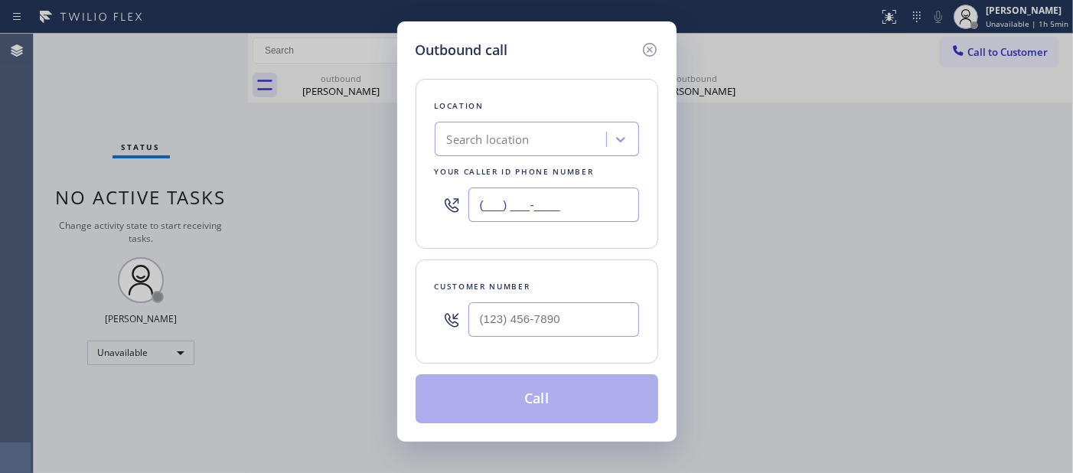
drag, startPoint x: 567, startPoint y: 207, endPoint x: 343, endPoint y: 201, distance: 224.3
click at [343, 201] on div "Outbound call Location Search location Your caller id phone number (___) ___-__…" at bounding box center [536, 236] width 1073 height 473
paste input "425) 246-0952"
type input "[PHONE_NUMBER]"
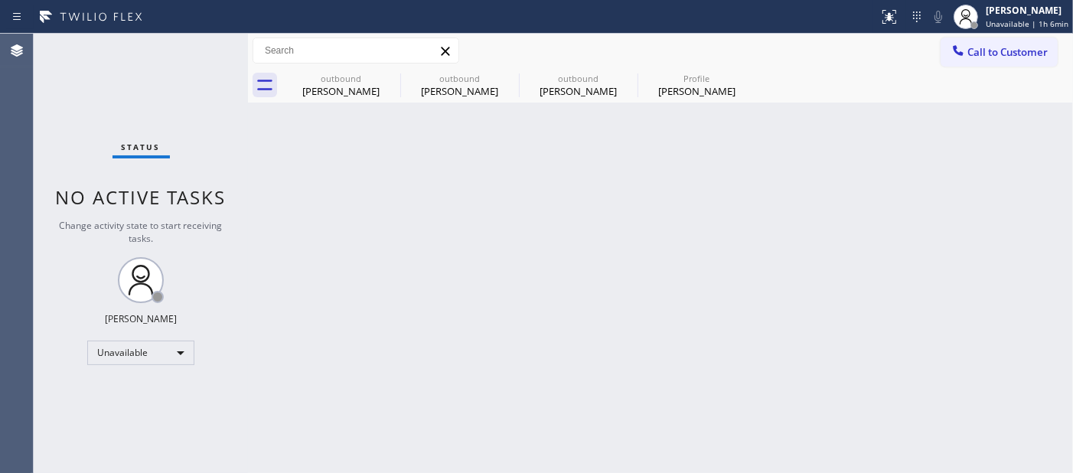
click at [980, 57] on span "Call to Customer" at bounding box center [1007, 52] width 80 height 14
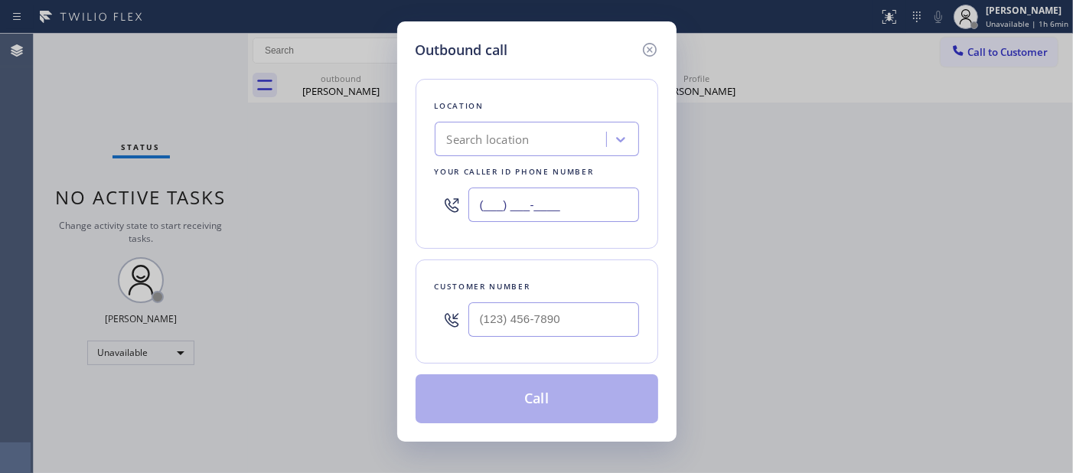
drag, startPoint x: 584, startPoint y: 194, endPoint x: 342, endPoint y: 205, distance: 242.1
click at [344, 205] on div "Outbound call Location Search location Your caller id phone number (___) ___-__…" at bounding box center [536, 236] width 1073 height 473
paste input "425) 246-0952"
drag, startPoint x: 592, startPoint y: 202, endPoint x: 344, endPoint y: 178, distance: 249.2
click at [344, 178] on div "Outbound call Location Search location Your caller id phone number [PHONE_NUMBE…" at bounding box center [536, 236] width 1073 height 473
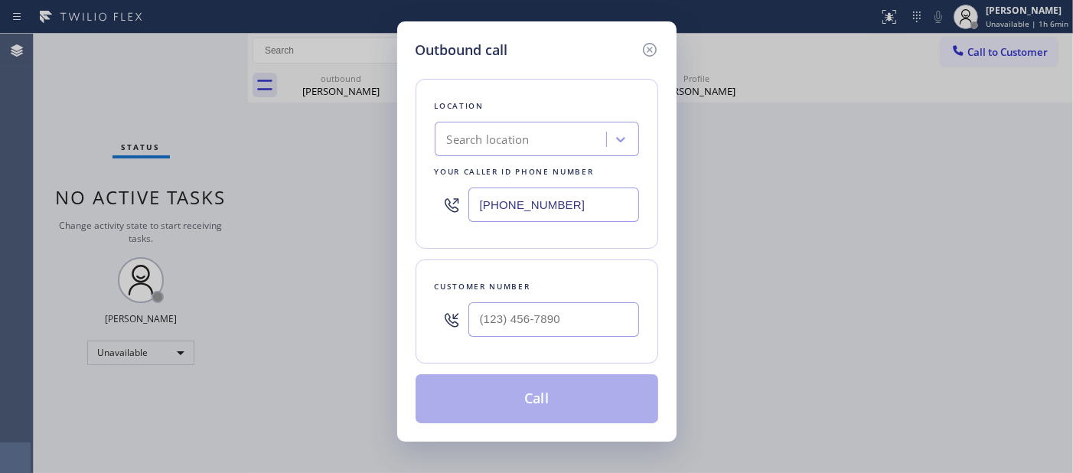
paste input "866) 934-3013"
type input "[PHONE_NUMBER]"
drag, startPoint x: 583, startPoint y: 326, endPoint x: 286, endPoint y: 333, distance: 297.0
click at [286, 333] on div "Outbound call Location Samsung Appliance Repair Your caller id phone number [PH…" at bounding box center [536, 236] width 1073 height 473
paste input "425) 246-0952"
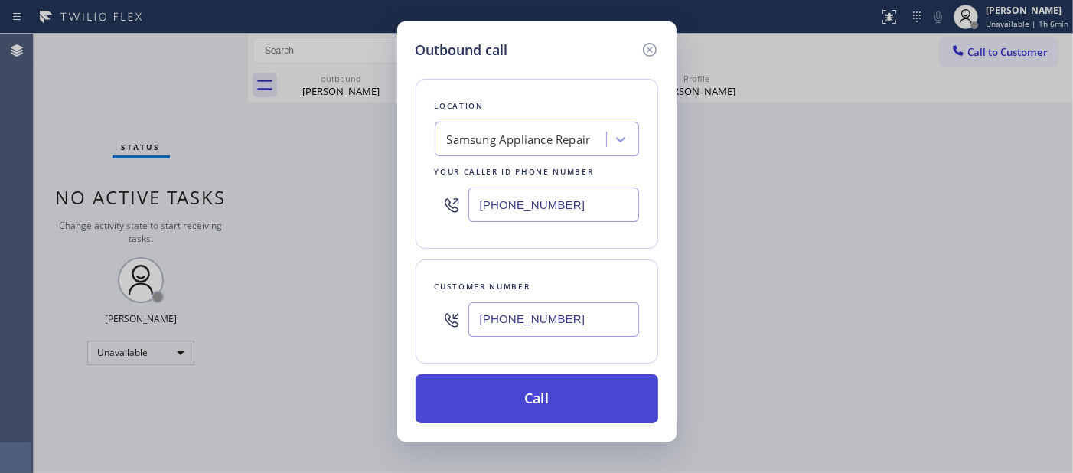
type input "[PHONE_NUMBER]"
click at [531, 399] on button "Call" at bounding box center [537, 398] width 243 height 49
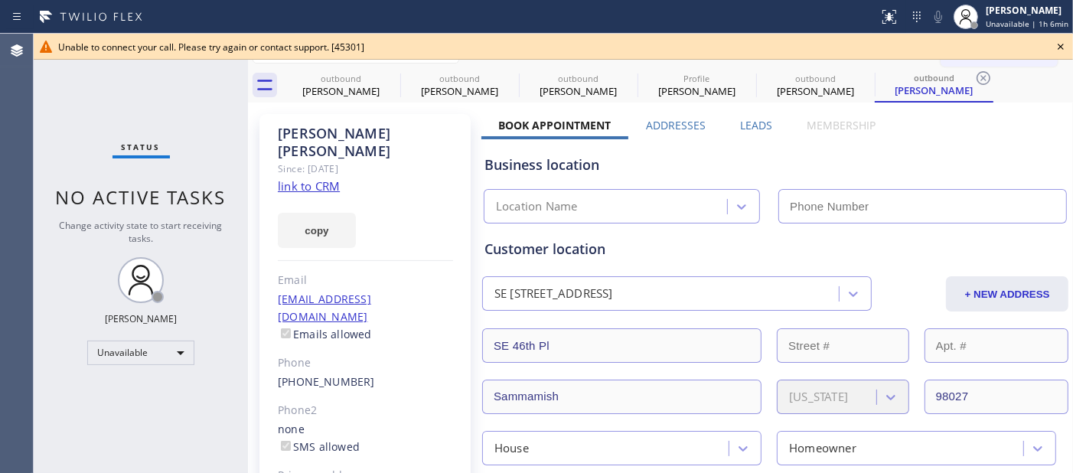
type input "[PHONE_NUMBER]"
click at [1070, 46] on div "Unable to connect your call. Please try again or contact support. [45301]" at bounding box center [553, 47] width 1039 height 26
click at [1058, 46] on icon at bounding box center [1060, 46] width 18 height 18
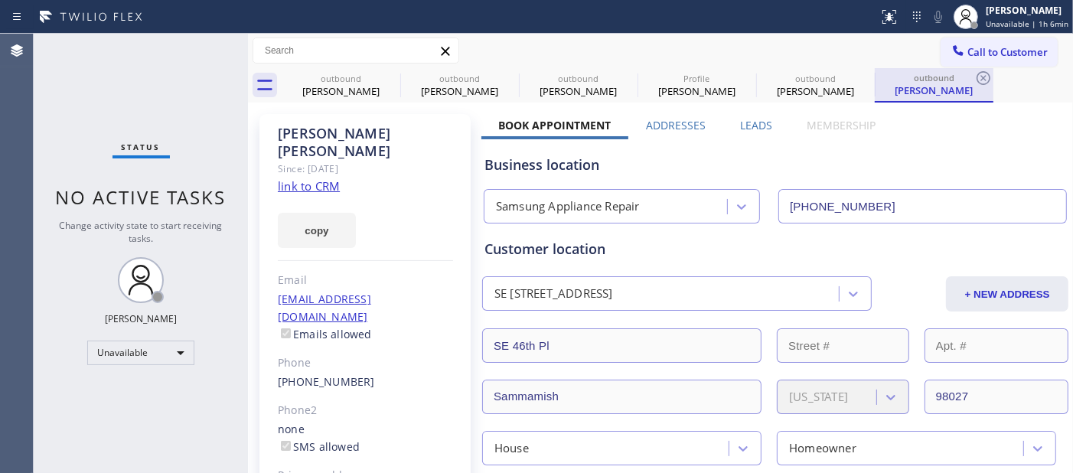
click at [970, 68] on div "outbound [PERSON_NAME]" at bounding box center [934, 84] width 116 height 33
click at [1008, 47] on span "Call to Customer" at bounding box center [1007, 52] width 80 height 14
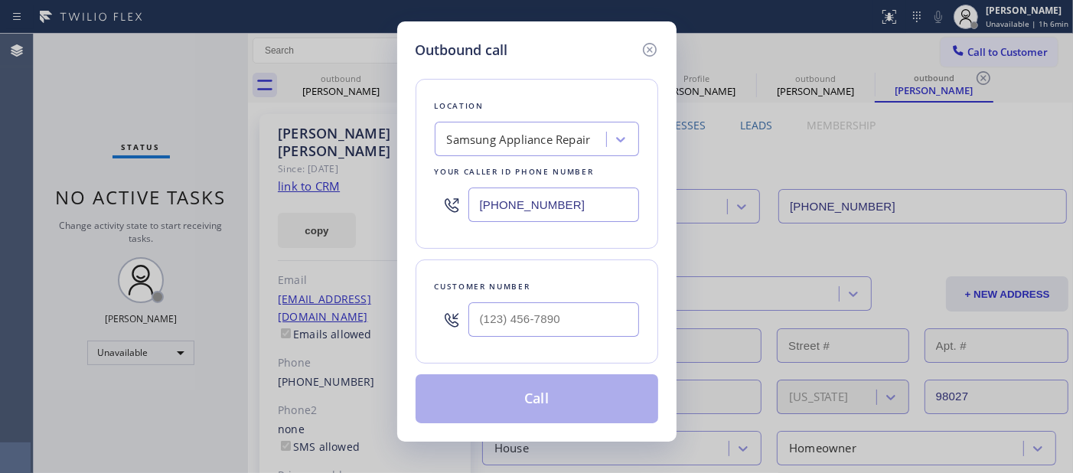
click at [556, 305] on div at bounding box center [553, 320] width 171 height 50
drag, startPoint x: 559, startPoint y: 315, endPoint x: 593, endPoint y: 339, distance: 41.8
click at [559, 315] on input "(___) ___-____" at bounding box center [553, 319] width 171 height 34
paste input "425) 246-0952"
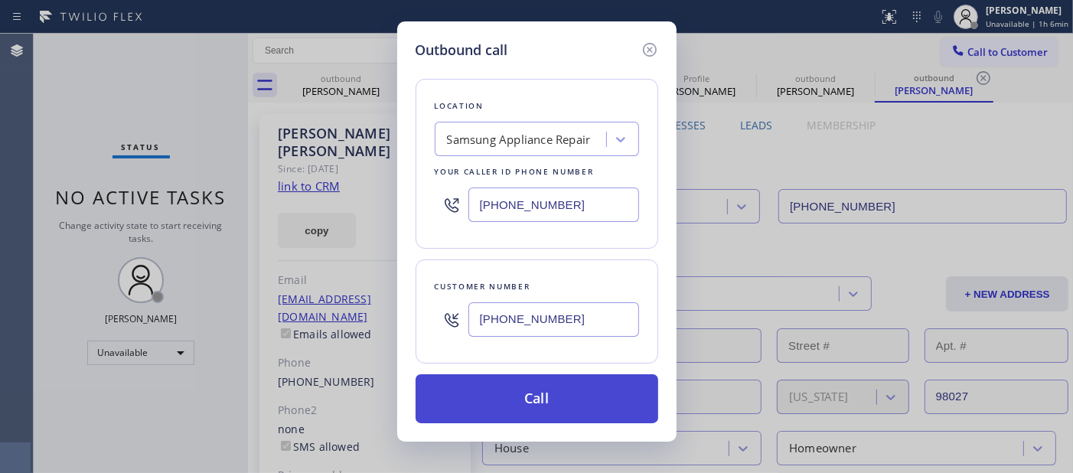
type input "[PHONE_NUMBER]"
click at [595, 379] on button "Call" at bounding box center [537, 398] width 243 height 49
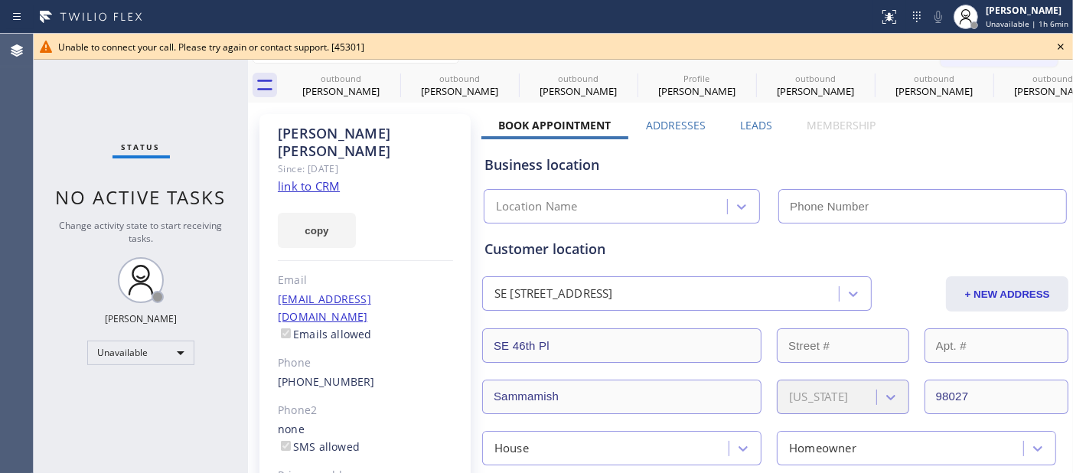
type input "[PHONE_NUMBER]"
click at [1068, 38] on icon at bounding box center [1060, 46] width 18 height 18
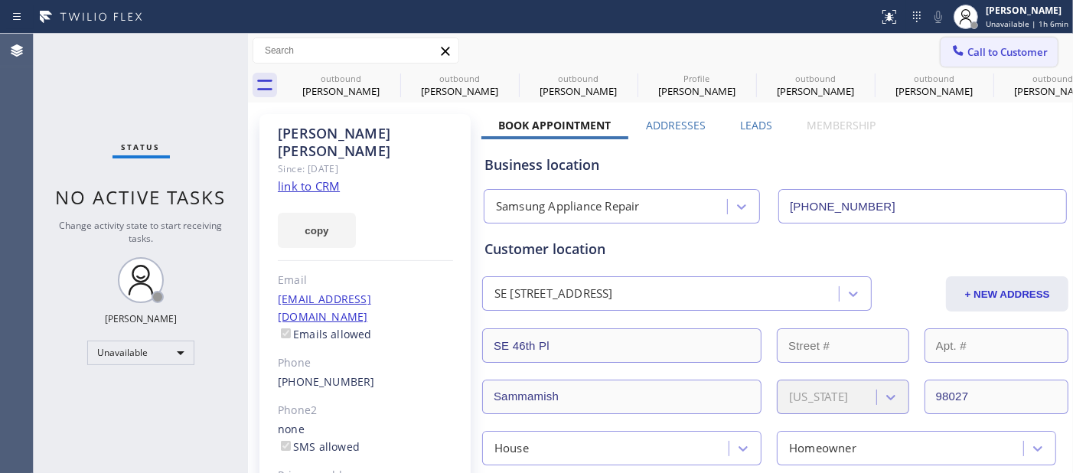
click at [993, 56] on span "Call to Customer" at bounding box center [1007, 52] width 80 height 14
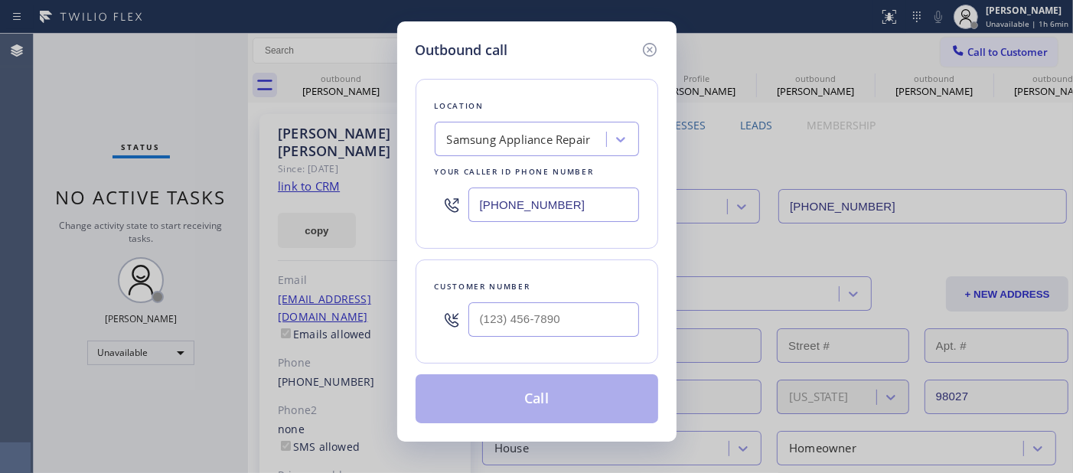
drag, startPoint x: 588, startPoint y: 304, endPoint x: 586, endPoint y: 316, distance: 12.3
click at [586, 311] on div at bounding box center [553, 320] width 171 height 50
drag, startPoint x: 579, startPoint y: 312, endPoint x: 587, endPoint y: 331, distance: 20.6
click at [579, 314] on input "(___) ___-____" at bounding box center [553, 319] width 171 height 34
paste input "425) 246-0952"
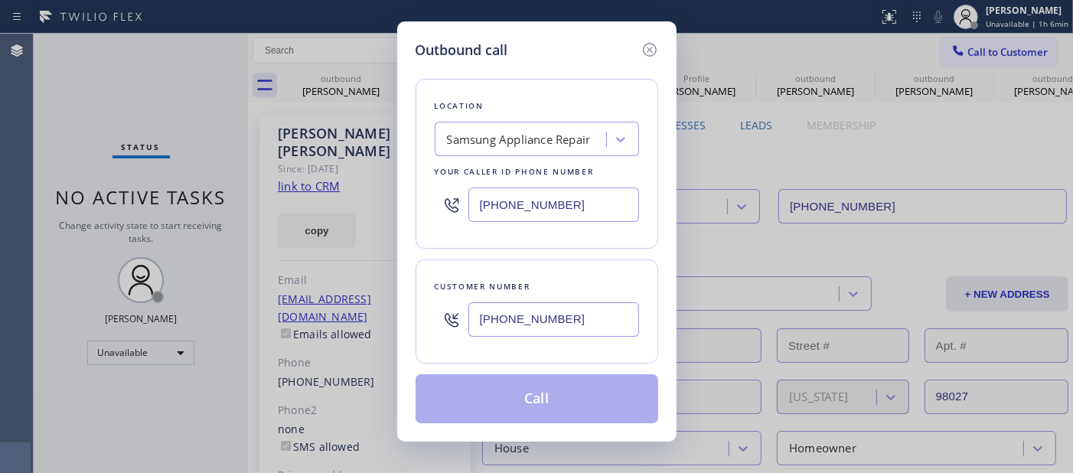
type input "[PHONE_NUMBER]"
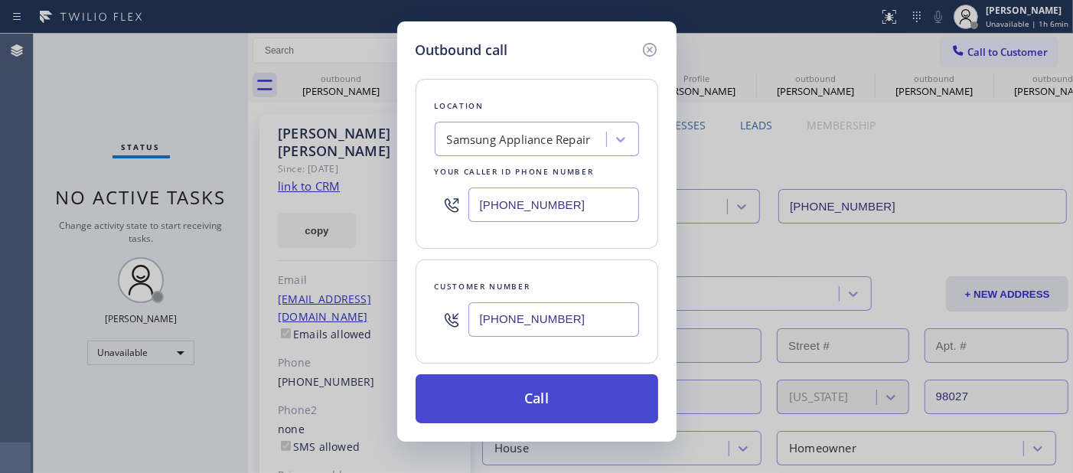
click at [574, 394] on button "Call" at bounding box center [537, 398] width 243 height 49
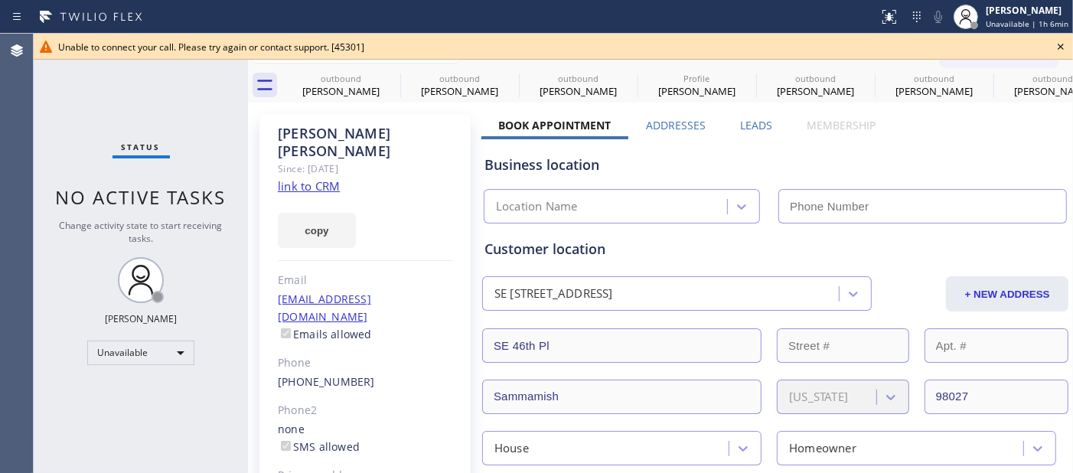
type input "[PHONE_NUMBER]"
click at [1054, 42] on icon at bounding box center [1060, 46] width 18 height 18
click at [1002, 56] on span "Call to Customer" at bounding box center [1007, 52] width 80 height 14
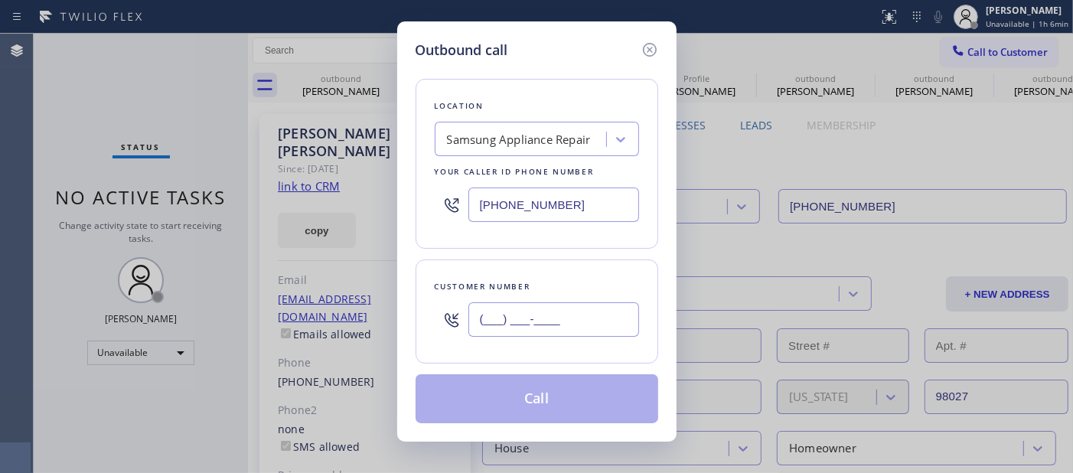
click at [568, 320] on input "(___) ___-____" at bounding box center [553, 319] width 171 height 34
paste input "425) 246-0952"
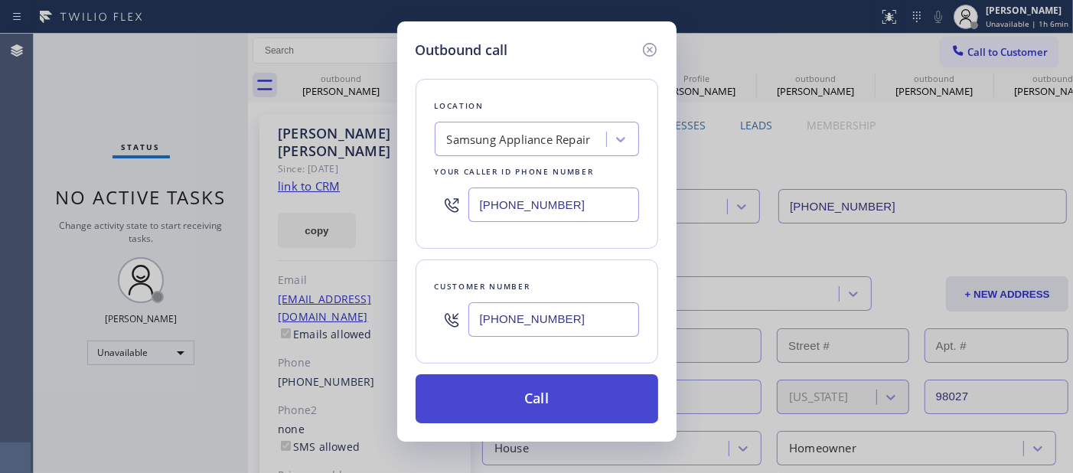
type input "[PHONE_NUMBER]"
click at [574, 396] on button "Call" at bounding box center [537, 398] width 243 height 49
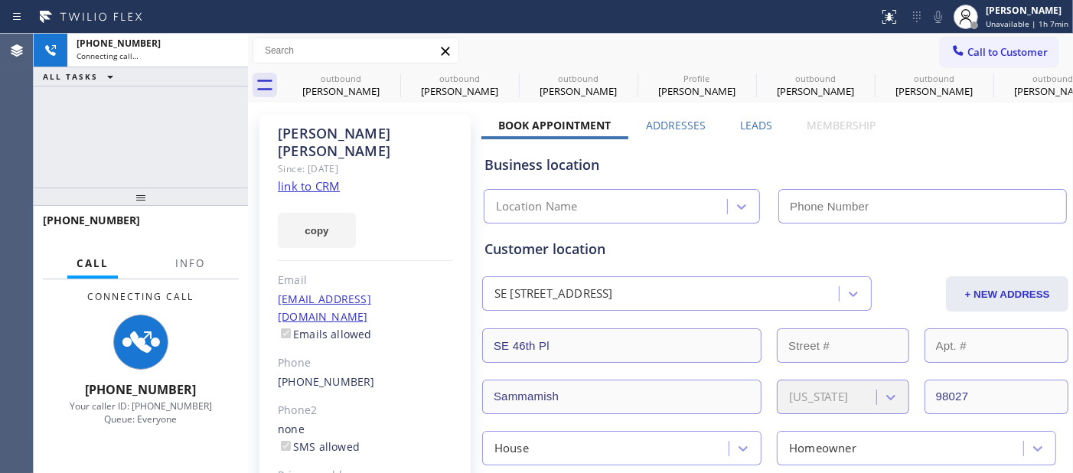
type input "[PHONE_NUMBER]"
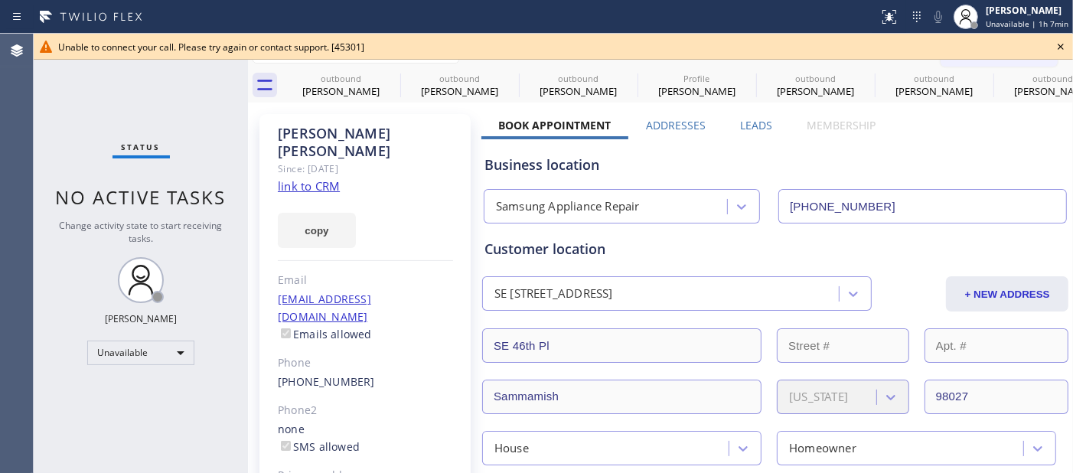
click at [1065, 46] on icon at bounding box center [1060, 46] width 18 height 18
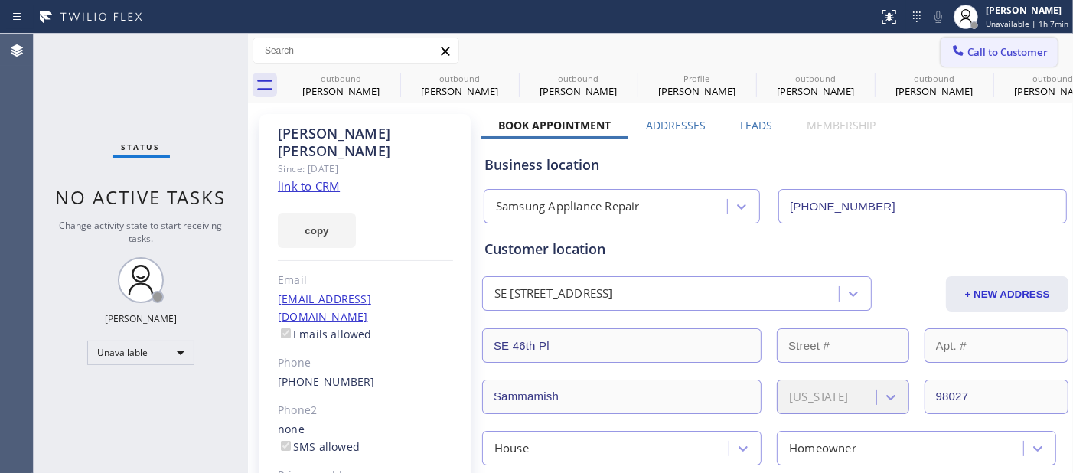
click at [1009, 50] on span "Call to Customer" at bounding box center [1007, 52] width 80 height 14
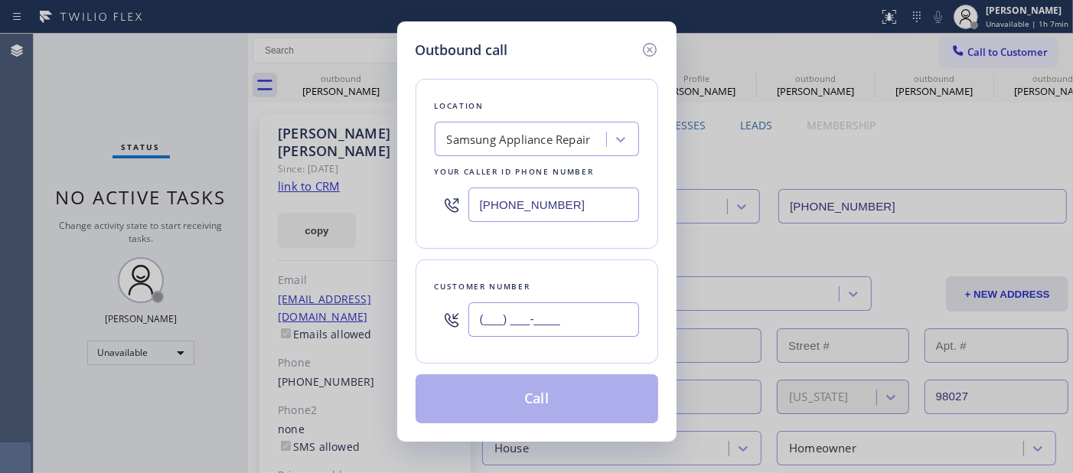
drag, startPoint x: 572, startPoint y: 308, endPoint x: 610, endPoint y: 259, distance: 62.2
click at [572, 311] on input "(___) ___-____" at bounding box center [553, 319] width 171 height 34
paste input "949) 929-2779"
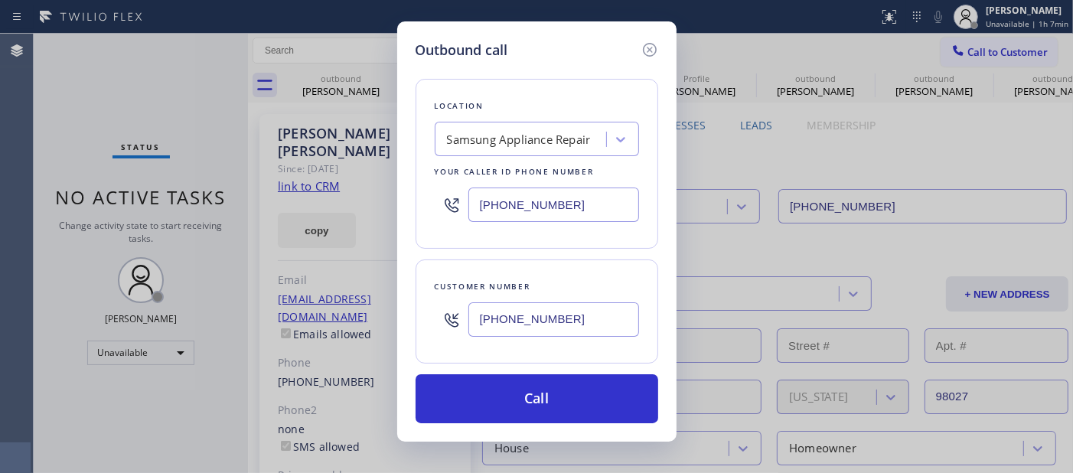
type input "[PHONE_NUMBER]"
drag, startPoint x: 587, startPoint y: 210, endPoint x: 373, endPoint y: 214, distance: 213.5
click at [373, 210] on div "Outbound call Location Samsung Appliance Repair Your caller id phone number [PH…" at bounding box center [536, 236] width 1073 height 473
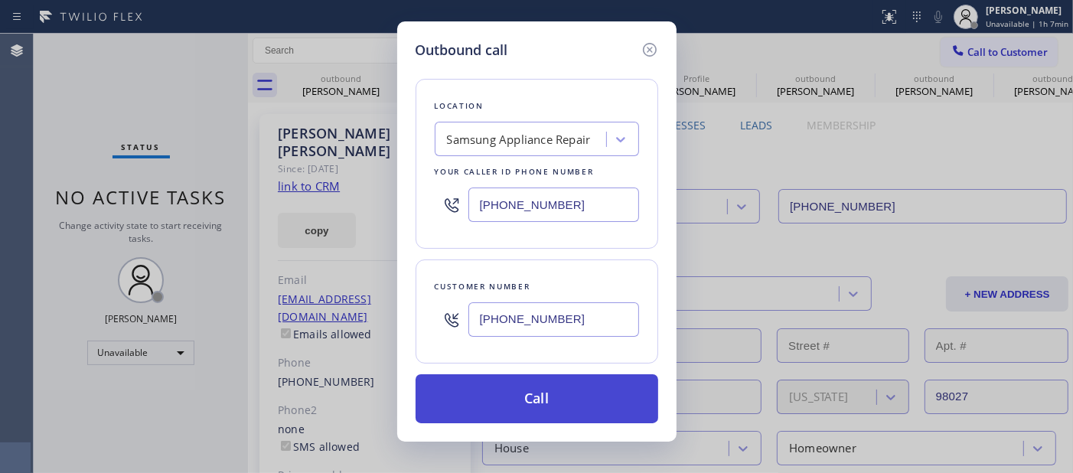
paste input "949) 234-8201"
type input "[PHONE_NUMBER]"
click at [565, 390] on button "Call" at bounding box center [537, 398] width 243 height 49
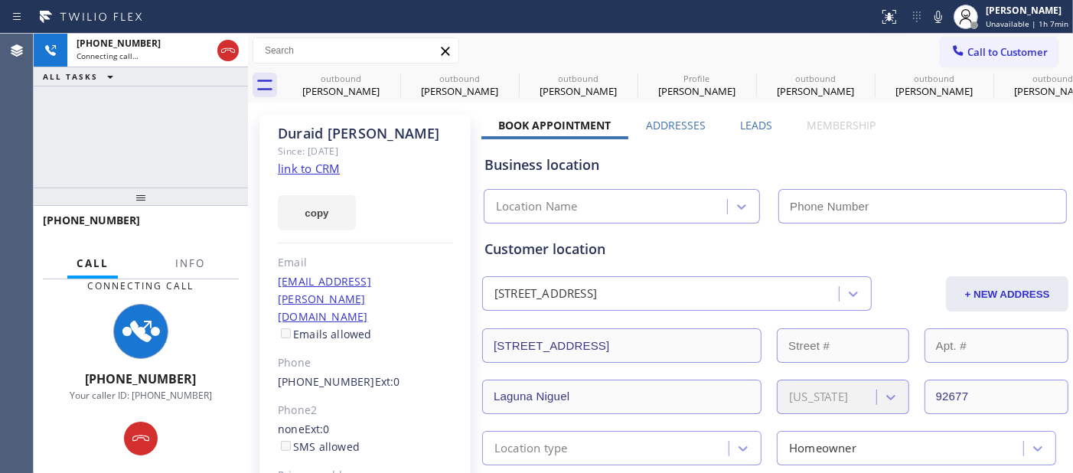
type input "[PHONE_NUMBER]"
drag, startPoint x: 196, startPoint y: 188, endPoint x: 383, endPoint y: 24, distance: 248.9
click at [181, 101] on div "[PHONE_NUMBER] Connecting call… ALL TASKS ALL TASKS ACTIVE TASKS TASKS IN WRAP …" at bounding box center [141, 253] width 214 height 439
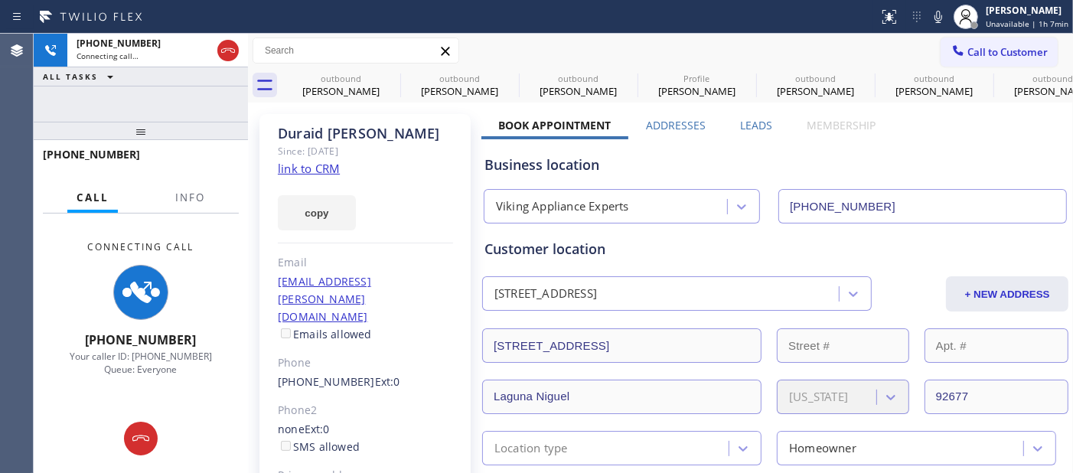
drag, startPoint x: 231, startPoint y: 49, endPoint x: 256, endPoint y: 28, distance: 32.0
click at [231, 49] on icon at bounding box center [228, 50] width 18 height 18
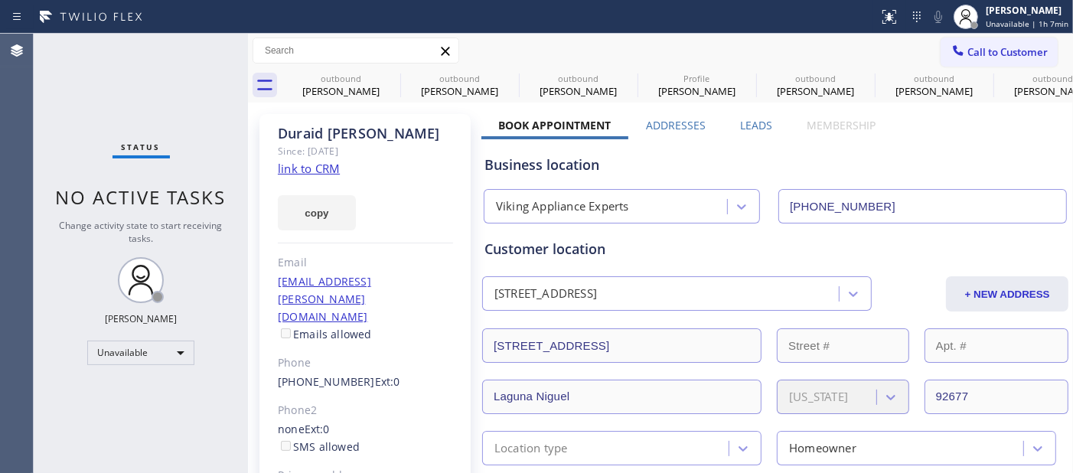
drag, startPoint x: 978, startPoint y: 28, endPoint x: 983, endPoint y: 57, distance: 29.6
click at [980, 31] on div at bounding box center [966, 17] width 34 height 34
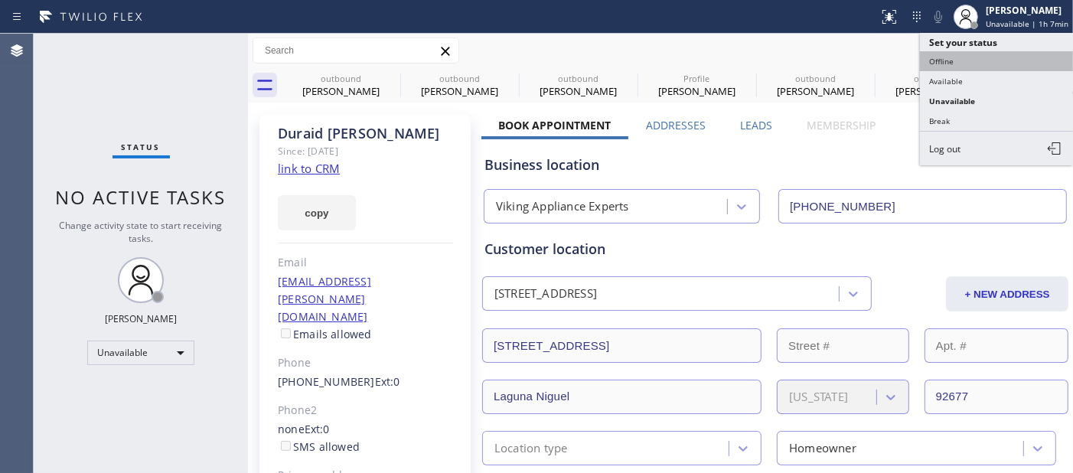
click at [983, 57] on button "Offline" at bounding box center [996, 61] width 153 height 20
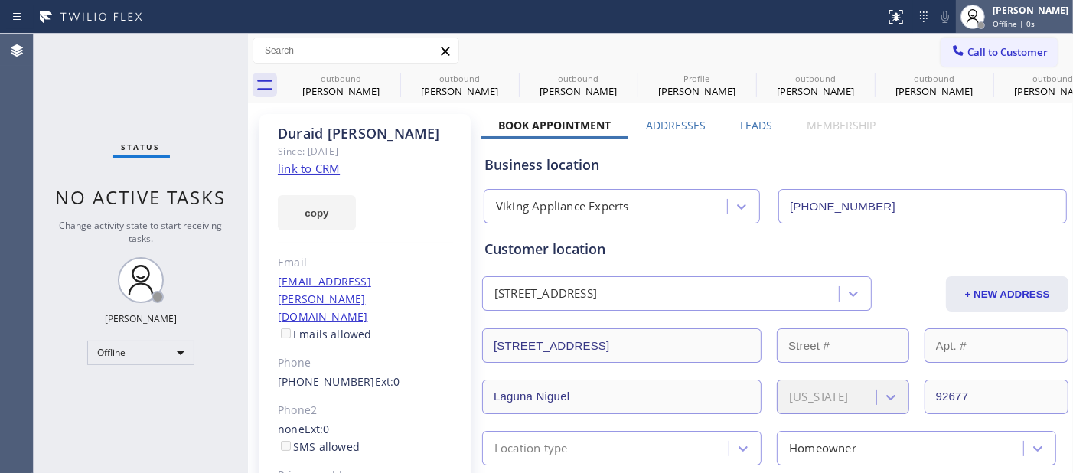
click at [997, 15] on div "[PERSON_NAME]" at bounding box center [1031, 10] width 76 height 13
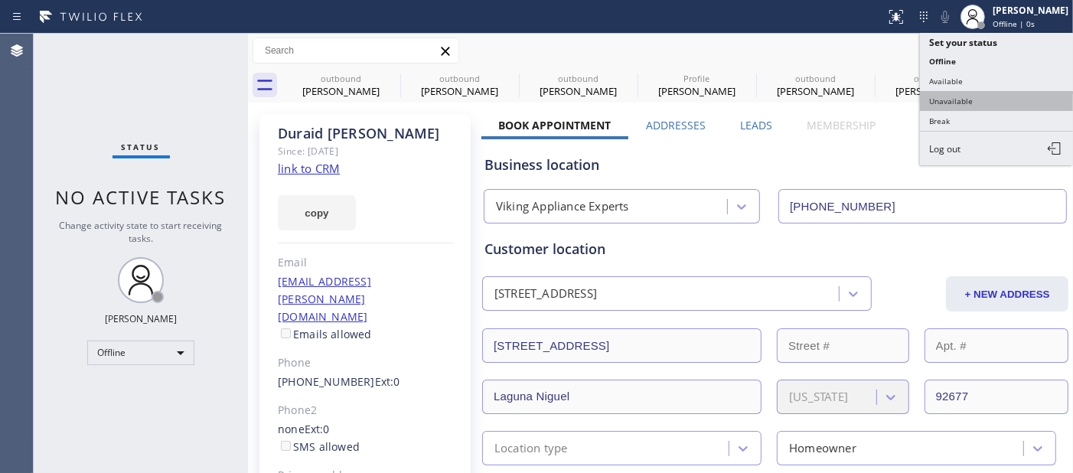
click at [968, 96] on button "Unavailable" at bounding box center [996, 101] width 153 height 20
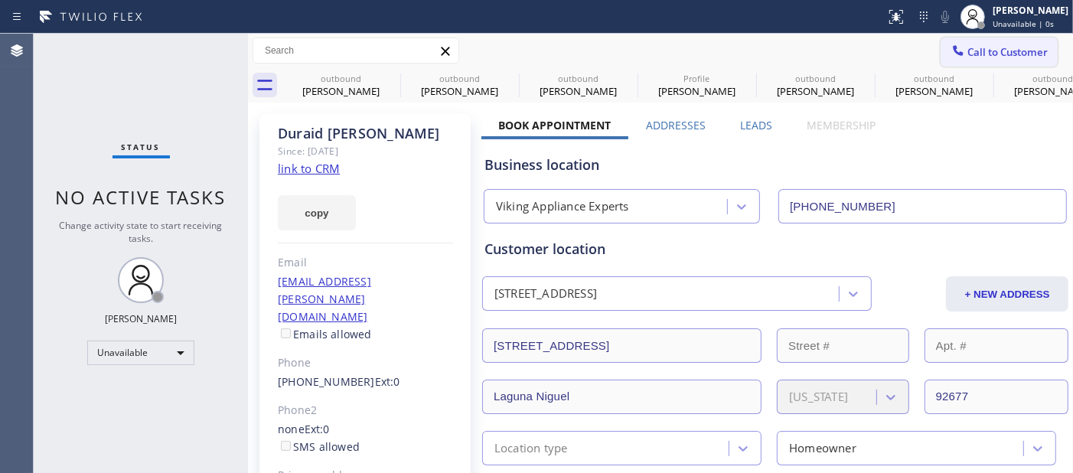
click at [970, 56] on span "Call to Customer" at bounding box center [1007, 52] width 80 height 14
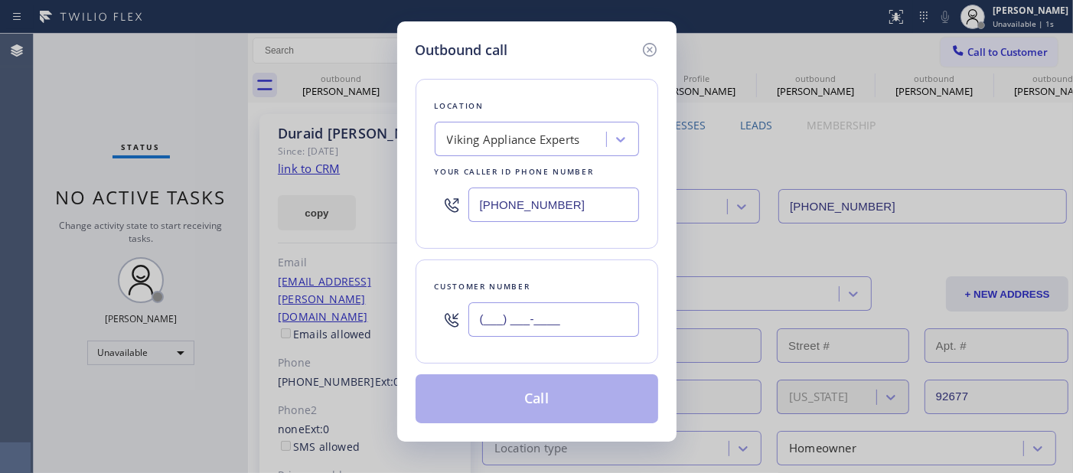
click at [582, 311] on input "(___) ___-____" at bounding box center [553, 319] width 171 height 34
paste input "562) 825-7450"
type input "[PHONE_NUMBER]"
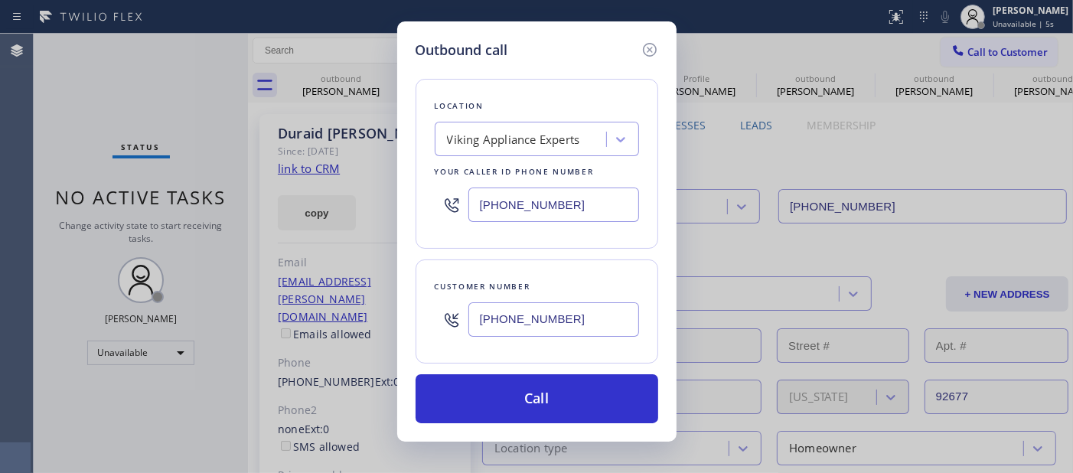
drag, startPoint x: 494, startPoint y: 202, endPoint x: 410, endPoint y: 223, distance: 86.7
click at [371, 202] on div "Outbound call Location Viking Appliance Experts Your caller id phone number [PH…" at bounding box center [536, 236] width 1073 height 473
paste input "323) 716-162"
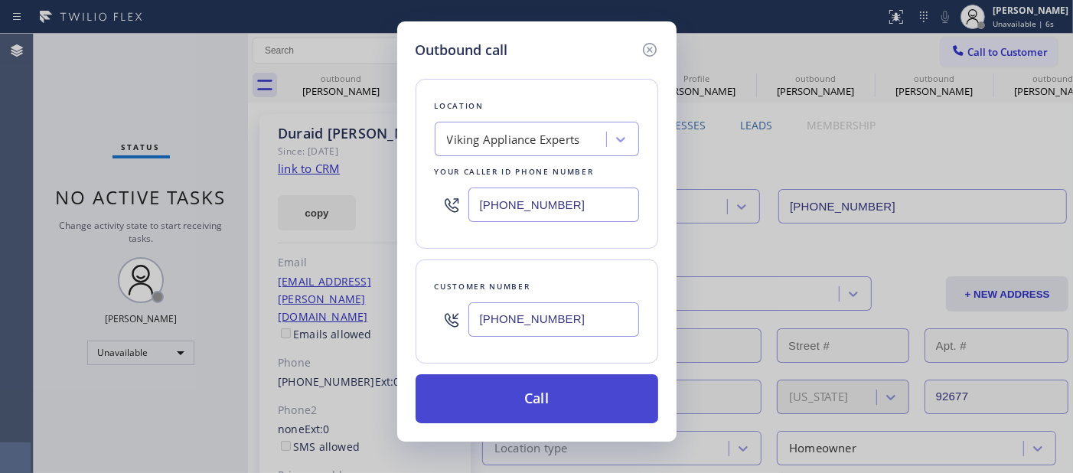
type input "[PHONE_NUMBER]"
click at [557, 406] on button "Call" at bounding box center [537, 398] width 243 height 49
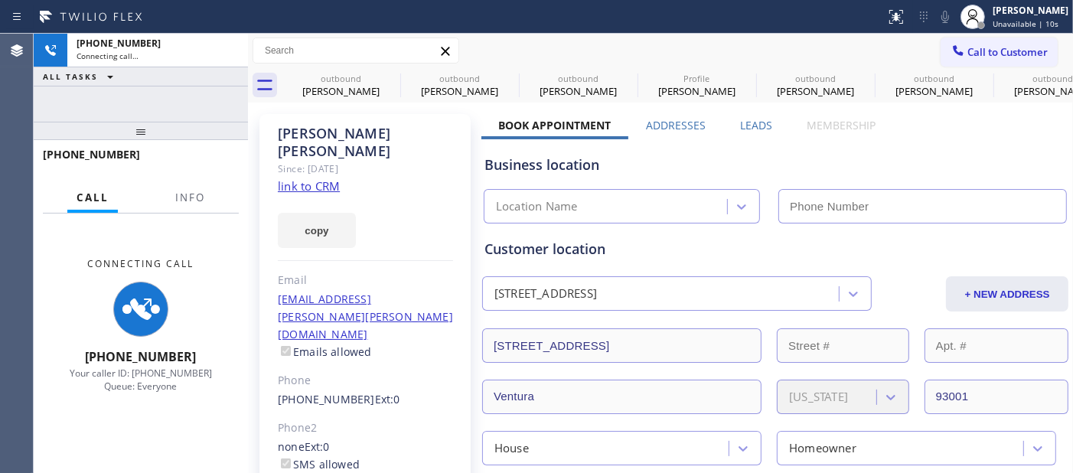
drag, startPoint x: 224, startPoint y: 120, endPoint x: 210, endPoint y: 90, distance: 33.2
click at [210, 90] on div "[PHONE_NUMBER] Connecting call… ALL TASKS ALL TASKS ACTIVE TASKS TASKS IN WRAP …" at bounding box center [141, 253] width 214 height 439
type input "[PHONE_NUMBER]"
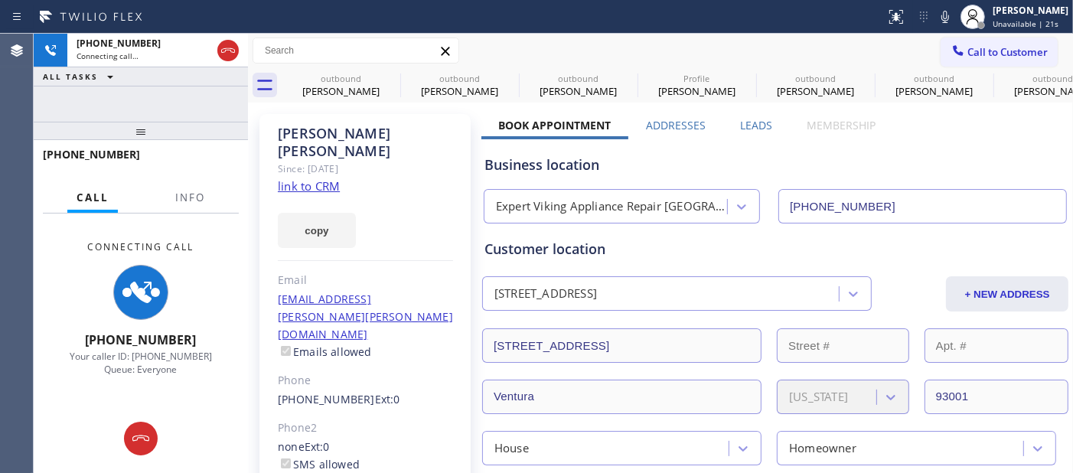
drag, startPoint x: 116, startPoint y: 134, endPoint x: 430, endPoint y: 6, distance: 338.8
click at [161, 52] on div "[PHONE_NUMBER] Connecting call… ALL TASKS ALL TASKS ACTIVE TASKS TASKS IN WRAP …" at bounding box center [141, 253] width 214 height 439
drag, startPoint x: 112, startPoint y: 127, endPoint x: 140, endPoint y: 90, distance: 46.4
click at [126, 87] on div "[PHONE_NUMBER] Connecting call… ALL TASKS ALL TASKS ACTIVE TASKS TASKS IN WRAP …" at bounding box center [141, 253] width 214 height 439
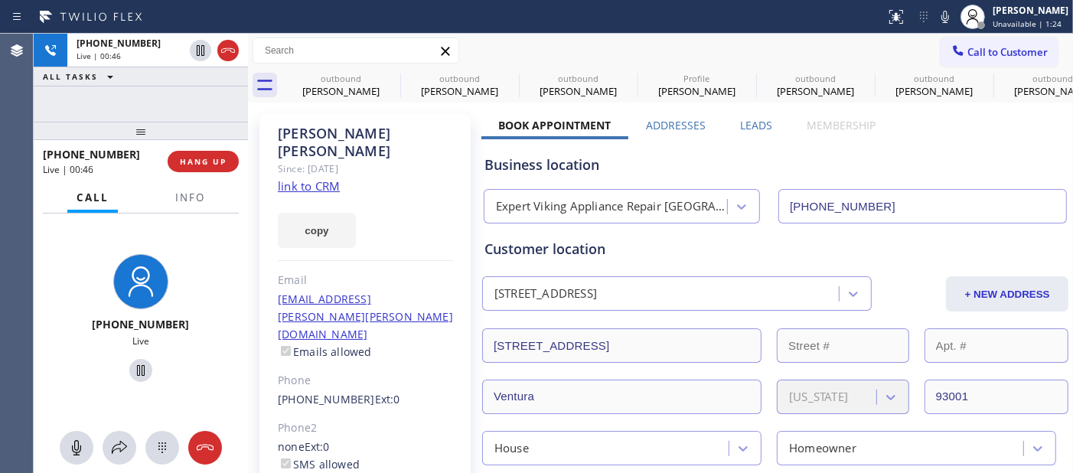
click at [498, 40] on div "Call to Customer Outbound call Location Expert Viking Appliance Repair [GEOGRAP…" at bounding box center [660, 50] width 825 height 27
drag, startPoint x: 180, startPoint y: 116, endPoint x: 163, endPoint y: 85, distance: 35.6
click at [163, 85] on div "[PHONE_NUMBER] Live | 00:47 ALL TASKS ALL TASKS ACTIVE TASKS TASKS IN WRAP UP" at bounding box center [141, 78] width 214 height 88
click at [1025, 46] on span "Call to Customer" at bounding box center [1007, 52] width 80 height 14
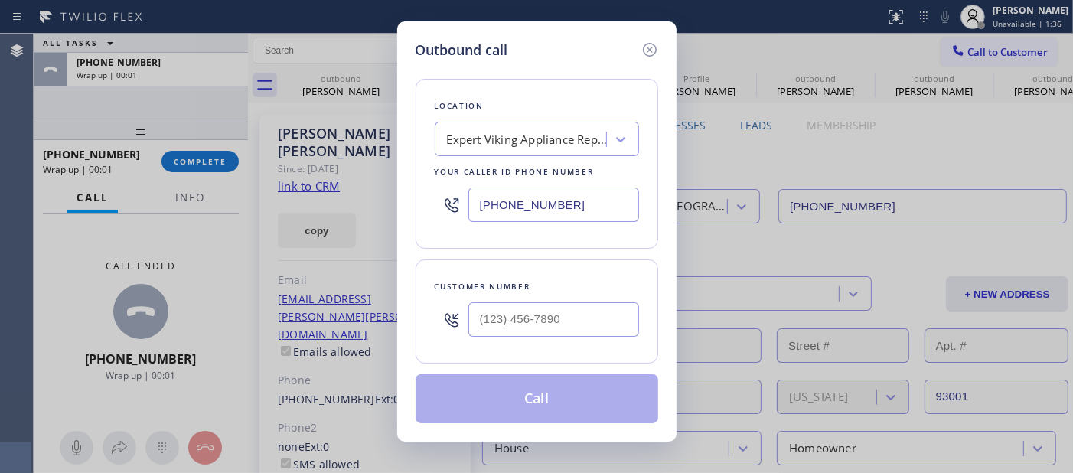
click at [555, 302] on div at bounding box center [553, 320] width 171 height 50
type input "(___) ___-____"
click at [544, 324] on input "(___) ___-____" at bounding box center [553, 319] width 171 height 34
click at [647, 56] on icon at bounding box center [650, 50] width 18 height 18
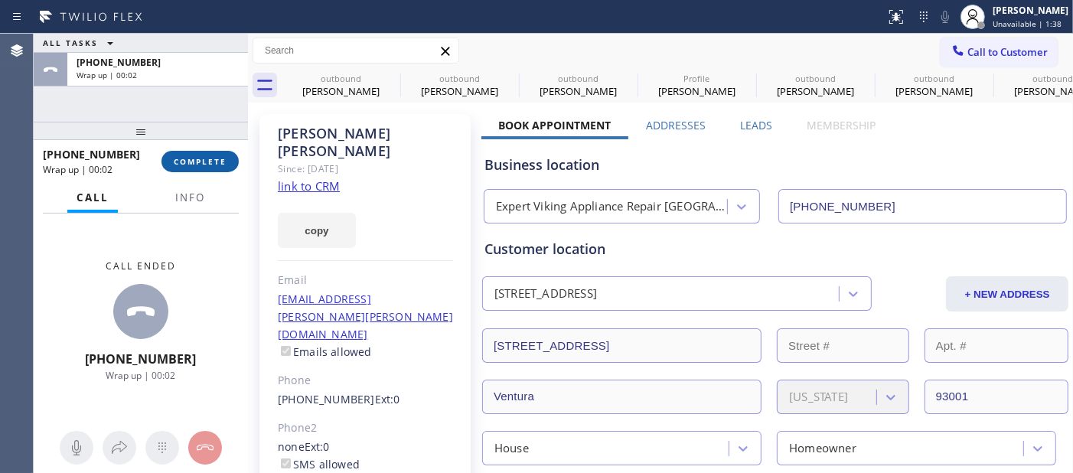
click at [164, 158] on button "COMPLETE" at bounding box center [199, 161] width 77 height 21
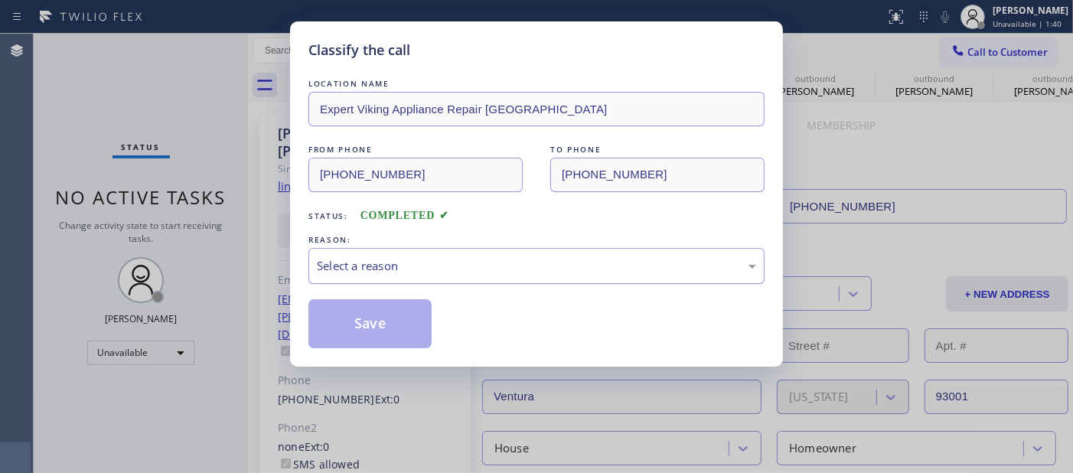
click at [452, 258] on div "Select a reason" at bounding box center [536, 266] width 439 height 18
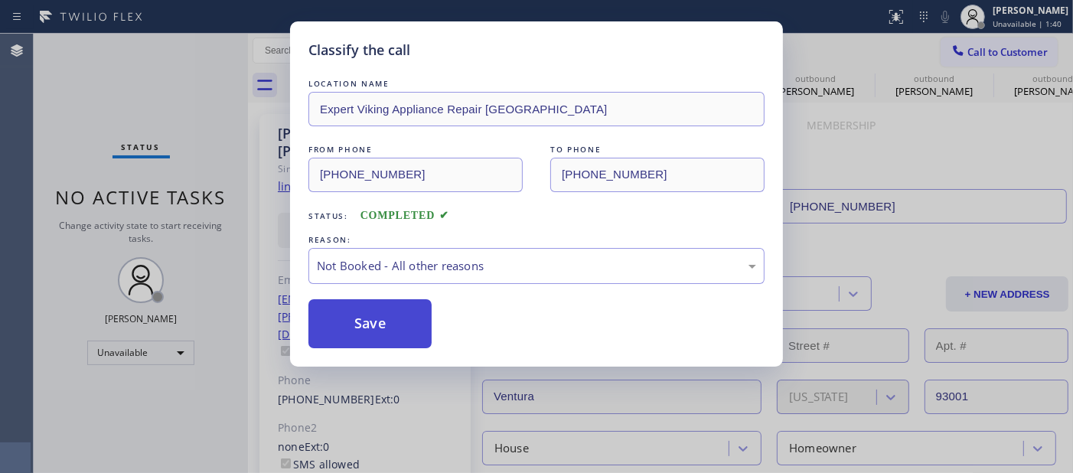
click at [370, 320] on button "Save" at bounding box center [369, 323] width 123 height 49
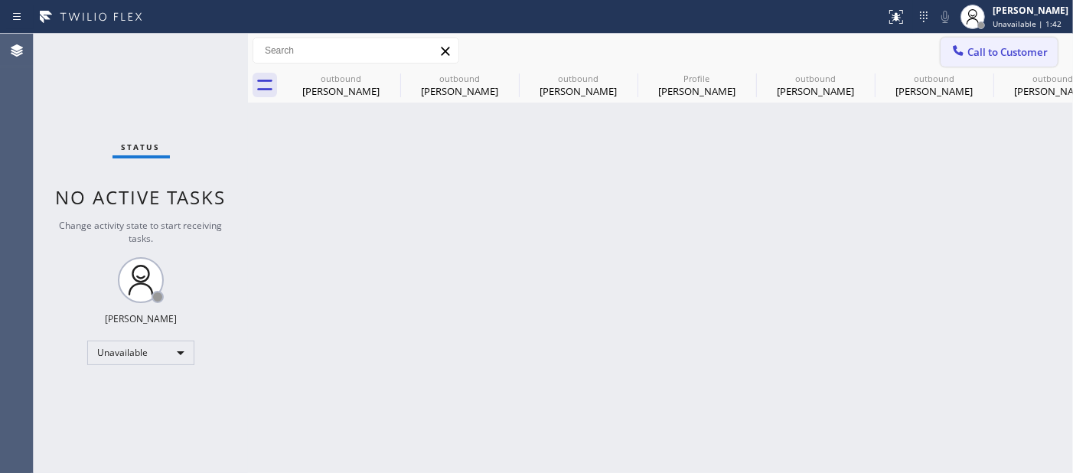
click at [976, 54] on span "Call to Customer" at bounding box center [1007, 52] width 80 height 14
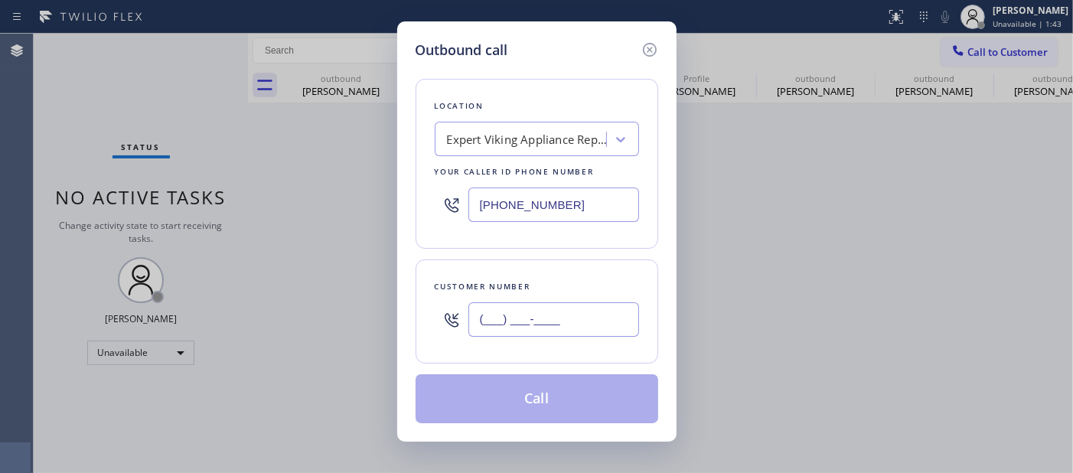
click at [533, 318] on input "(___) ___-____" at bounding box center [553, 319] width 171 height 34
paste input "917) 862-6485"
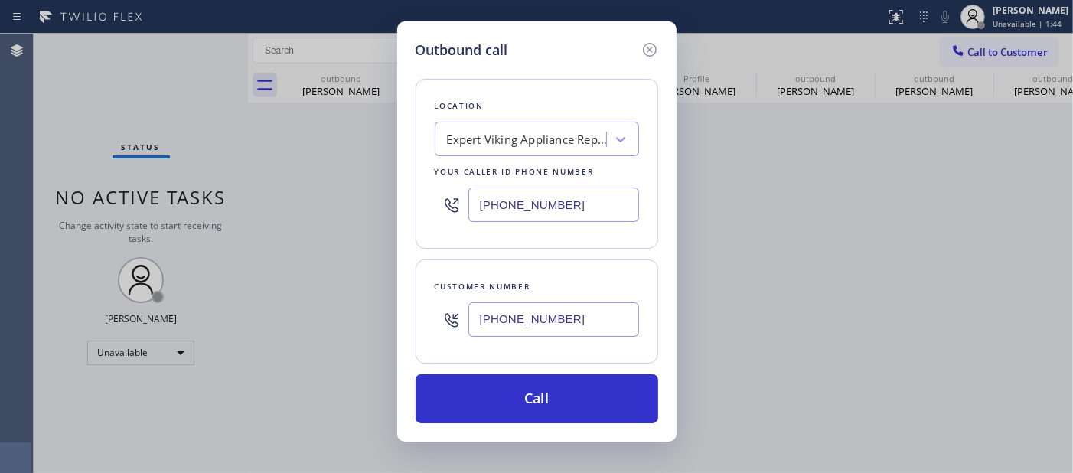
type input "[PHONE_NUMBER]"
drag, startPoint x: 566, startPoint y: 193, endPoint x: 478, endPoint y: 226, distance: 94.7
click at [399, 193] on div "Outbound call Location Expert Viking Appliance Repair [GEOGRAPHIC_DATA] Your ca…" at bounding box center [536, 231] width 279 height 420
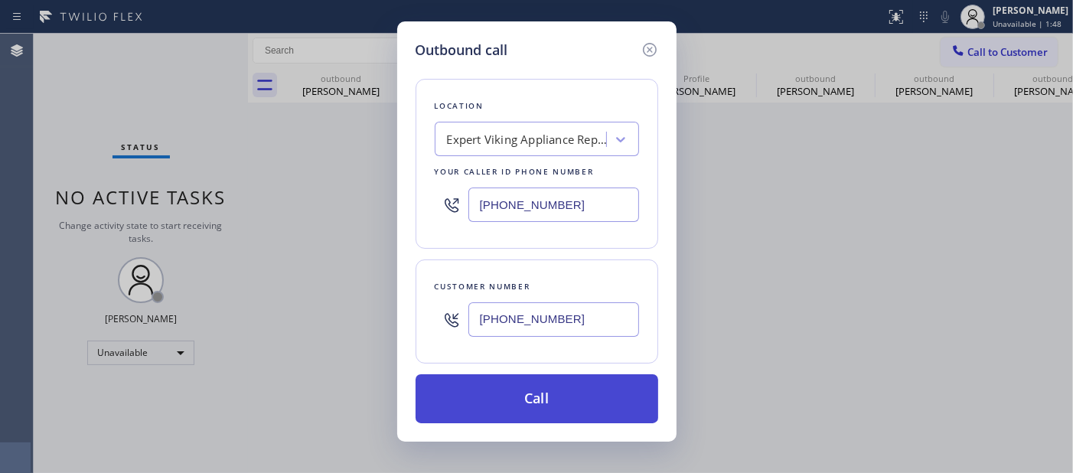
paste input "10) 526-3220"
type input "[PHONE_NUMBER]"
click at [582, 396] on button "Call" at bounding box center [537, 398] width 243 height 49
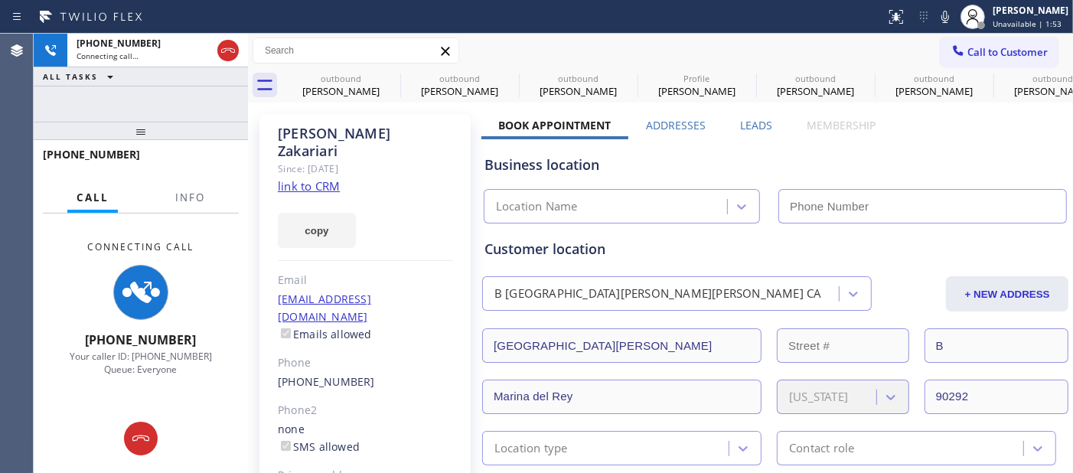
type input "[PHONE_NUMBER]"
drag, startPoint x: 187, startPoint y: 126, endPoint x: 200, endPoint y: 77, distance: 50.7
click at [194, 86] on div "[PHONE_NUMBER] Connecting call… ALL TASKS ALL TASKS ACTIVE TASKS TASKS IN WRAP …" at bounding box center [141, 253] width 214 height 439
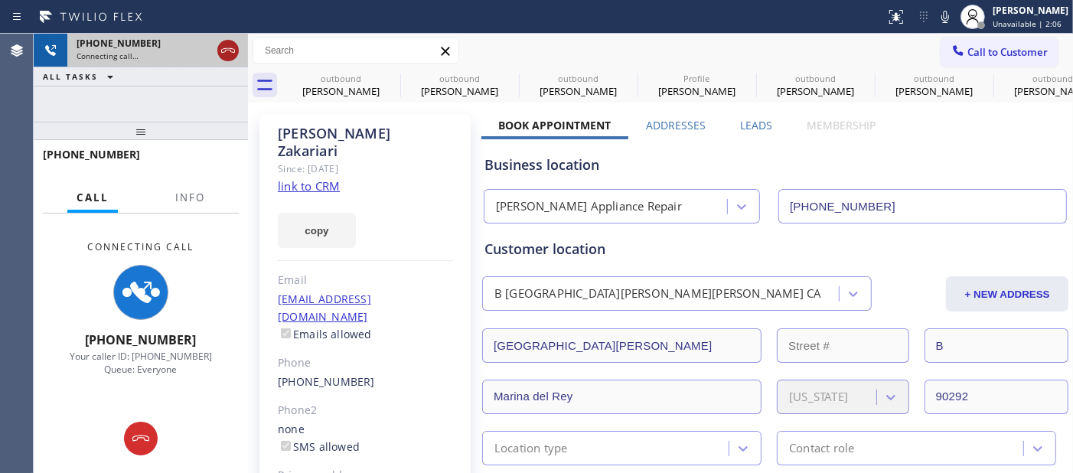
click at [225, 41] on icon at bounding box center [228, 50] width 18 height 18
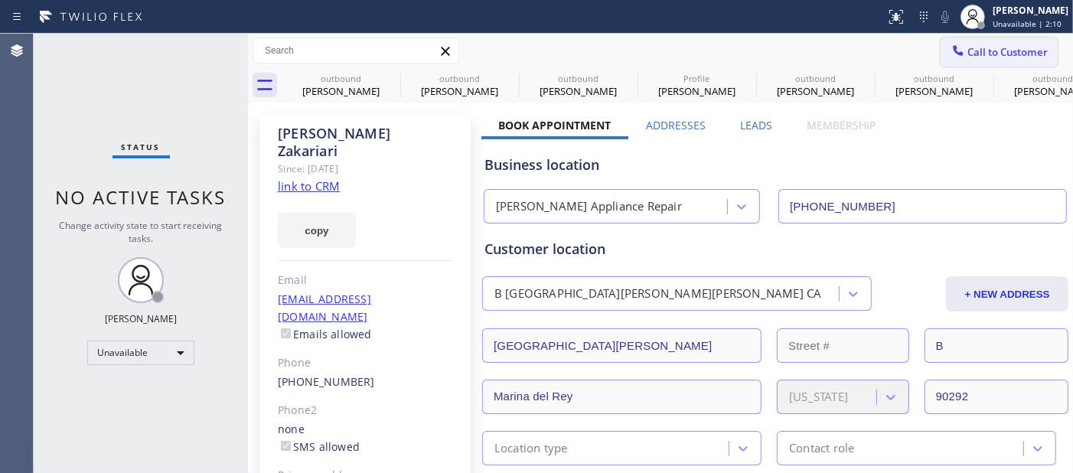
click at [980, 46] on span "Call to Customer" at bounding box center [1007, 52] width 80 height 14
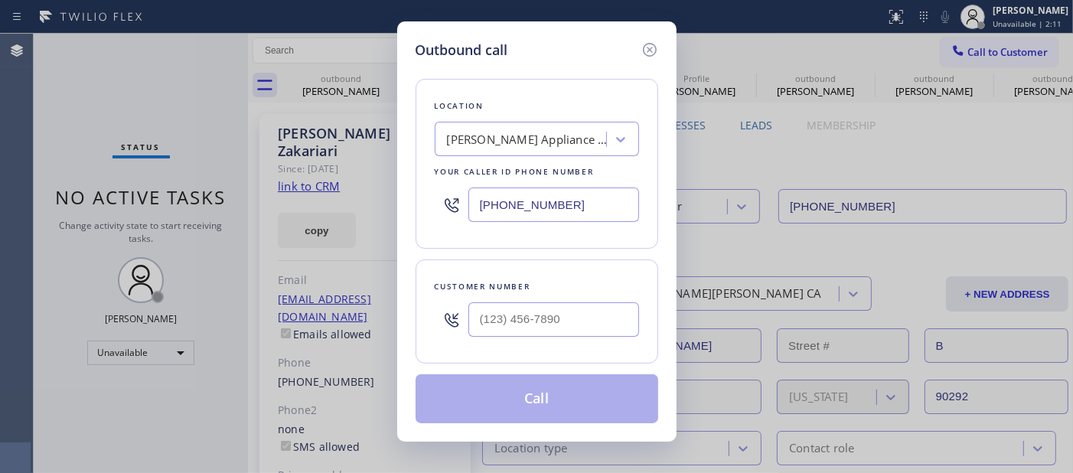
click at [490, 348] on div "Customer number" at bounding box center [537, 311] width 243 height 104
click at [494, 340] on div at bounding box center [553, 320] width 171 height 50
click at [496, 333] on input "(___) ___-____" at bounding box center [553, 319] width 171 height 34
paste input "714) 200-8257"
type input "[PHONE_NUMBER]"
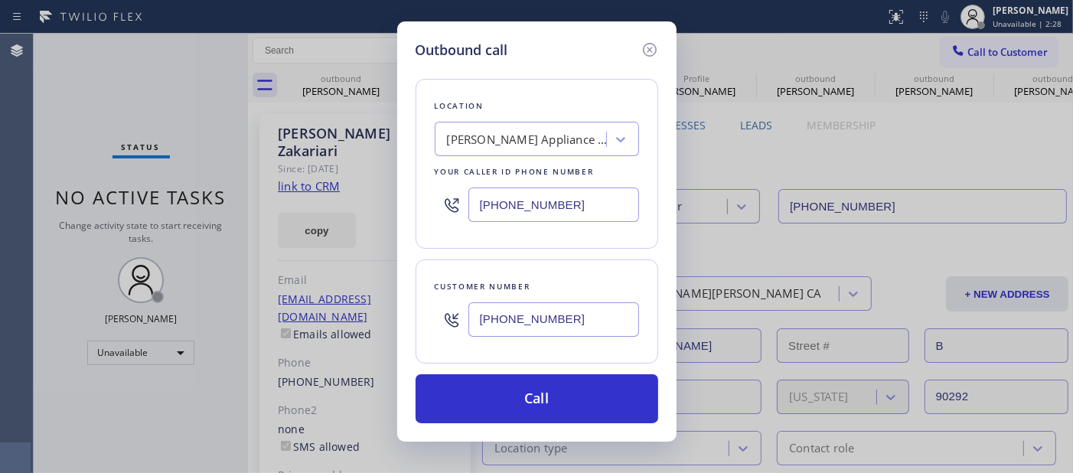
drag, startPoint x: 599, startPoint y: 197, endPoint x: 348, endPoint y: 224, distance: 252.5
click at [326, 204] on div "Outbound call Location [PERSON_NAME] Appliance Repair Your caller id phone numb…" at bounding box center [536, 236] width 1073 height 473
paste input "949) 649-4929"
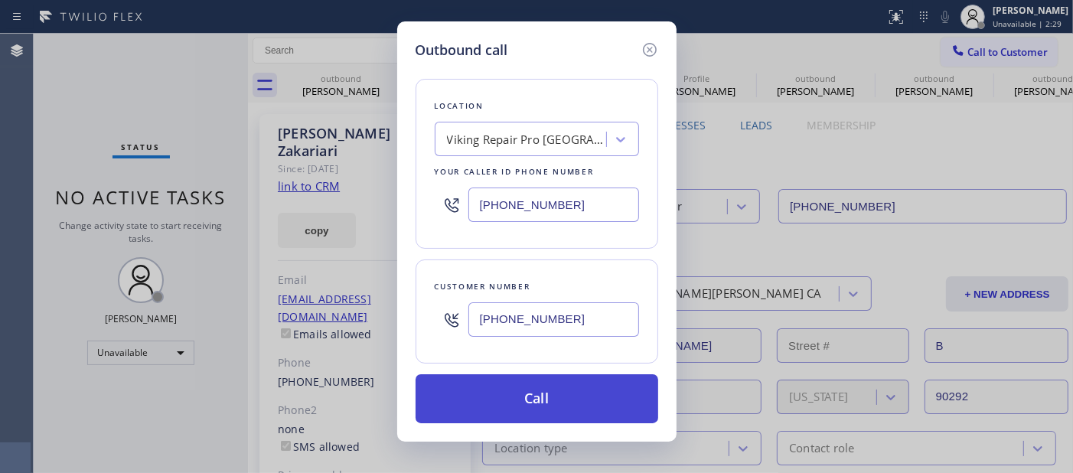
type input "[PHONE_NUMBER]"
click at [569, 399] on button "Call" at bounding box center [537, 398] width 243 height 49
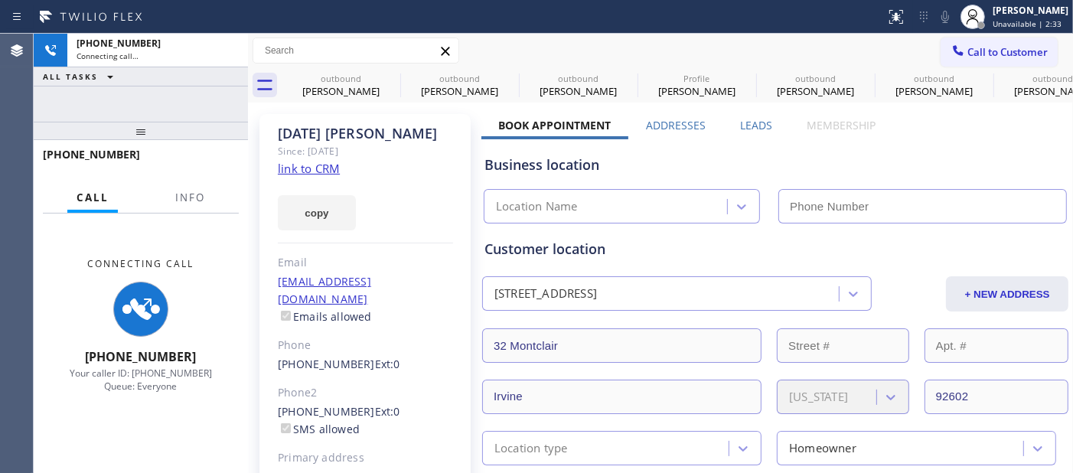
type input "[PHONE_NUMBER]"
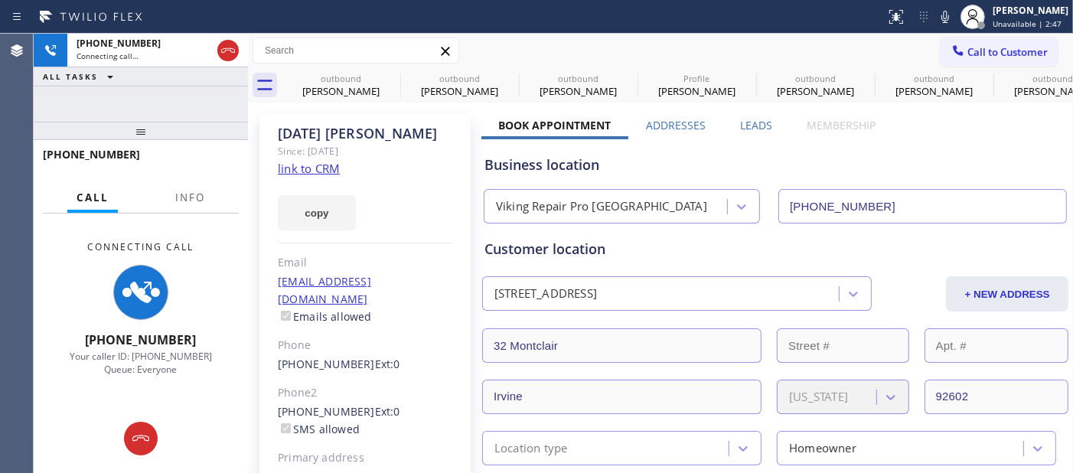
click at [285, 127] on div "[DATE][PERSON_NAME]" at bounding box center [365, 134] width 175 height 18
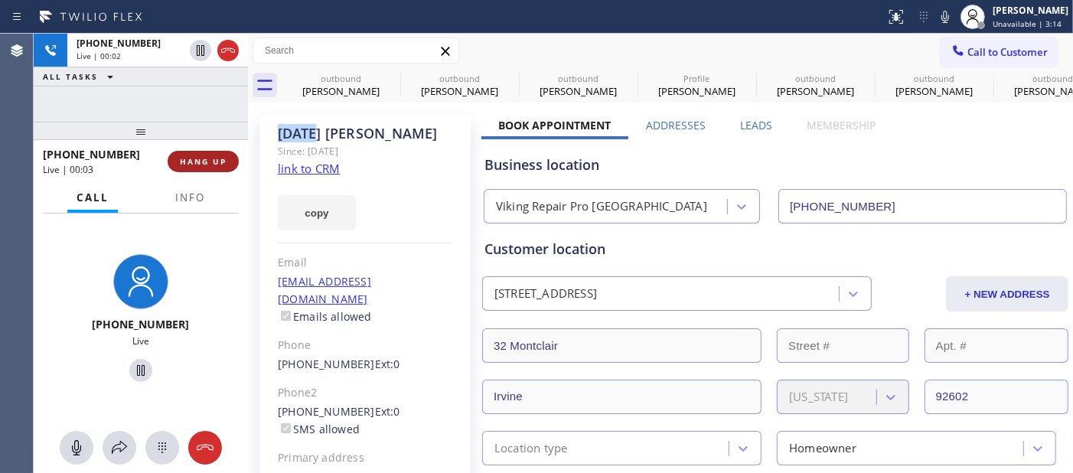
click at [176, 161] on button "HANG UP" at bounding box center [203, 161] width 71 height 21
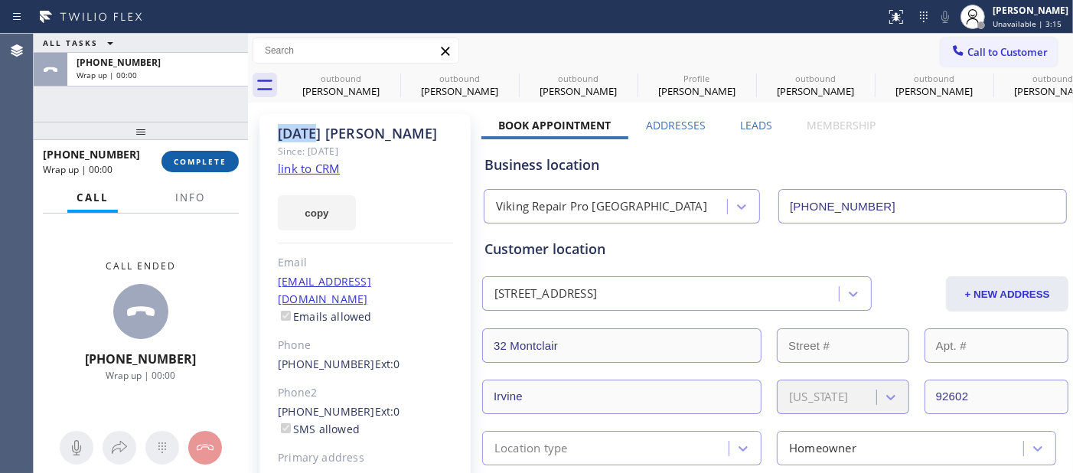
click at [181, 161] on span "COMPLETE" at bounding box center [200, 161] width 53 height 11
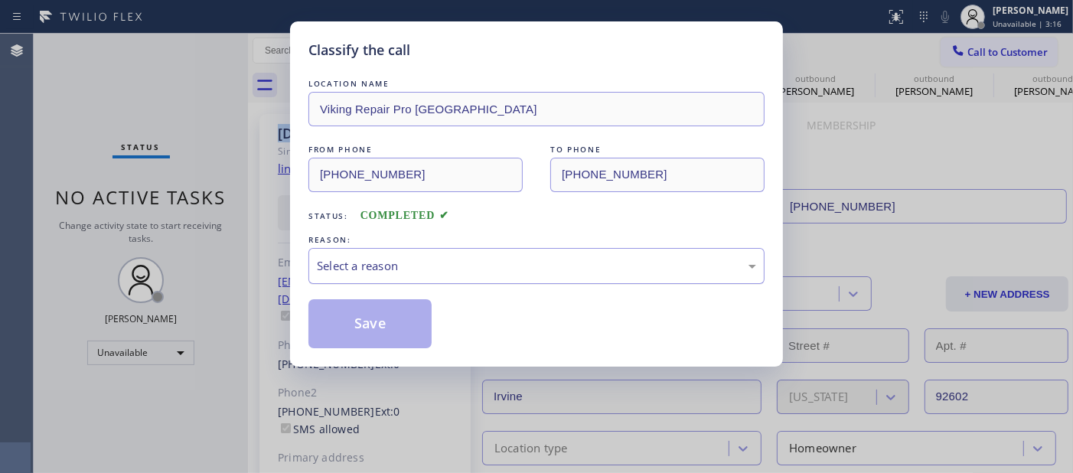
click at [410, 279] on div "Select a reason" at bounding box center [536, 266] width 456 height 36
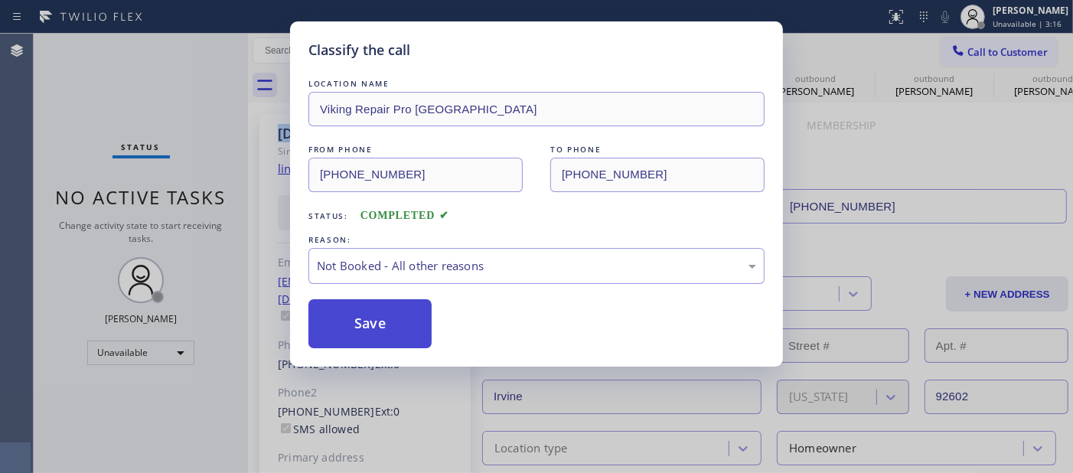
click at [383, 324] on button "Save" at bounding box center [369, 323] width 123 height 49
